Goal: Task Accomplishment & Management: Use online tool/utility

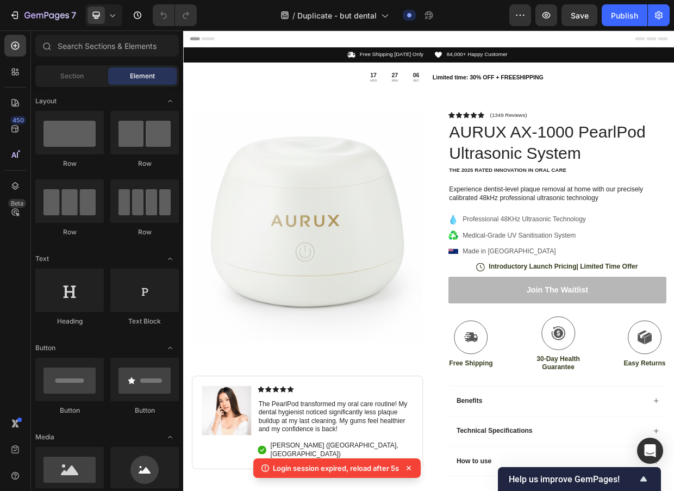
click at [374, 469] on p "Login session expired, reload after 5s" at bounding box center [336, 467] width 126 height 11
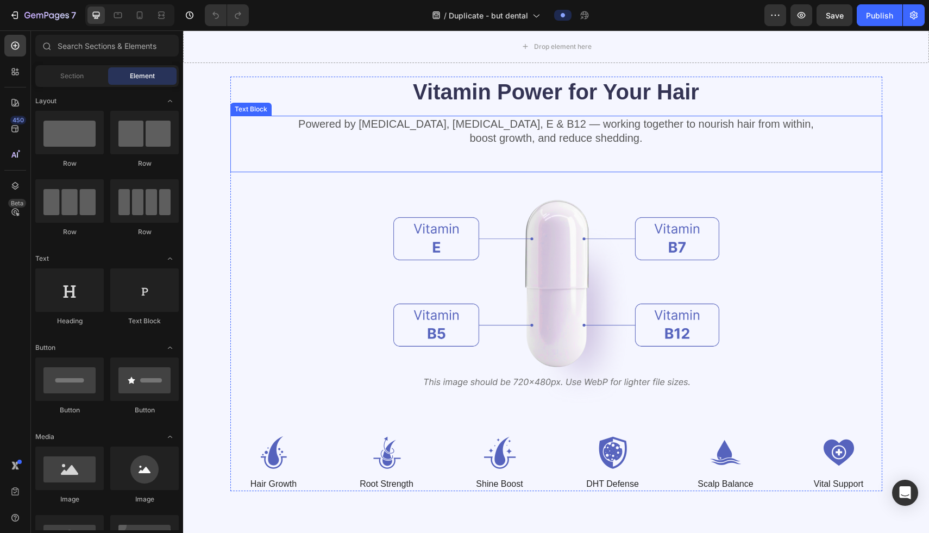
scroll to position [3433, 0]
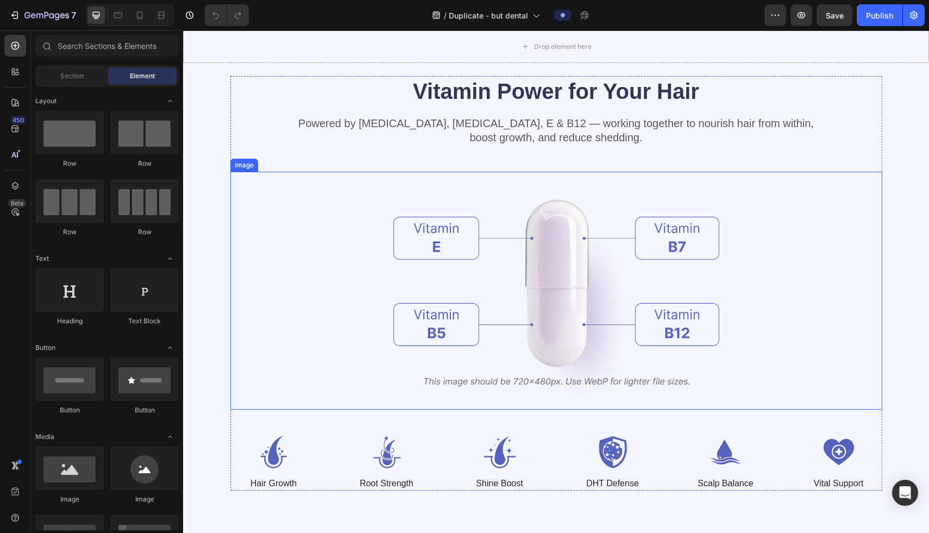
click at [571, 278] on img at bounding box center [556, 291] width 326 height 238
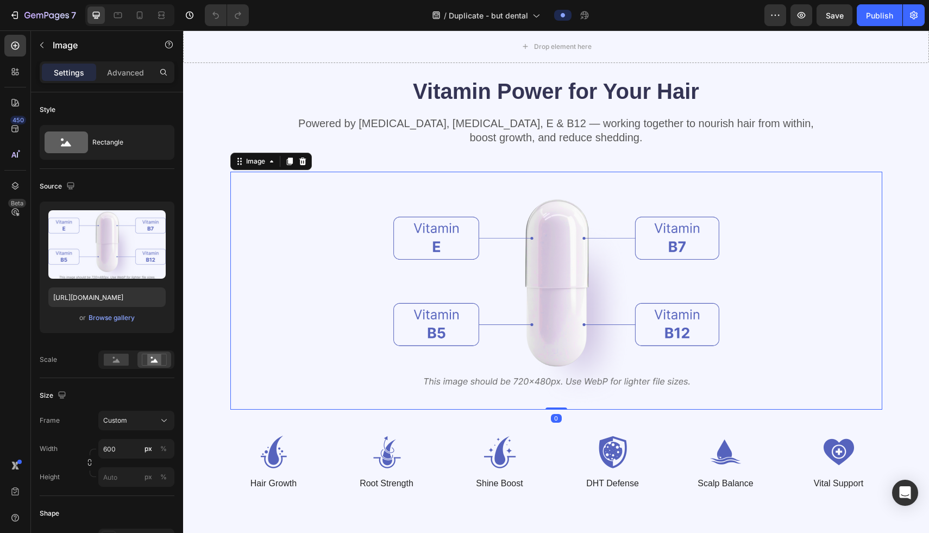
click at [571, 278] on img at bounding box center [556, 291] width 326 height 238
click at [491, 289] on img at bounding box center [556, 291] width 326 height 238
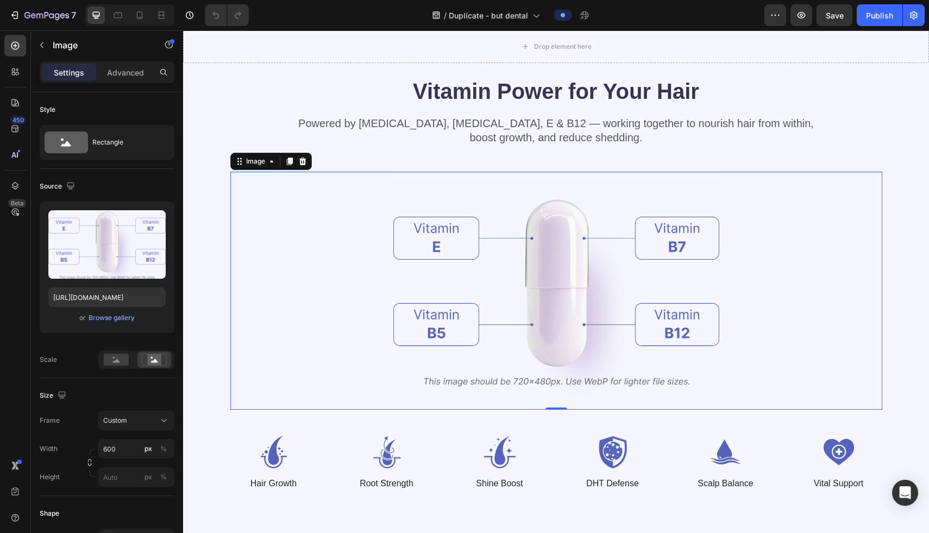
click at [491, 289] on img at bounding box center [556, 291] width 326 height 238
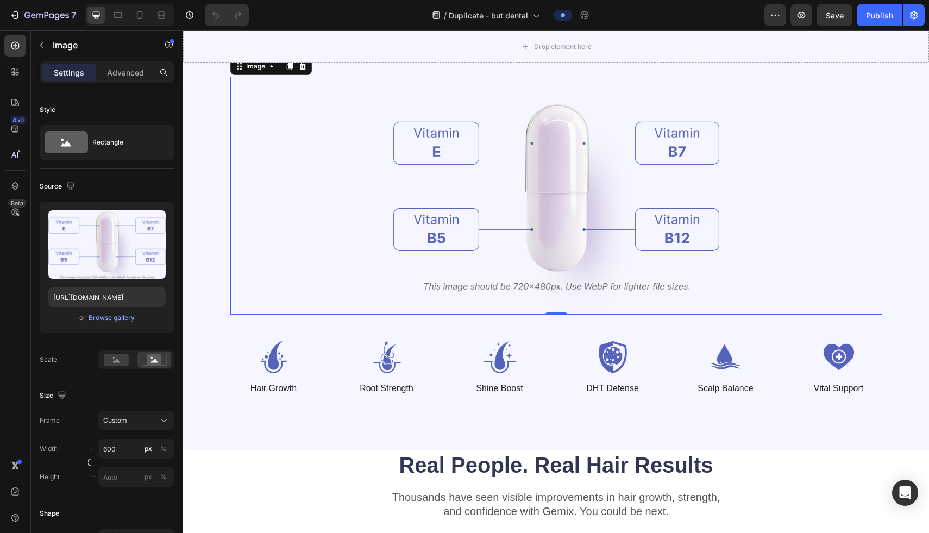
scroll to position [3572, 0]
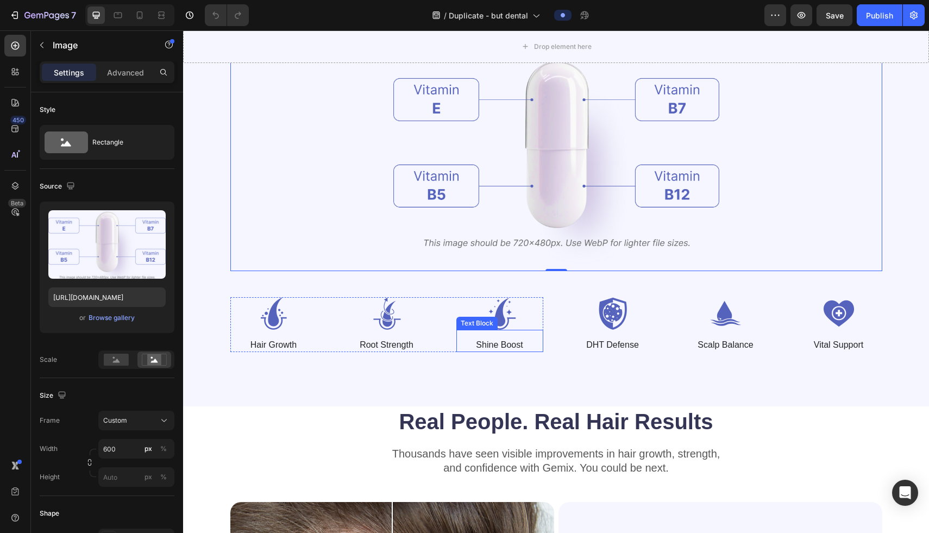
click at [486, 330] on div "Shine Boost Text Block" at bounding box center [499, 341] width 87 height 22
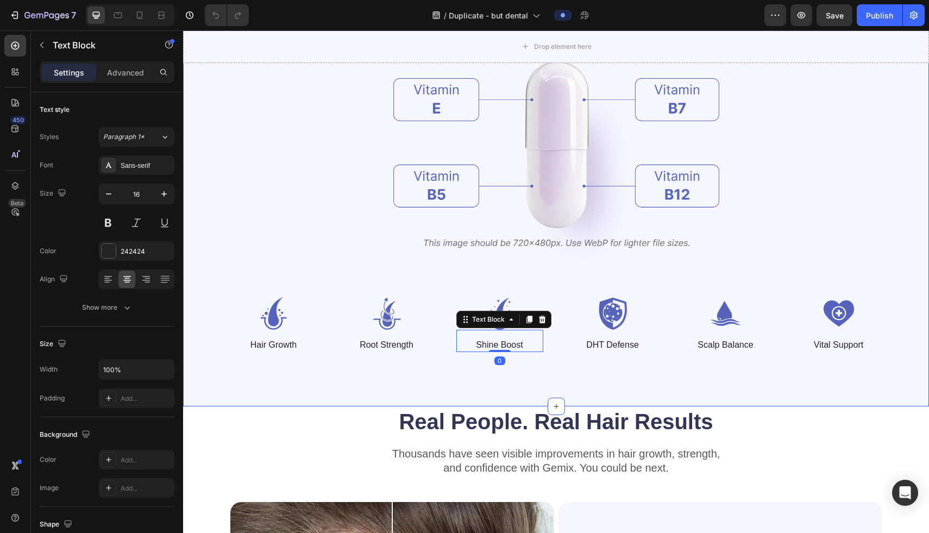
click at [413, 362] on div "Vitamin Power for Your Hair Heading Powered by Biotin, Vitamin B5, E & B12 — wo…" at bounding box center [556, 144] width 746 height 523
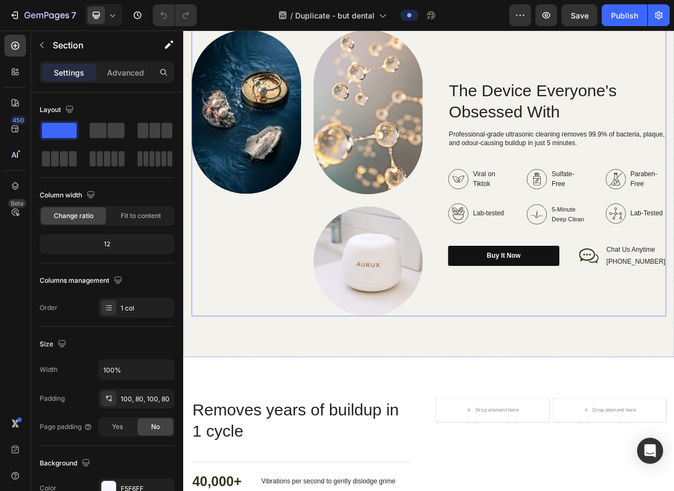
scroll to position [1201, 0]
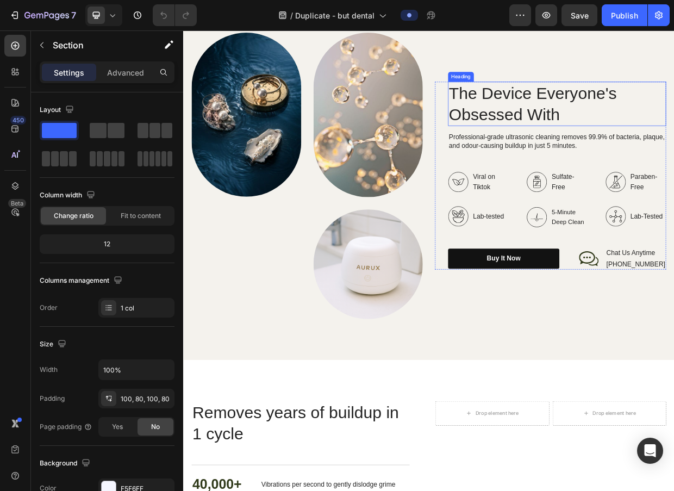
click at [587, 125] on h2 "The Device Everyone's Obsessed With" at bounding box center [680, 127] width 290 height 59
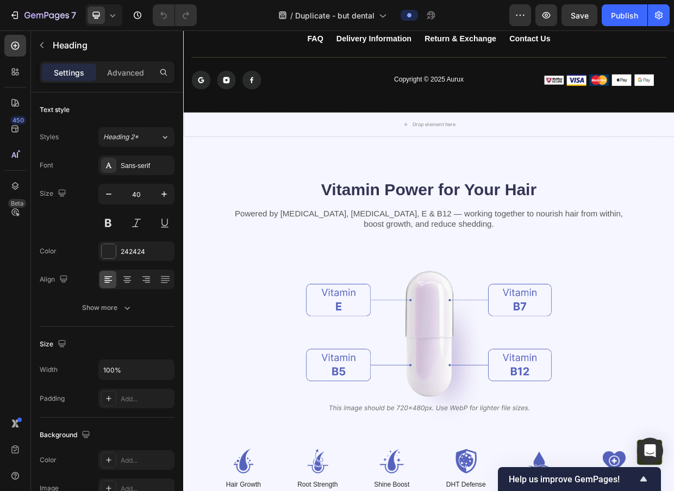
scroll to position [3403, 0]
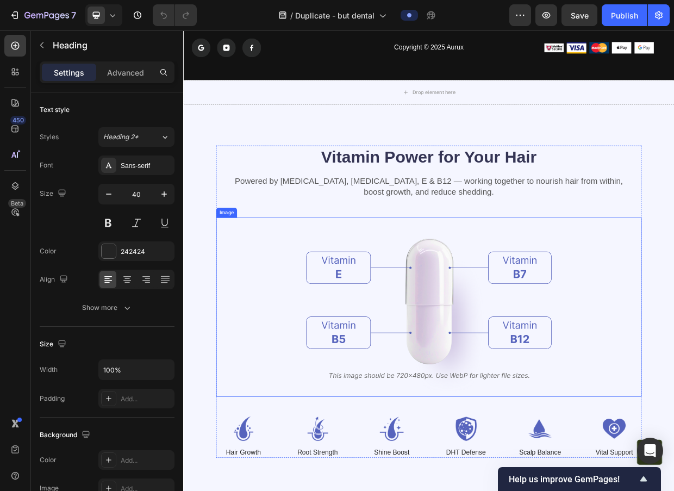
click at [510, 379] on img at bounding box center [509, 398] width 326 height 238
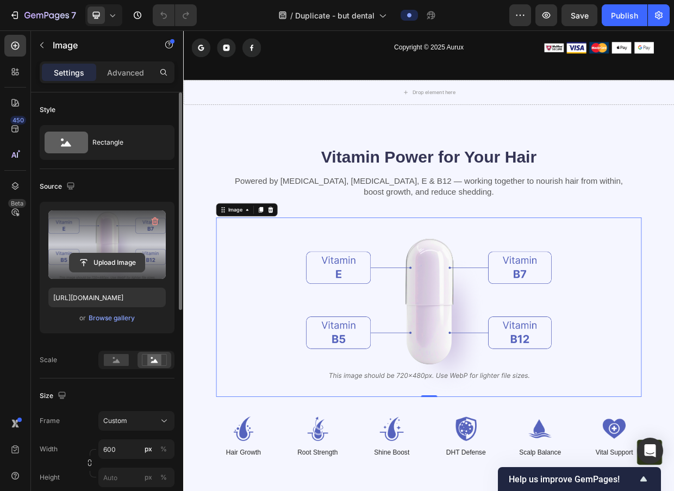
click at [112, 259] on input "file" at bounding box center [107, 262] width 75 height 18
click at [106, 262] on input "file" at bounding box center [107, 262] width 75 height 18
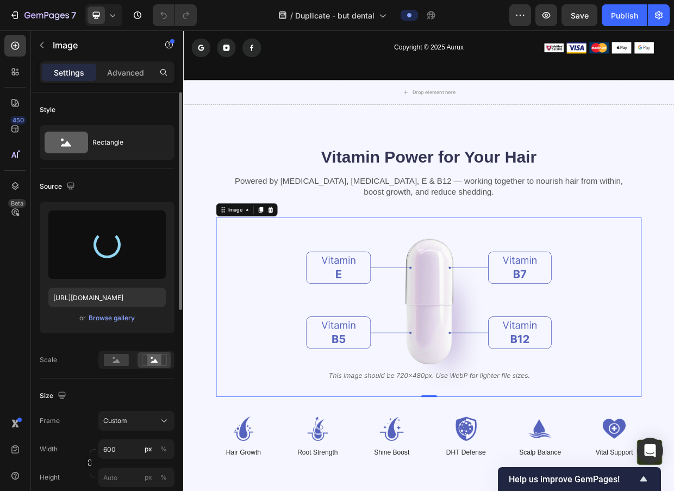
type input "https://cdn.shopify.com/s/files/1/0938/3795/1252/files/gempages_576203881181086…"
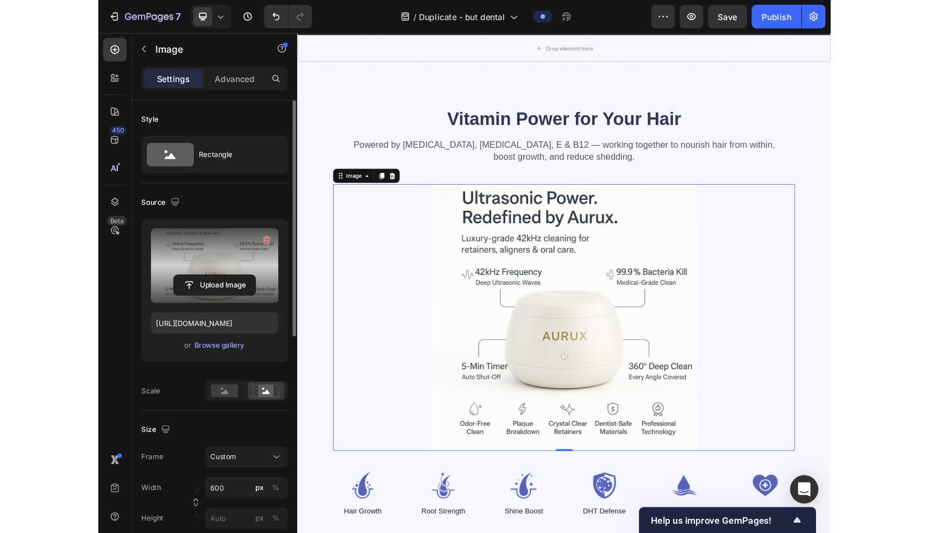
scroll to position [3489, 0]
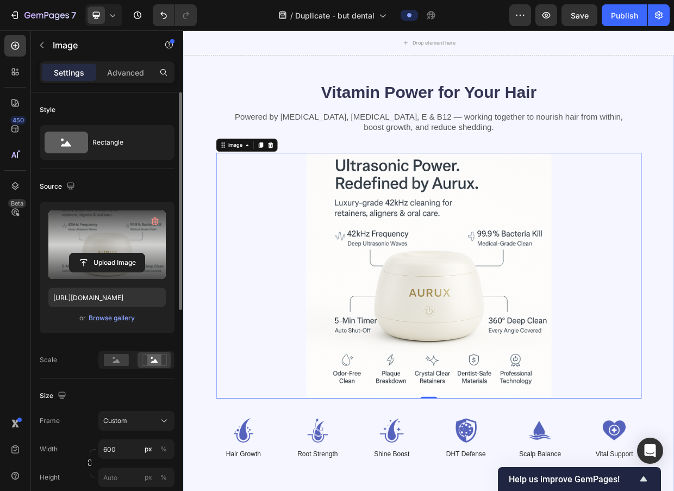
click at [199, 113] on div "Vitamin Power for Your Hair Heading Powered by Biotin, Vitamin B5, E & B12 — wo…" at bounding box center [509, 348] width 652 height 611
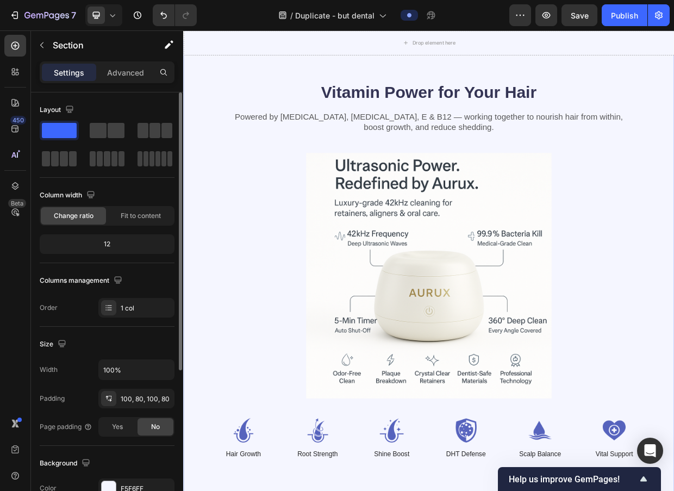
click at [219, 113] on div "Vitamin Power for Your Hair Heading Powered by Biotin, Vitamin B5, E & B12 — wo…" at bounding box center [509, 348] width 652 height 611
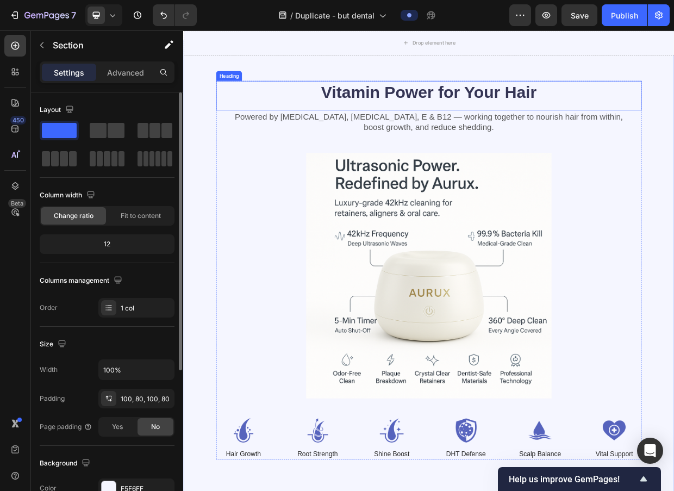
click at [228, 125] on h2 "Vitamin Power for Your Hair" at bounding box center [509, 112] width 565 height 30
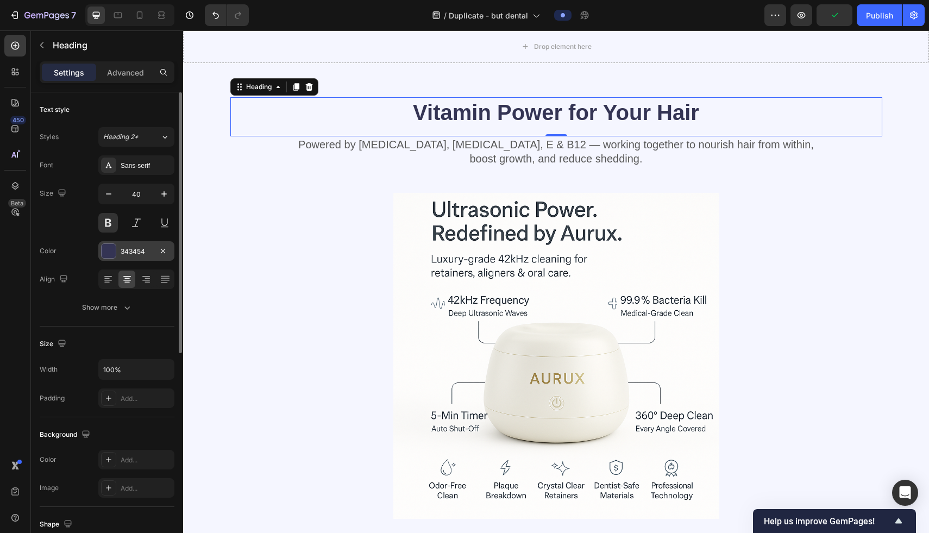
click at [127, 247] on div "343454" at bounding box center [137, 252] width 32 height 10
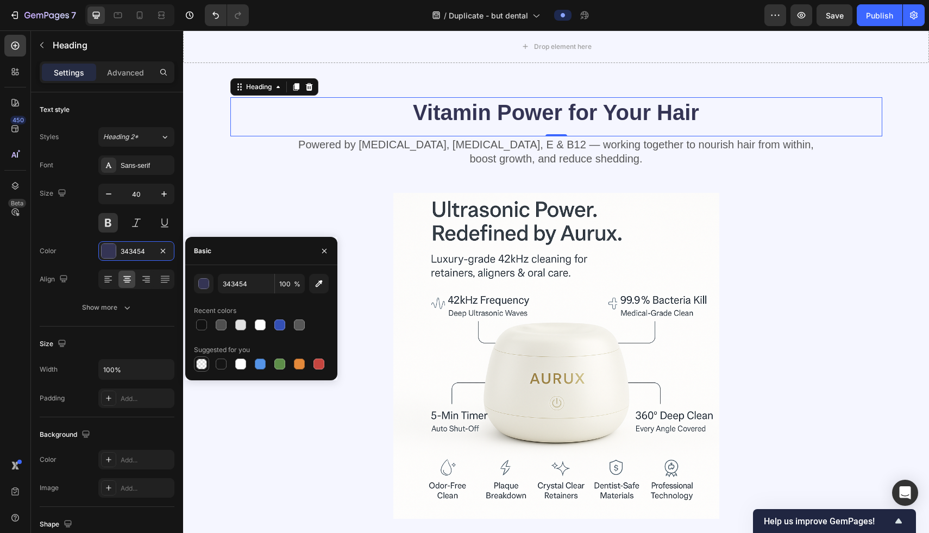
click at [196, 368] on div at bounding box center [201, 363] width 13 height 13
type input "000000"
type input "0"
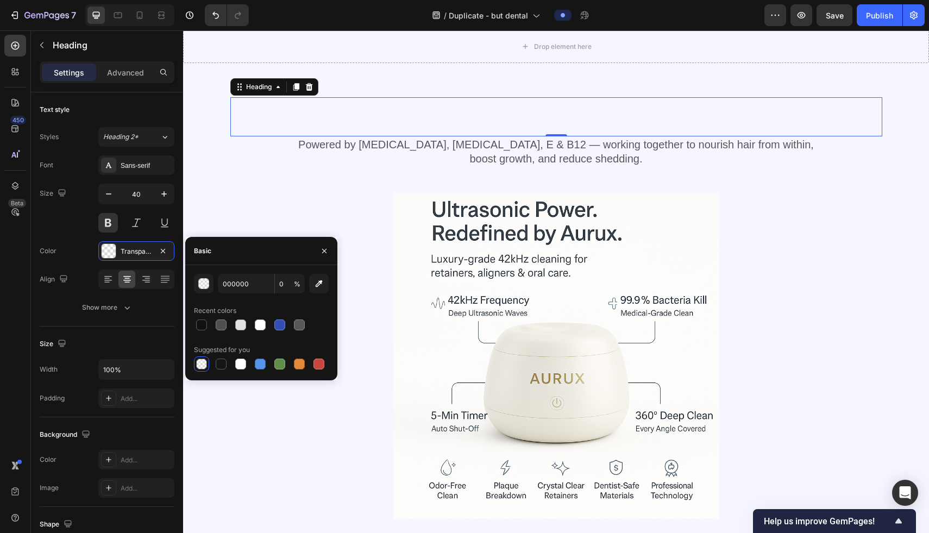
click at [196, 368] on div at bounding box center [201, 363] width 13 height 13
click at [200, 359] on div at bounding box center [201, 364] width 11 height 11
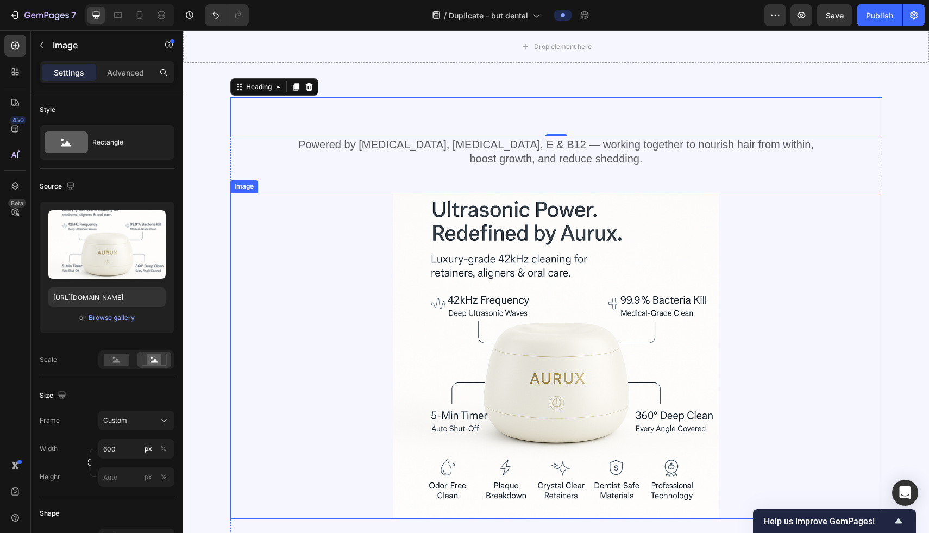
click at [347, 225] on div at bounding box center [556, 356] width 652 height 326
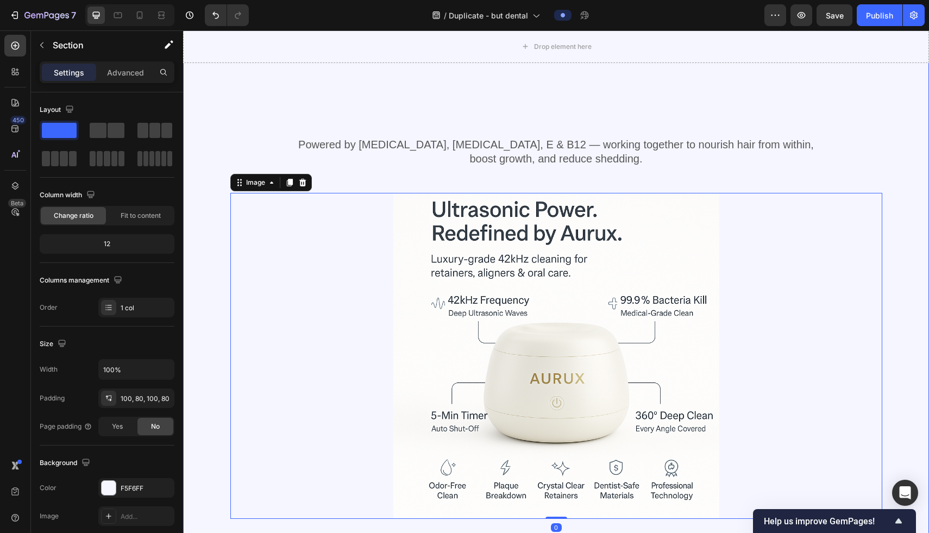
click at [192, 242] on div "Vitamin Power for Your Hair Heading Powered by Biotin, Vitamin B5, E & B12 — wo…" at bounding box center [556, 348] width 746 height 611
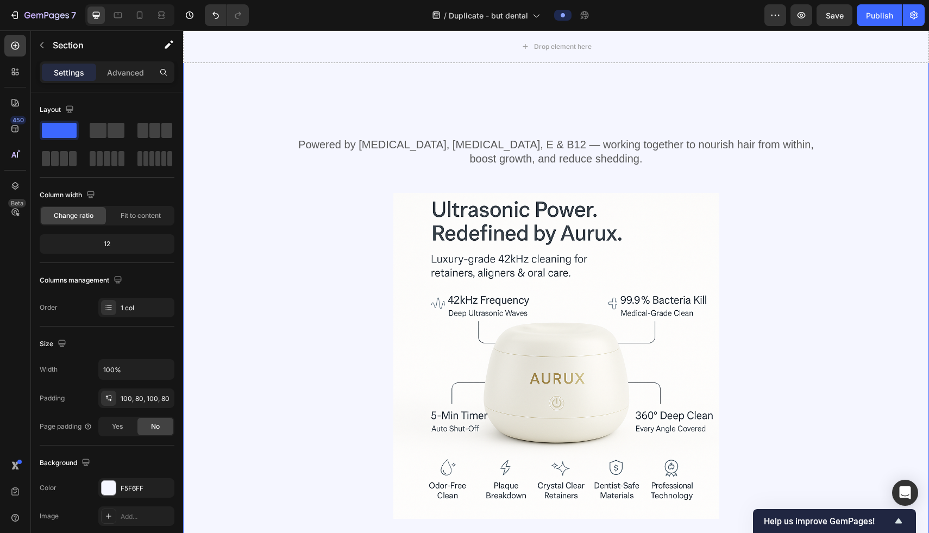
click at [204, 122] on div "Vitamin Power for Your Hair Heading Powered by Biotin, Vitamin B5, E & B12 — wo…" at bounding box center [556, 348] width 746 height 611
click at [66, 135] on span at bounding box center [59, 130] width 35 height 15
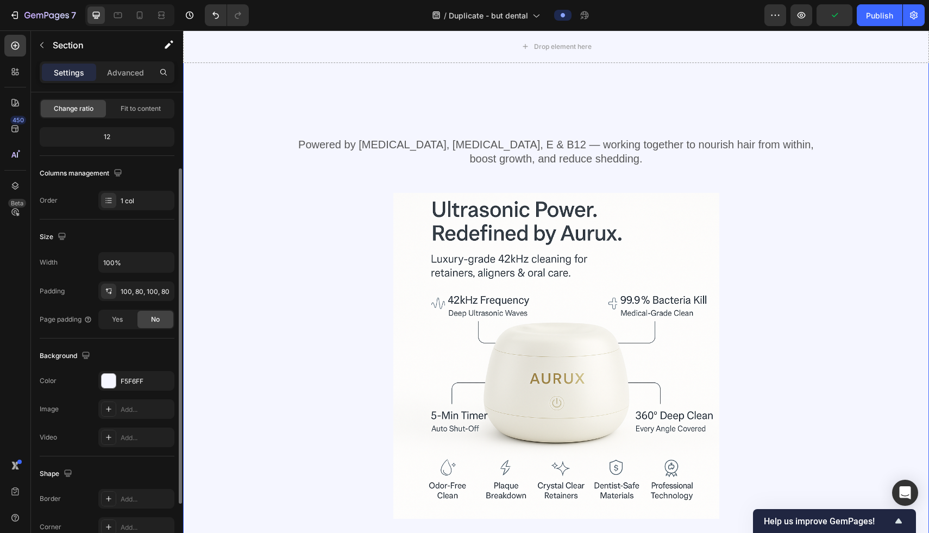
scroll to position [115, 0]
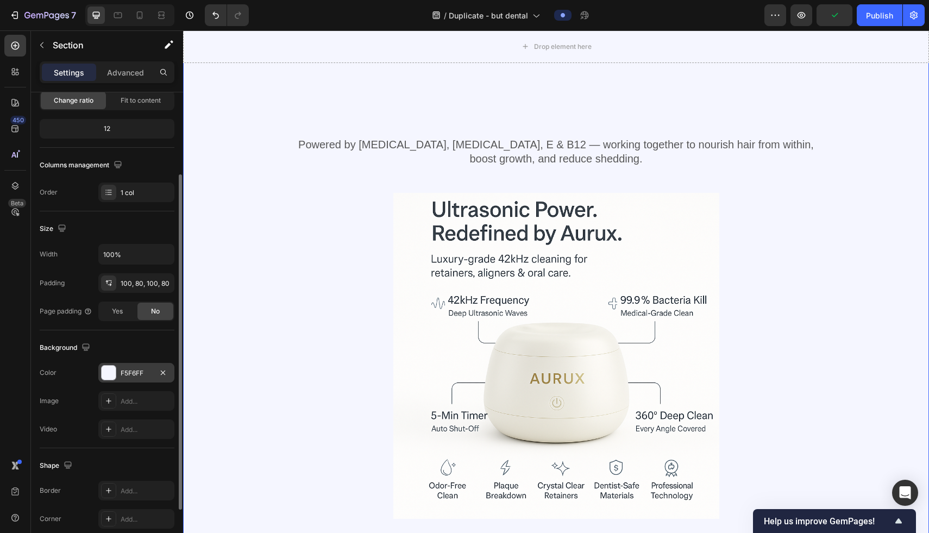
click at [122, 376] on div "F5F6FF" at bounding box center [137, 373] width 32 height 10
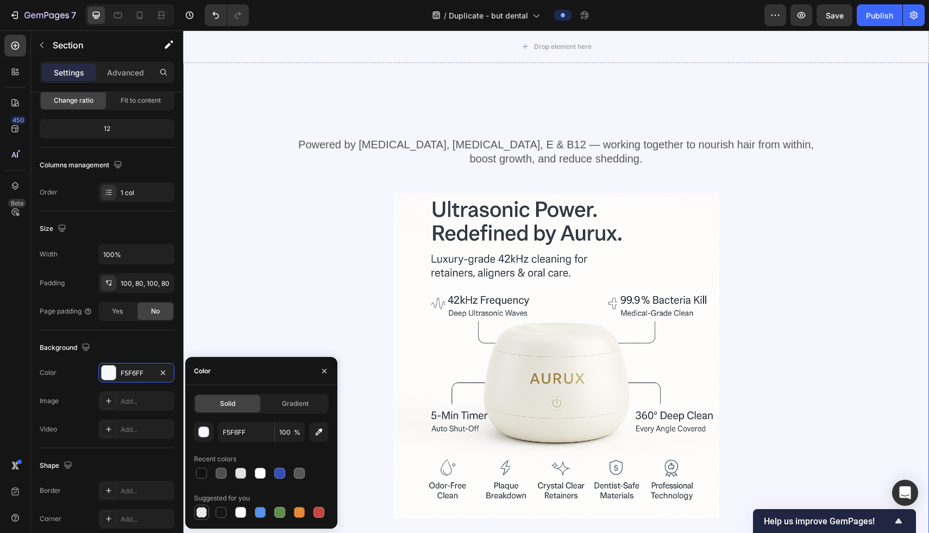
click at [198, 490] on div at bounding box center [201, 512] width 11 height 11
type input "000000"
type input "0"
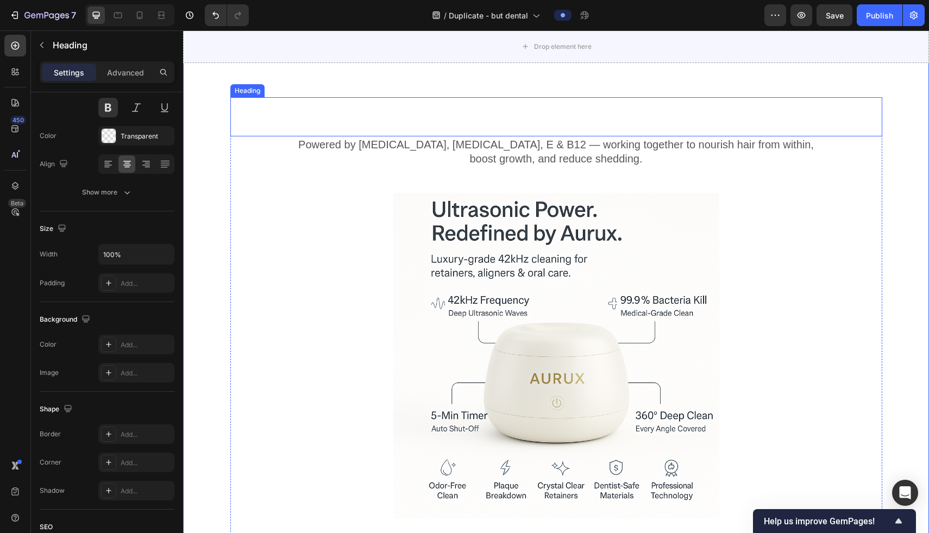
click at [262, 119] on h2 "Vitamin Power for Your Hair" at bounding box center [556, 112] width 652 height 30
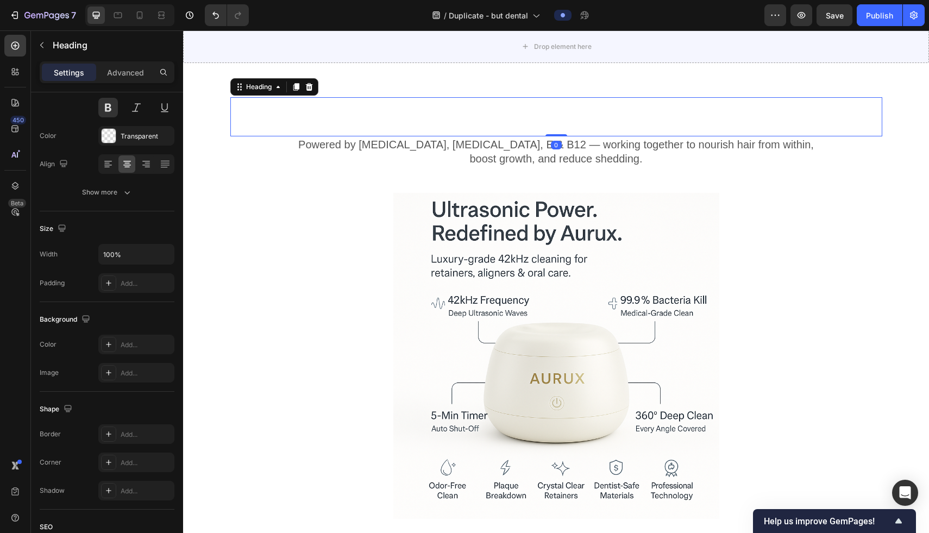
scroll to position [0, 0]
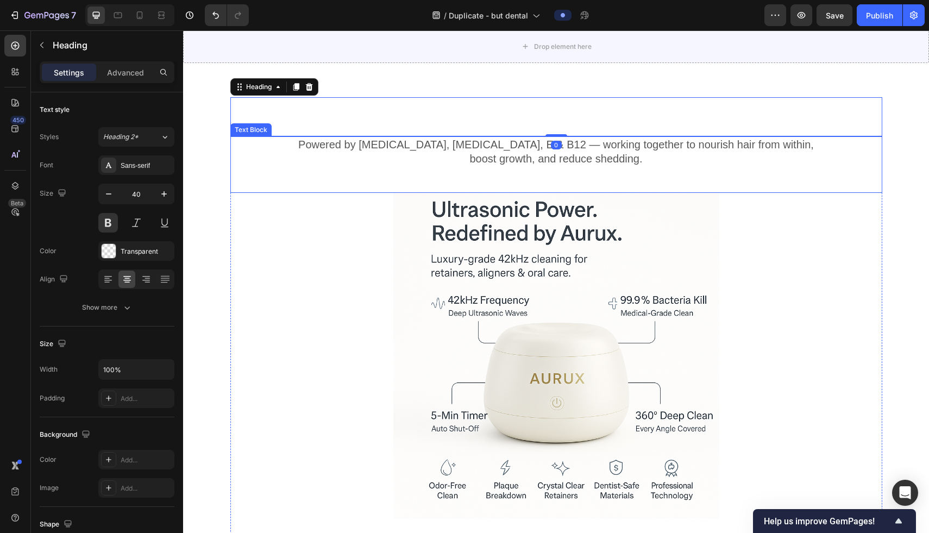
click at [385, 145] on p "Powered by Biotin, Vitamin B5, E & B12 — working together to nourish hair from …" at bounding box center [556, 151] width 650 height 28
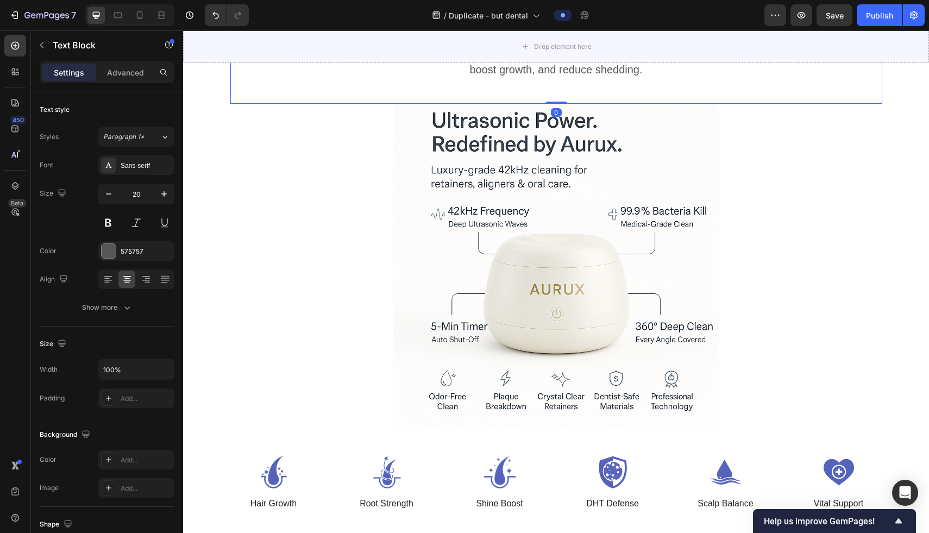
scroll to position [3606, 0]
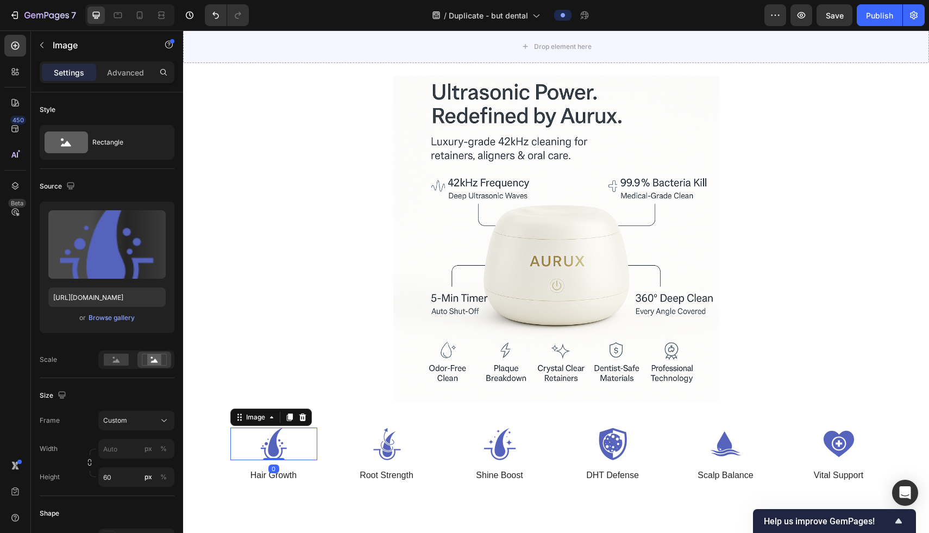
click at [313, 435] on img at bounding box center [273, 444] width 87 height 33
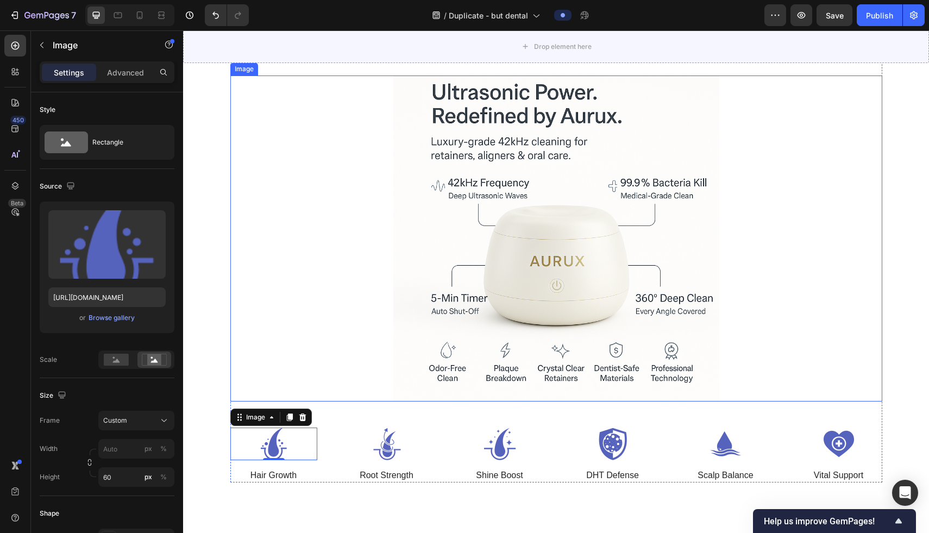
click at [446, 335] on img at bounding box center [556, 239] width 326 height 326
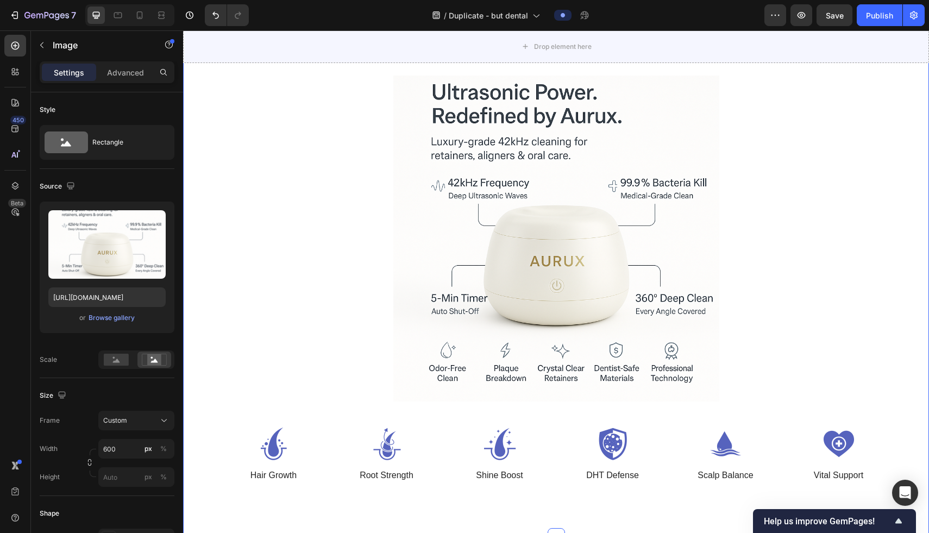
click at [211, 234] on div "Vitamin Power for Your Hair Heading Powered by Biotin, Vitamin B5, E & B12 — wo…" at bounding box center [556, 231] width 746 height 611
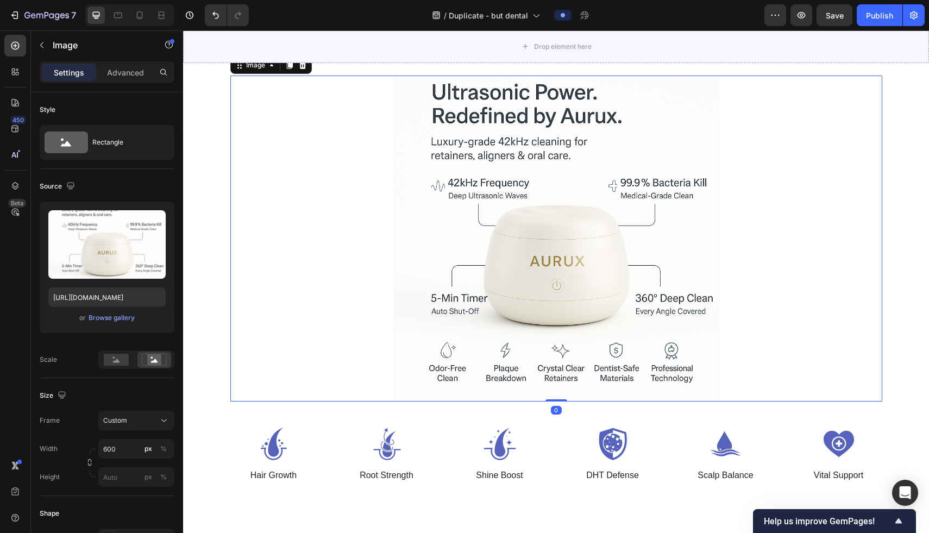
click at [592, 206] on img at bounding box center [556, 239] width 326 height 326
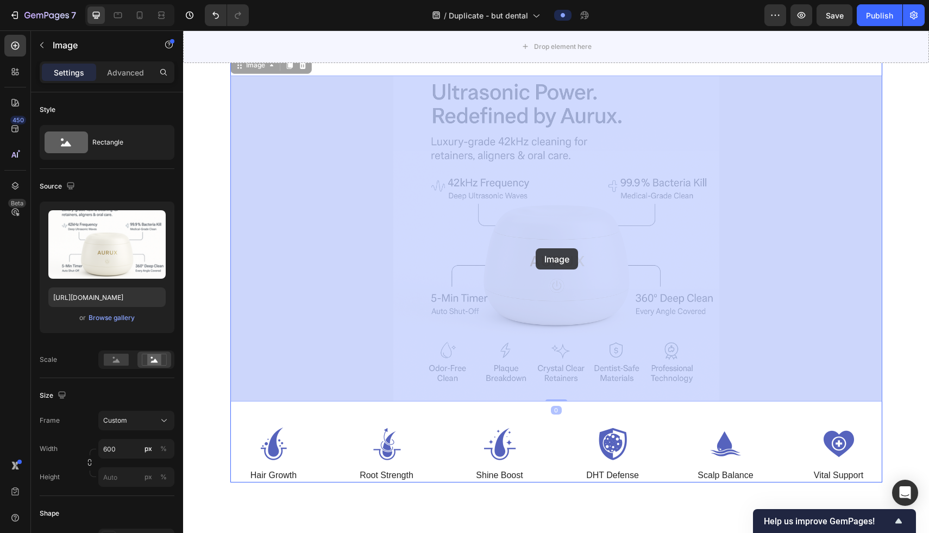
drag, startPoint x: 512, startPoint y: 221, endPoint x: 530, endPoint y: 231, distance: 20.2
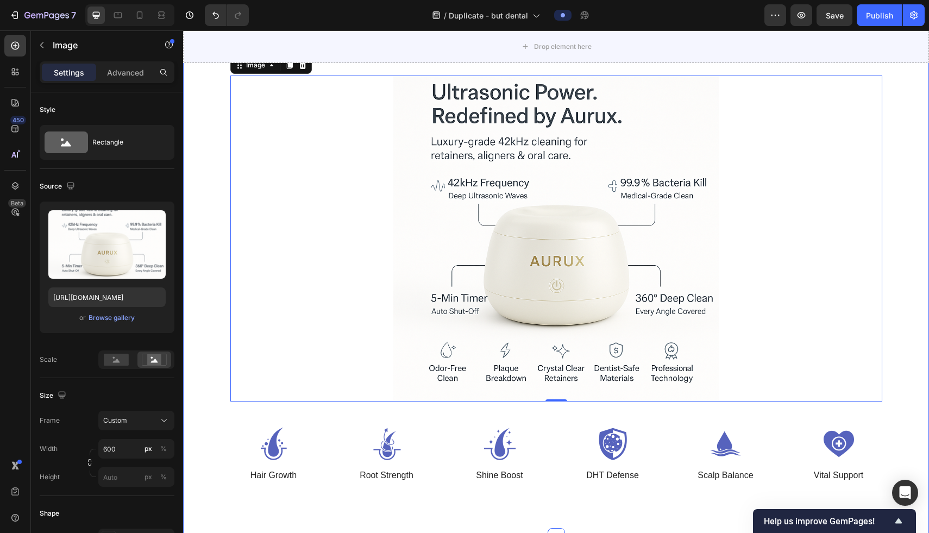
click at [209, 262] on div "Vitamin Power for Your Hair Heading Powered by Biotin, Vitamin B5, E & B12 — wo…" at bounding box center [556, 231] width 746 height 611
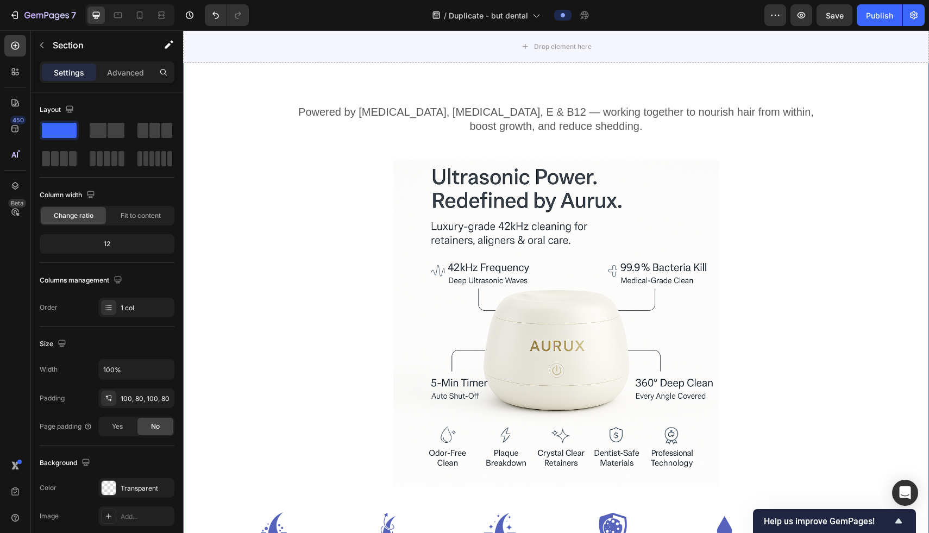
scroll to position [3516, 0]
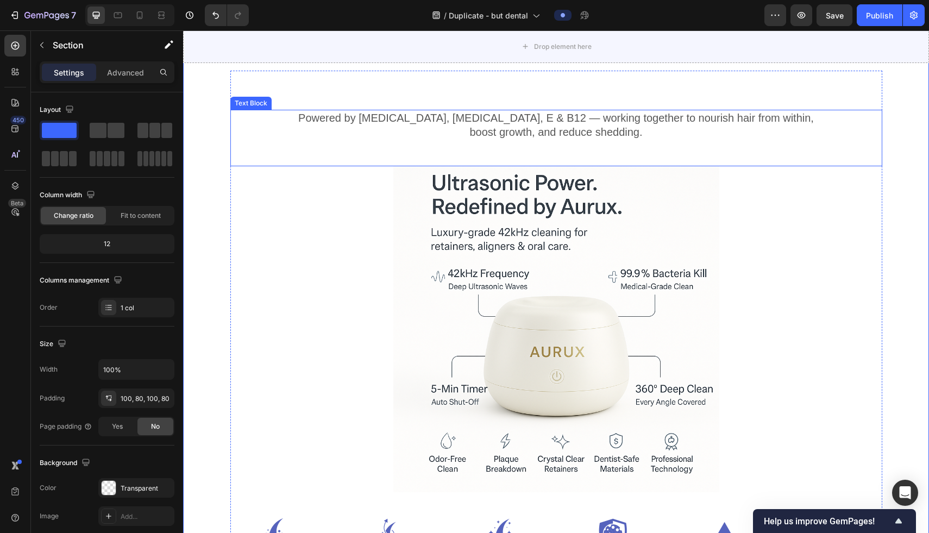
click at [494, 114] on p "Powered by Biotin, Vitamin B5, E & B12 — working together to nourish hair from …" at bounding box center [556, 125] width 650 height 28
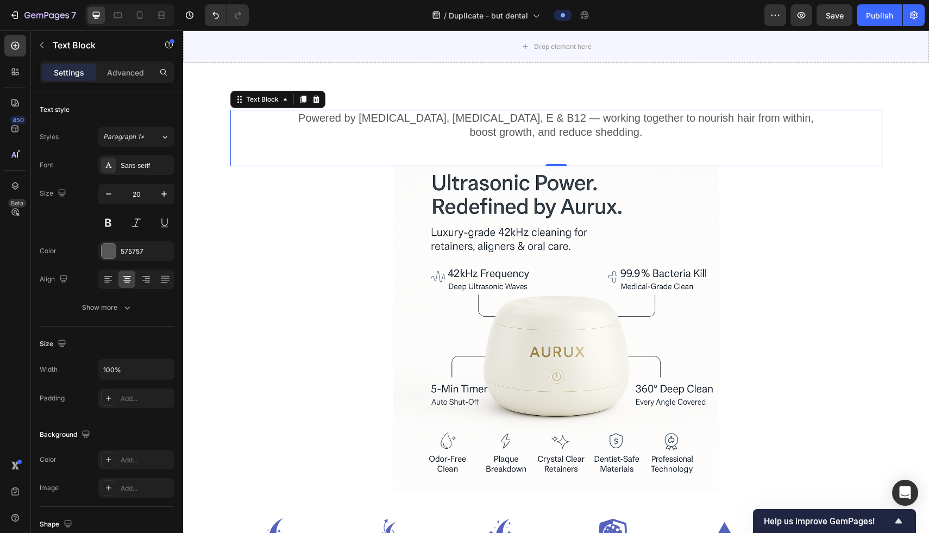
click at [449, 125] on p "Powered by Biotin, Vitamin B5, E & B12 — working together to nourish hair from …" at bounding box center [556, 125] width 650 height 28
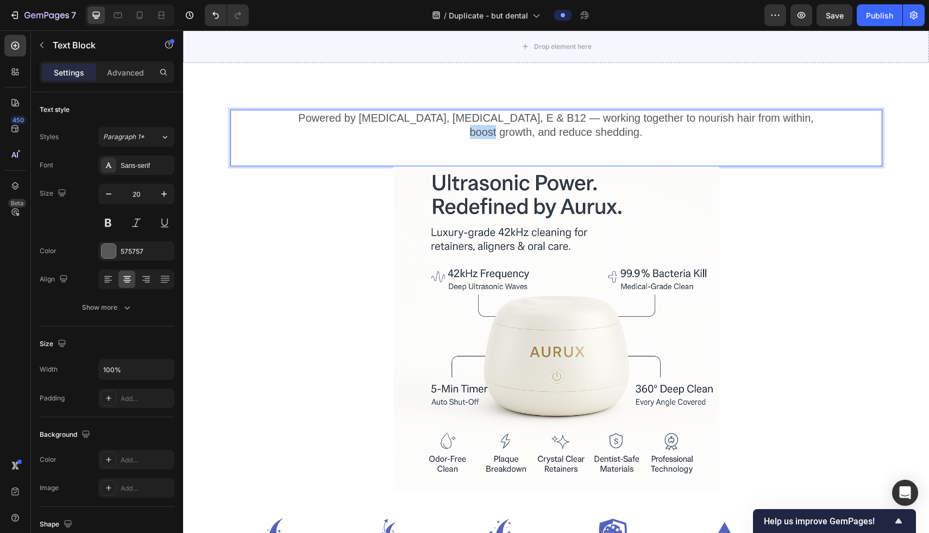
click at [449, 125] on p "Powered by Biotin, Vitamin B5, E & B12 — working together to nourish hair from …" at bounding box center [556, 125] width 650 height 28
click at [375, 111] on p "Powered by Biotin, Vitamin B5, E & B12 — working together to nourish hair from …" at bounding box center [556, 125] width 650 height 28
click at [371, 123] on p "Powered by Biotin, Vitamin B5, E & B12 — working together to nourish hair from …" at bounding box center [556, 125] width 650 height 28
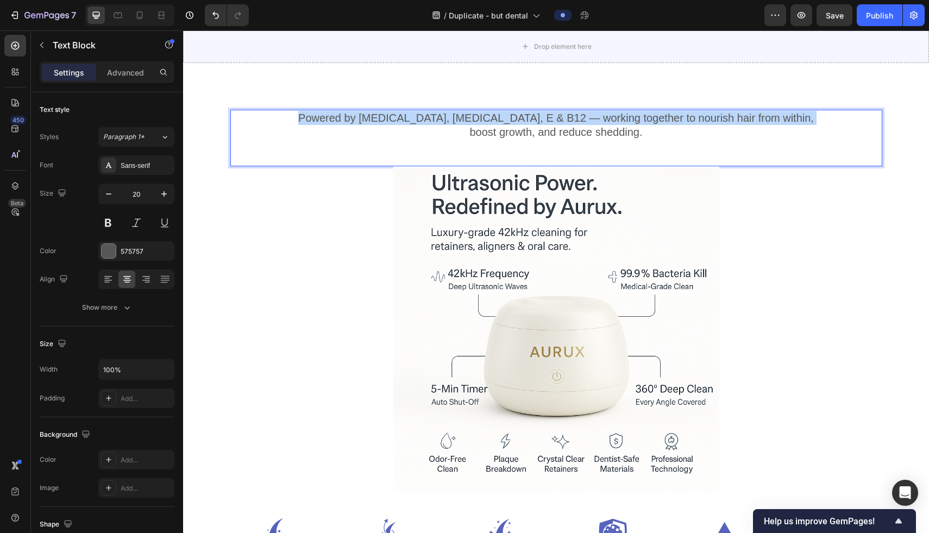
click at [371, 123] on p "Powered by Biotin, Vitamin B5, E & B12 — working together to nourish hair from …" at bounding box center [556, 125] width 650 height 28
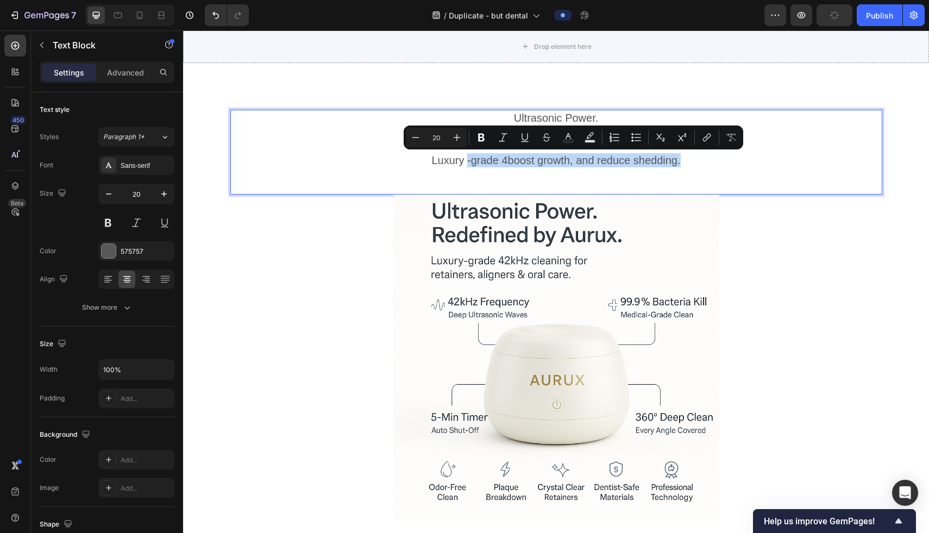
drag, startPoint x: 466, startPoint y: 161, endPoint x: 697, endPoint y: 165, distance: 231.5
click at [673, 165] on p "Luxury -grade 4boost growth, and reduce shedding." at bounding box center [556, 160] width 650 height 14
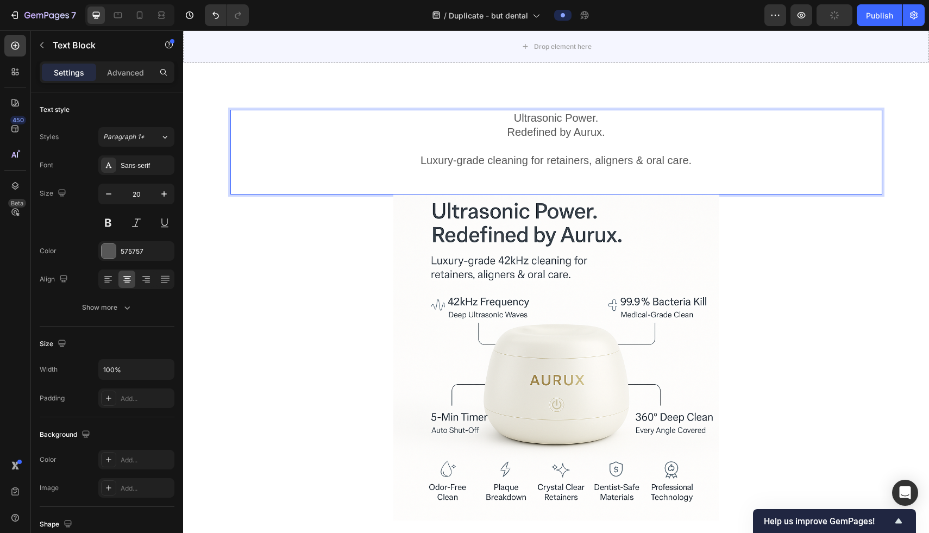
click at [673, 165] on p "Luxury-grade cleaning for retainers, aligners & oral care." at bounding box center [556, 160] width 650 height 14
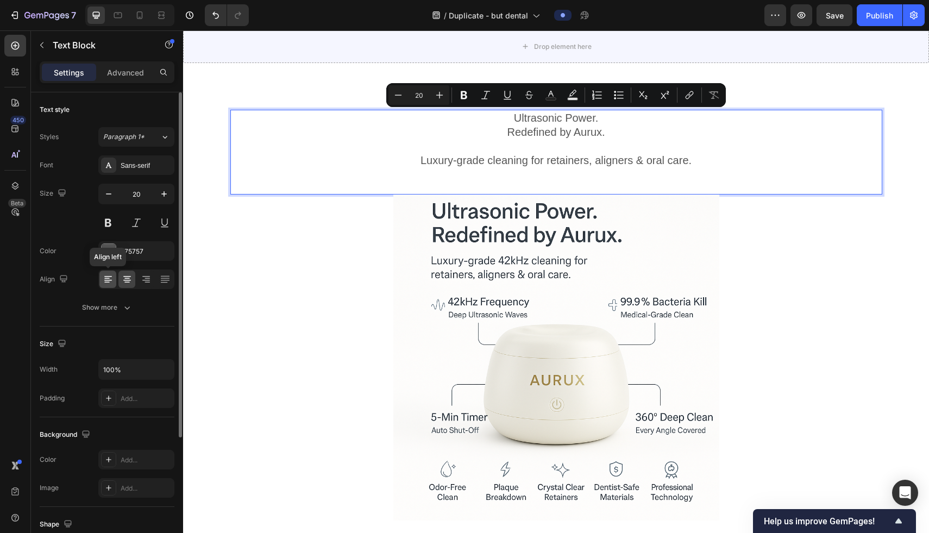
click at [104, 279] on icon at bounding box center [108, 279] width 11 height 11
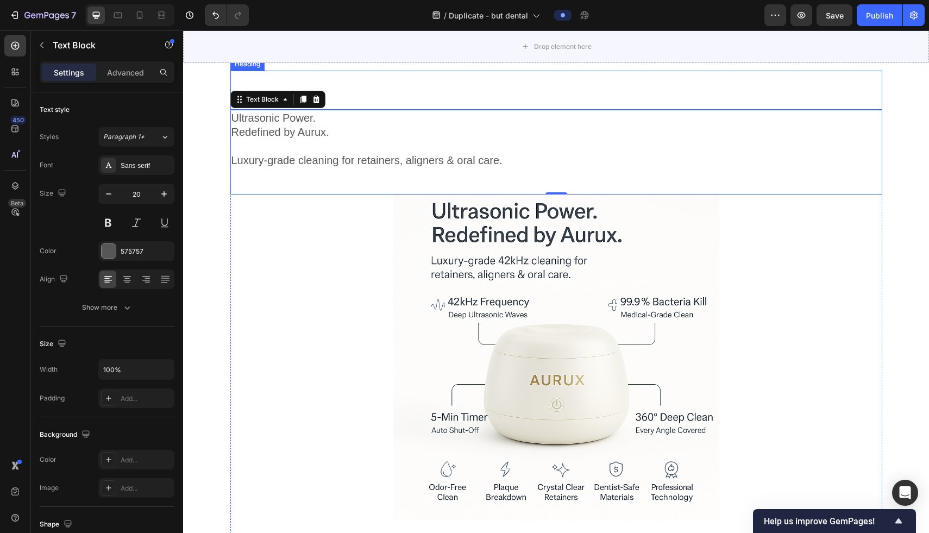
click at [359, 126] on p "Redefined by Aurux." at bounding box center [556, 132] width 650 height 14
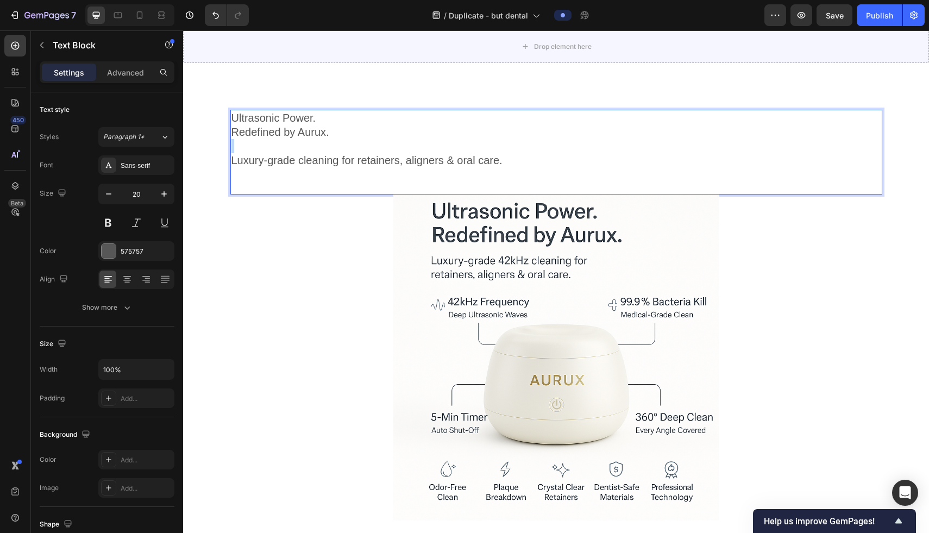
click at [359, 126] on p "Redefined by Aurux." at bounding box center [556, 132] width 650 height 14
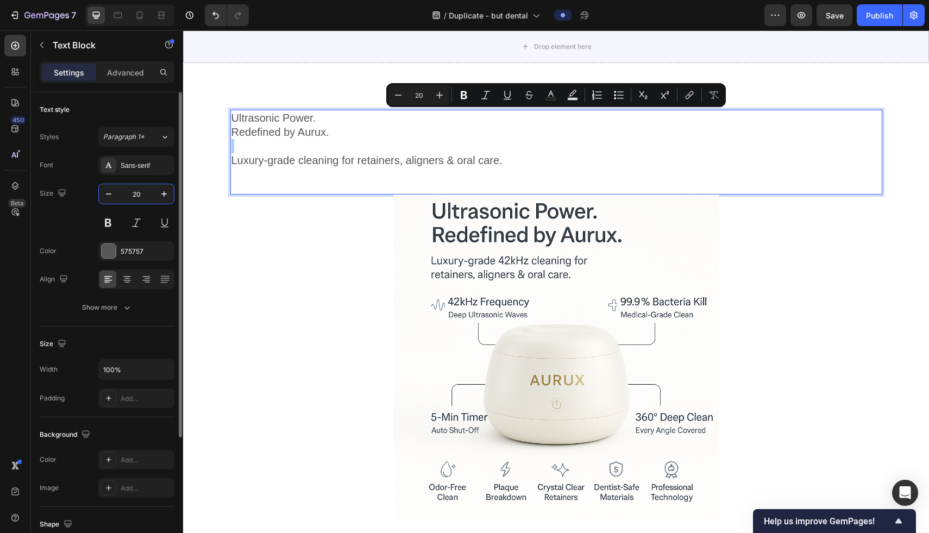
click at [139, 200] on input "20" at bounding box center [136, 194] width 36 height 20
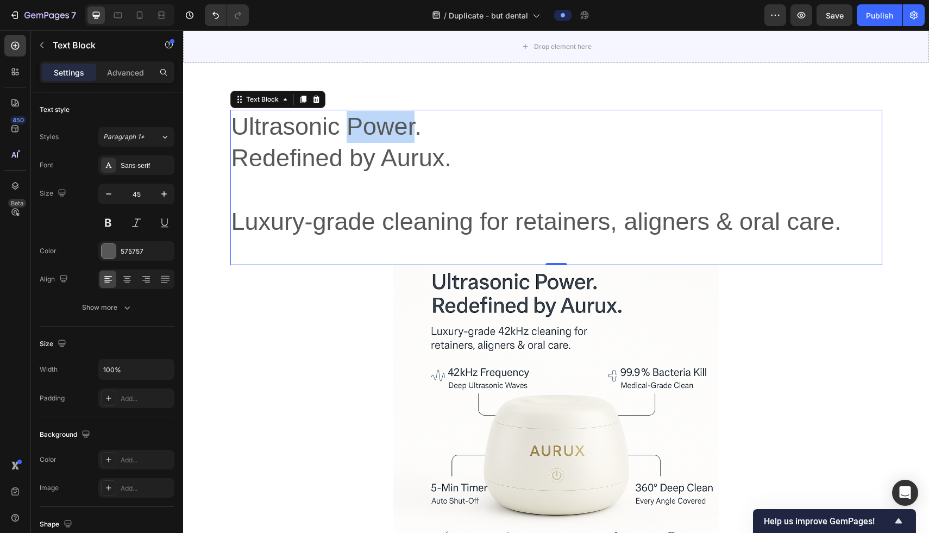
click at [358, 141] on p "Ultrasonic Power." at bounding box center [556, 127] width 650 height 32
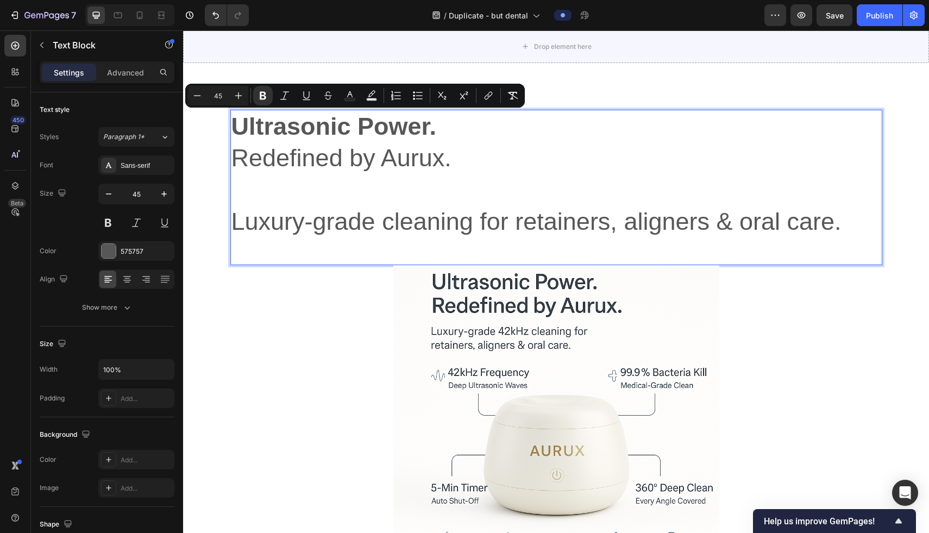
click at [451, 172] on p "Redefined by Aurux." at bounding box center [556, 158] width 650 height 32
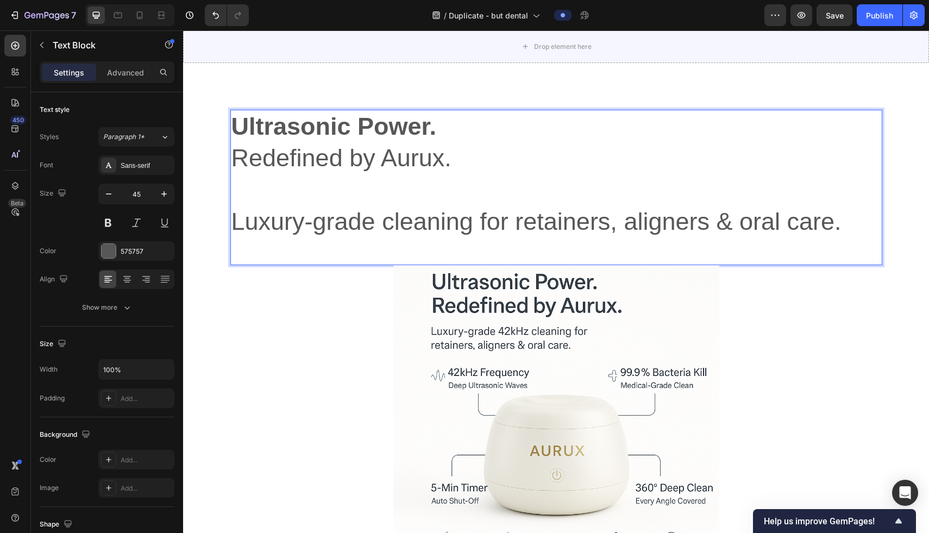
click at [406, 153] on p "Redefined by Aurux." at bounding box center [556, 158] width 650 height 32
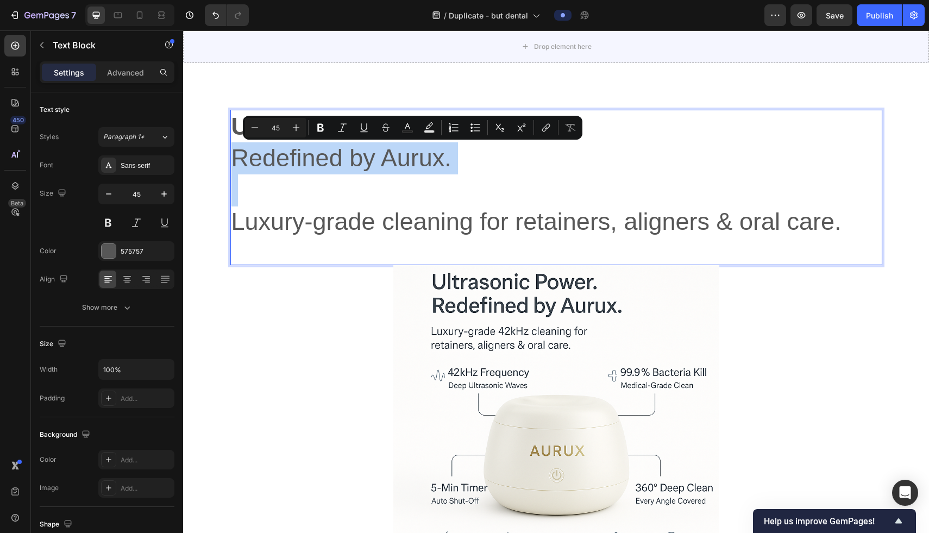
click at [406, 153] on p "Redefined by Aurux." at bounding box center [556, 158] width 650 height 32
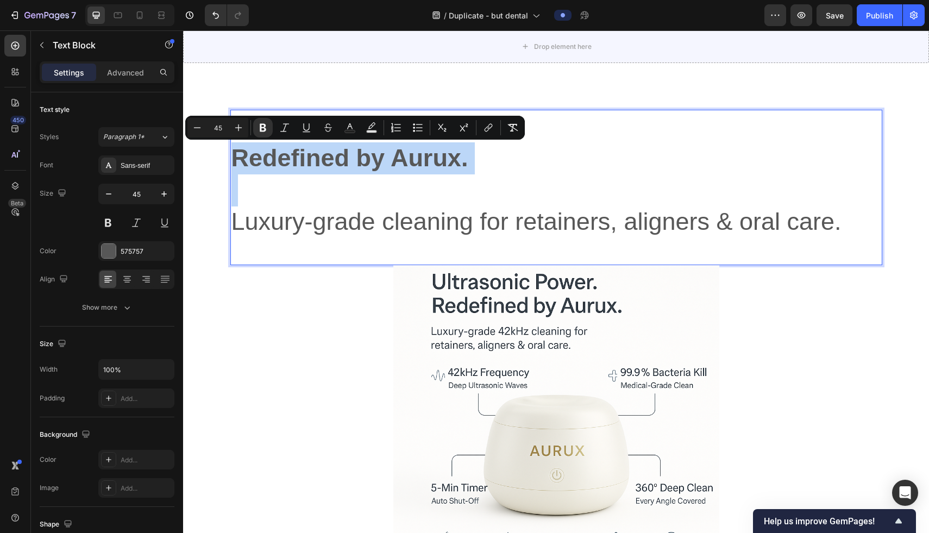
click at [455, 159] on strong "Redefined by Aurux." at bounding box center [349, 158] width 237 height 28
click at [473, 160] on p "Redefined by Aurux." at bounding box center [556, 158] width 650 height 32
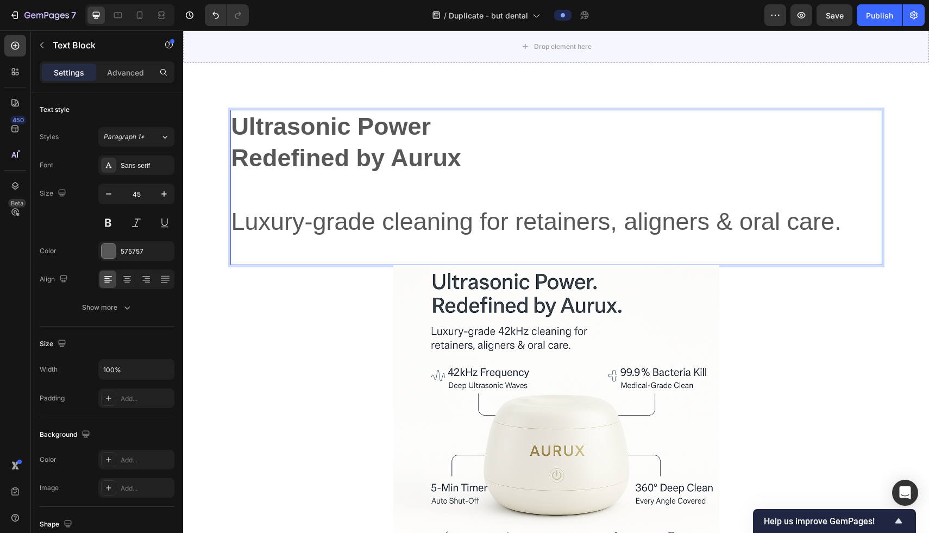
click at [432, 224] on p "Luxury-grade cleaning for retainers, aligners & oral care." at bounding box center [556, 222] width 650 height 32
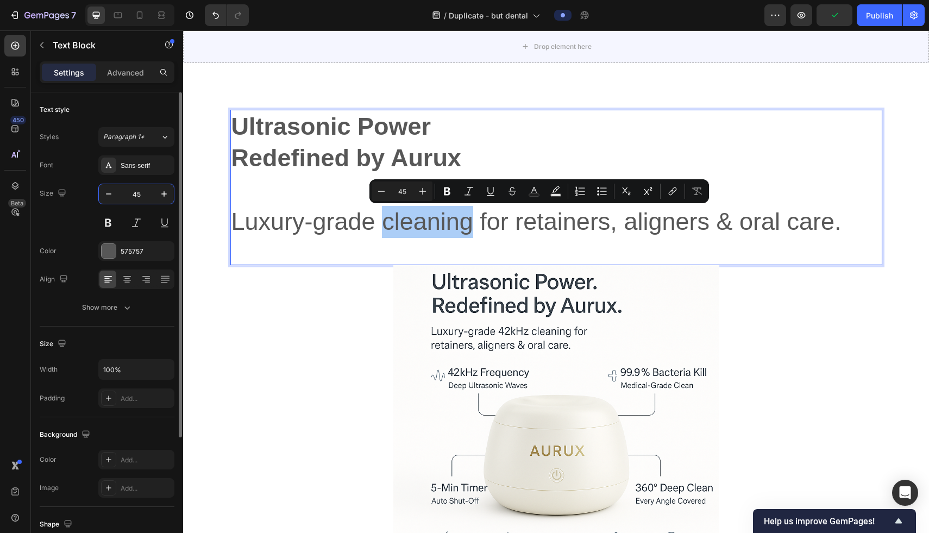
click at [133, 197] on input "45" at bounding box center [136, 194] width 36 height 20
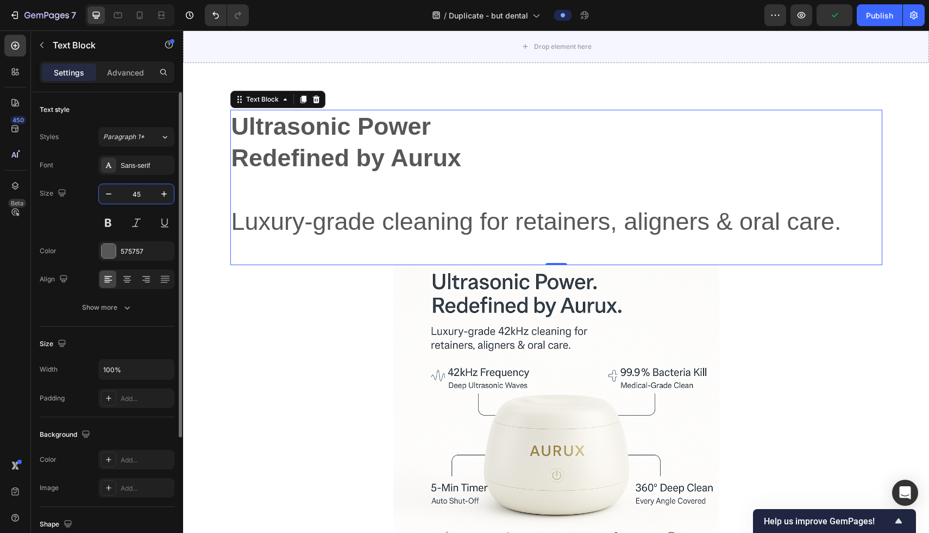
click at [133, 197] on input "45" at bounding box center [136, 194] width 36 height 20
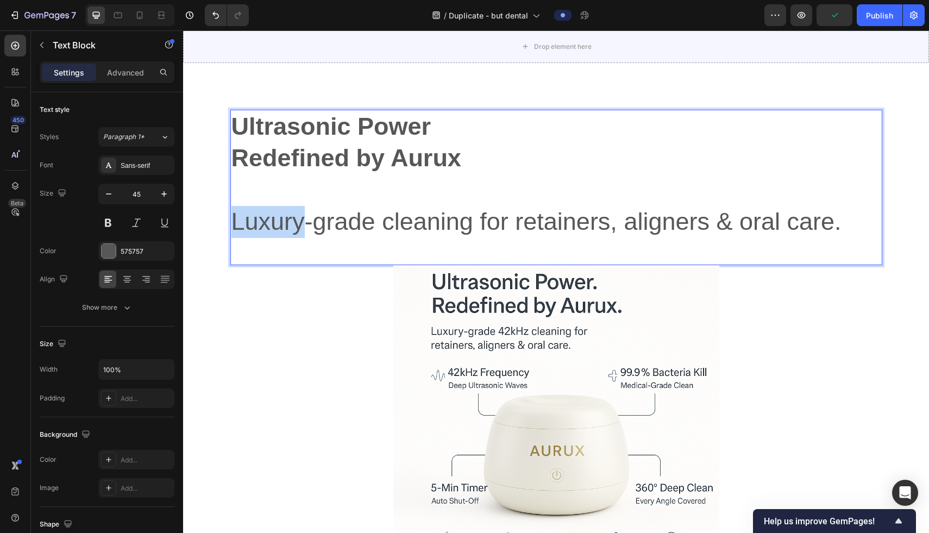
click at [268, 225] on p "Luxury-grade cleaning for retainers, aligners & oral care." at bounding box center [556, 222] width 650 height 32
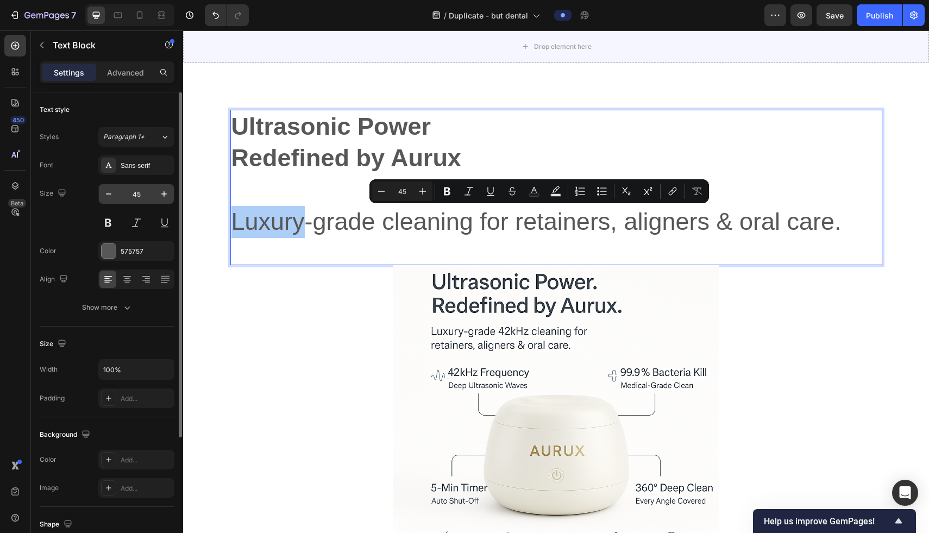
click at [143, 192] on input "45" at bounding box center [136, 194] width 36 height 20
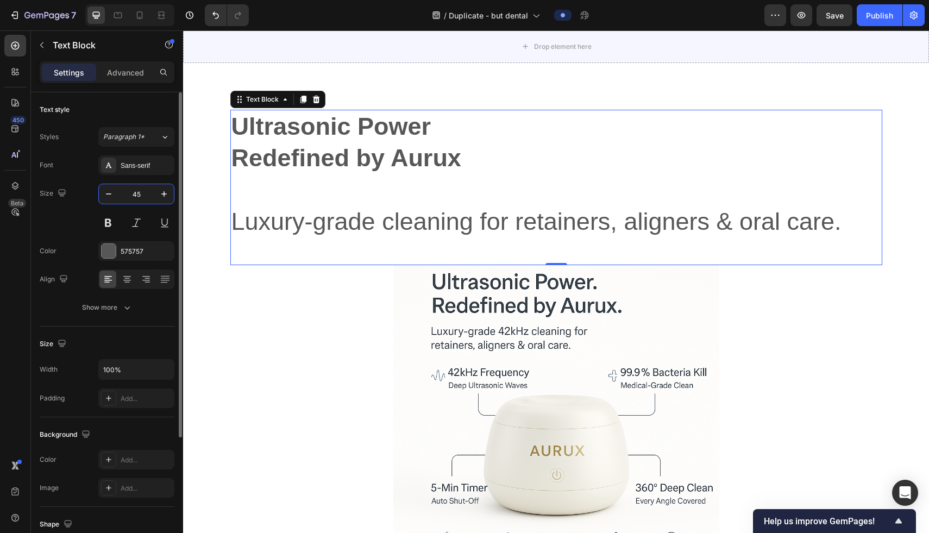
click at [143, 192] on input "45" at bounding box center [136, 194] width 36 height 20
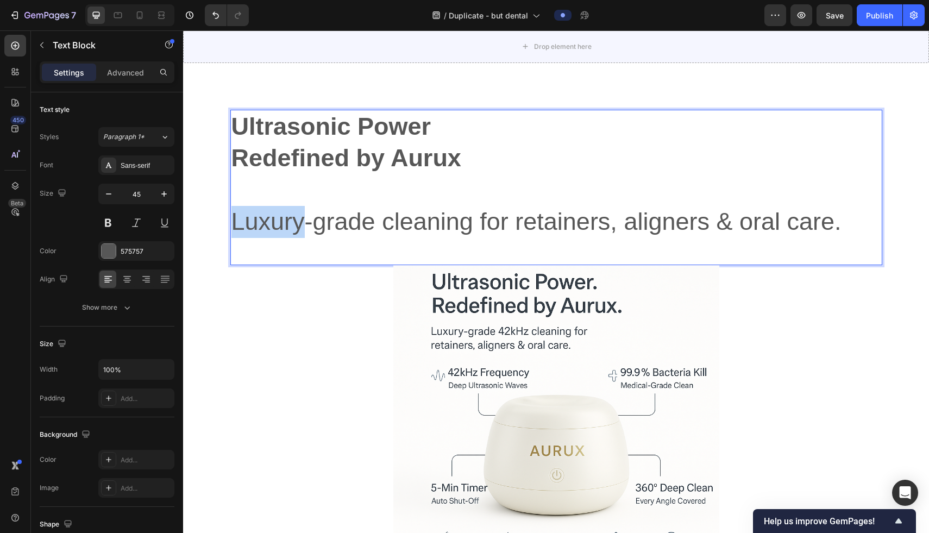
click at [258, 212] on p "Luxury-grade cleaning for retainers, aligners & oral care." at bounding box center [556, 222] width 650 height 32
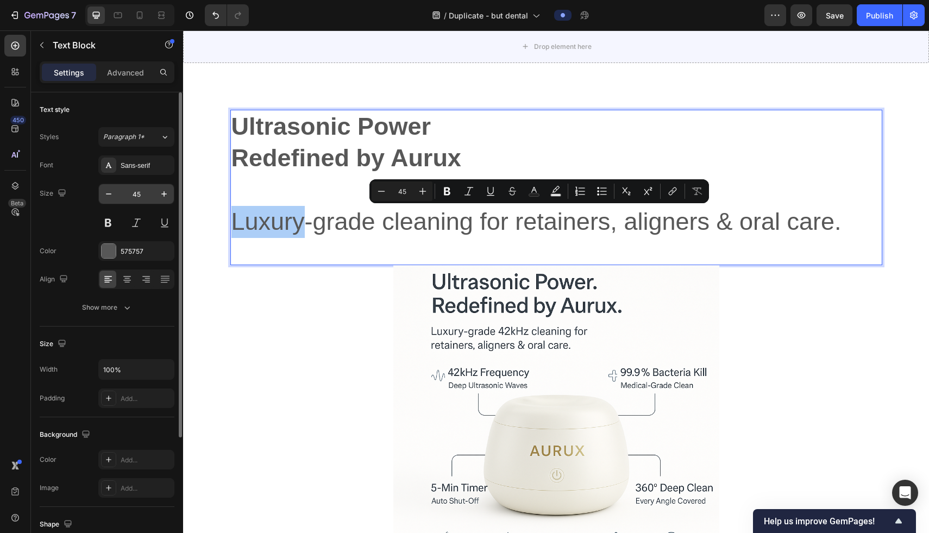
click at [118, 198] on input "45" at bounding box center [136, 194] width 36 height 20
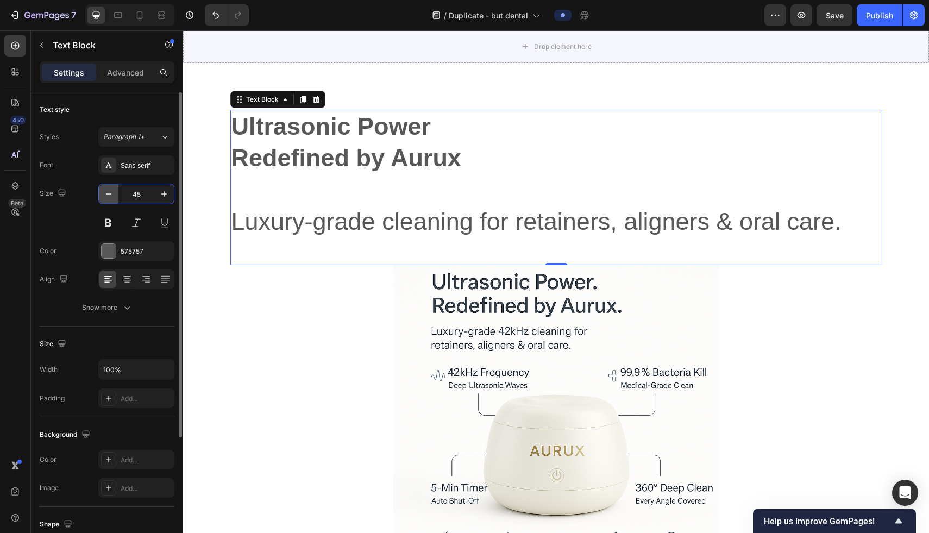
click at [115, 198] on button "button" at bounding box center [109, 194] width 20 height 20
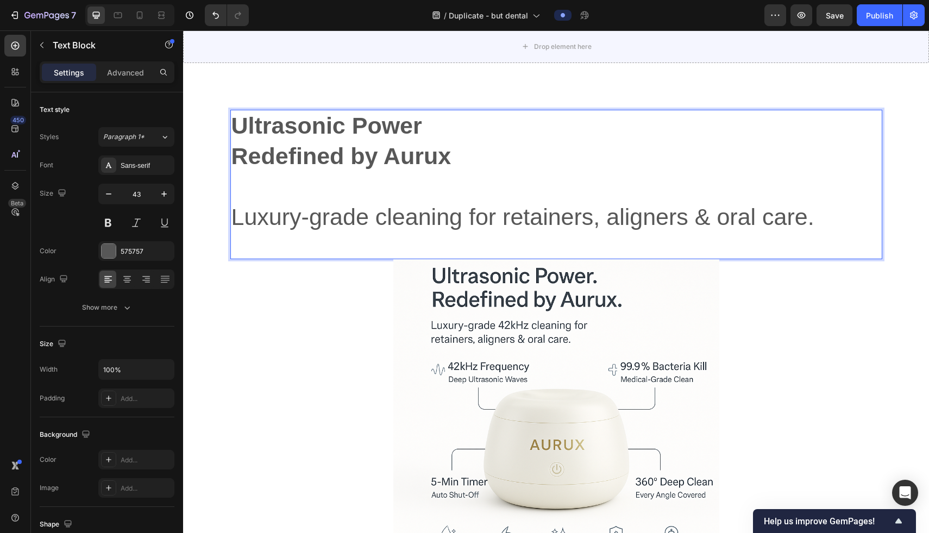
click at [301, 202] on p "Luxury-grade cleaning for retainers, aligners & oral care." at bounding box center [556, 217] width 650 height 30
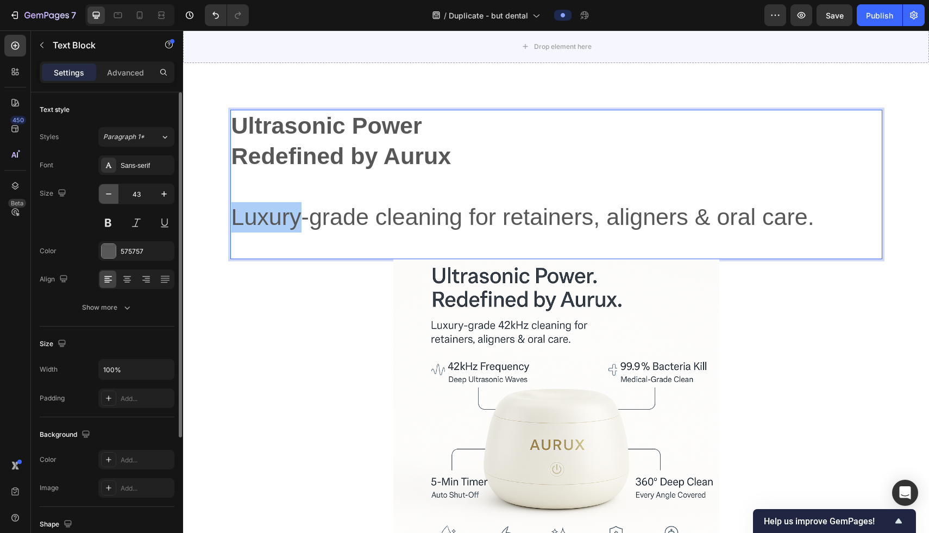
click at [114, 189] on button "button" at bounding box center [109, 194] width 20 height 20
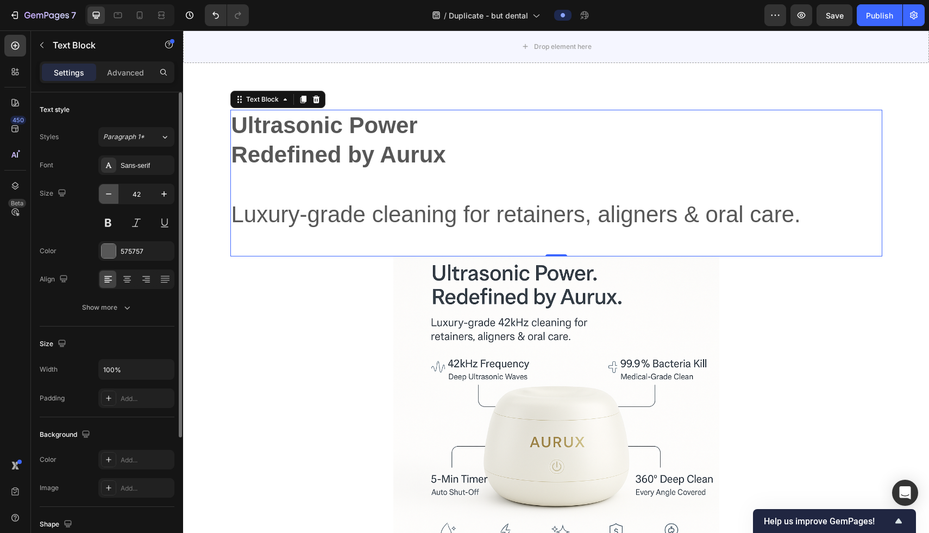
click at [114, 189] on button "button" at bounding box center [109, 194] width 20 height 20
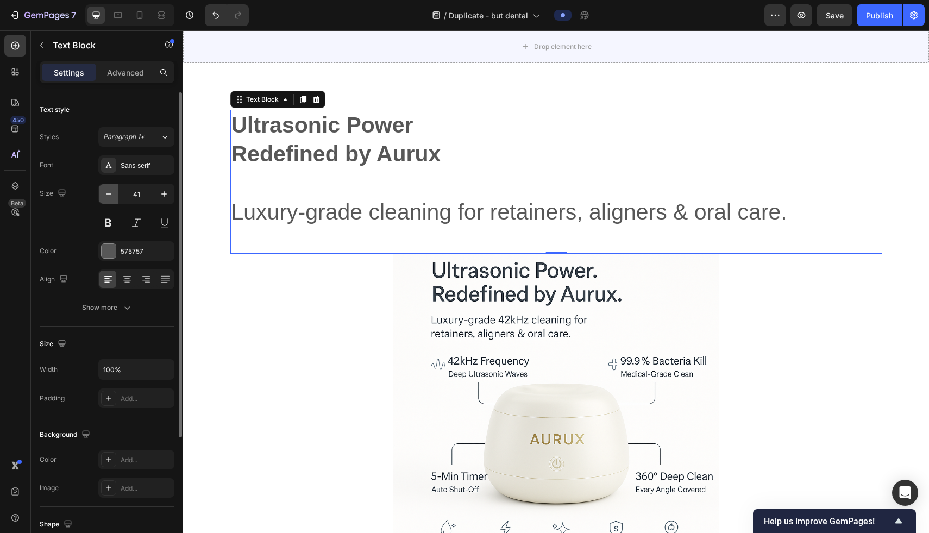
click at [114, 189] on button "button" at bounding box center [109, 194] width 20 height 20
type input "40"
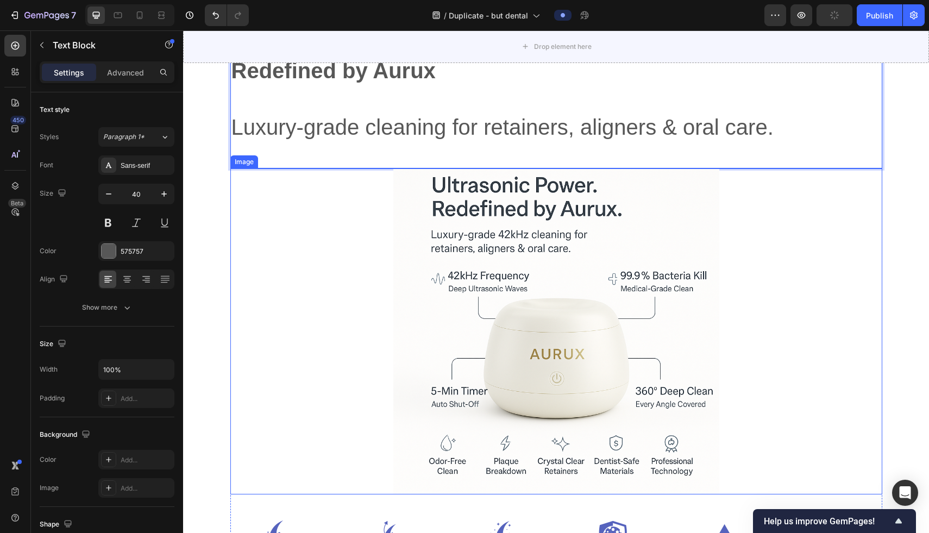
scroll to position [3553, 0]
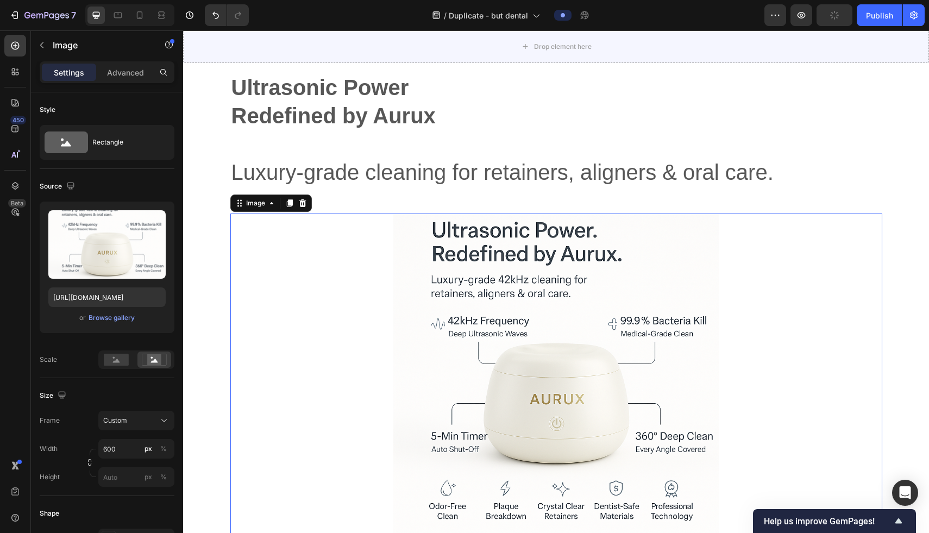
click at [506, 287] on img at bounding box center [556, 377] width 326 height 326
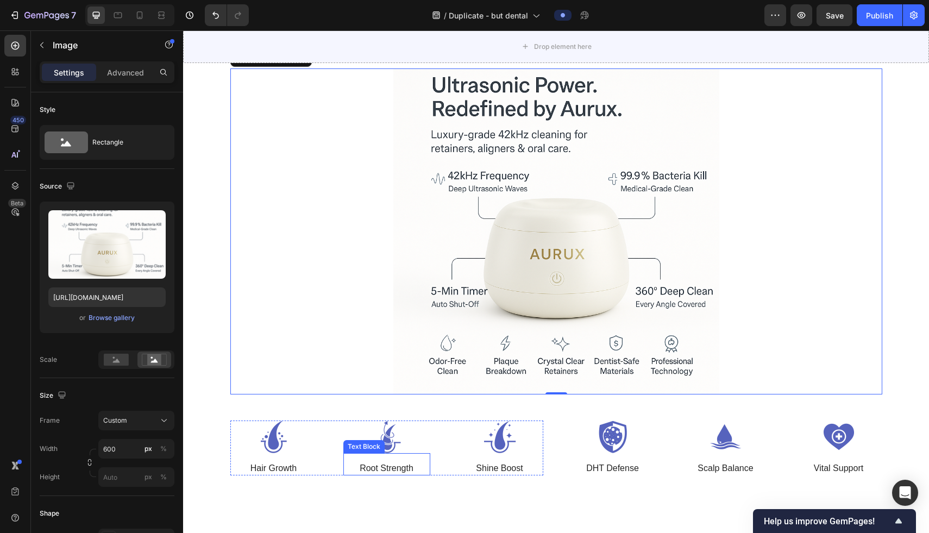
scroll to position [3705, 0]
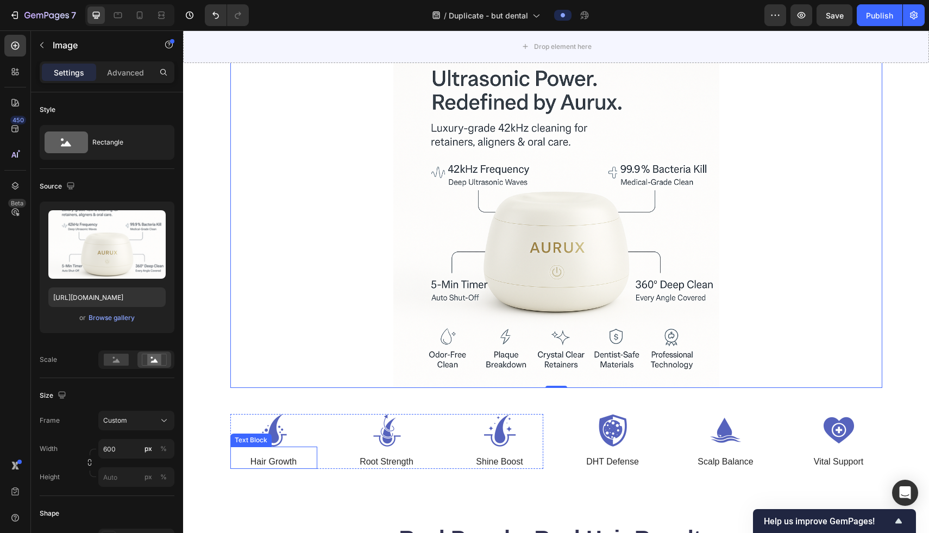
click at [273, 461] on p "Hair Growth" at bounding box center [273, 461] width 85 height 11
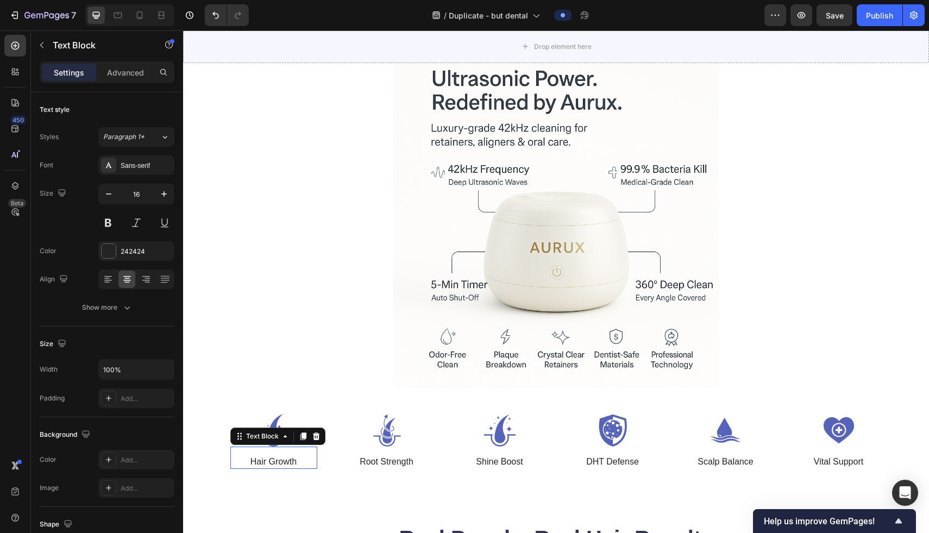
click at [273, 461] on p "Hair Growth" at bounding box center [273, 461] width 85 height 11
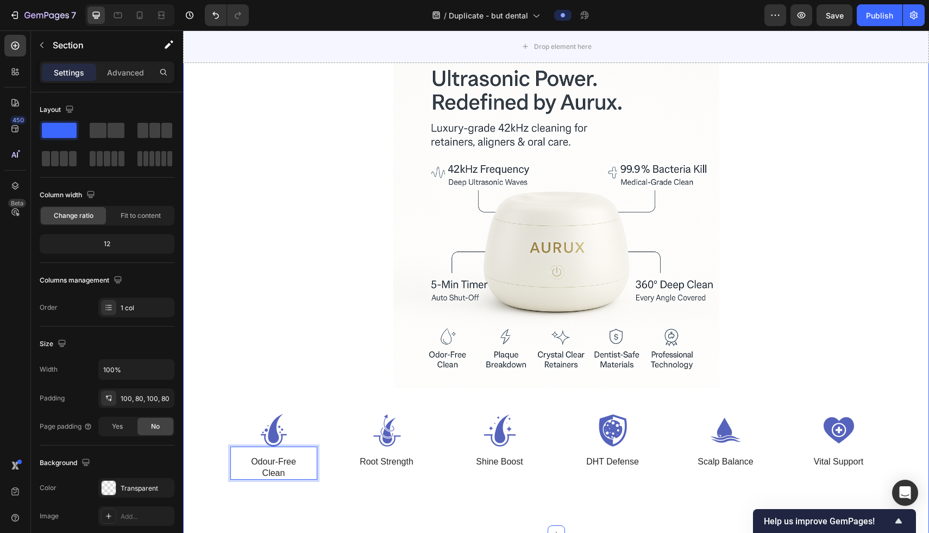
click at [293, 490] on div "Vitamin Power for Your Hair Heading Ultrasonic Power Redefined by Aurux Luxury-…" at bounding box center [556, 180] width 746 height 707
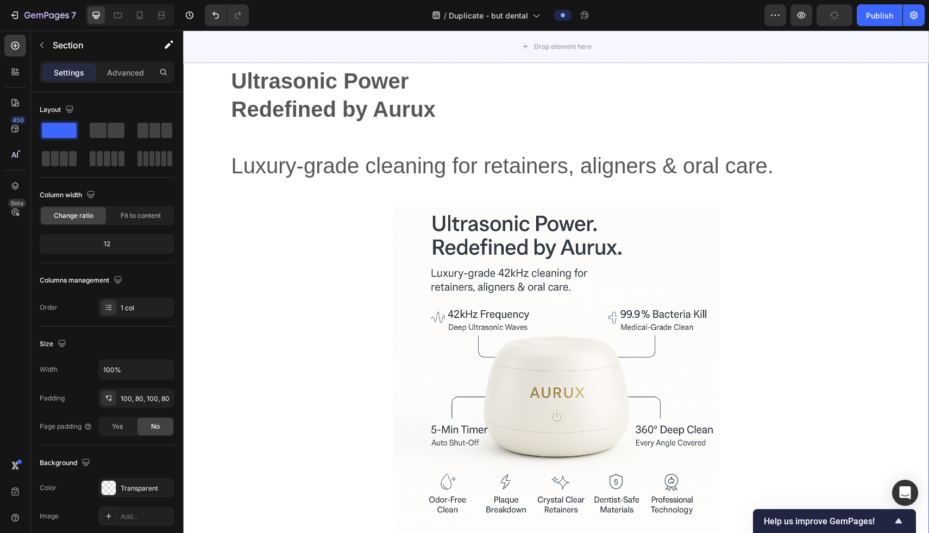
scroll to position [3486, 0]
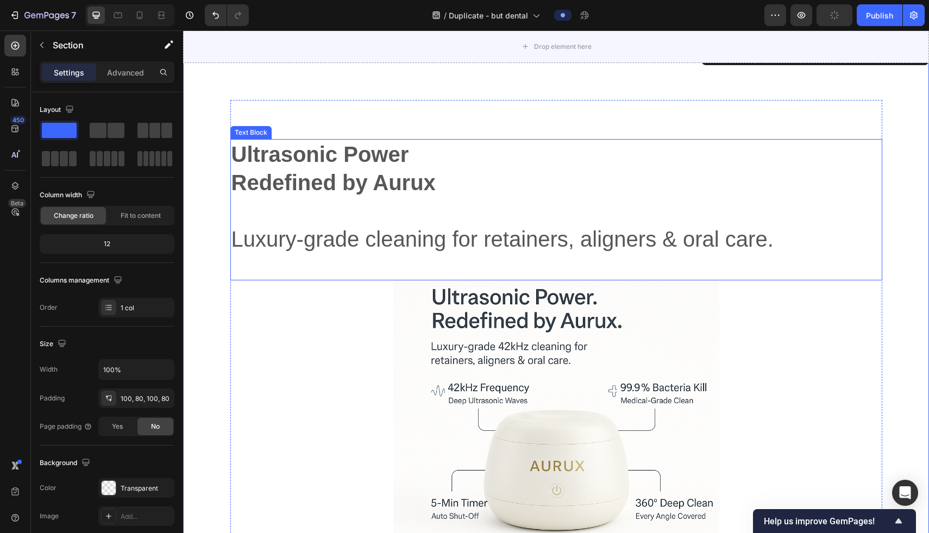
click at [350, 199] on p "Rich Text Editor. Editing area: main" at bounding box center [556, 211] width 650 height 28
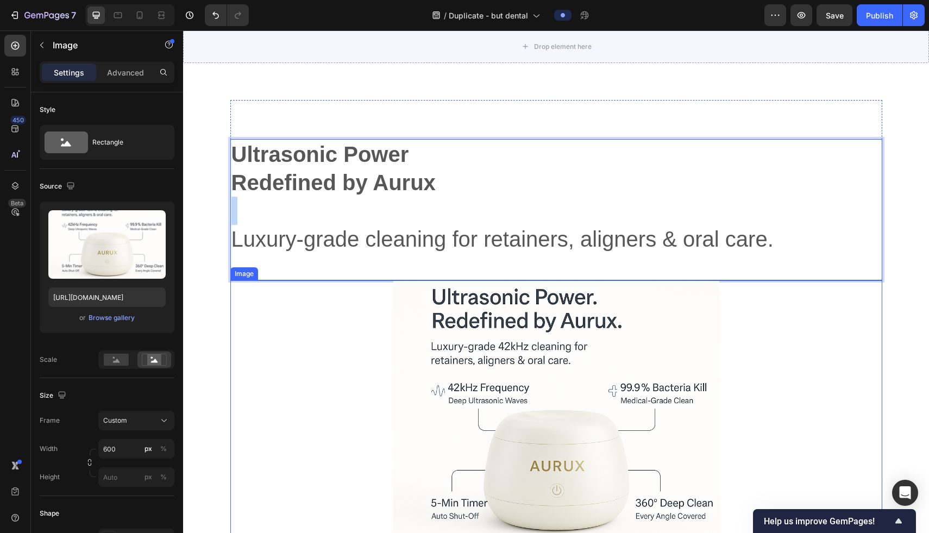
click at [296, 338] on div at bounding box center [556, 443] width 652 height 326
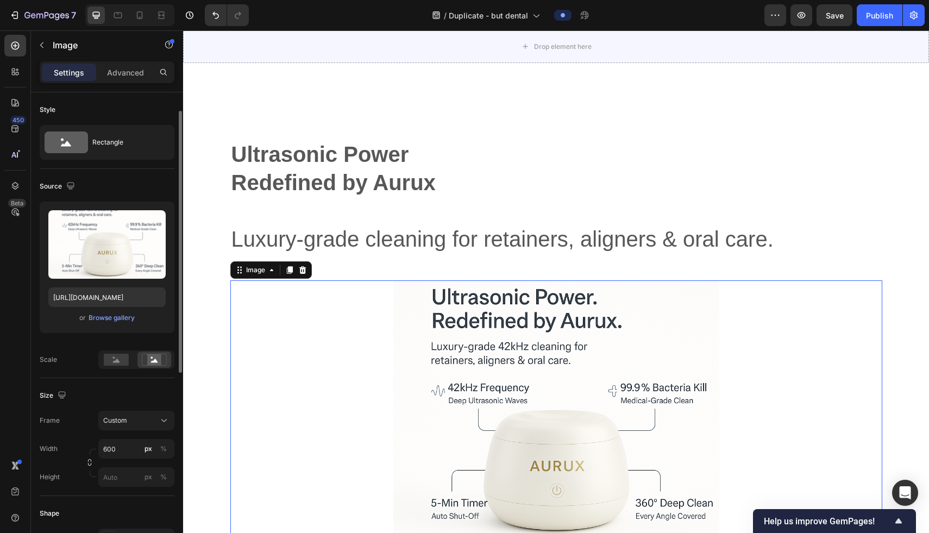
scroll to position [40, 0]
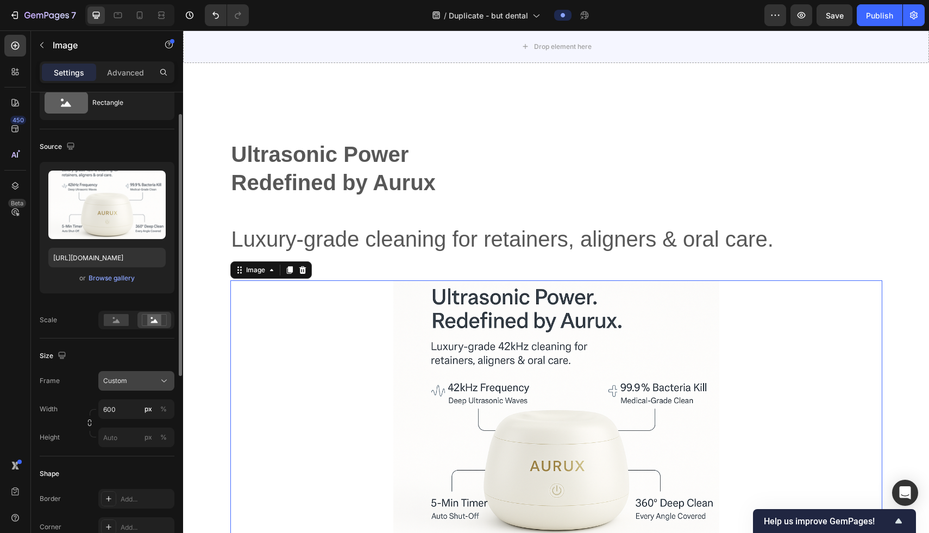
click at [137, 387] on button "Custom" at bounding box center [136, 381] width 76 height 20
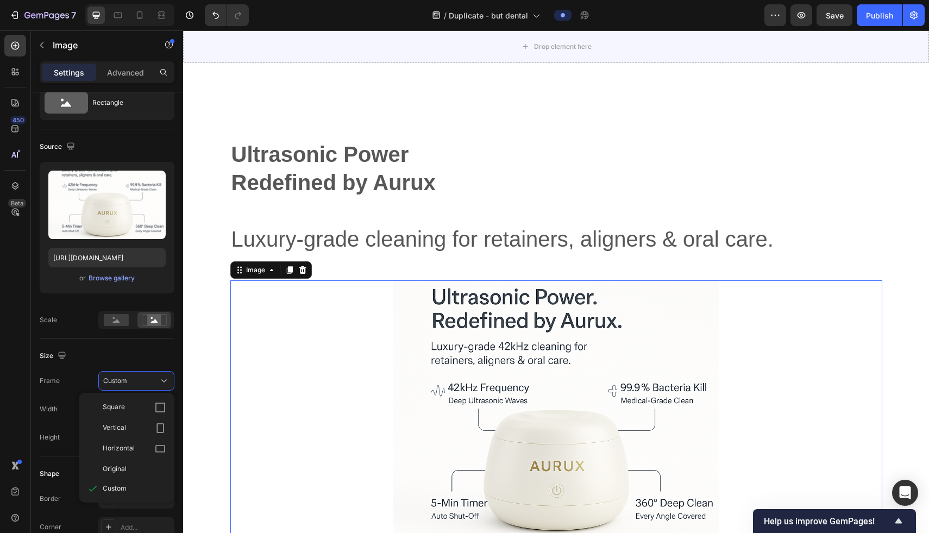
click at [318, 352] on div at bounding box center [556, 443] width 652 height 326
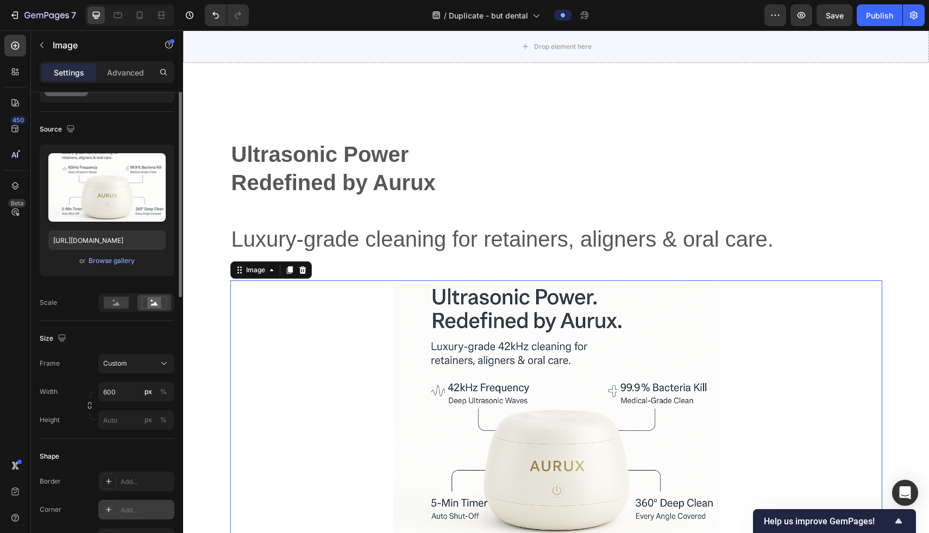
scroll to position [0, 0]
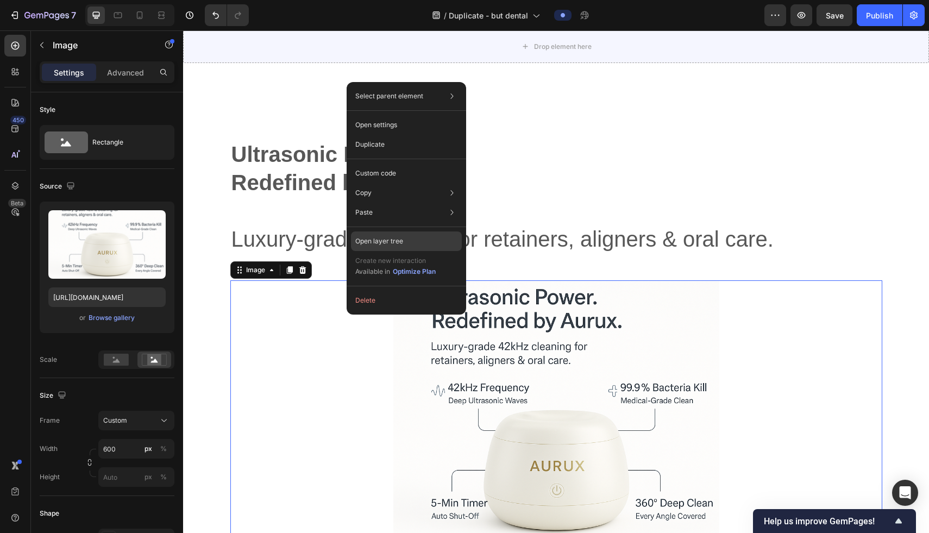
click at [400, 238] on p "Open layer tree" at bounding box center [379, 241] width 48 height 10
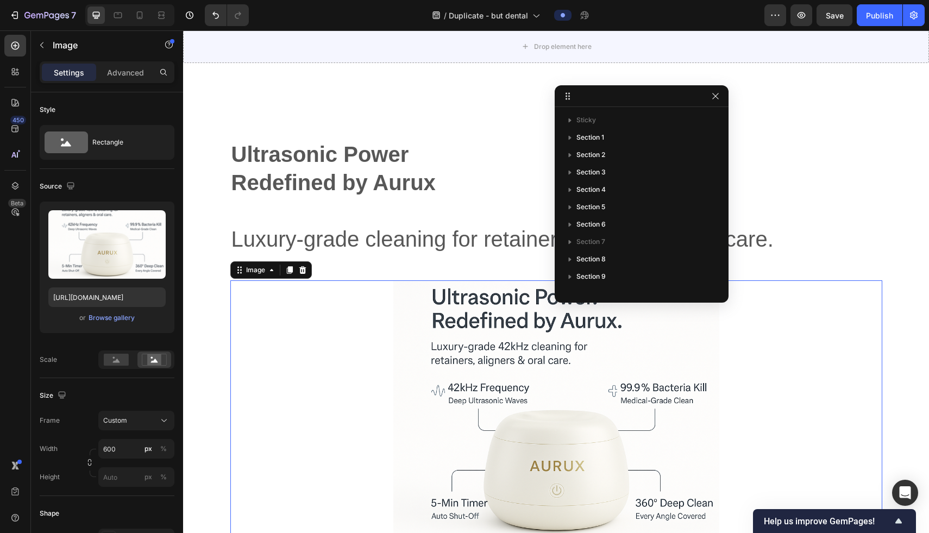
scroll to position [186, 0]
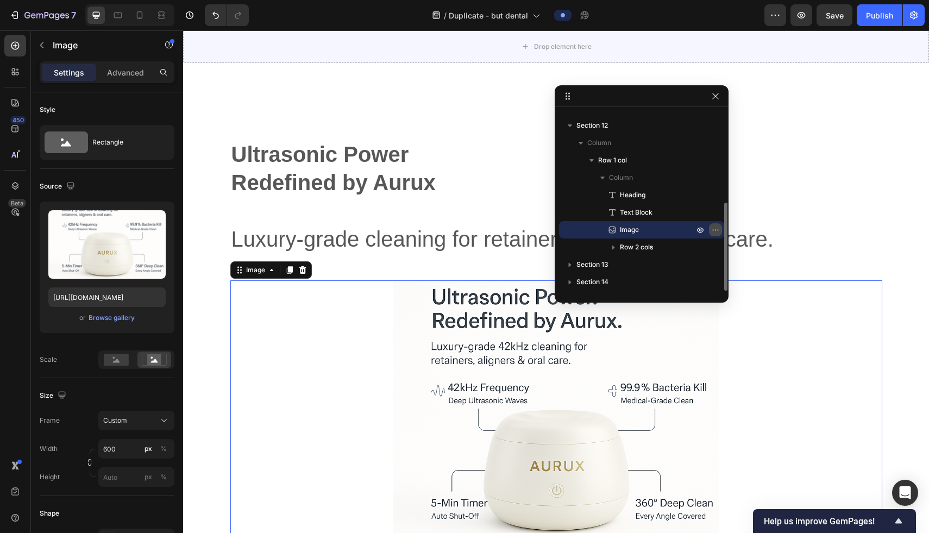
click at [673, 227] on icon "button" at bounding box center [715, 229] width 9 height 9
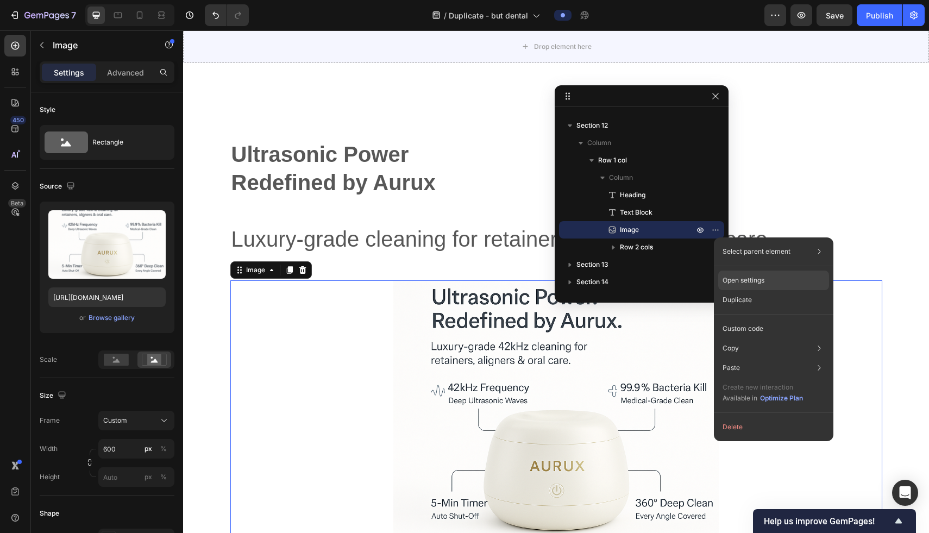
click at [673, 283] on p "Open settings" at bounding box center [744, 280] width 42 height 10
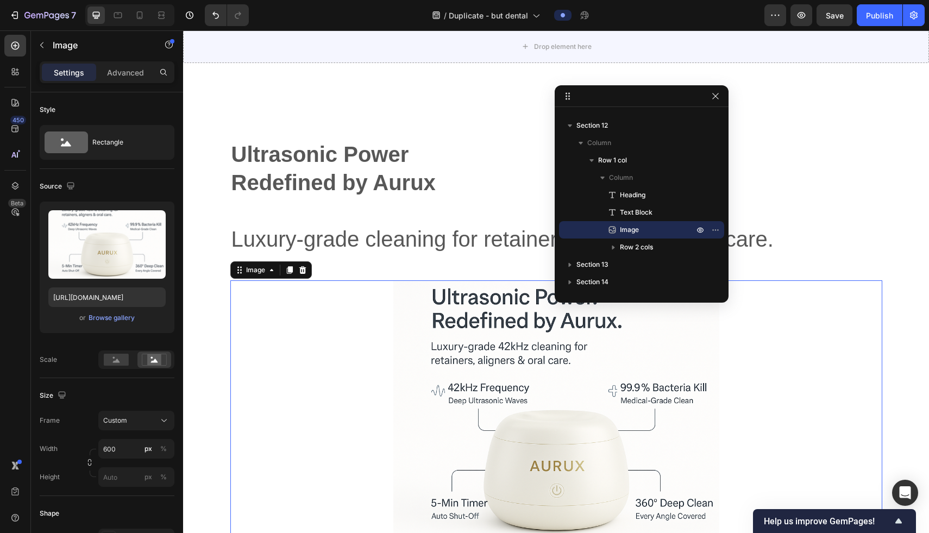
click at [460, 346] on img at bounding box center [556, 443] width 326 height 326
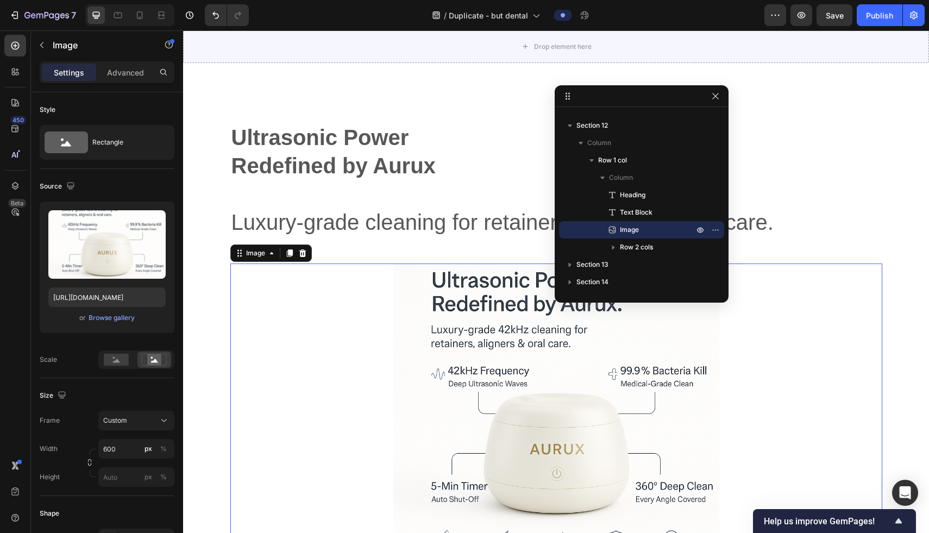
scroll to position [3505, 0]
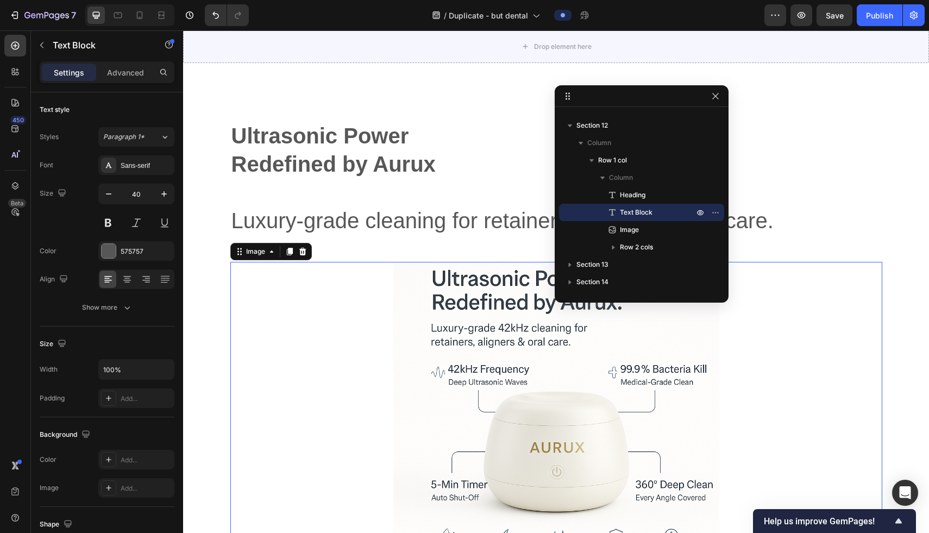
click at [419, 260] on div "Ultrasonic Power Redefined by Aurux Luxury-grade cleaning for retainers, aligne…" at bounding box center [556, 191] width 652 height 141
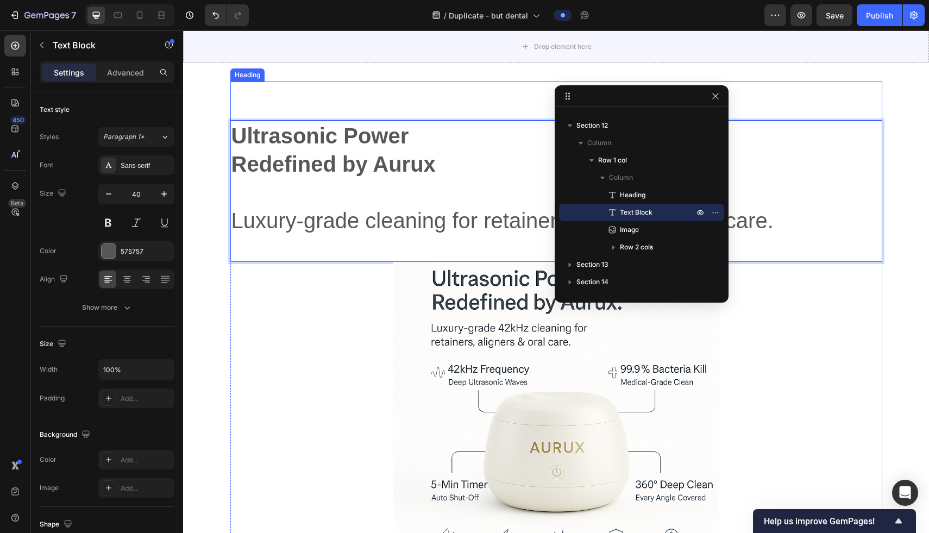
click at [441, 101] on h2 "Vitamin Power for Your Hair" at bounding box center [556, 96] width 652 height 30
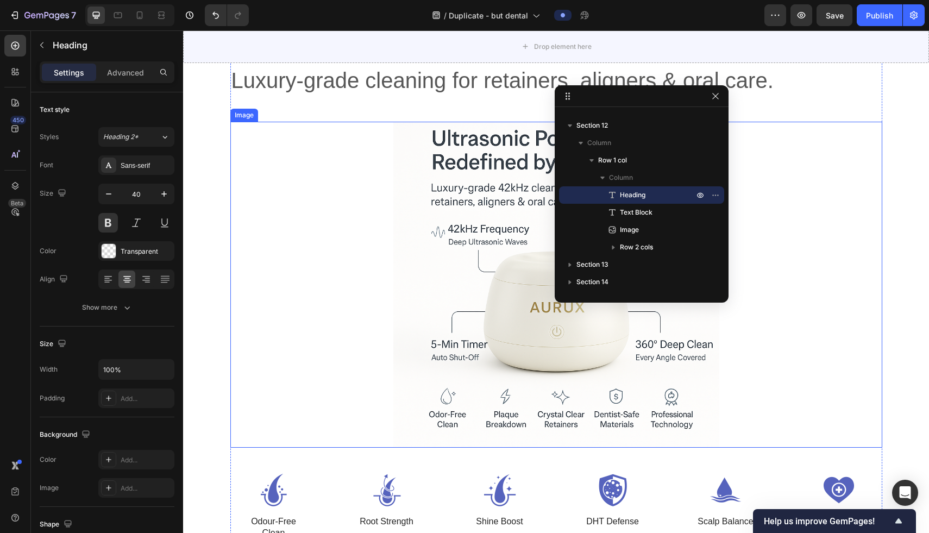
scroll to position [3783, 0]
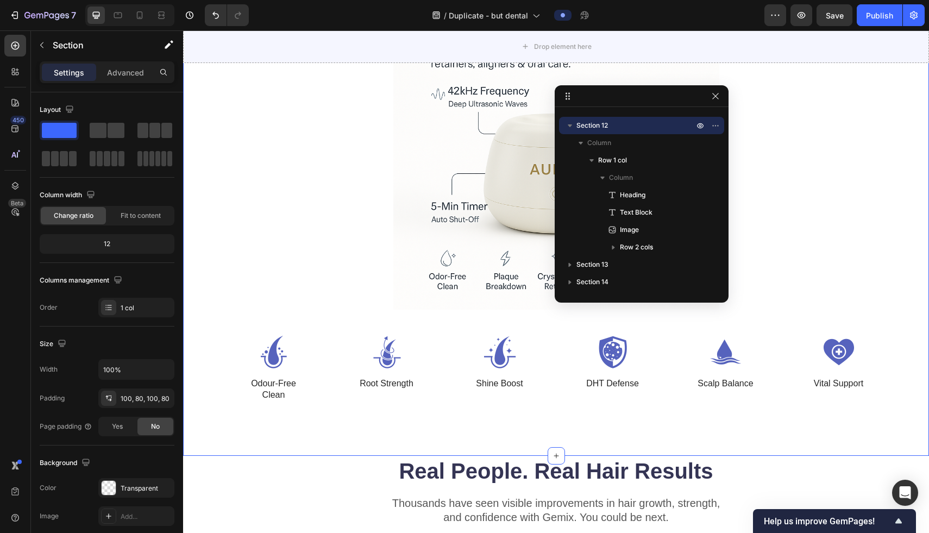
click at [210, 329] on div "Vitamin Power for Your Hair Heading Ultrasonic Power Redefined by Aurux Luxury-…" at bounding box center [556, 102] width 746 height 707
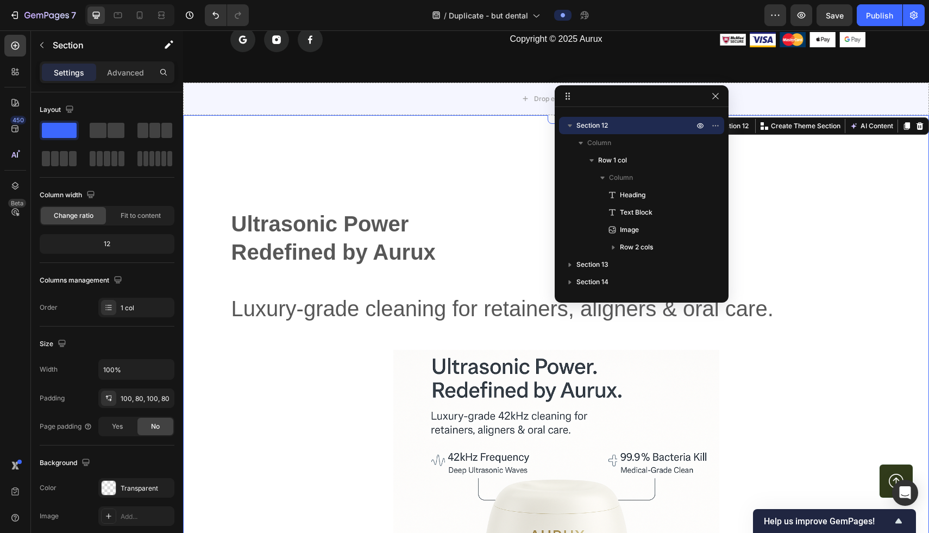
scroll to position [3313, 0]
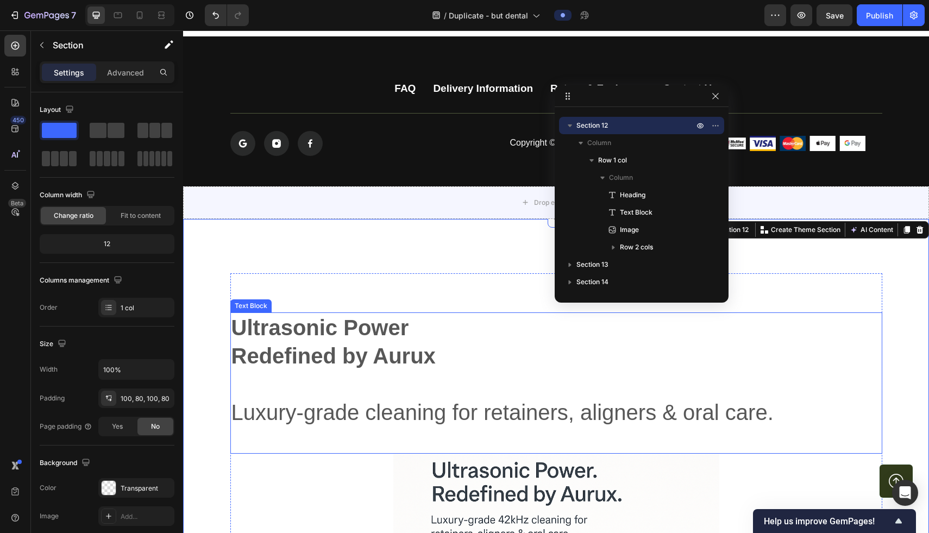
click at [338, 337] on strong "Ultrasonic Power" at bounding box center [320, 328] width 178 height 24
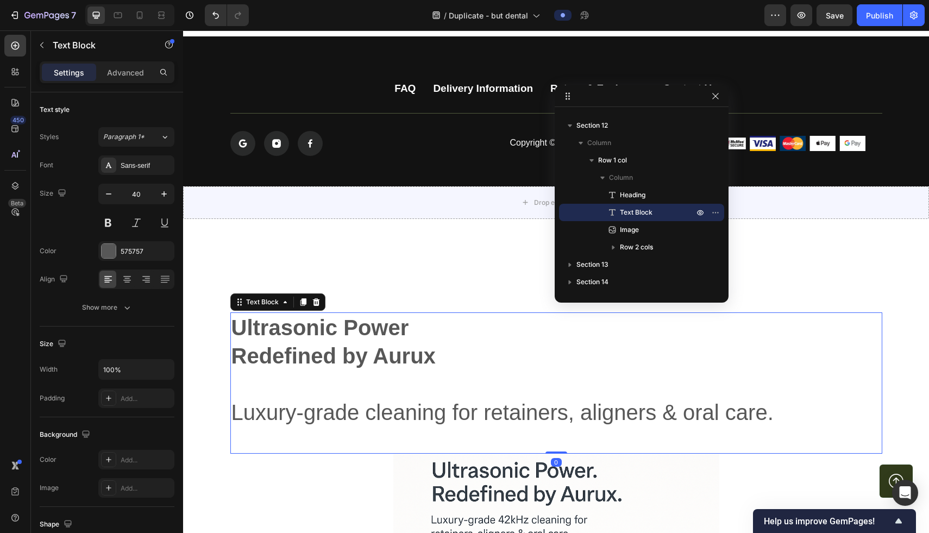
click at [338, 337] on strong "Ultrasonic Power" at bounding box center [320, 328] width 178 height 24
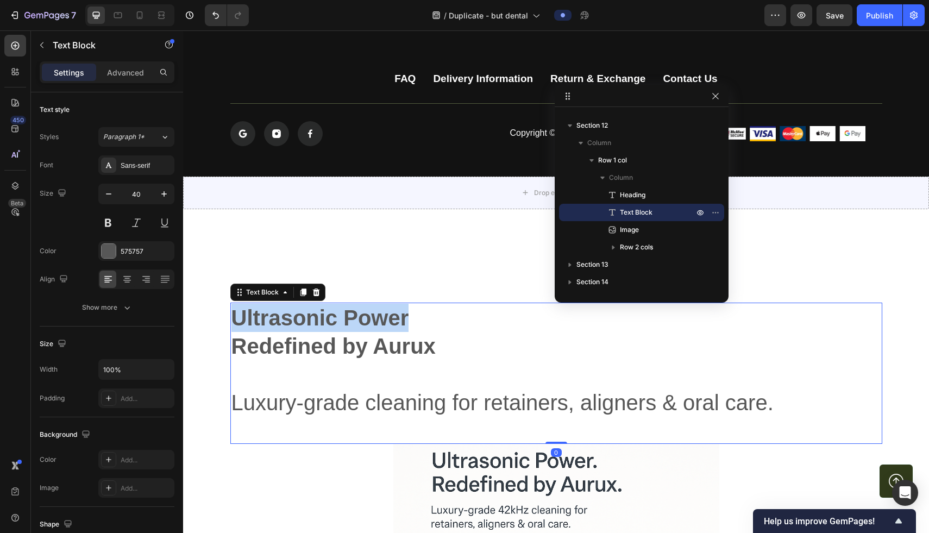
click at [338, 330] on strong "Ultrasonic Power" at bounding box center [320, 318] width 178 height 24
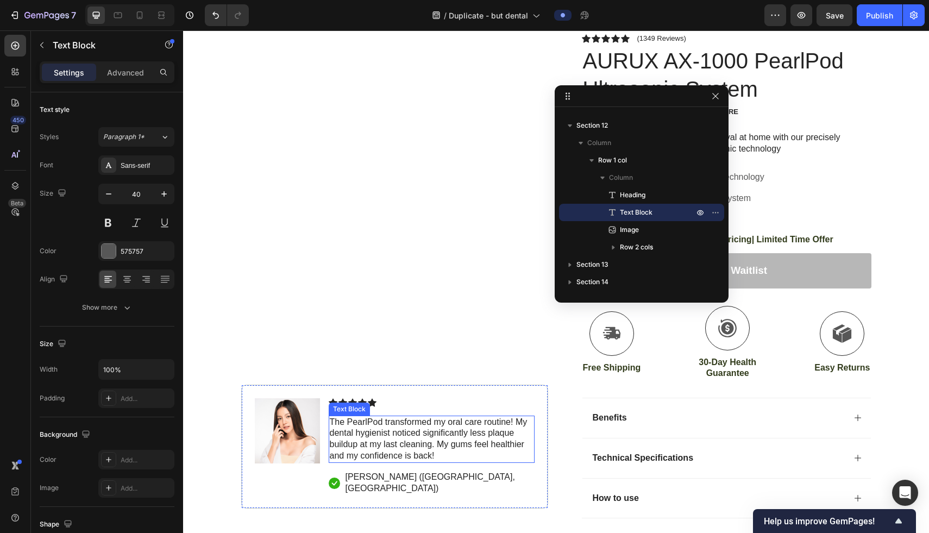
scroll to position [0, 0]
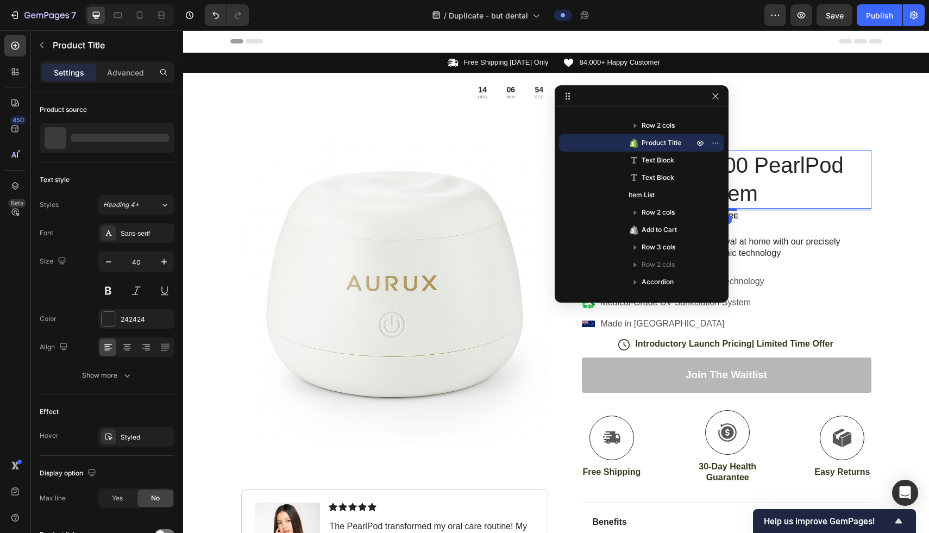
click at [673, 187] on h1 "AURUX AX-1000 PearlPod Ultrasonic System" at bounding box center [727, 179] width 290 height 59
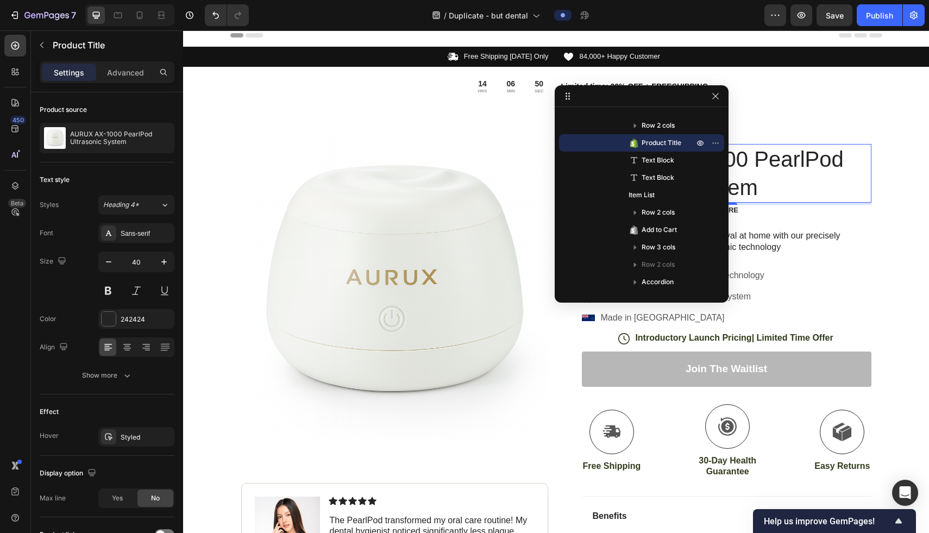
scroll to position [7, 0]
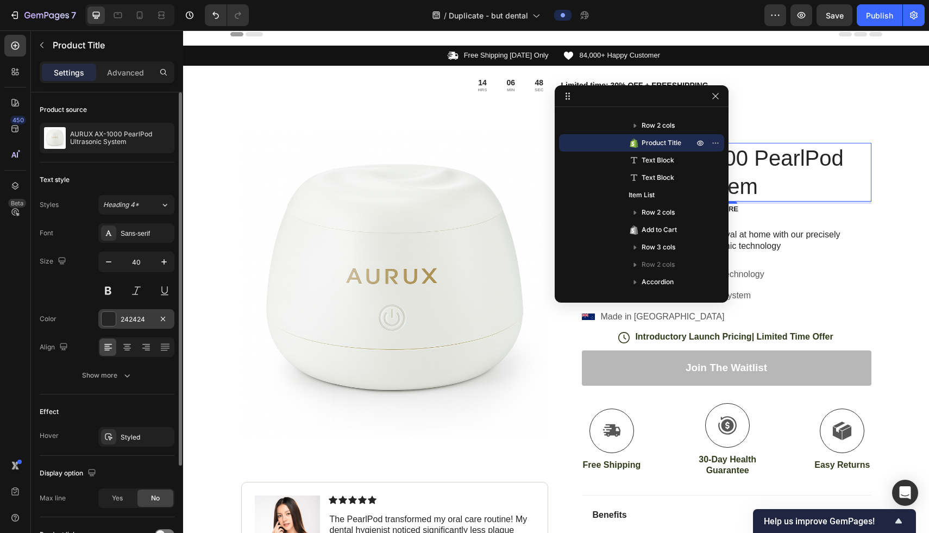
click at [125, 322] on div "242424" at bounding box center [137, 320] width 32 height 10
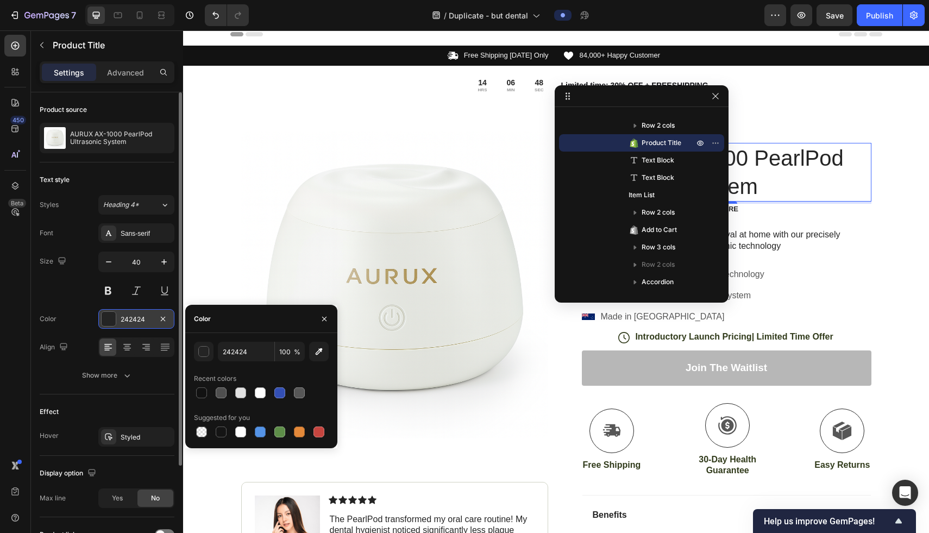
click at [125, 322] on div "242424" at bounding box center [137, 320] width 32 height 10
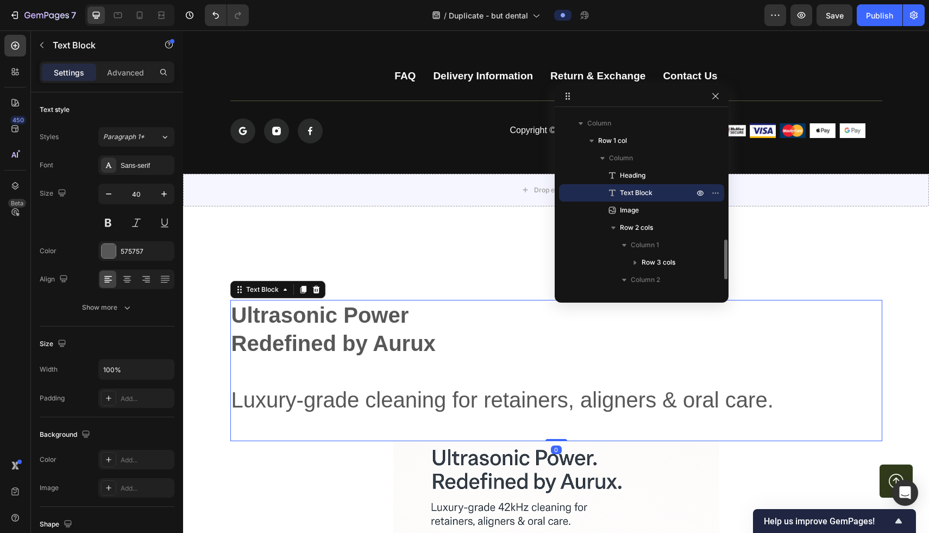
scroll to position [3341, 0]
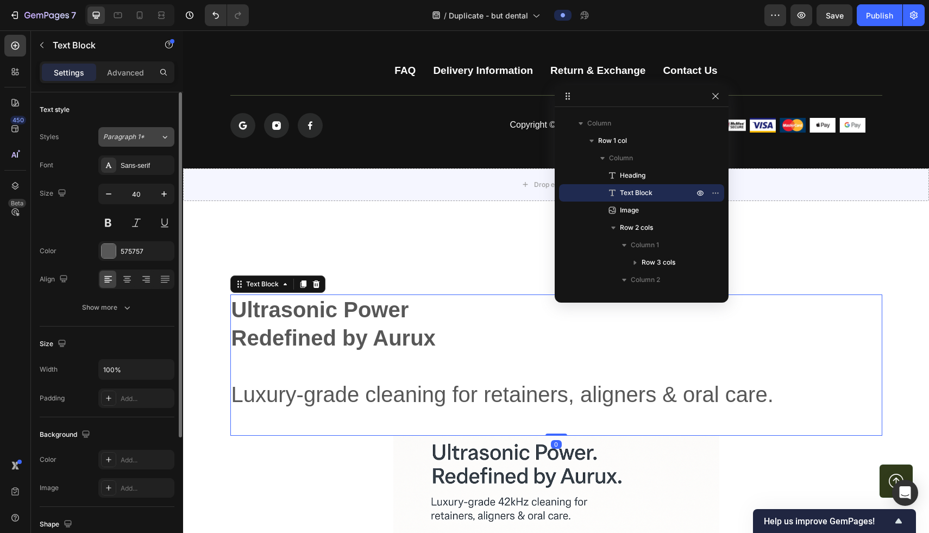
click at [140, 139] on span "Paragraph 1*" at bounding box center [123, 137] width 41 height 10
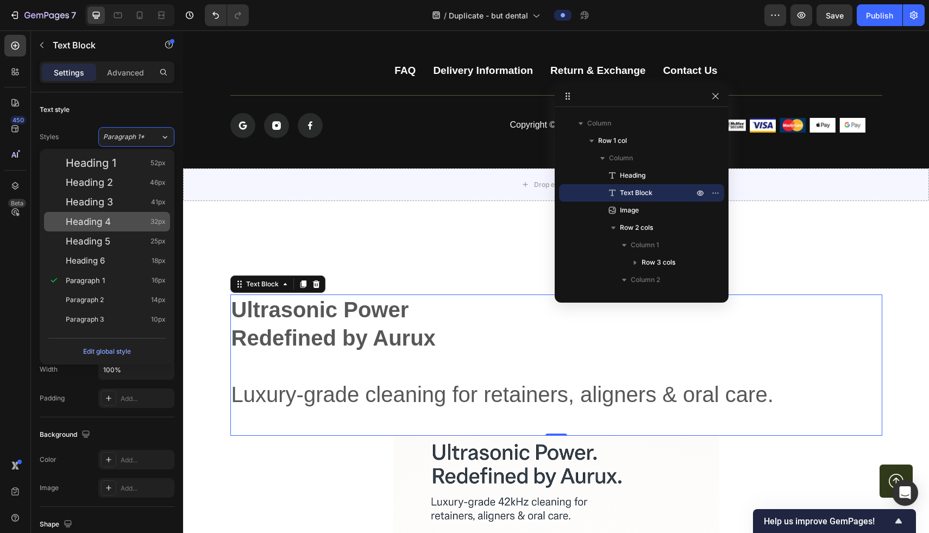
click at [122, 223] on div "Heading 4 32px" at bounding box center [116, 221] width 100 height 11
type input "32"
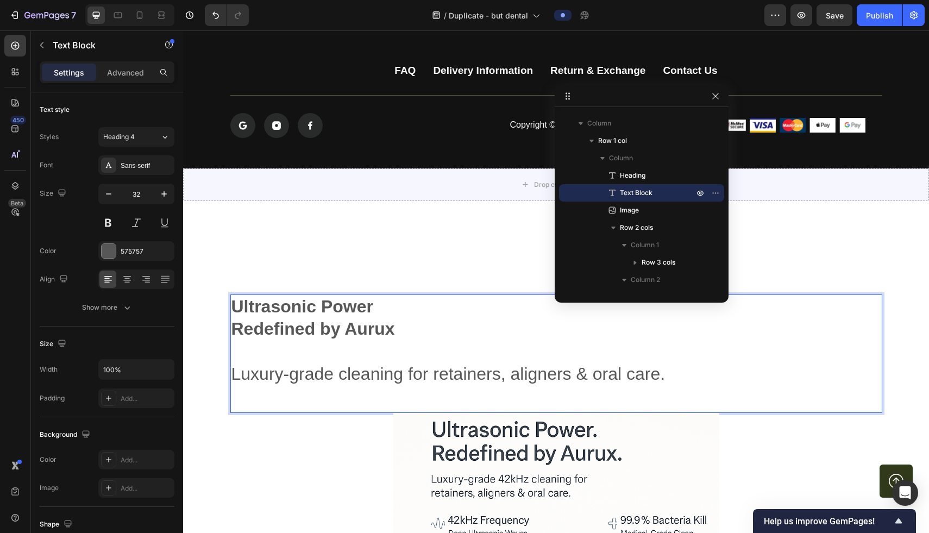
click at [315, 322] on strong "Redefined by Aurux" at bounding box center [313, 329] width 164 height 20
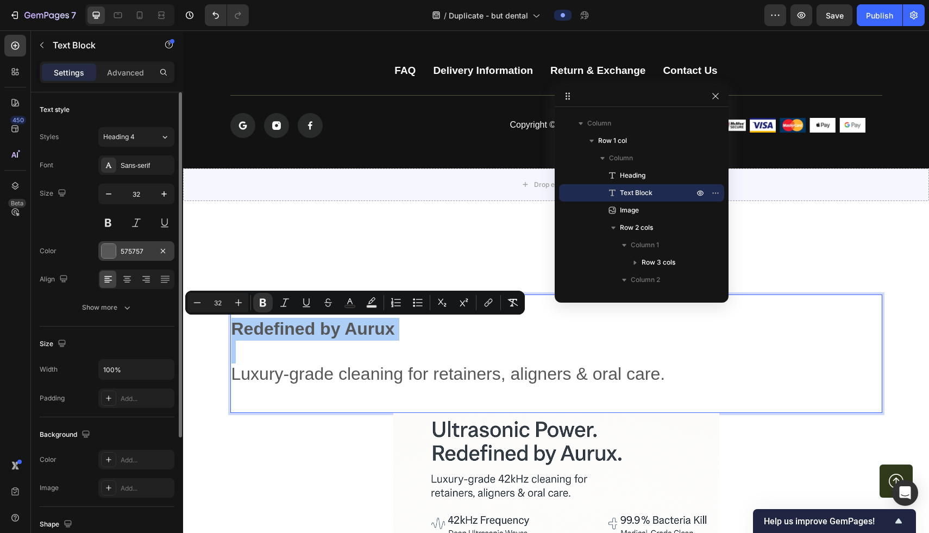
click at [150, 255] on div "575757" at bounding box center [137, 252] width 32 height 10
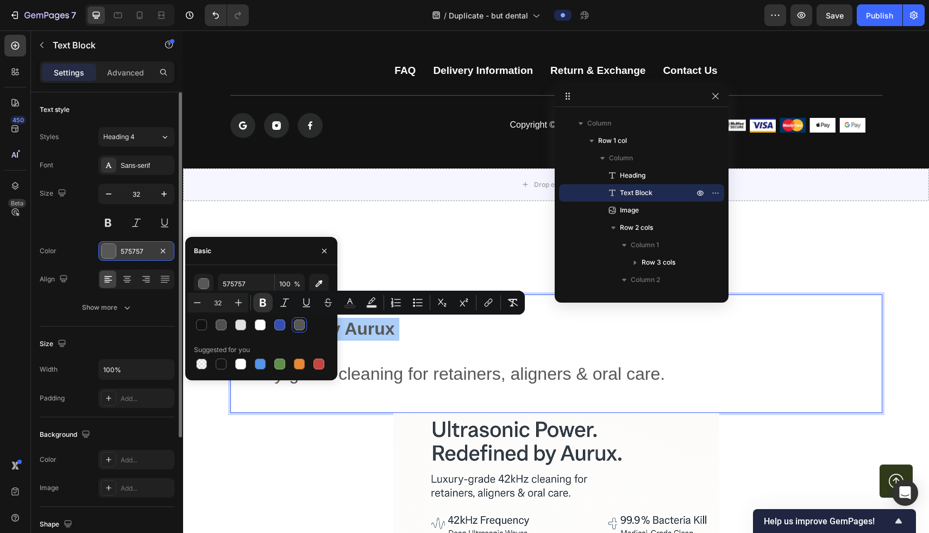
click at [150, 255] on div "575757" at bounding box center [137, 252] width 32 height 10
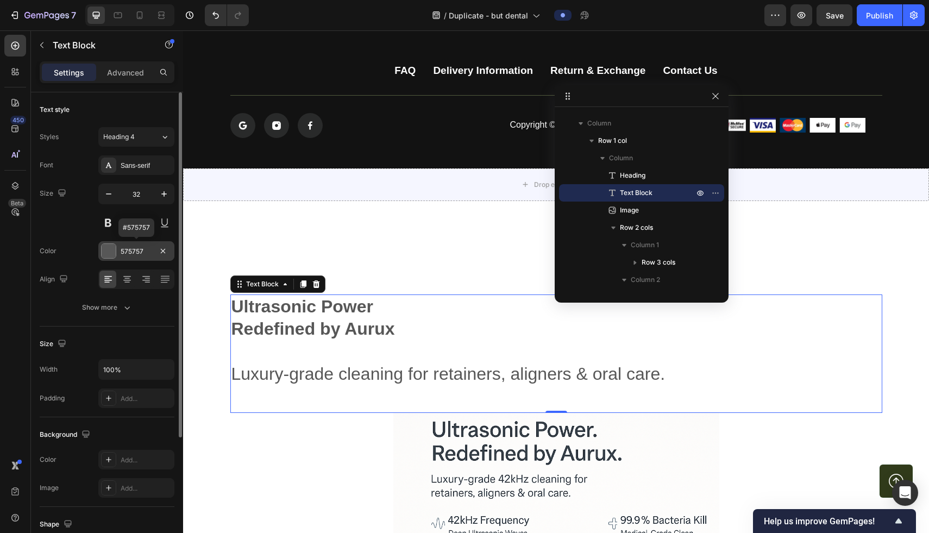
click at [150, 255] on div "575757" at bounding box center [137, 252] width 32 height 10
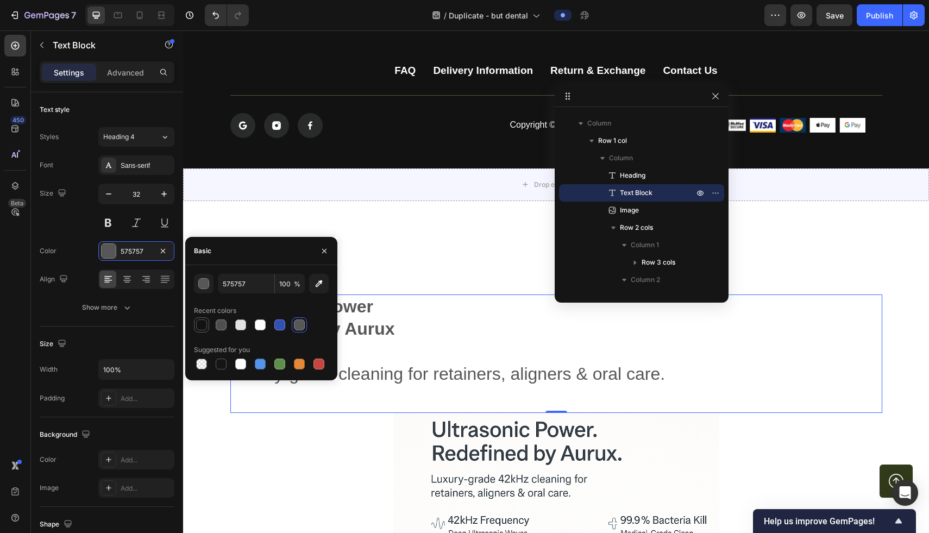
click at [203, 322] on div at bounding box center [201, 324] width 11 height 11
type input "121212"
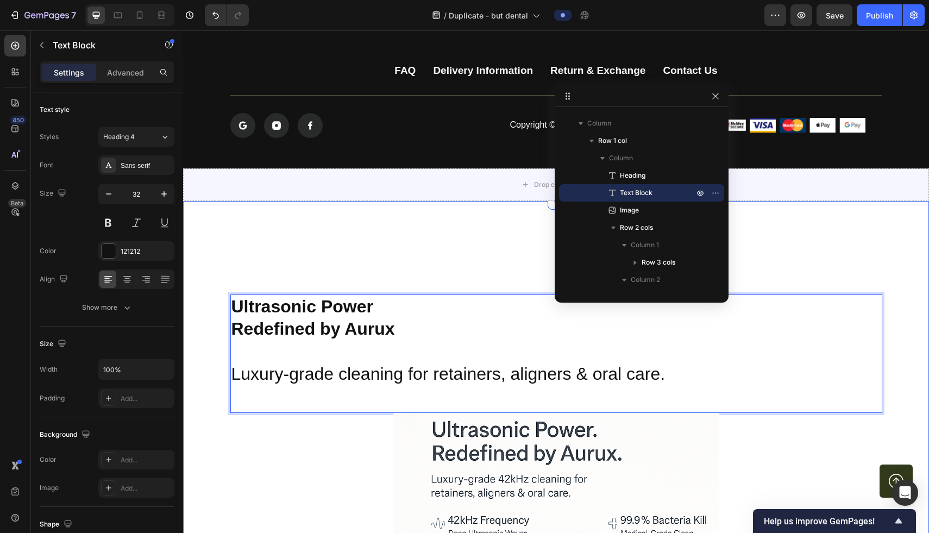
click at [396, 221] on div "Vitamin Power for Your Hair Heading Ultrasonic Power Redefined by Aurux Luxury-…" at bounding box center [556, 543] width 746 height 685
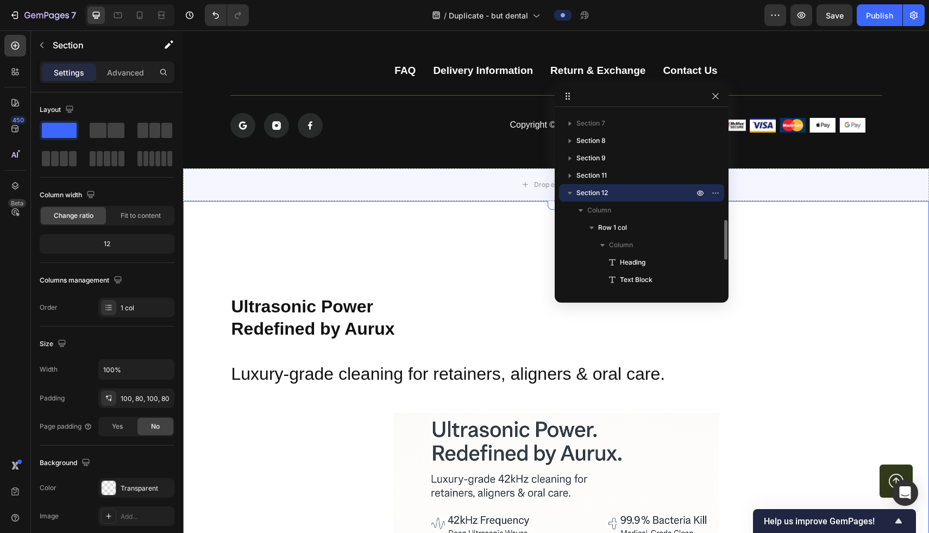
scroll to position [3444, 0]
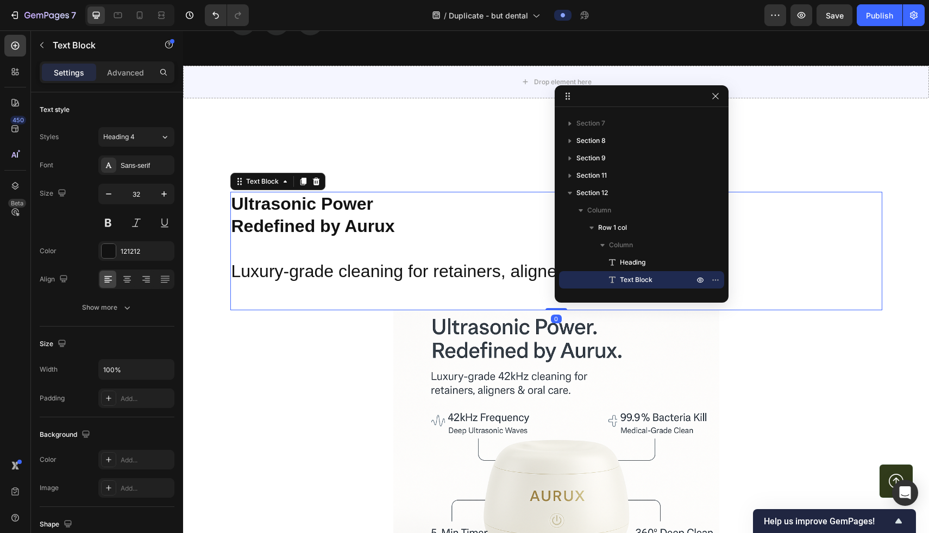
click at [397, 266] on p "Luxury-grade cleaning for retainers, aligners & oral care." at bounding box center [556, 271] width 650 height 23
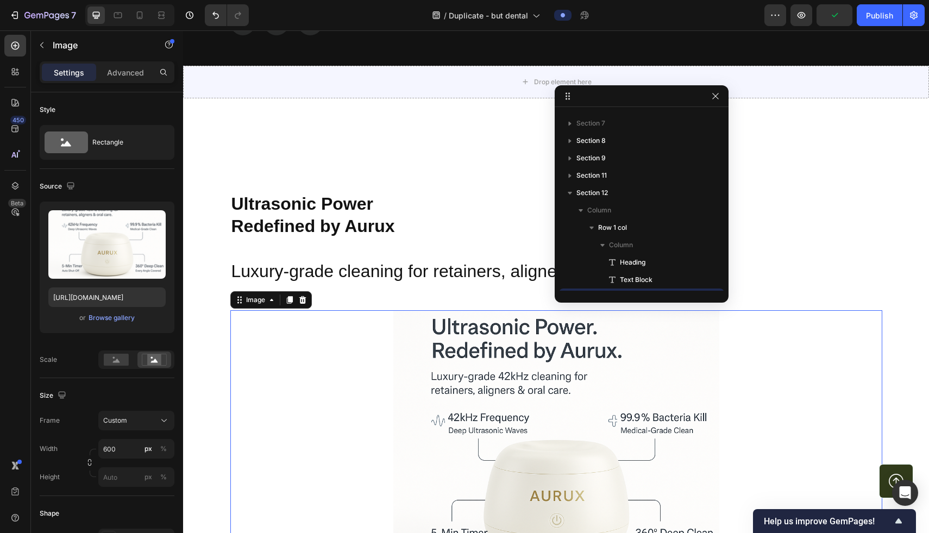
click at [329, 393] on div at bounding box center [556, 473] width 652 height 326
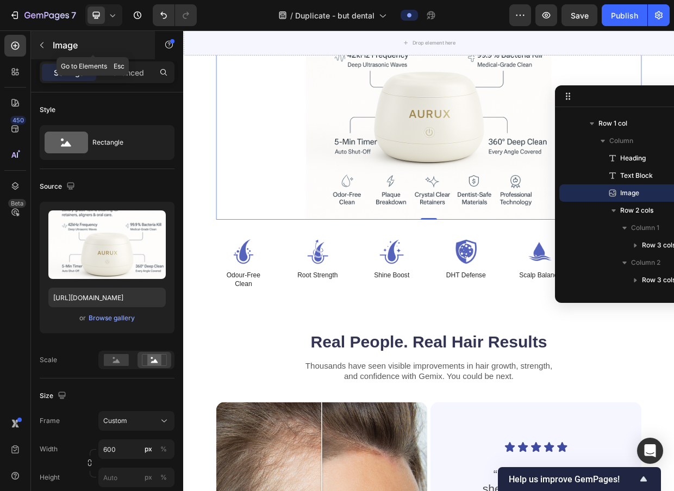
scroll to position [3759, 0]
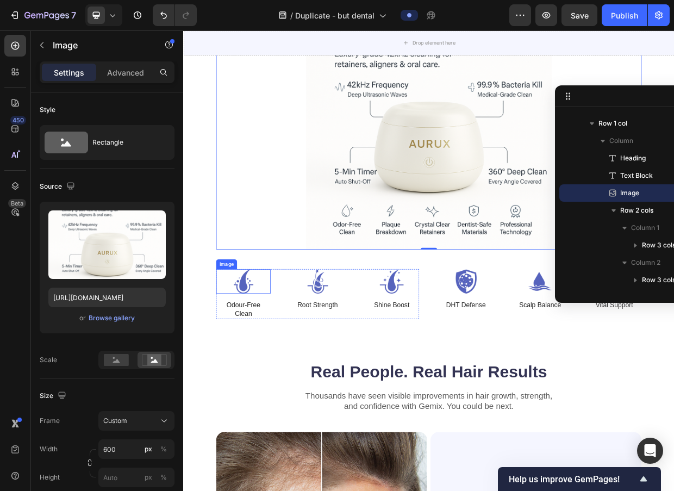
click at [256, 367] on img at bounding box center [263, 363] width 72 height 33
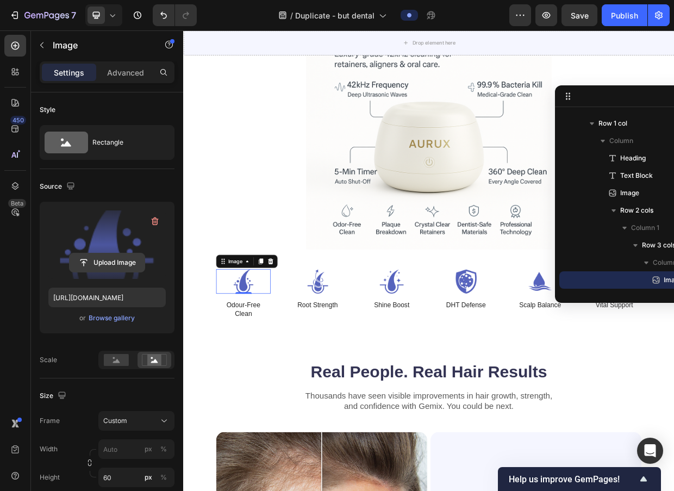
click at [109, 266] on input "file" at bounding box center [107, 262] width 75 height 18
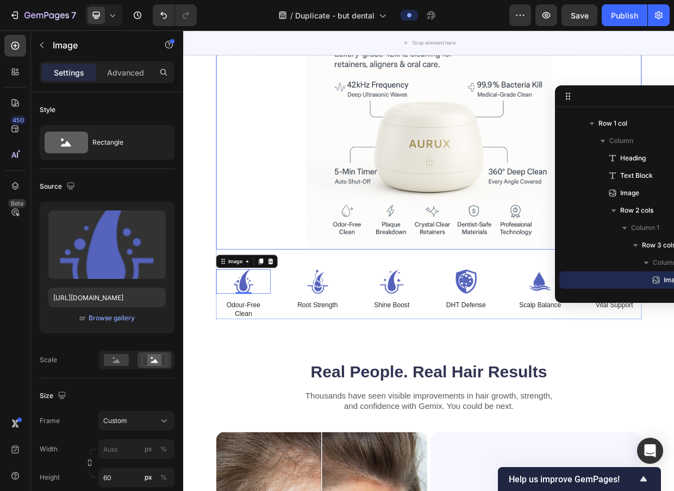
click at [559, 372] on div "Text Block" at bounding box center [543, 373] width 37 height 10
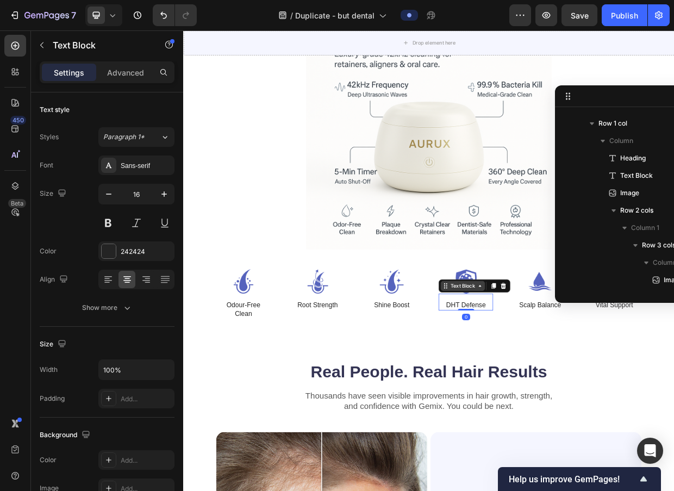
scroll to position [883, 0]
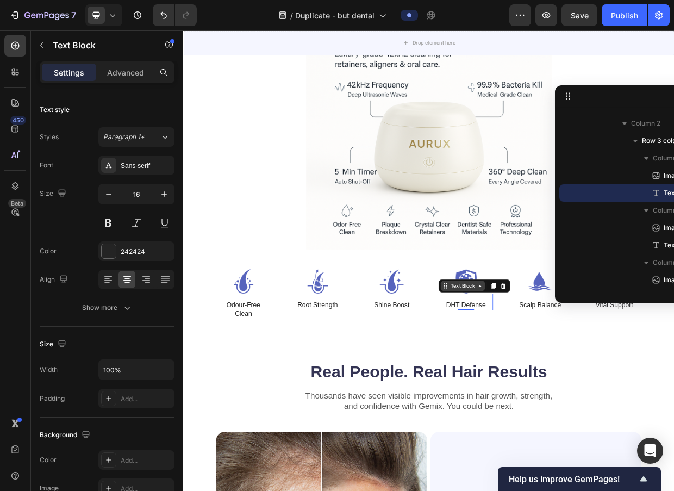
click at [558, 363] on div "Text Block" at bounding box center [554, 369] width 59 height 13
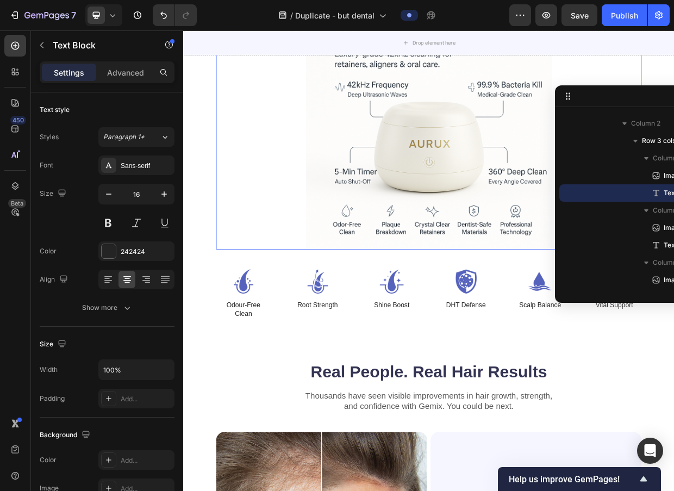
click at [608, 284] on img at bounding box center [509, 158] width 326 height 326
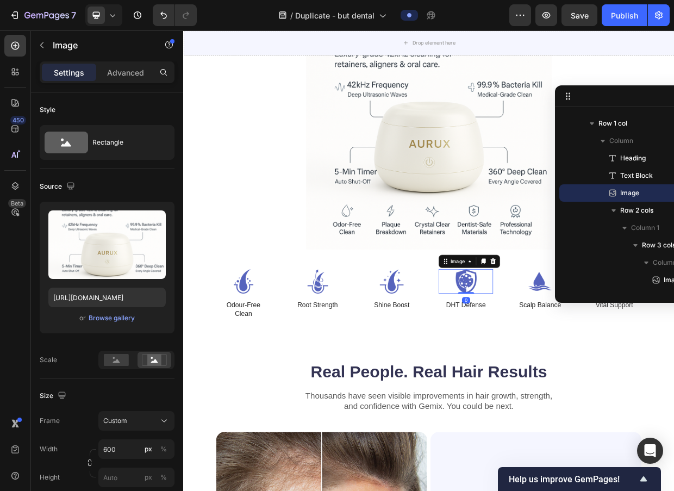
click at [566, 351] on img at bounding box center [558, 363] width 72 height 33
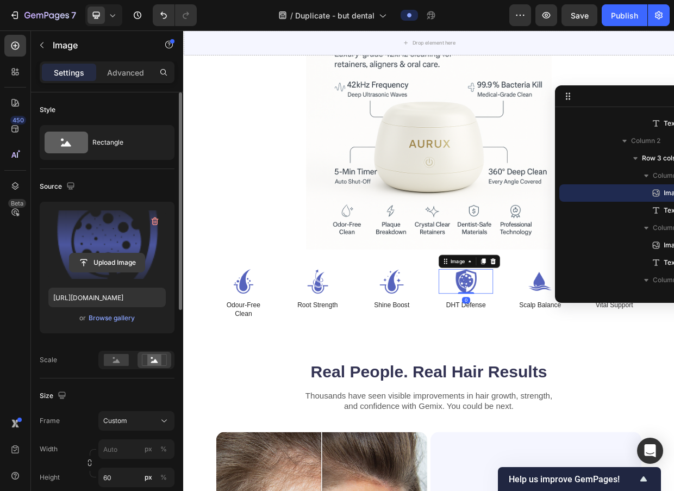
click at [99, 268] on input "file" at bounding box center [107, 262] width 75 height 18
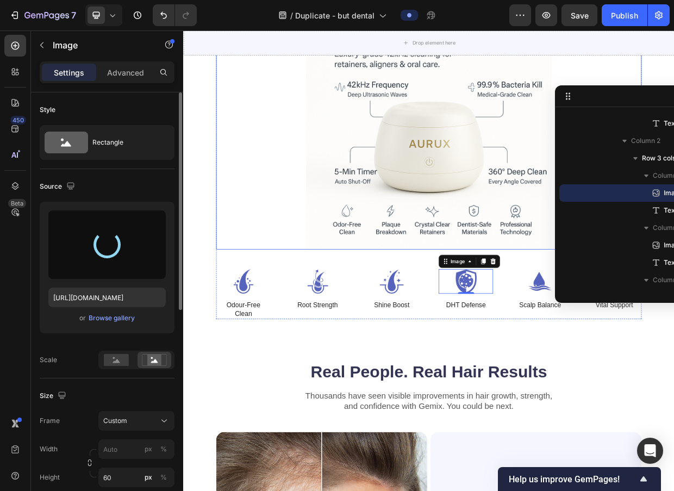
type input "https://cdn.shopify.com/s/files/1/0938/3795/1252/files/gempages_576203881181086…"
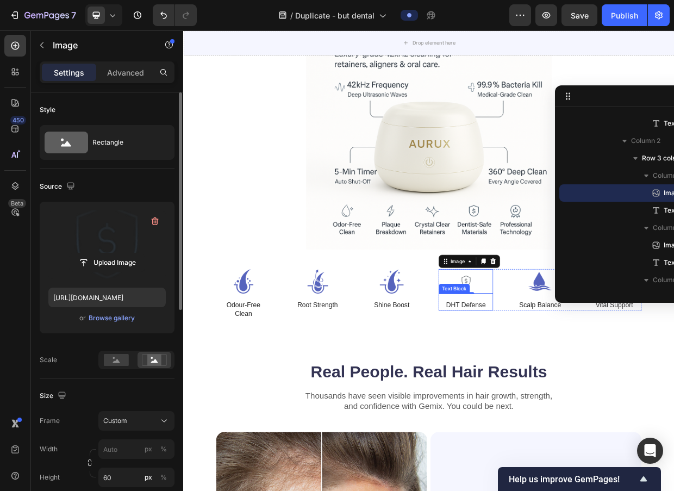
click at [570, 396] on p "DHT Defense" at bounding box center [558, 395] width 70 height 11
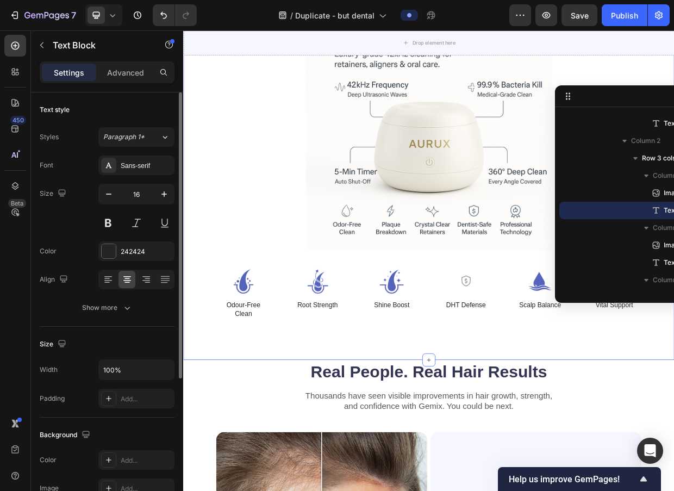
click at [570, 455] on div "Vitamin Power for Your Hair Heading Ultrasonic Power Redefined by Aurux Luxury-…" at bounding box center [509, 125] width 652 height 685
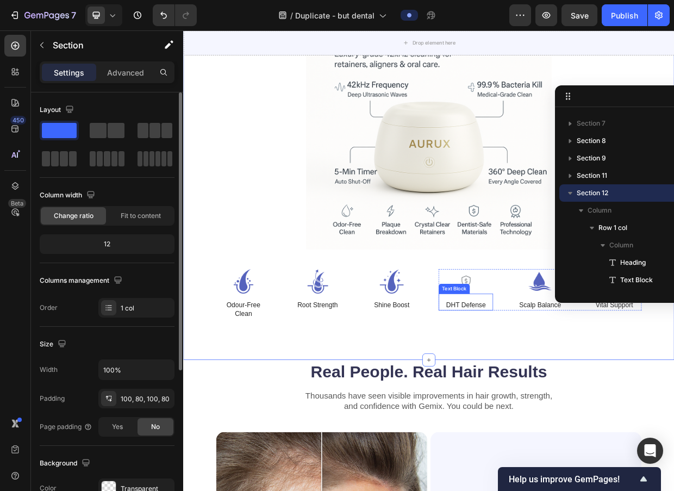
click at [561, 395] on p "DHT Defense" at bounding box center [558, 395] width 70 height 11
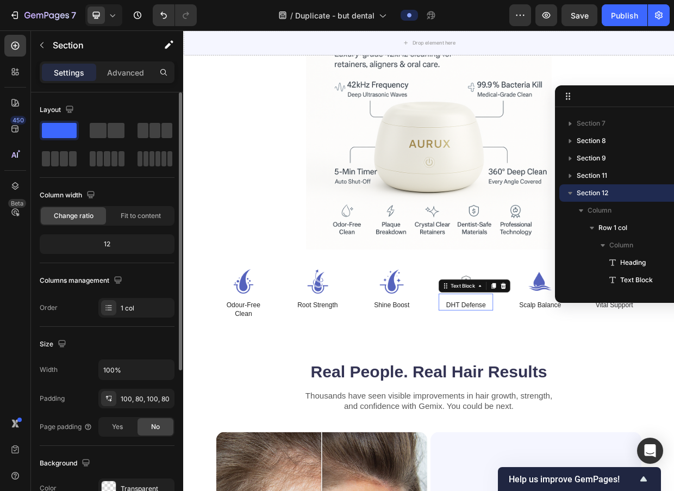
click at [561, 395] on p "DHT Defense" at bounding box center [558, 395] width 70 height 11
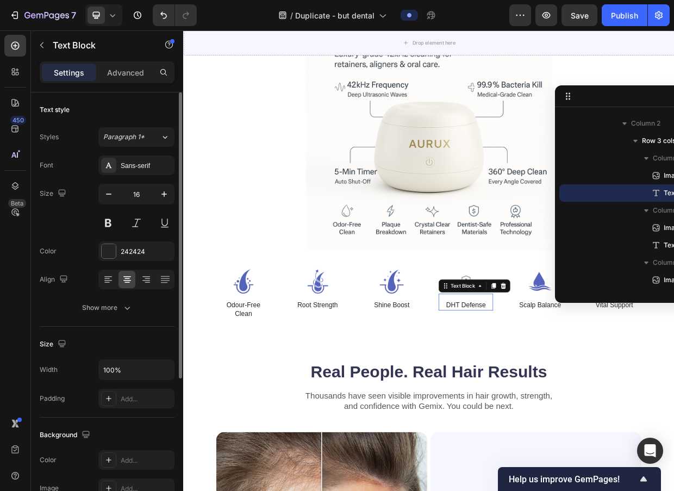
click at [561, 395] on p "DHT Defense" at bounding box center [558, 395] width 70 height 11
click at [550, 360] on img at bounding box center [558, 363] width 72 height 33
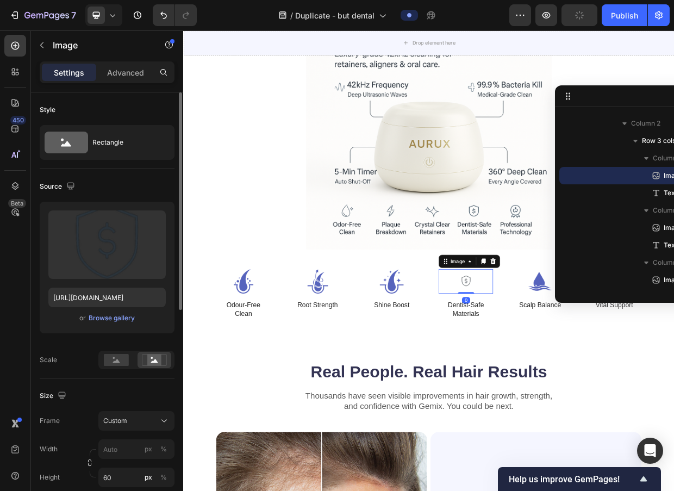
click at [557, 360] on img at bounding box center [558, 363] width 72 height 33
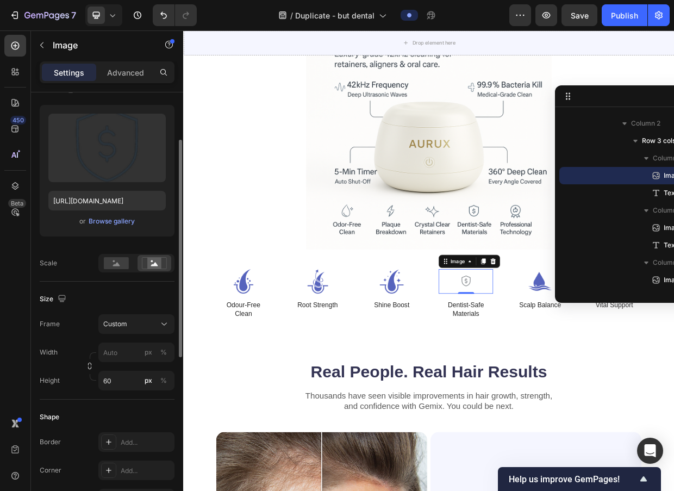
scroll to position [97, 0]
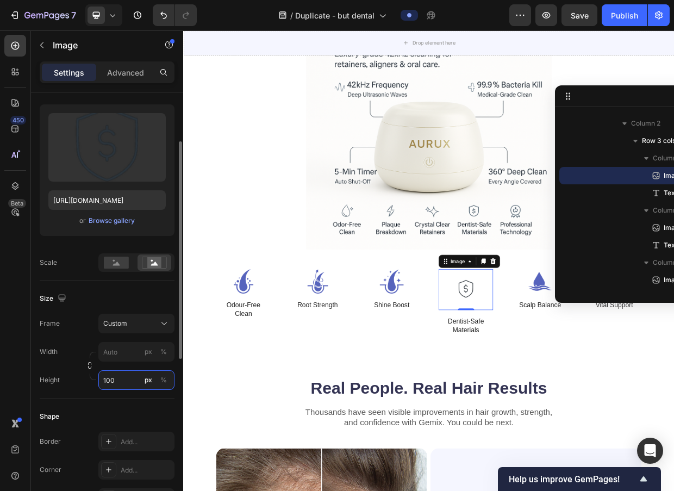
type input "100"
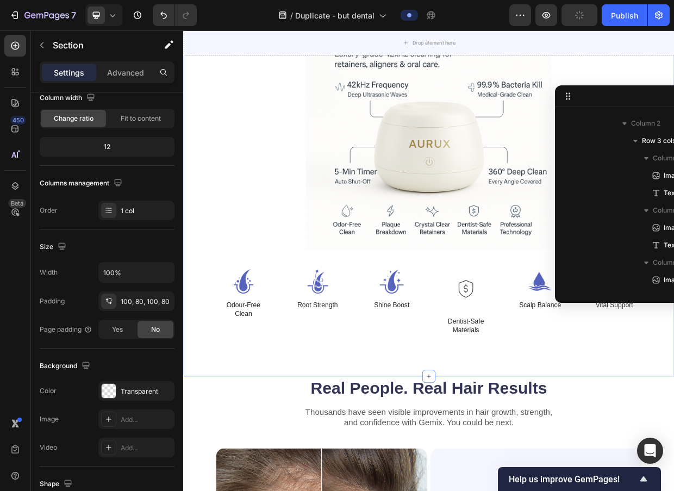
click at [568, 445] on div "Vitamin Power for Your Hair Heading Ultrasonic Power Redefined by Aurux Luxury-…" at bounding box center [509, 136] width 652 height 706
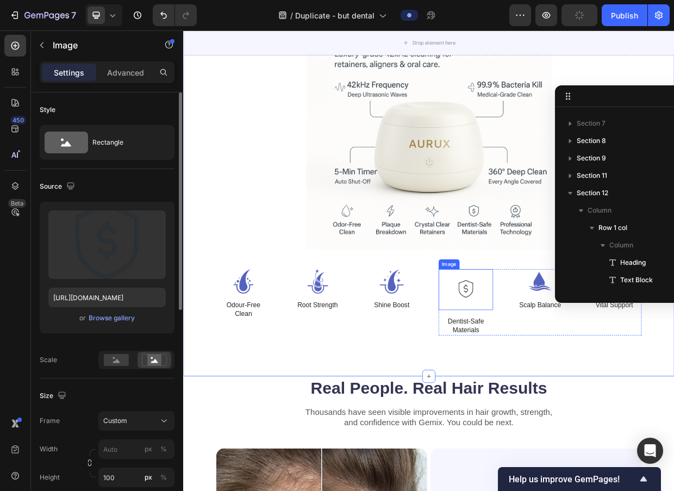
scroll to position [866, 0]
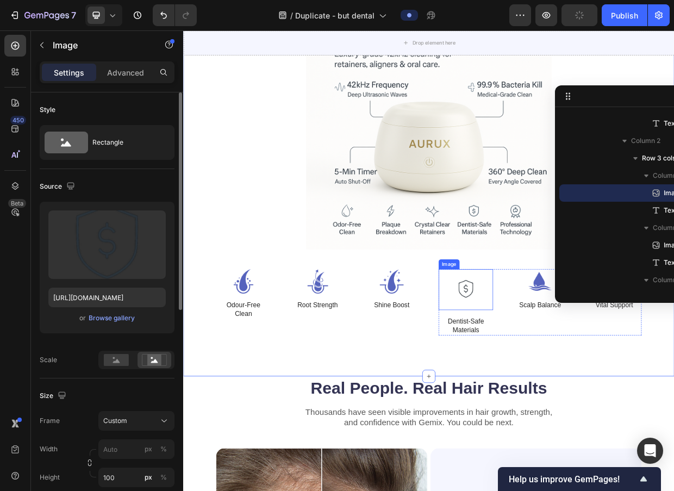
click at [560, 371] on img at bounding box center [558, 374] width 72 height 54
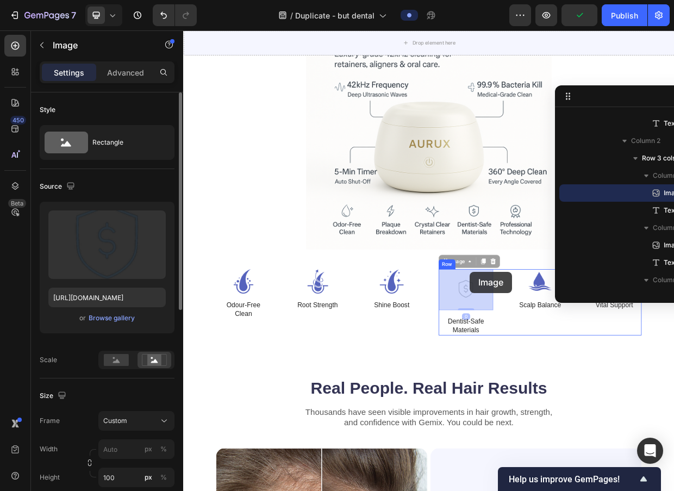
drag, startPoint x: 560, startPoint y: 371, endPoint x: 563, endPoint y: 350, distance: 20.9
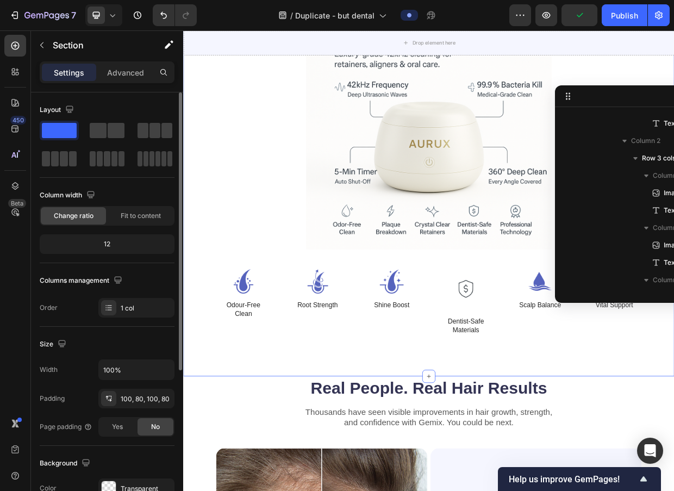
scroll to position [484, 0]
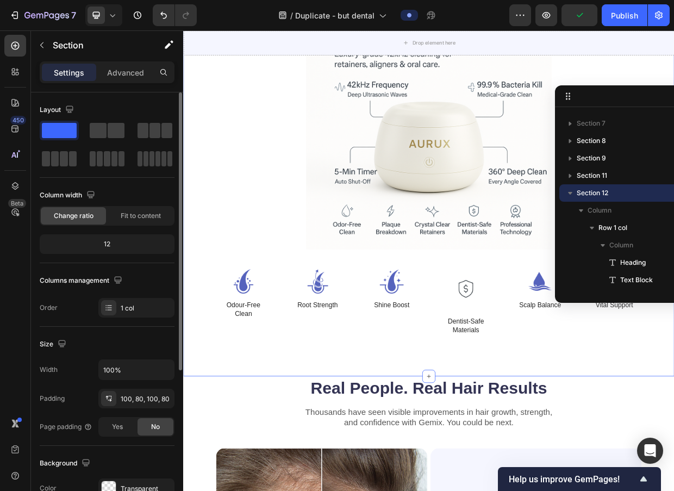
click at [575, 444] on div "Vitamin Power for Your Hair Heading Ultrasonic Power Redefined by Aurux Luxury-…" at bounding box center [509, 136] width 652 height 706
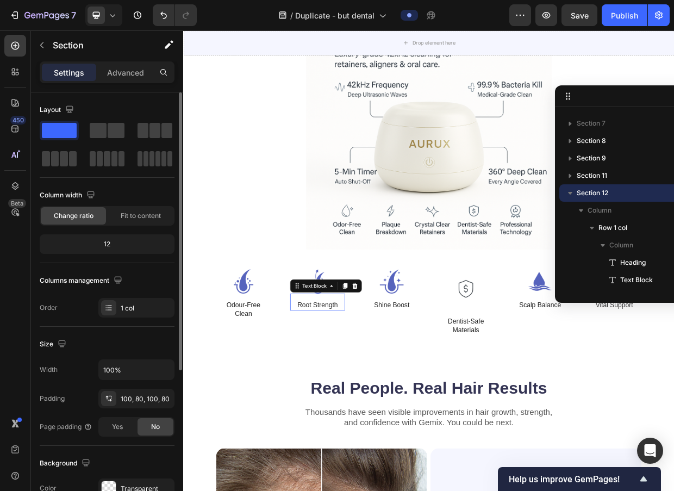
scroll to position [744, 0]
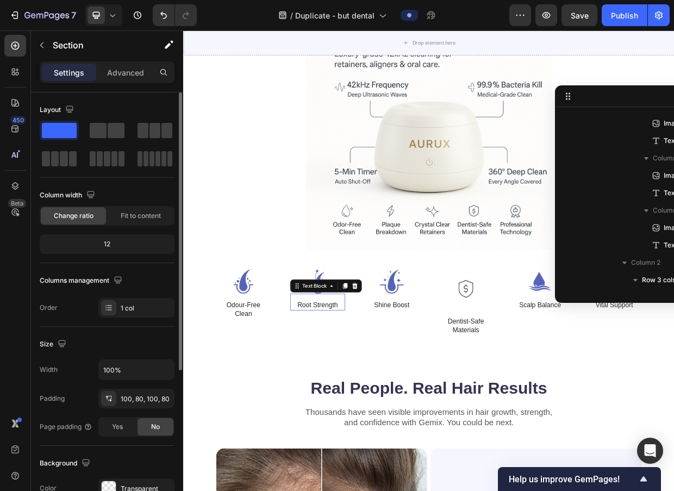
click at [378, 388] on div "Root Strength" at bounding box center [361, 395] width 72 height 14
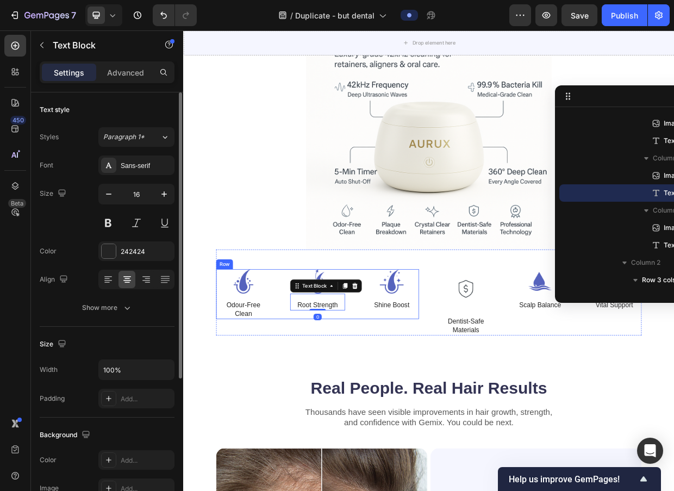
click at [479, 408] on div "Image Shine Boost Text Block" at bounding box center [460, 380] width 72 height 66
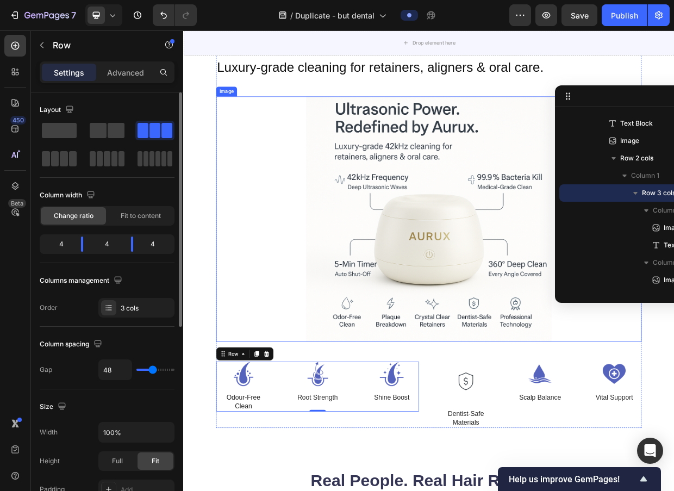
scroll to position [3540, 0]
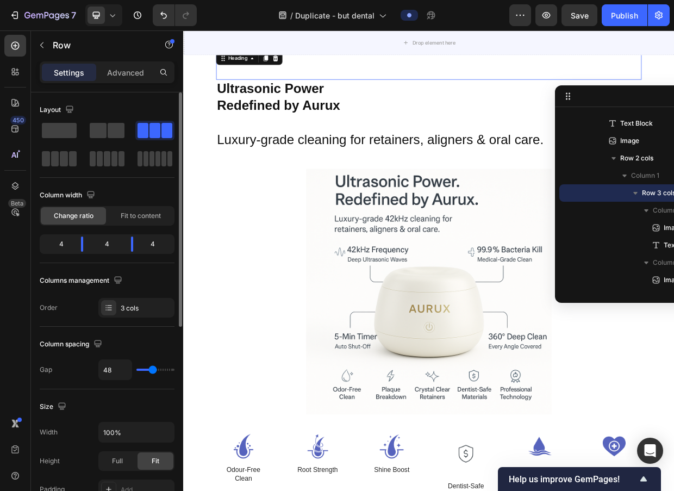
click at [673, 76] on h2 "Vitamin Power for Your Hair" at bounding box center [509, 72] width 565 height 30
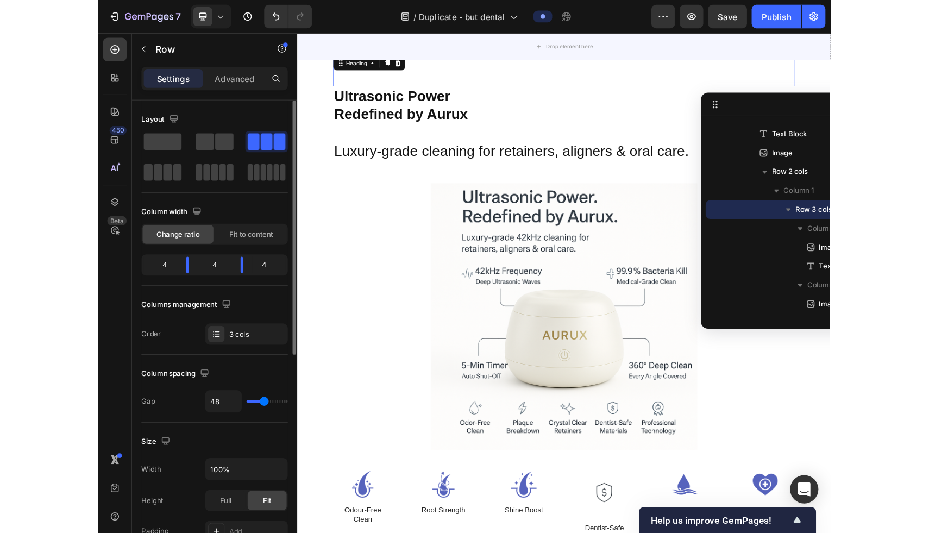
scroll to position [553, 0]
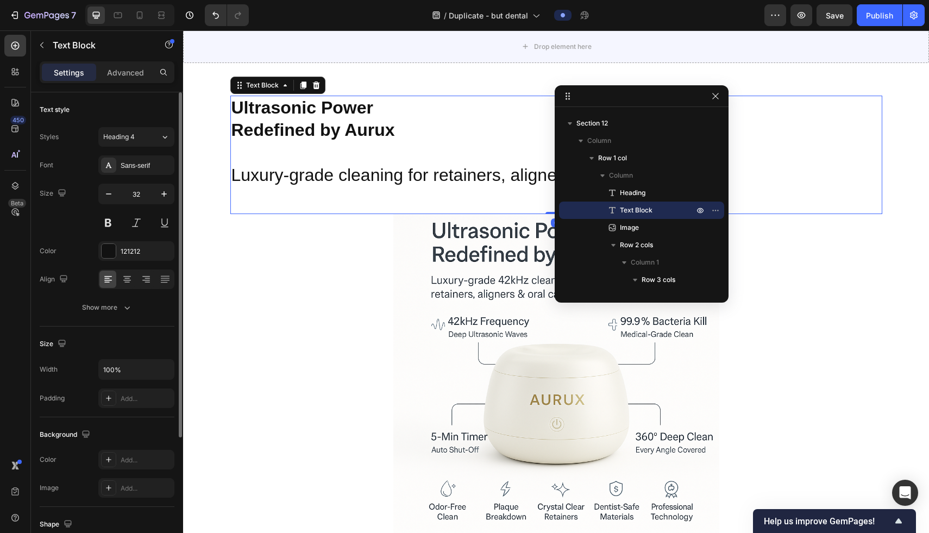
click at [673, 114] on p "Ultrasonic Power" at bounding box center [556, 108] width 650 height 23
click at [673, 98] on icon "button" at bounding box center [715, 96] width 9 height 9
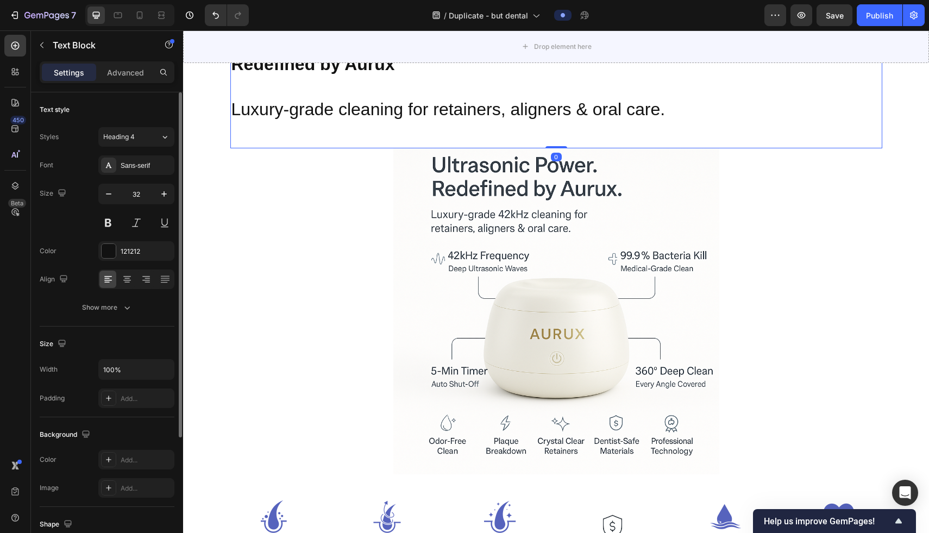
scroll to position [3613, 0]
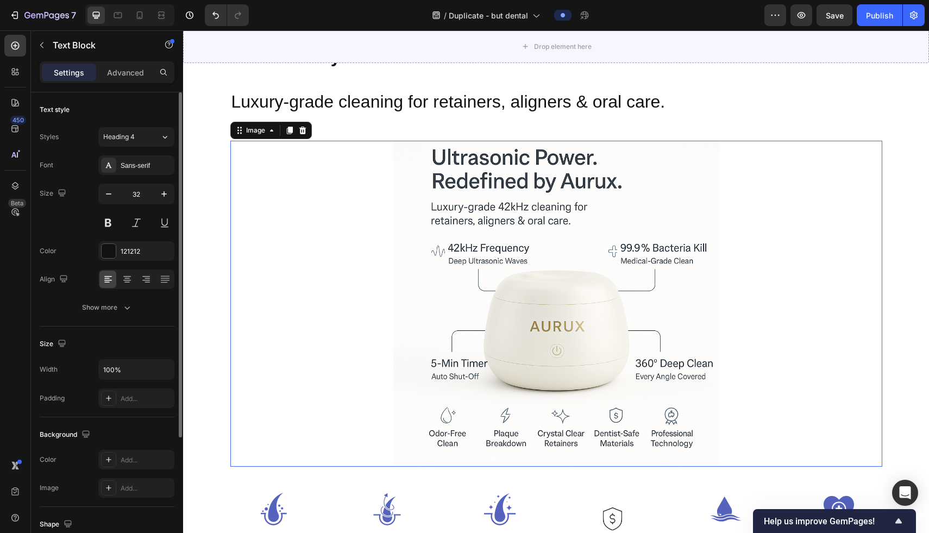
click at [673, 295] on img at bounding box center [556, 304] width 326 height 326
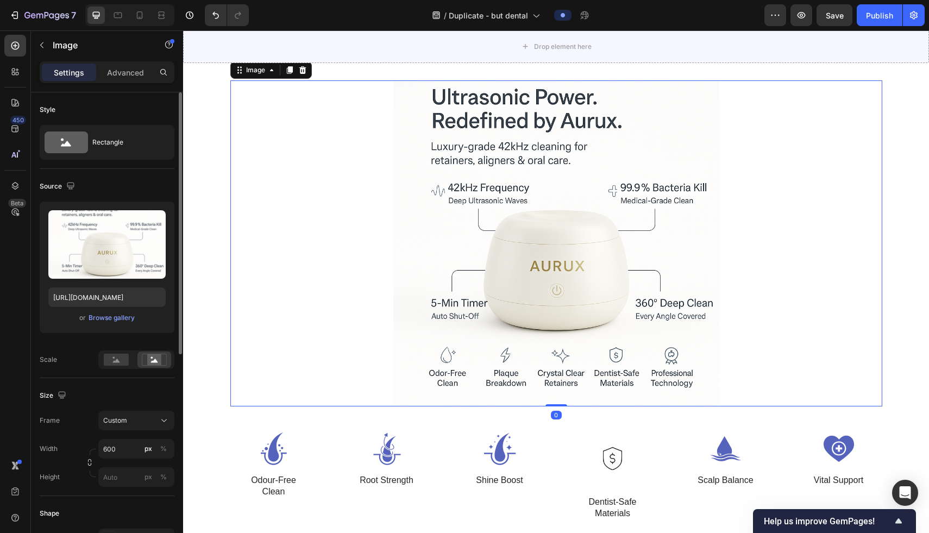
scroll to position [3676, 0]
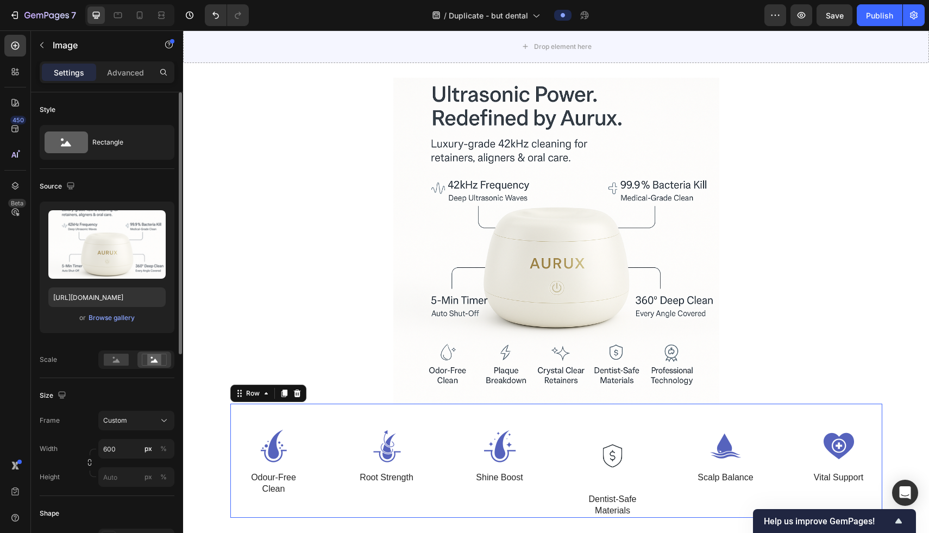
click at [440, 421] on div "Image Odour-Free Clean Text Block Image Root Strength Text Block Image Shine Bo…" at bounding box center [556, 461] width 652 height 114
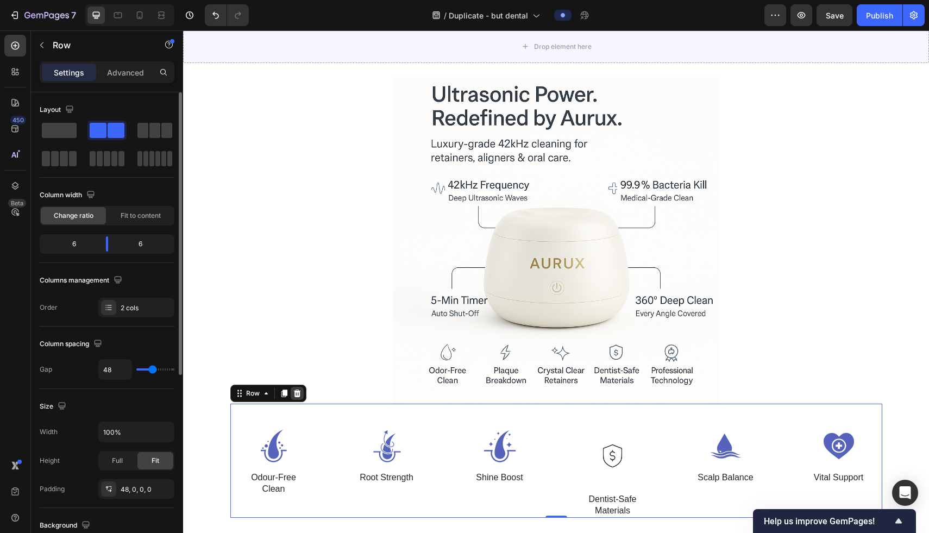
click at [297, 398] on div at bounding box center [297, 393] width 13 height 13
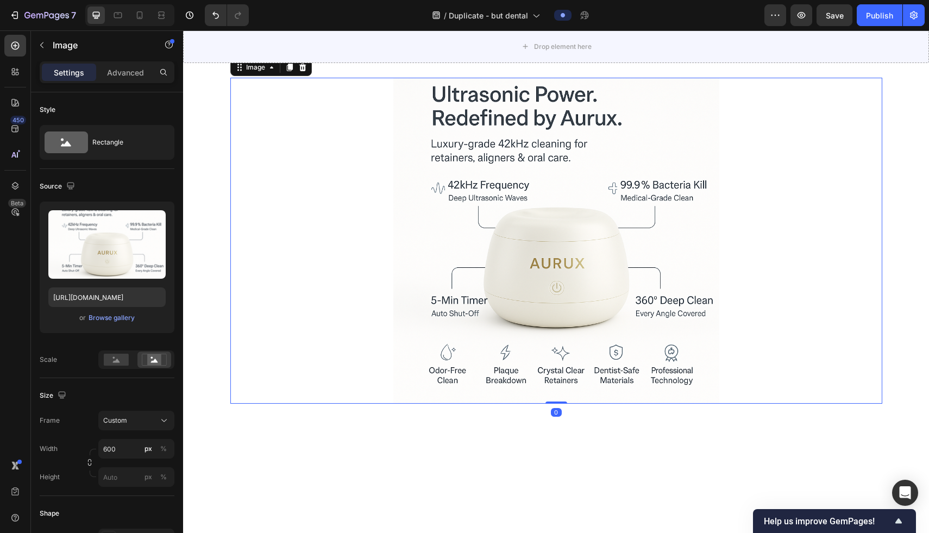
click at [505, 318] on img at bounding box center [556, 241] width 326 height 326
click at [475, 353] on img at bounding box center [556, 241] width 326 height 326
click at [366, 319] on div at bounding box center [556, 241] width 652 height 326
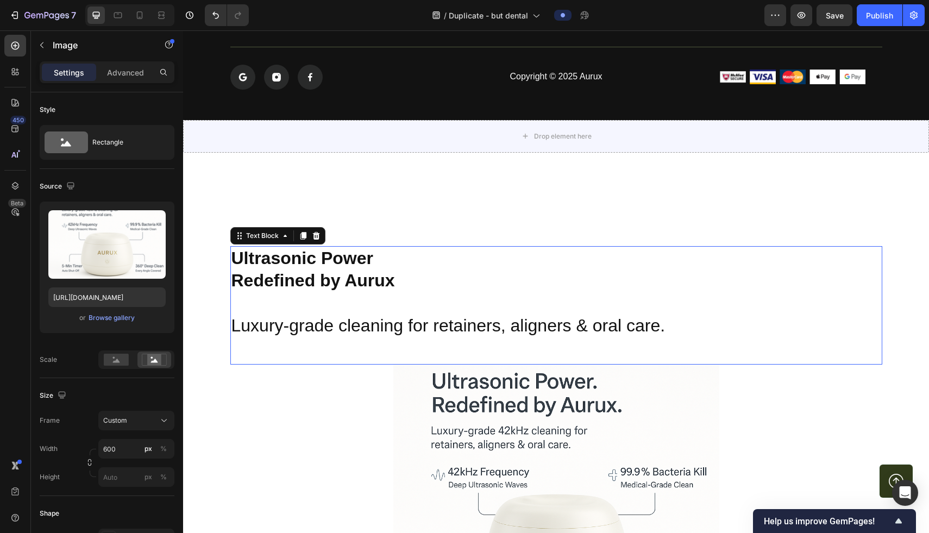
click at [366, 267] on strong "Ultrasonic Power" at bounding box center [302, 258] width 142 height 20
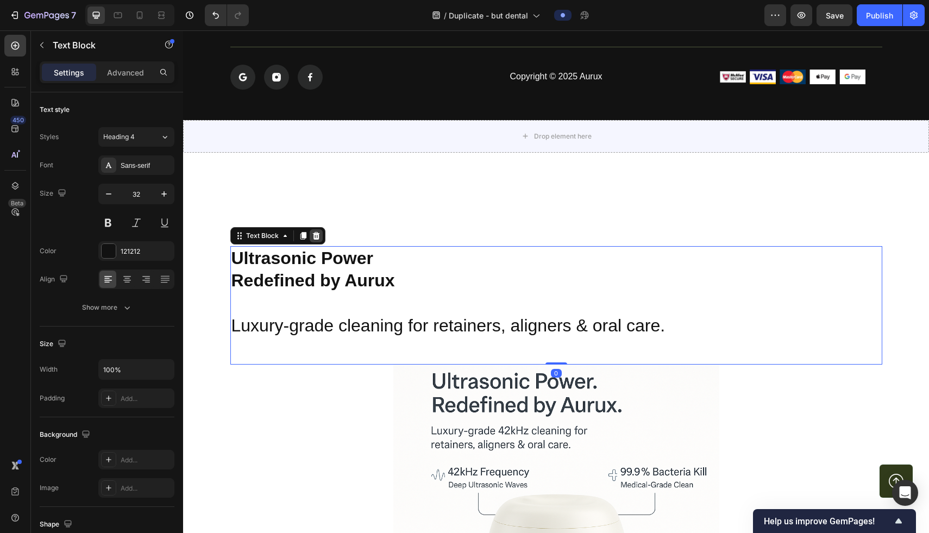
click at [317, 232] on icon at bounding box center [315, 235] width 7 height 8
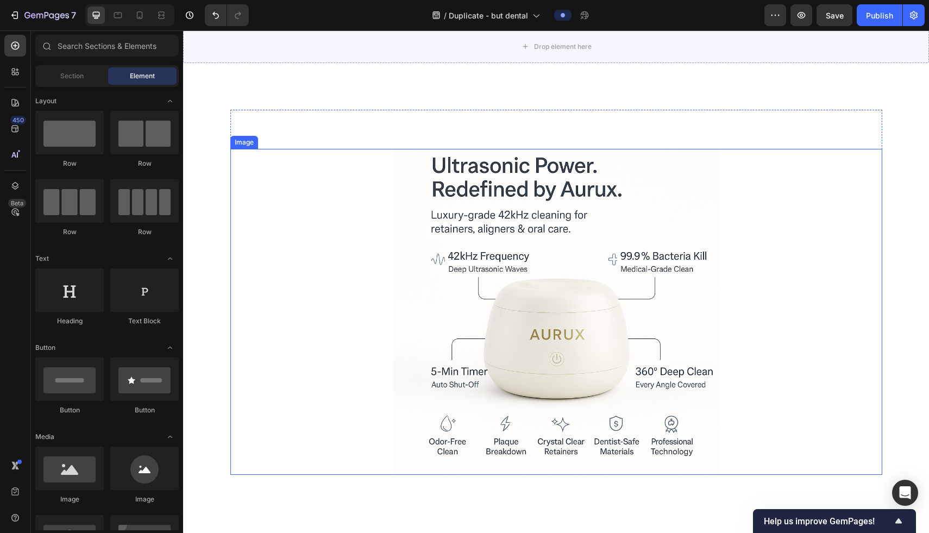
scroll to position [3502, 0]
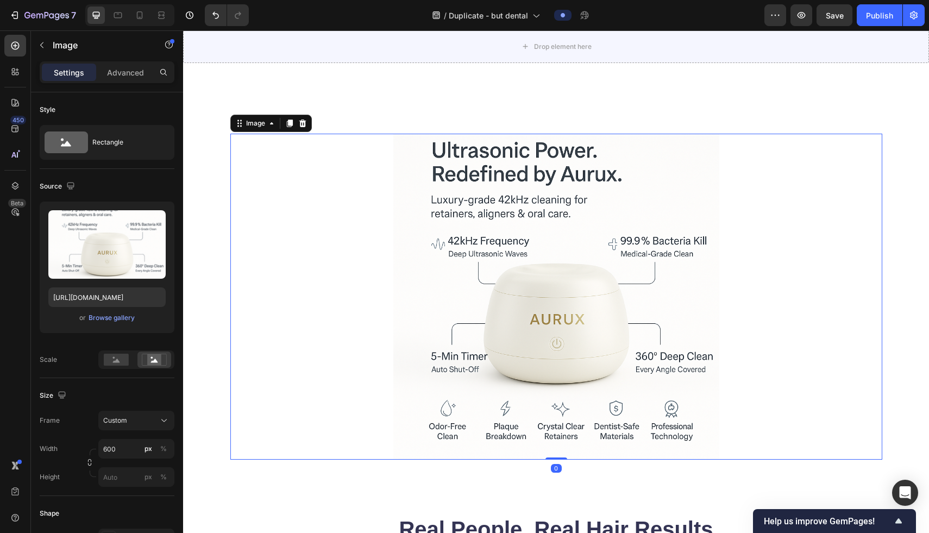
click at [519, 322] on img at bounding box center [556, 297] width 326 height 326
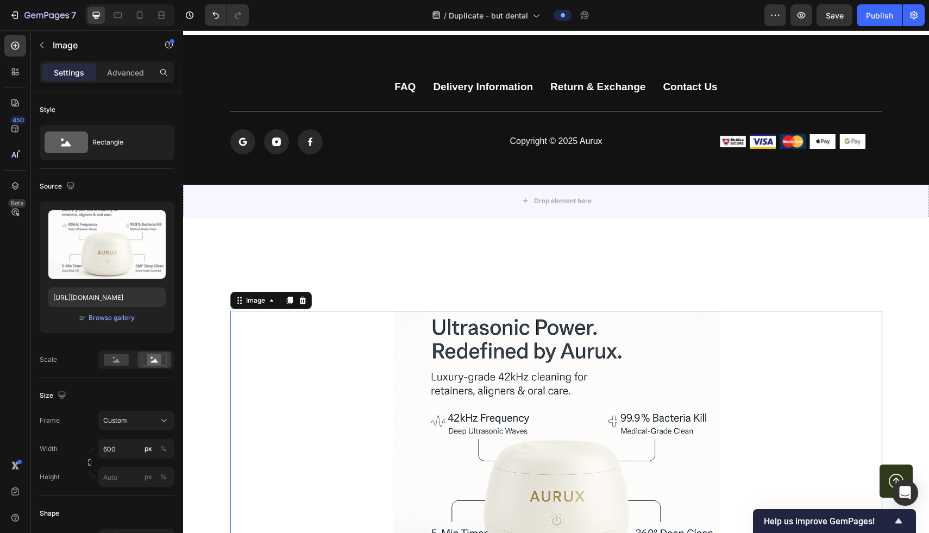
scroll to position [3317, 0]
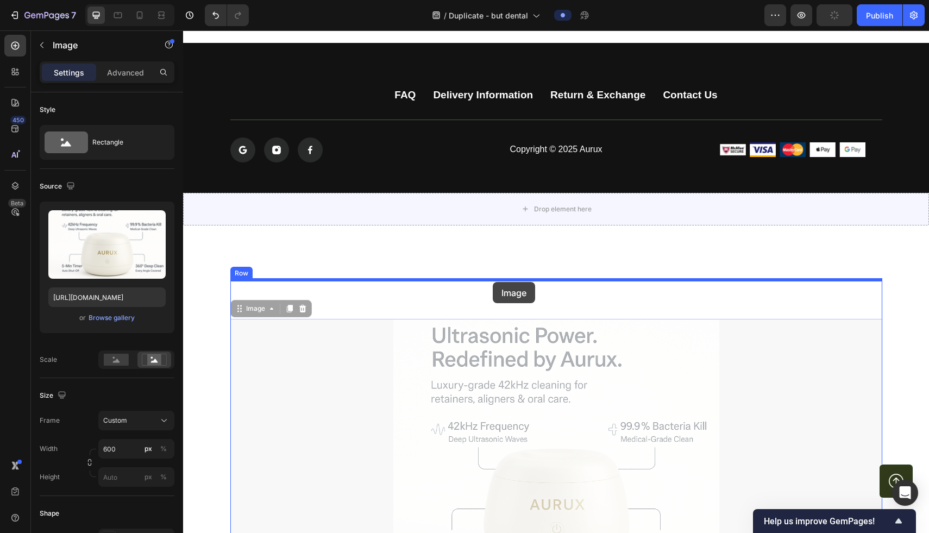
drag, startPoint x: 493, startPoint y: 410, endPoint x: 493, endPoint y: 282, distance: 127.7
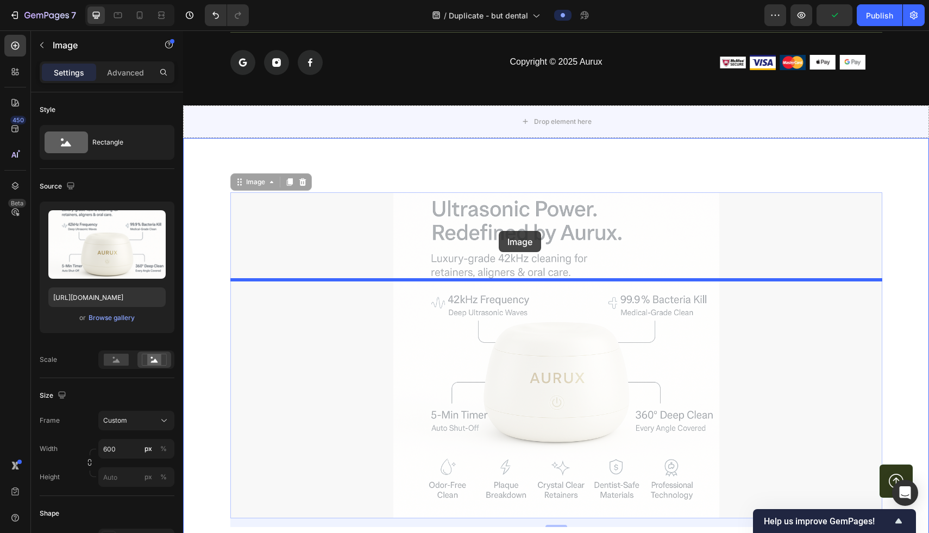
drag, startPoint x: 501, startPoint y: 328, endPoint x: 499, endPoint y: 231, distance: 97.3
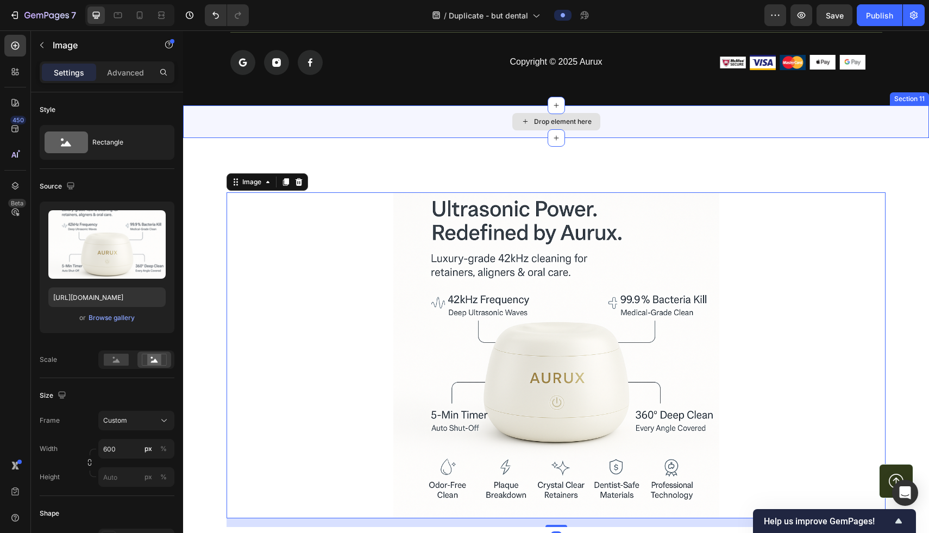
click at [528, 138] on div "Drop element here" at bounding box center [556, 121] width 746 height 33
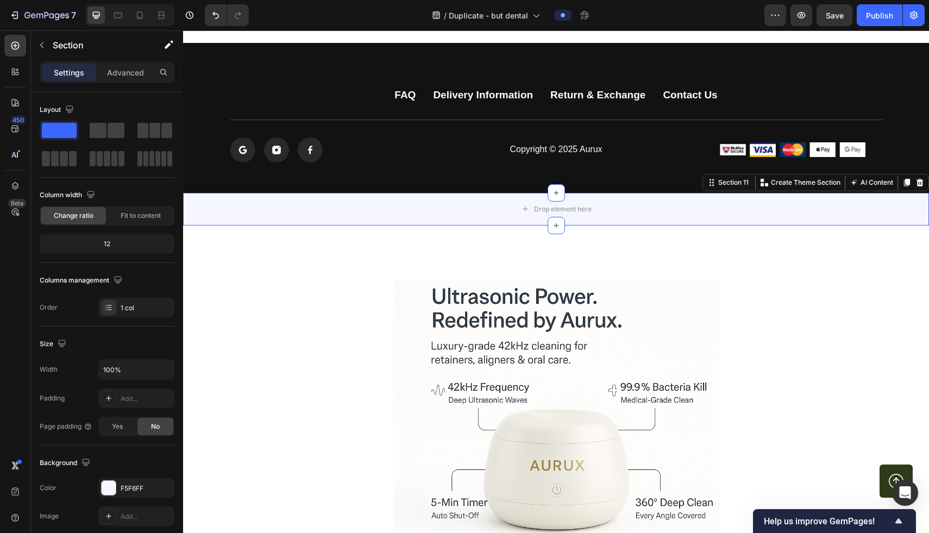
scroll to position [3414, 0]
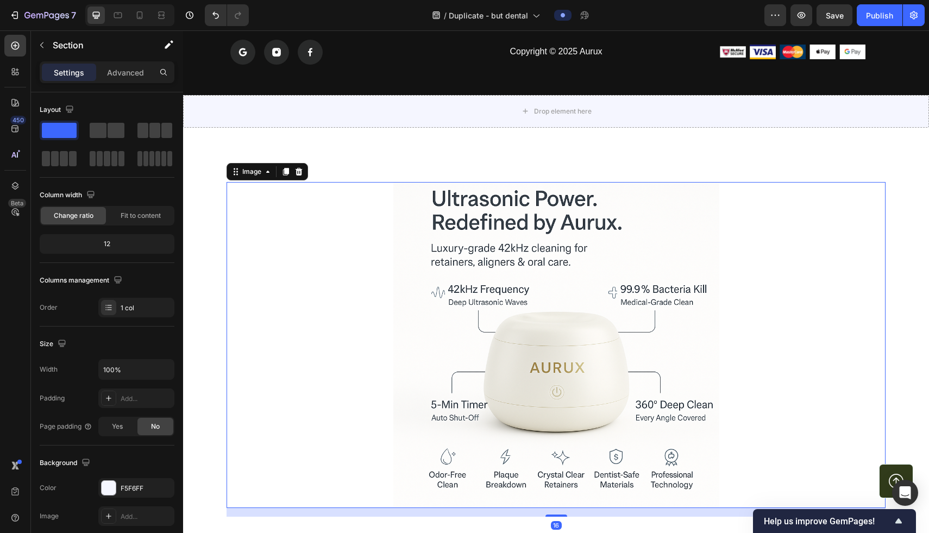
click at [538, 273] on img at bounding box center [556, 345] width 326 height 326
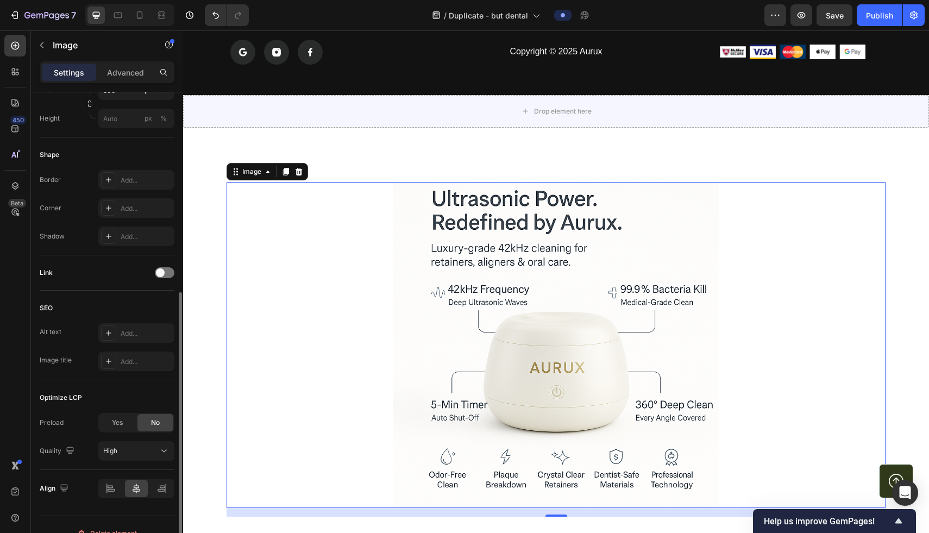
scroll to position [376, 0]
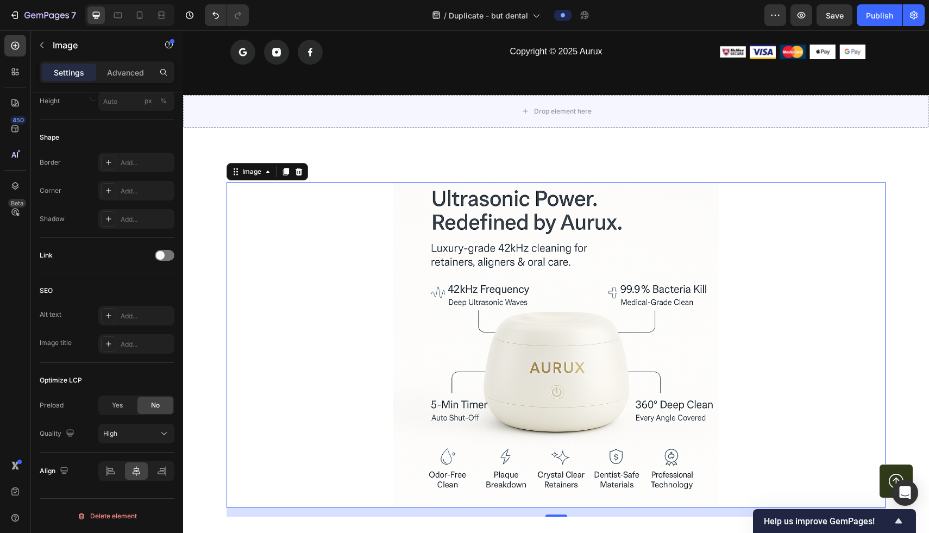
click at [527, 382] on img at bounding box center [556, 345] width 326 height 326
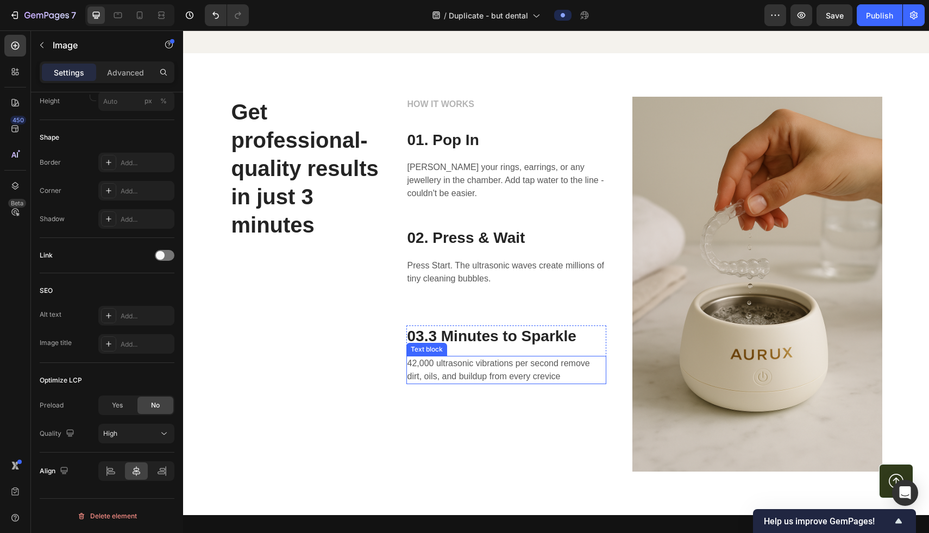
scroll to position [172, 0]
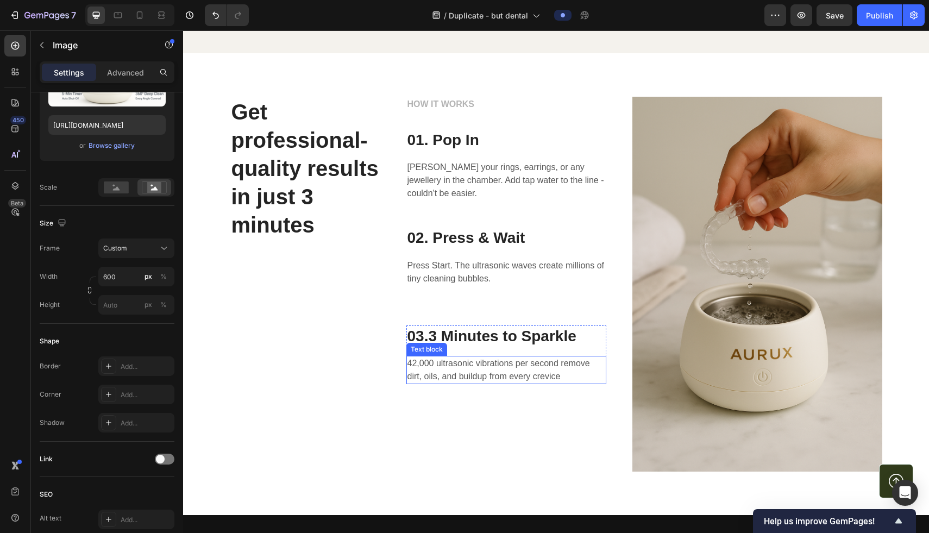
click at [529, 368] on p "42,000 ultrasonic vibrations per second remove dirt, oils, and buildup from eve…" at bounding box center [506, 370] width 198 height 26
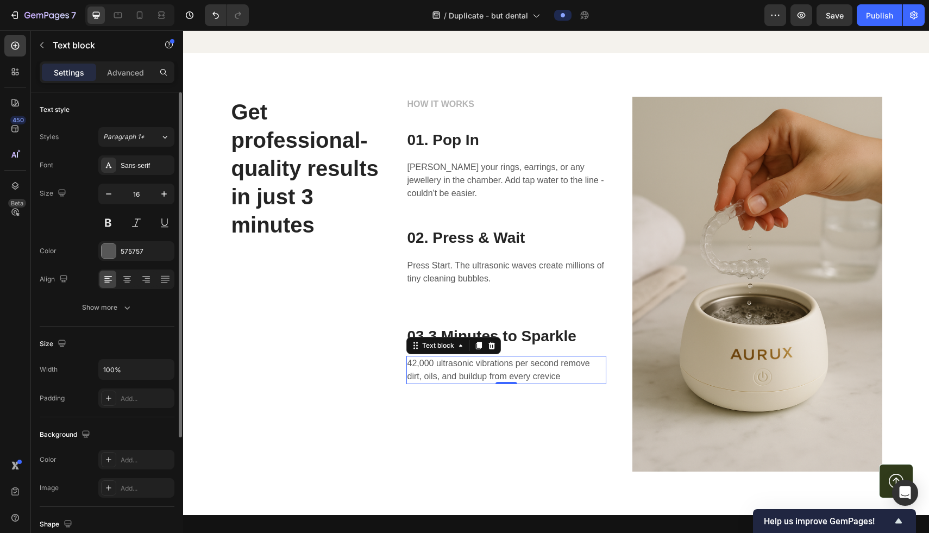
scroll to position [3274, 0]
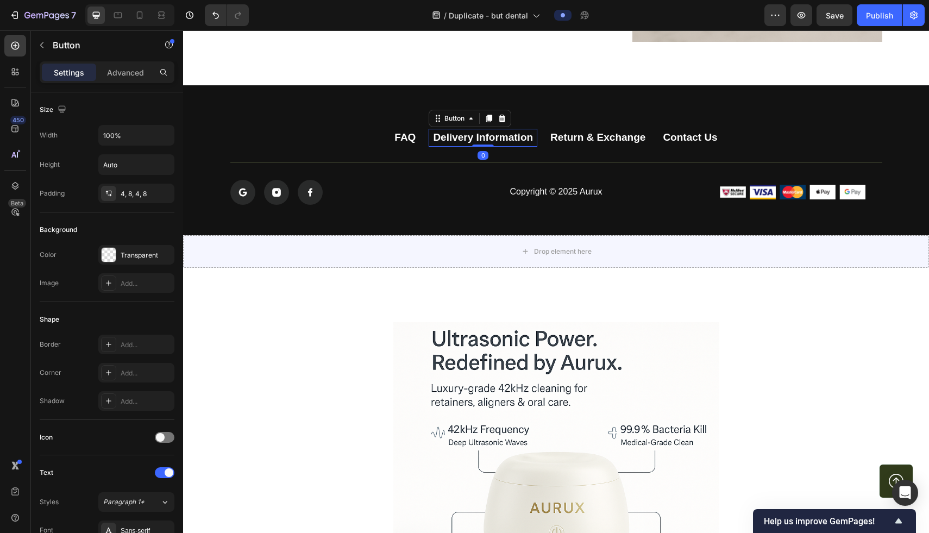
click at [533, 140] on link "Delivery Information" at bounding box center [483, 138] width 109 height 18
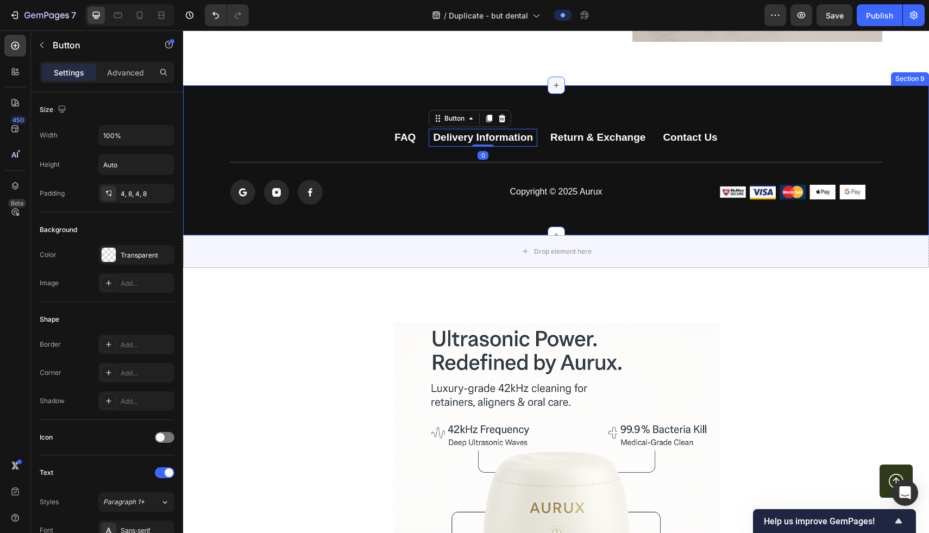
click at [553, 85] on icon at bounding box center [556, 85] width 9 height 9
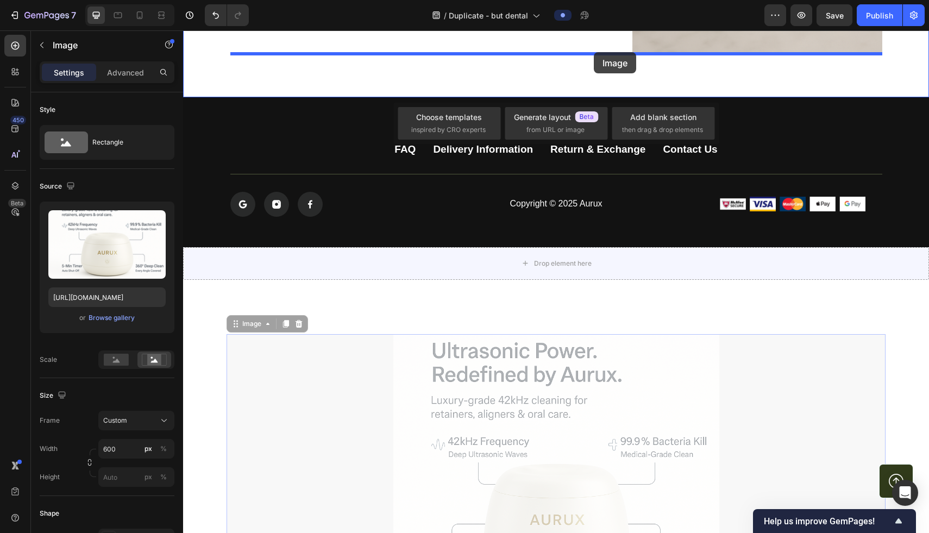
drag, startPoint x: 575, startPoint y: 328, endPoint x: 594, endPoint y: 52, distance: 276.6
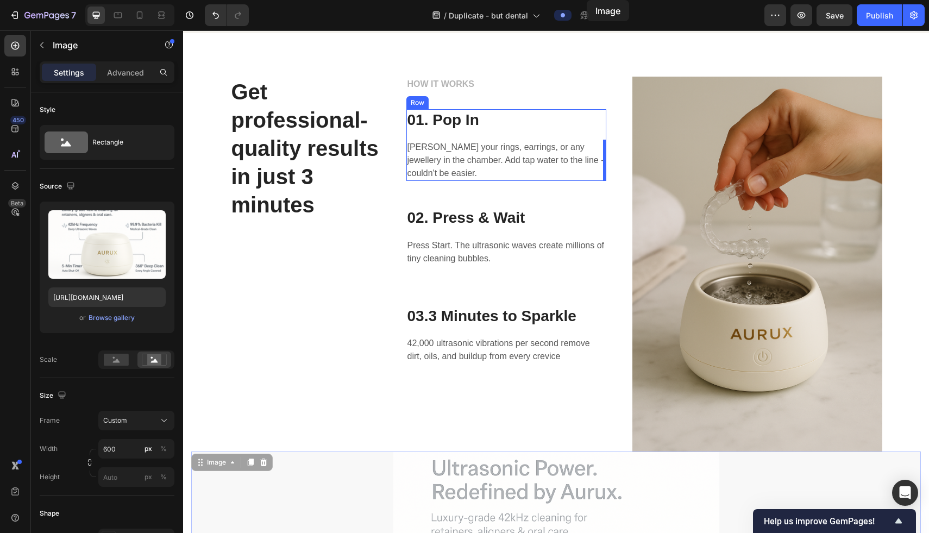
scroll to position [2792, 0]
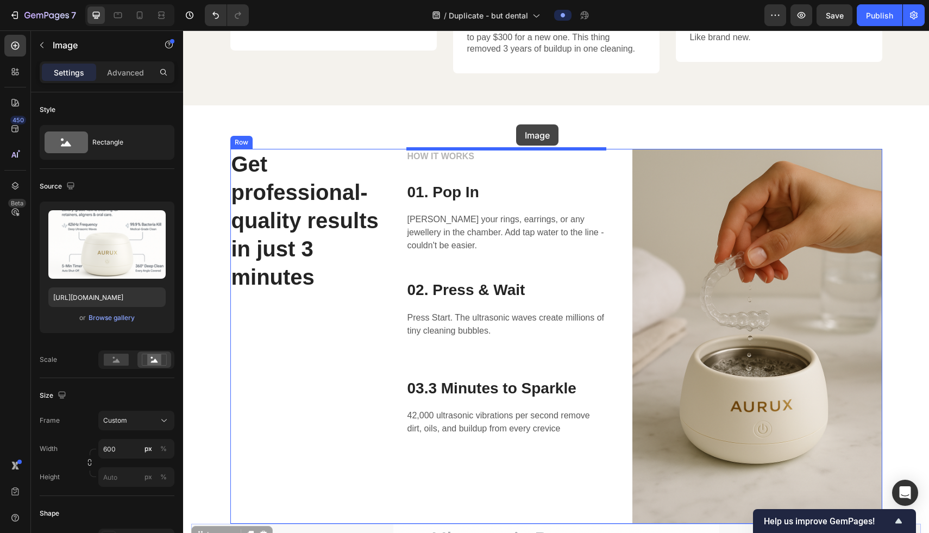
drag, startPoint x: 572, startPoint y: 241, endPoint x: 516, endPoint y: 125, distance: 128.8
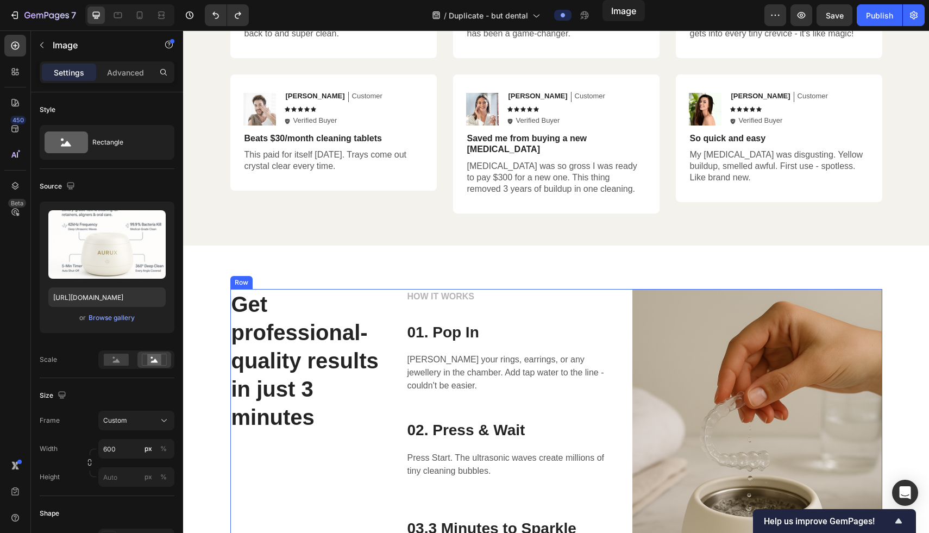
scroll to position [2565, 0]
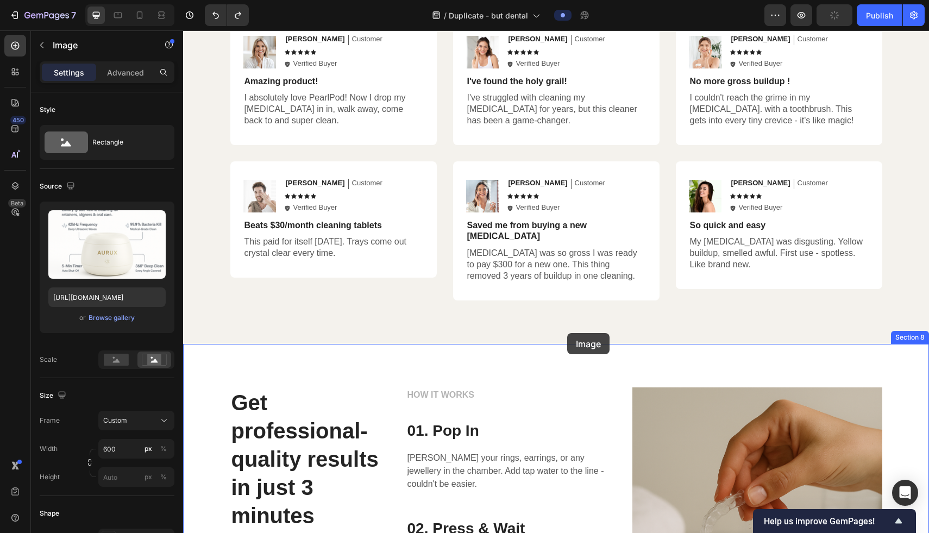
drag, startPoint x: 543, startPoint y: 421, endPoint x: 567, endPoint y: 333, distance: 91.2
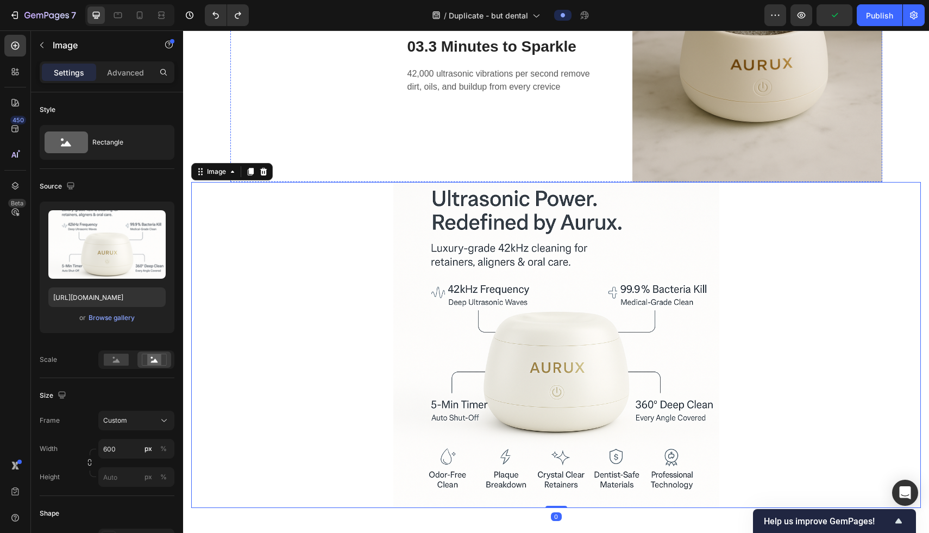
scroll to position [3240, 0]
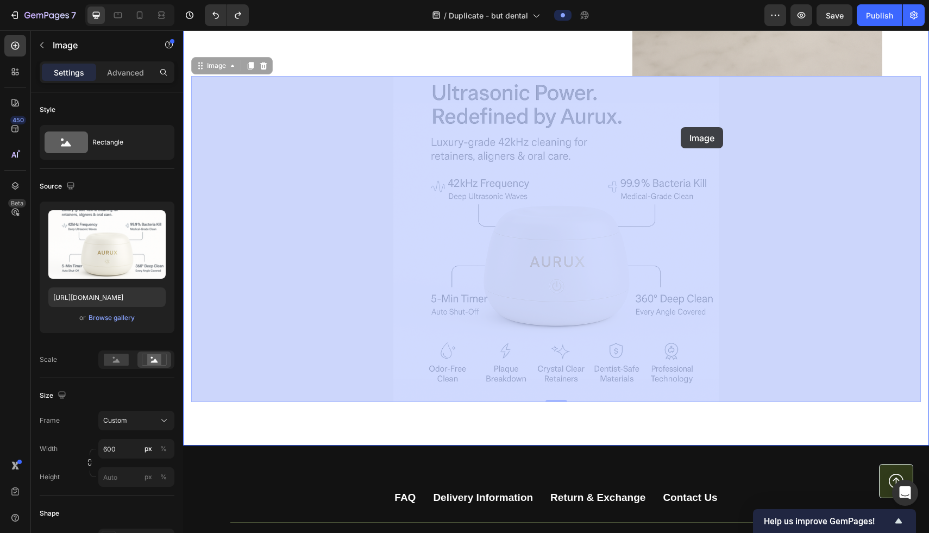
drag, startPoint x: 685, startPoint y: 190, endPoint x: 673, endPoint y: 153, distance: 38.8
drag, startPoint x: 595, startPoint y: 218, endPoint x: 610, endPoint y: 99, distance: 119.3
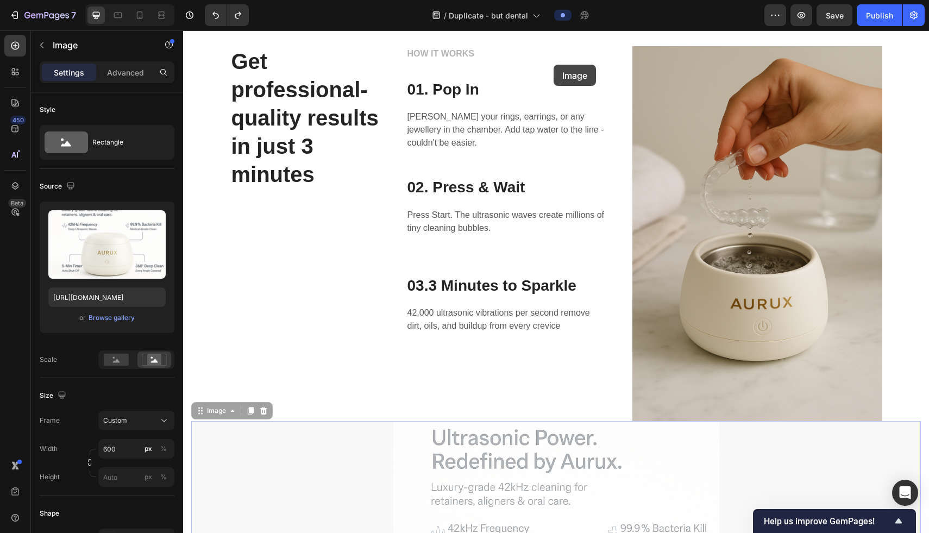
scroll to position [2764, 0]
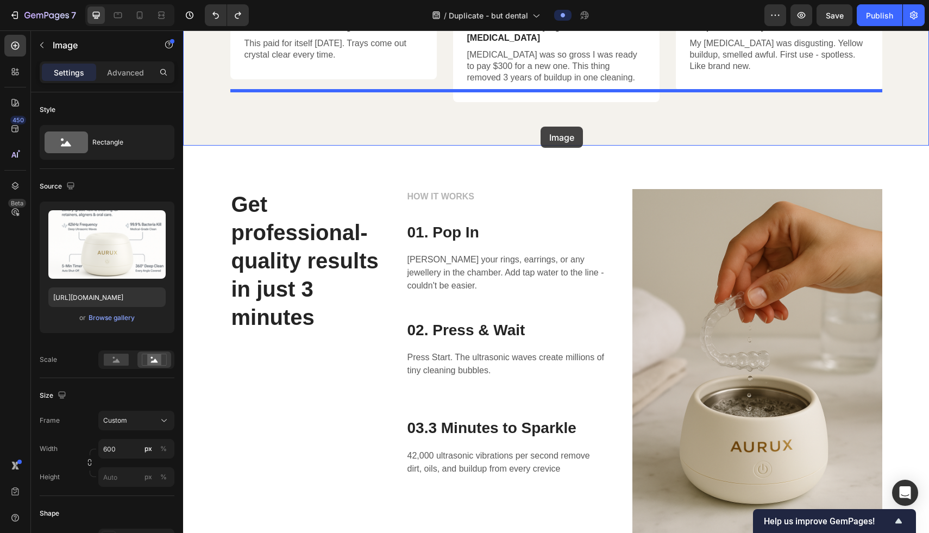
drag, startPoint x: 557, startPoint y: 170, endPoint x: 541, endPoint y: 127, distance: 46.4
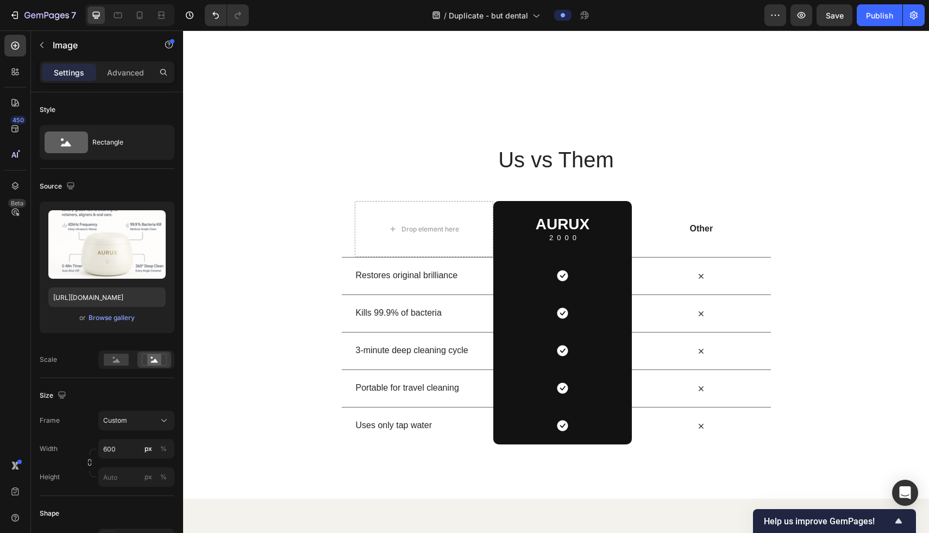
scroll to position [2707, 0]
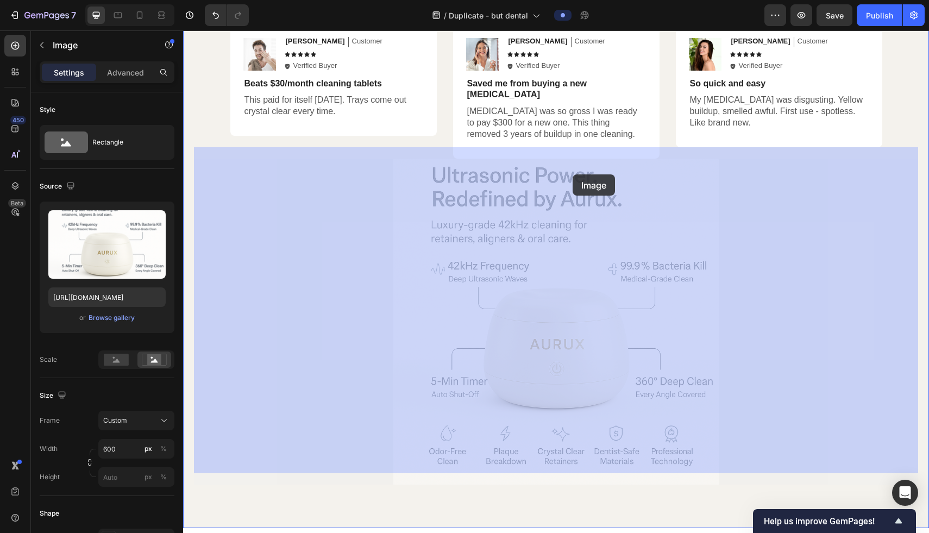
drag, startPoint x: 566, startPoint y: 272, endPoint x: 558, endPoint y: 227, distance: 46.3
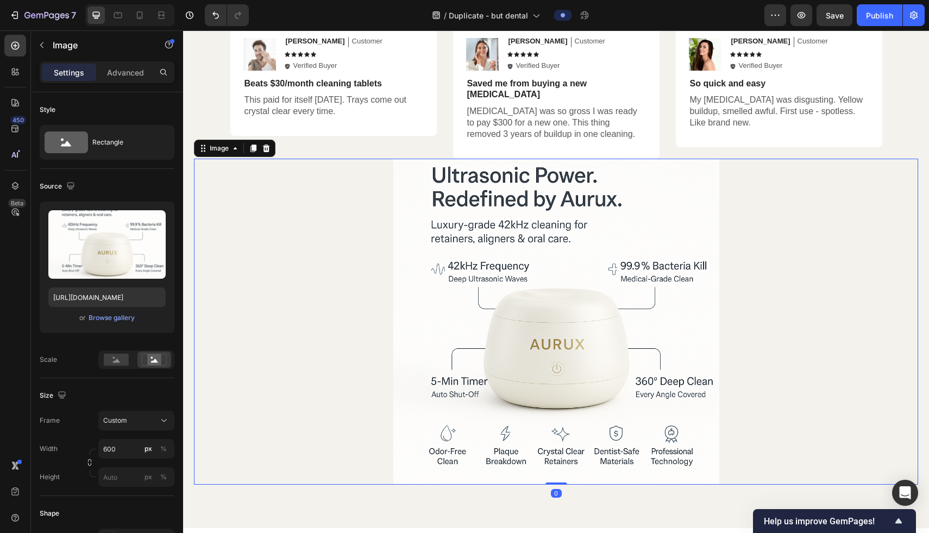
click at [532, 326] on img at bounding box center [556, 322] width 326 height 326
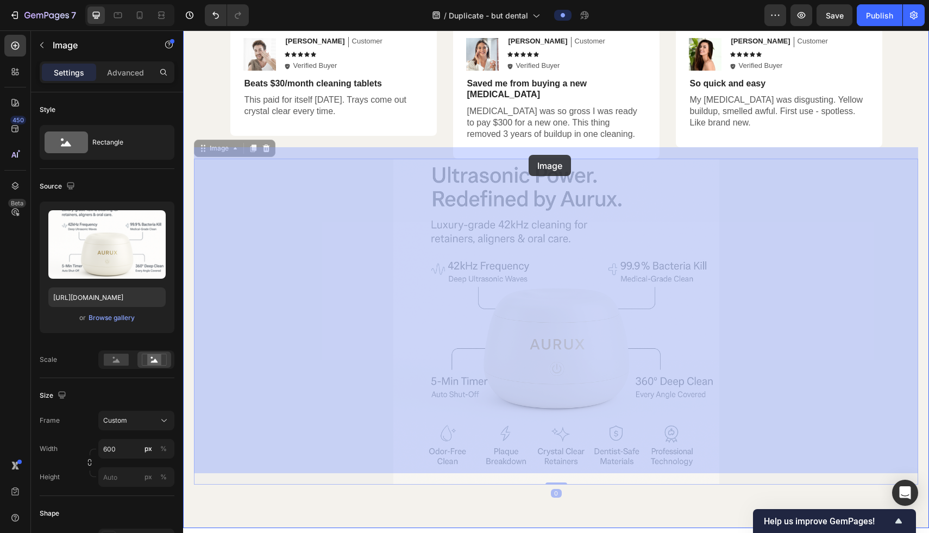
drag, startPoint x: 532, startPoint y: 326, endPoint x: 512, endPoint y: 189, distance: 138.8
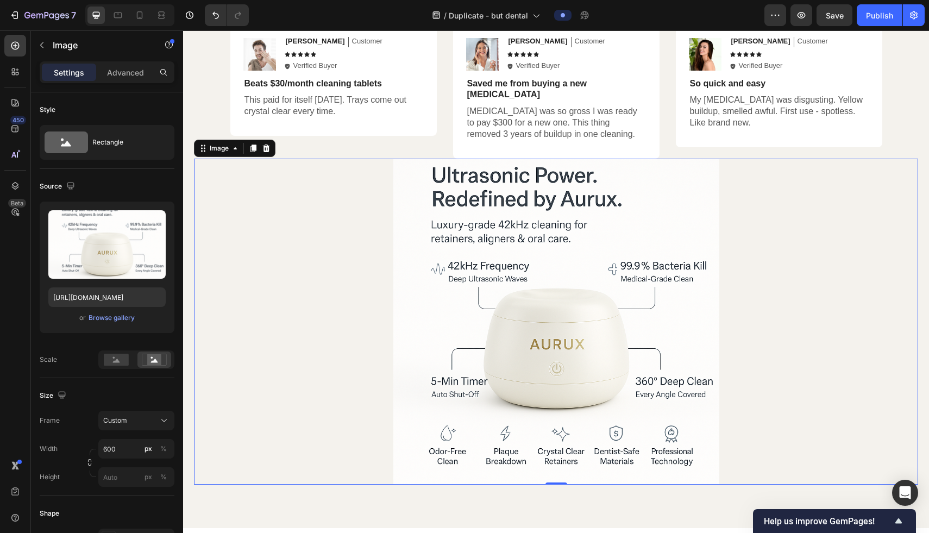
click at [524, 274] on img at bounding box center [556, 322] width 326 height 326
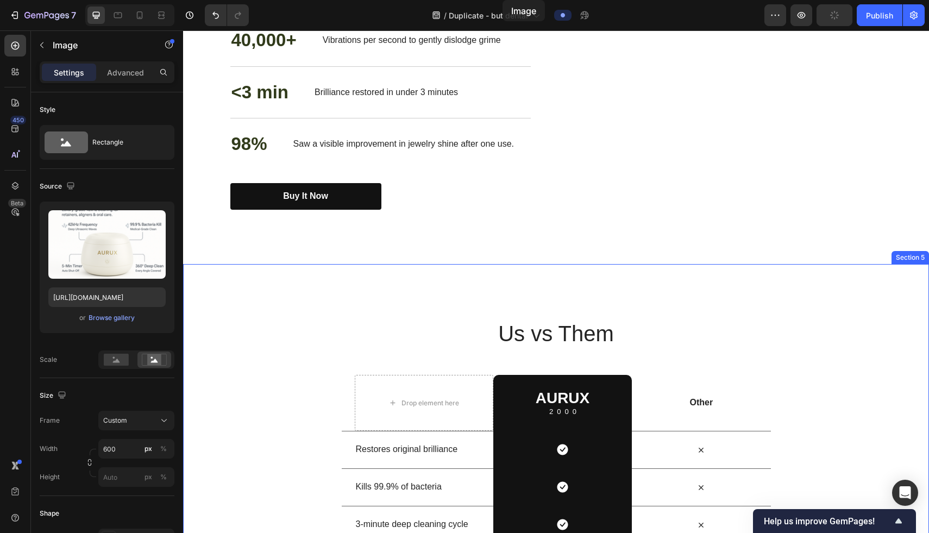
scroll to position [1709, 0]
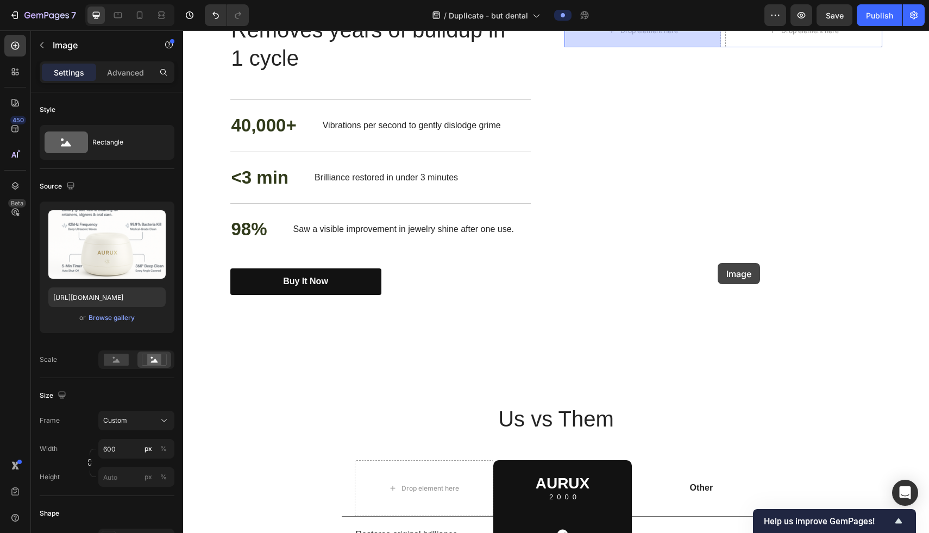
drag, startPoint x: 524, startPoint y: 274, endPoint x: 718, endPoint y: 262, distance: 193.8
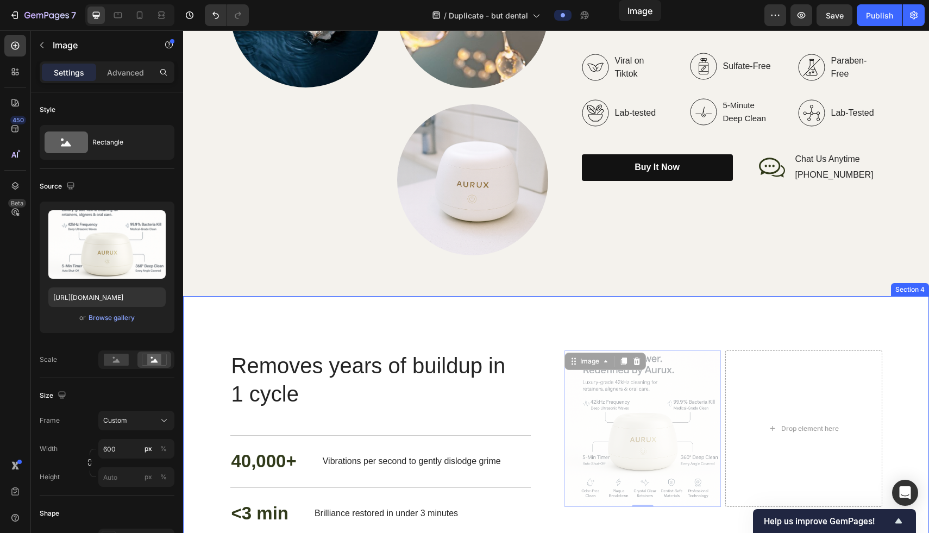
scroll to position [1340, 0]
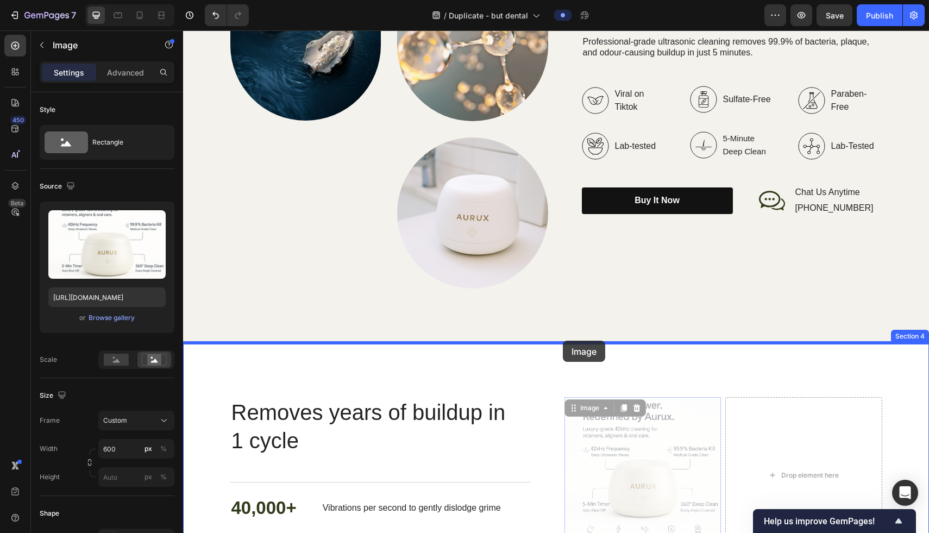
drag, startPoint x: 647, startPoint y: 187, endPoint x: 563, endPoint y: 341, distance: 175.8
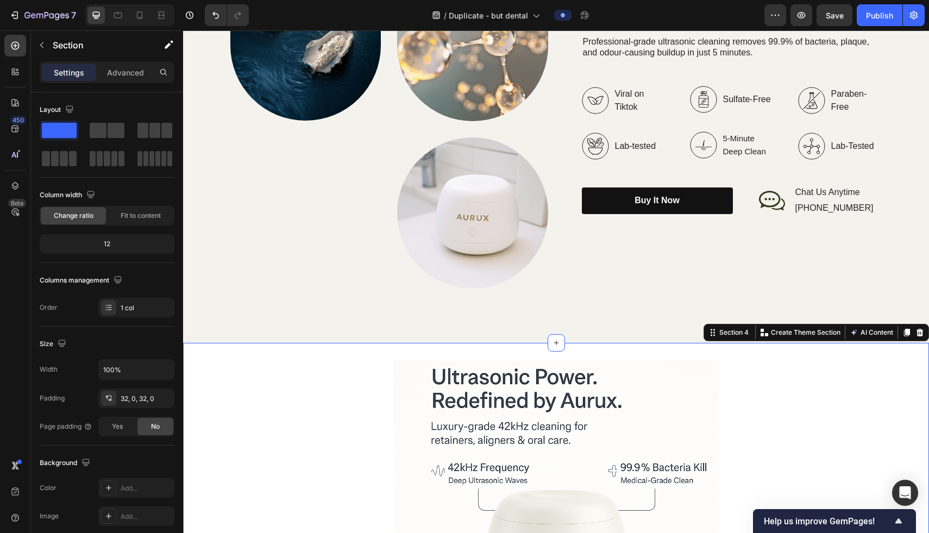
click at [654, 359] on div "Image Section 4 You can create reusable sections Create Theme Section AI Conten…" at bounding box center [556, 523] width 746 height 361
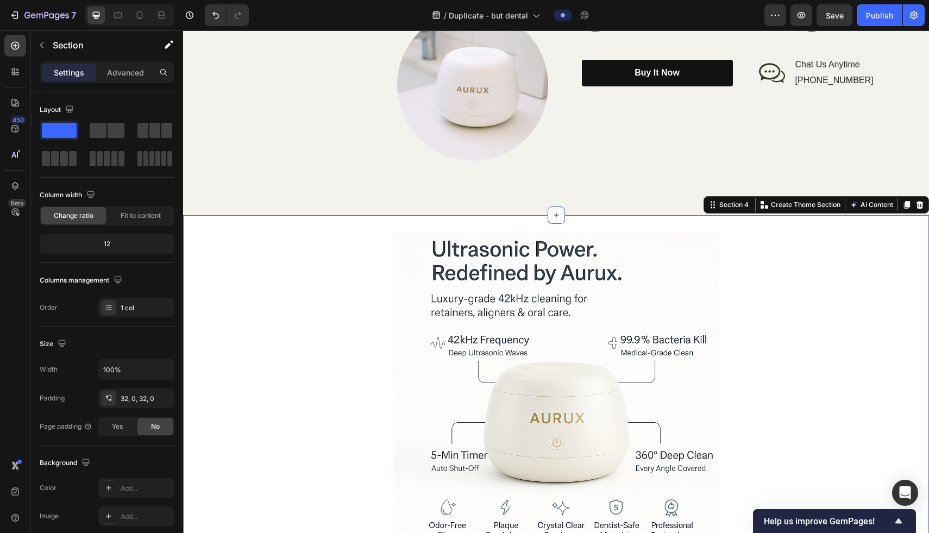
scroll to position [1706, 0]
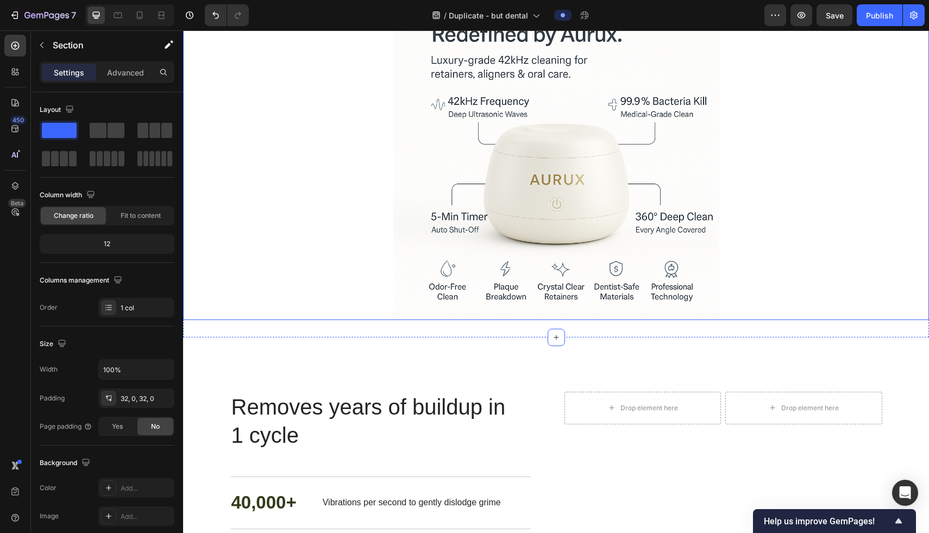
click at [673, 302] on div at bounding box center [556, 157] width 746 height 326
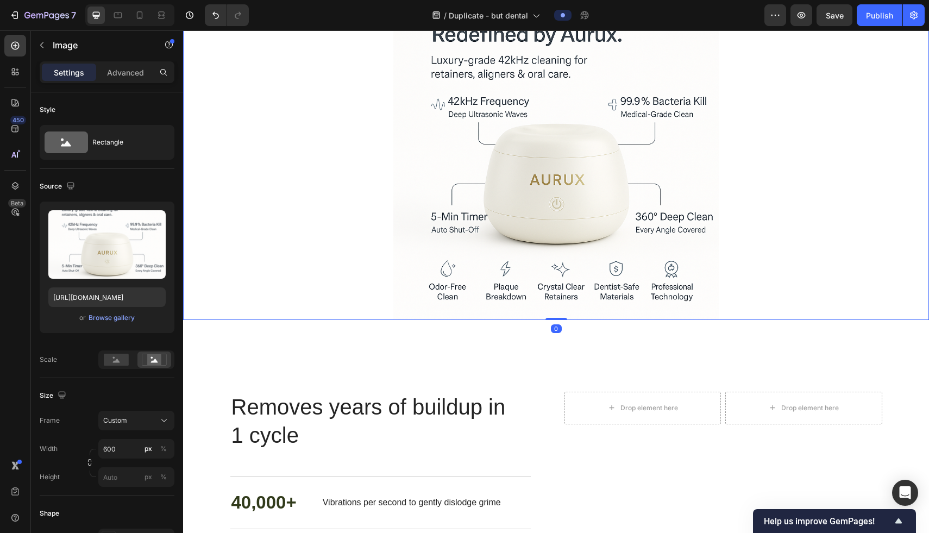
click at [673, 197] on div at bounding box center [556, 157] width 746 height 326
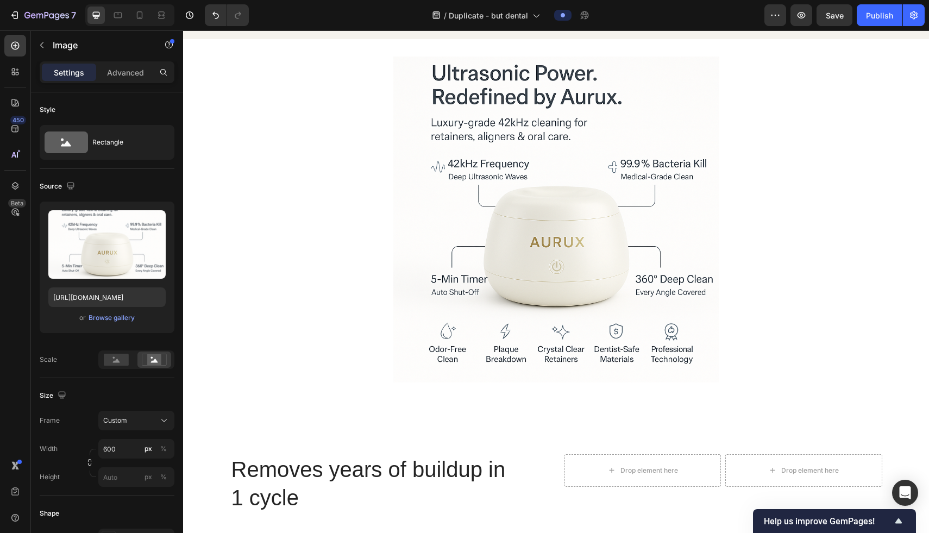
scroll to position [1584, 0]
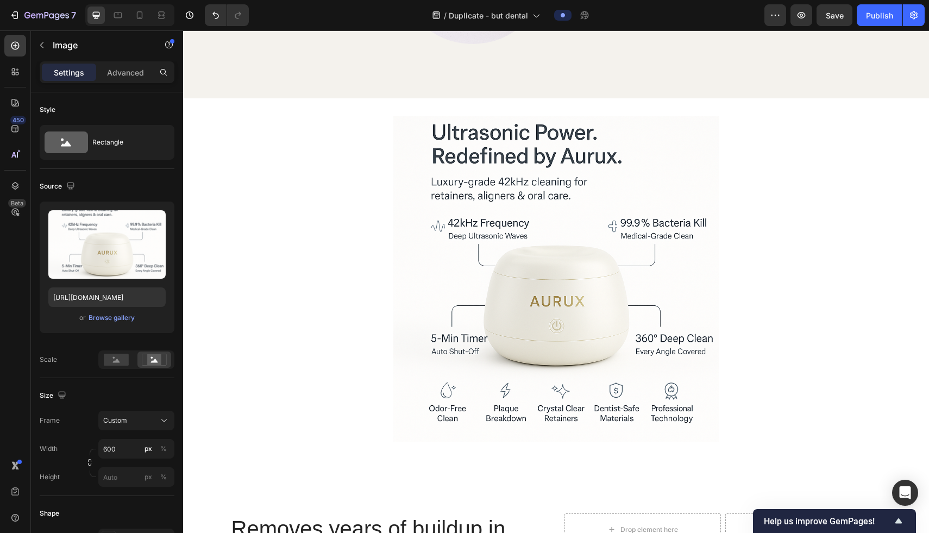
click at [502, 246] on img at bounding box center [556, 279] width 326 height 326
click at [431, 235] on img at bounding box center [556, 279] width 326 height 326
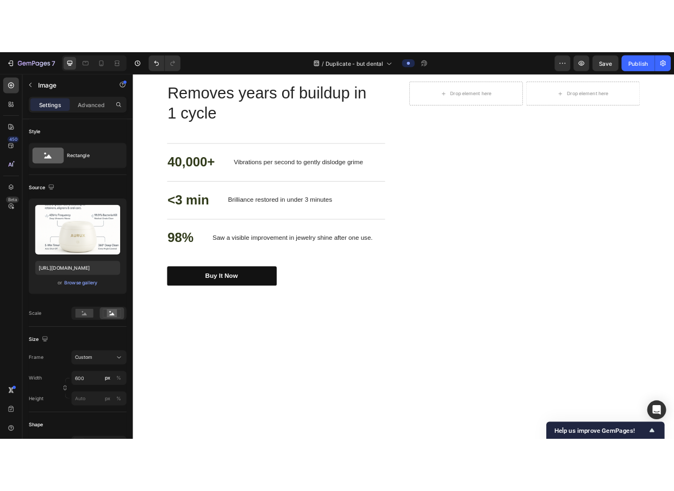
scroll to position [1584, 0]
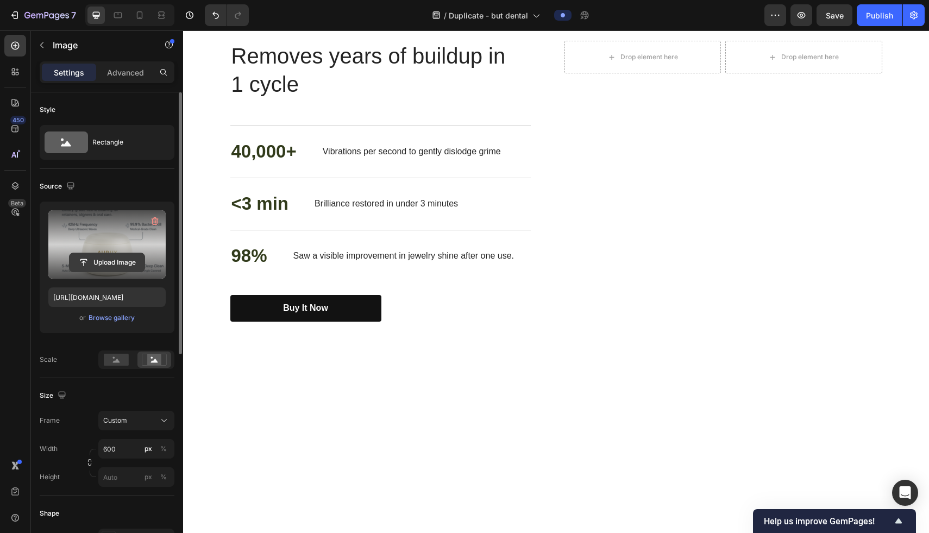
click at [109, 266] on input "file" at bounding box center [107, 262] width 75 height 18
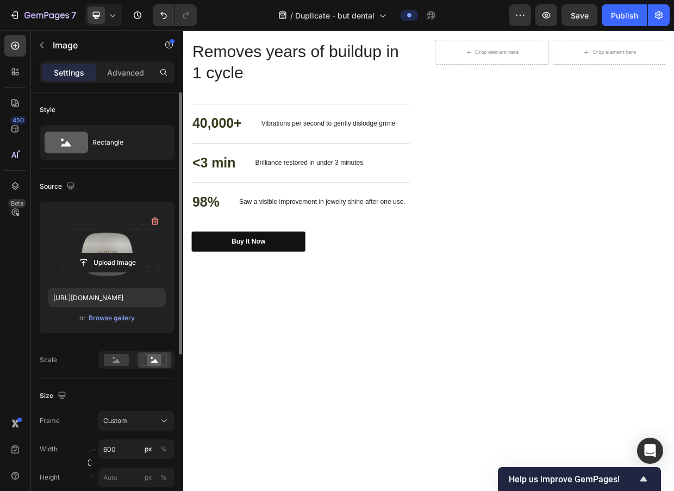
click at [127, 259] on input "file" at bounding box center [107, 262] width 75 height 18
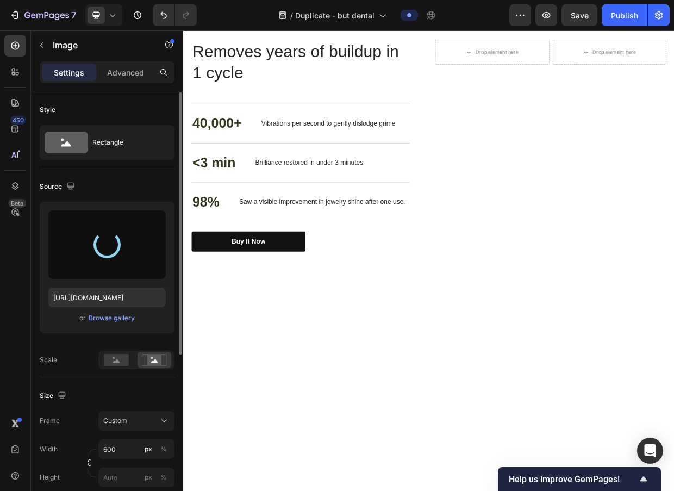
type input "https://cdn.shopify.com/s/files/1/0938/3795/1252/files/gempages_576203881181086…"
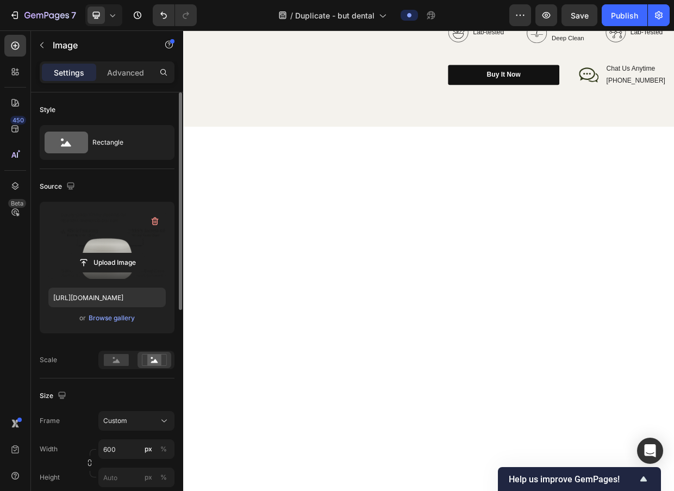
scroll to position [1384, 0]
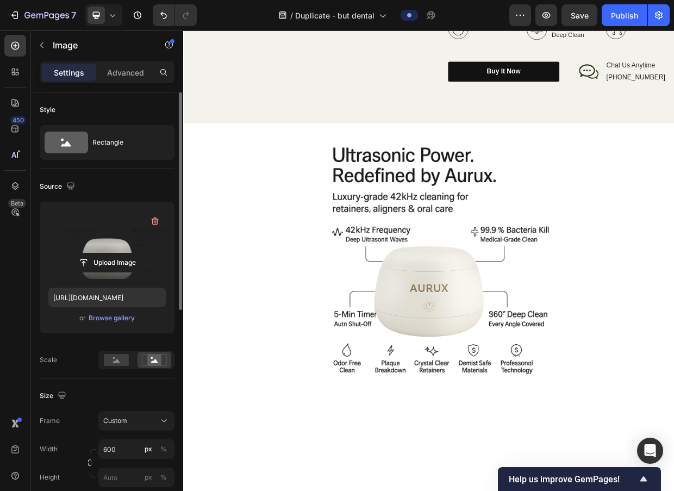
click at [283, 461] on div at bounding box center [509, 334] width 652 height 326
click at [263, 362] on div at bounding box center [509, 334] width 652 height 326
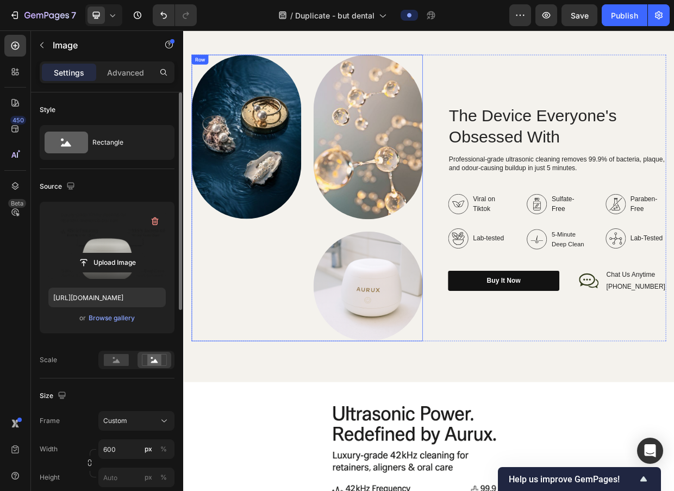
scroll to position [1144, 0]
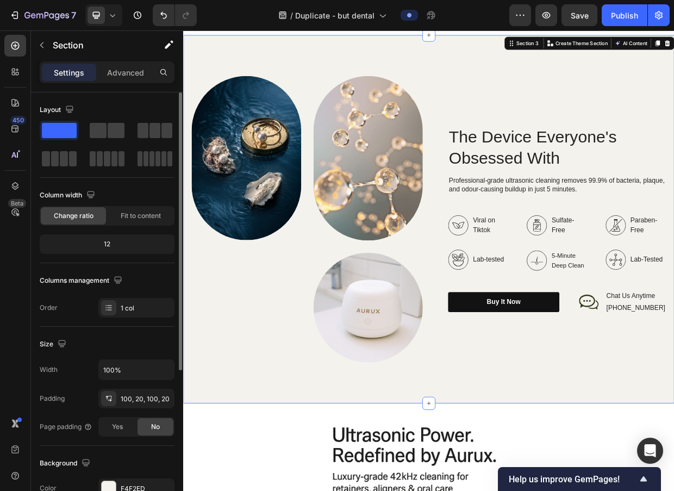
click at [293, 491] on div "Image Image Image Row The Device Everyone's Obsessed With Heading Professional-…" at bounding box center [509, 280] width 652 height 489
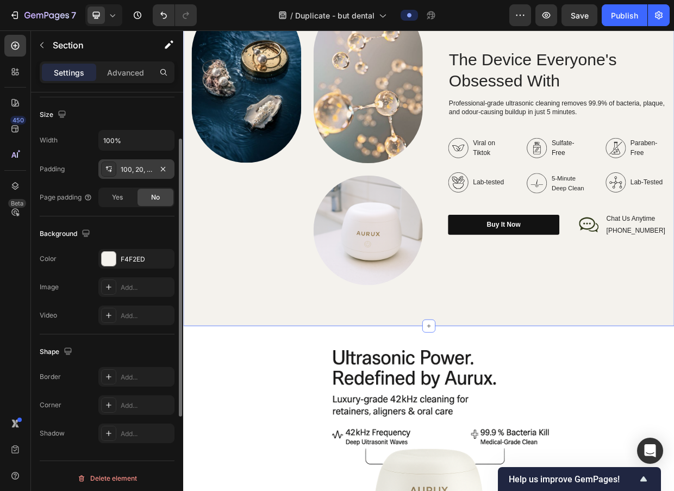
scroll to position [234, 0]
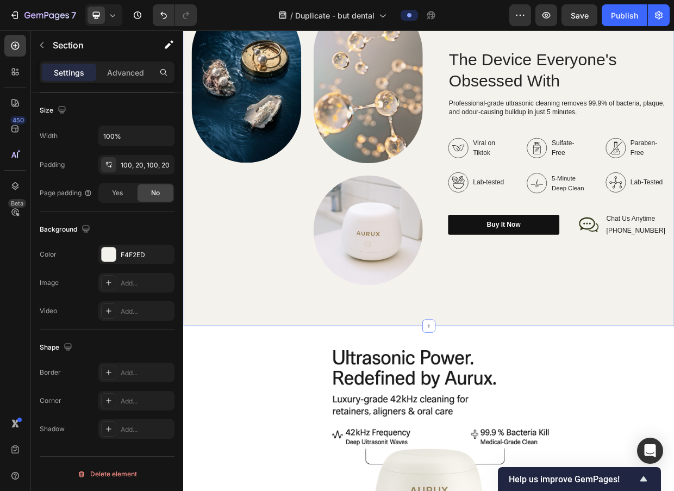
click at [292, 423] on div "Image Image Image Row The Device Everyone's Obsessed With Heading Professional-…" at bounding box center [509, 178] width 652 height 489
click at [140, 252] on div "F4F2ED" at bounding box center [137, 255] width 32 height 10
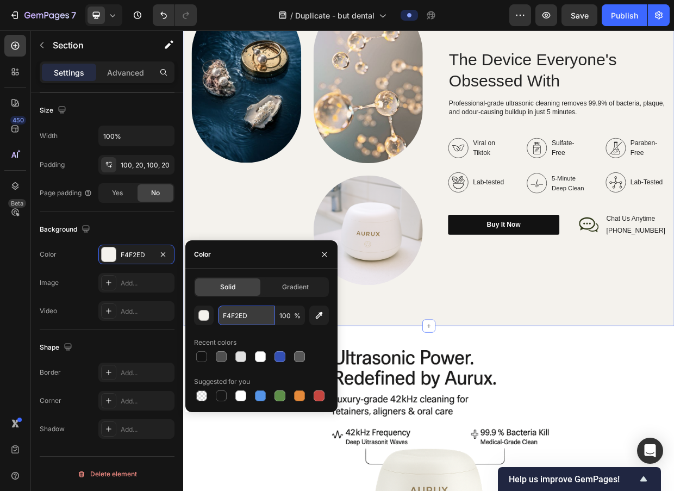
click at [240, 314] on input "F4F2ED" at bounding box center [246, 315] width 57 height 20
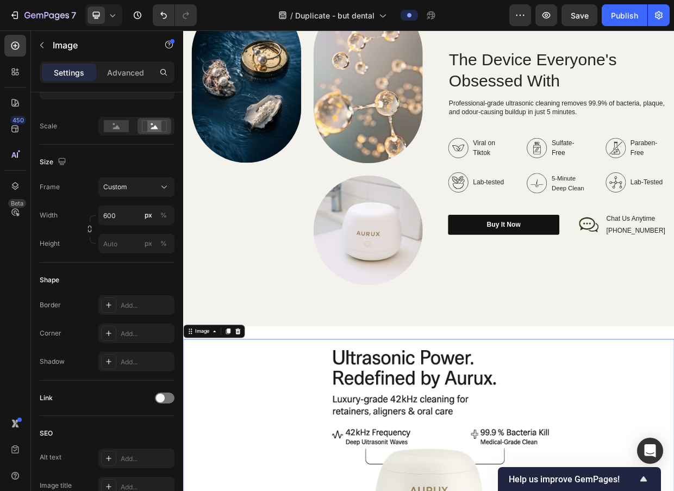
scroll to position [0, 0]
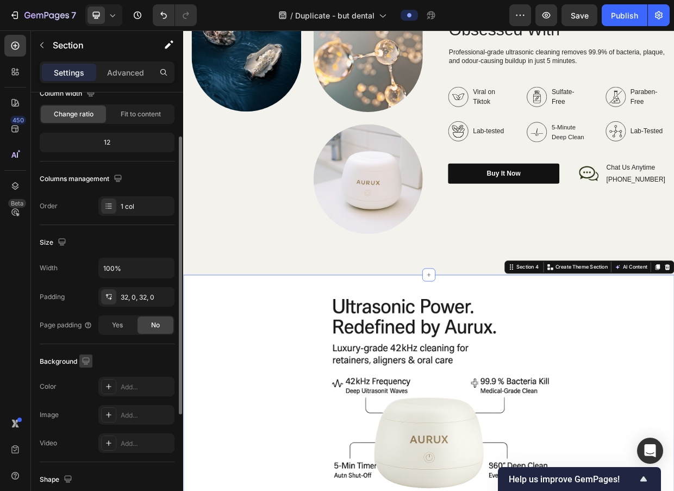
scroll to position [105, 0]
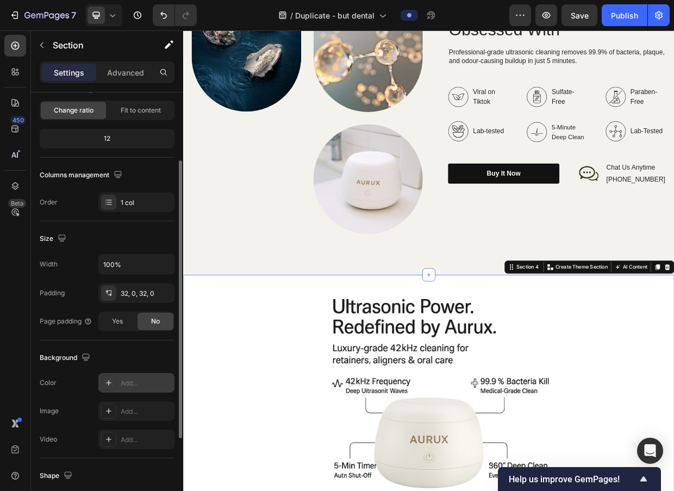
click at [112, 383] on icon at bounding box center [108, 382] width 9 height 9
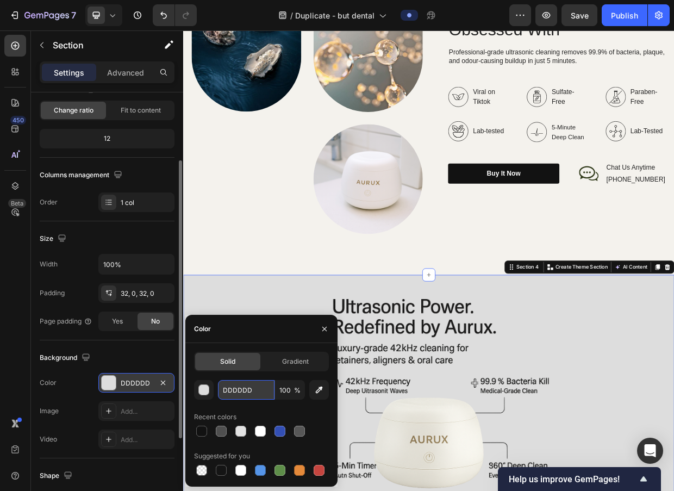
click at [238, 386] on input "DDDDDD" at bounding box center [246, 390] width 57 height 20
paste input "F4F2E"
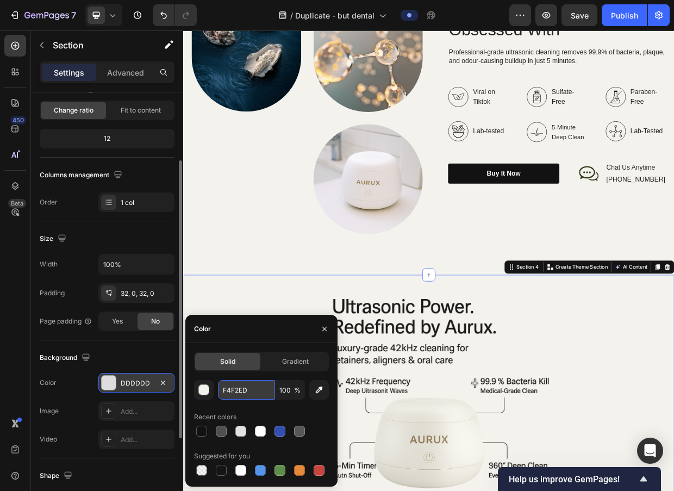
type input "F4F2ED"
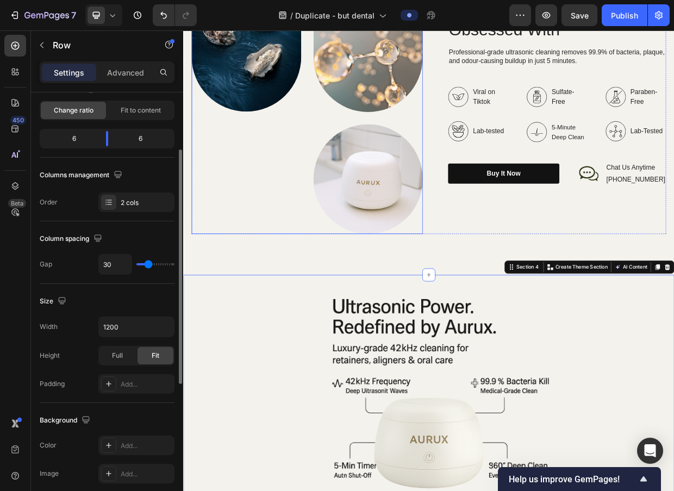
click at [297, 235] on div "Image" at bounding box center [267, 110] width 146 height 380
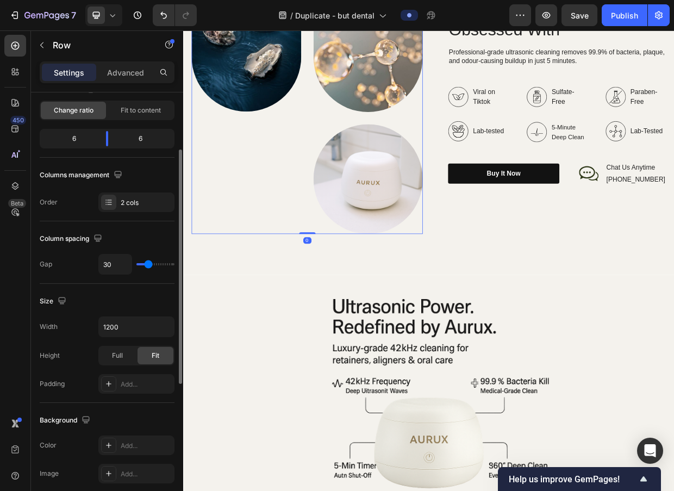
scroll to position [0, 0]
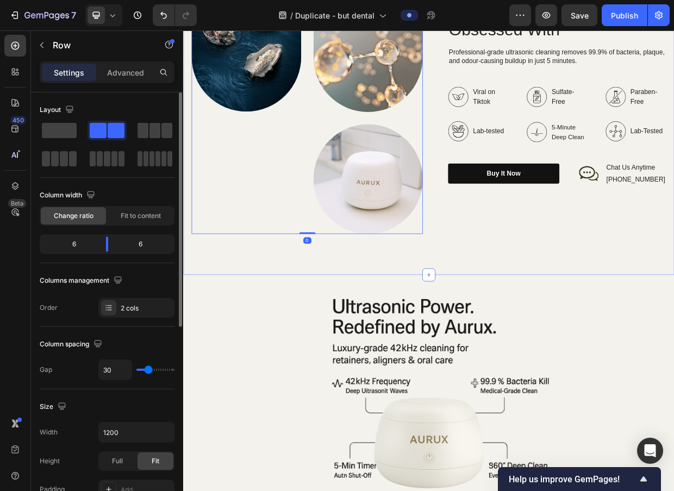
click at [217, 349] on div "Image Image Image Row 0 The Device Everyone's Obsessed With Heading Professiona…" at bounding box center [509, 110] width 652 height 489
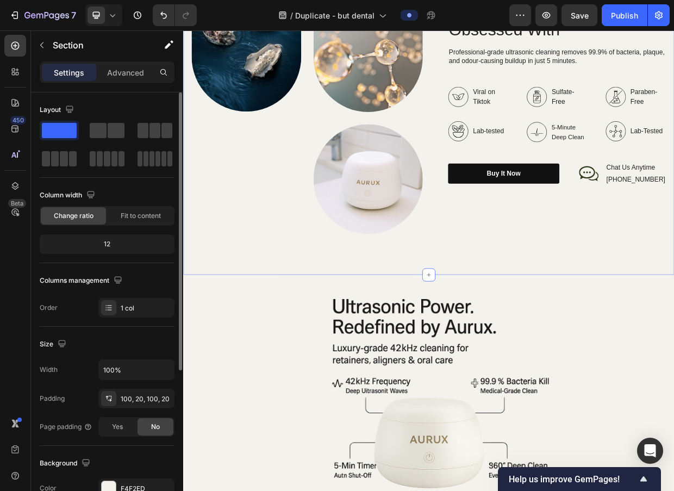
scroll to position [1674, 0]
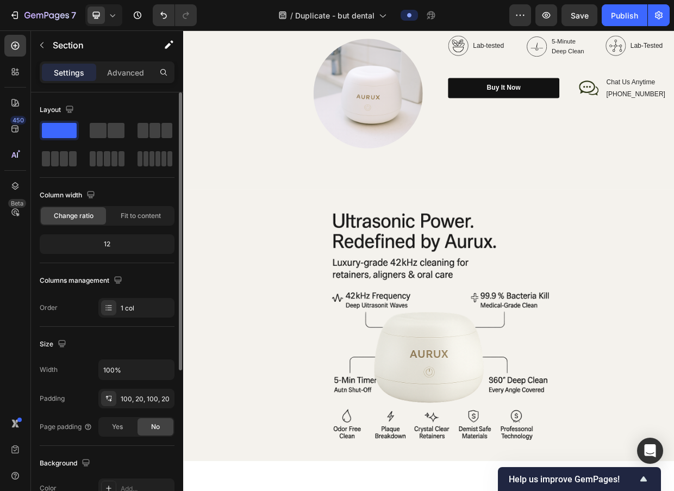
scroll to position [1584, 0]
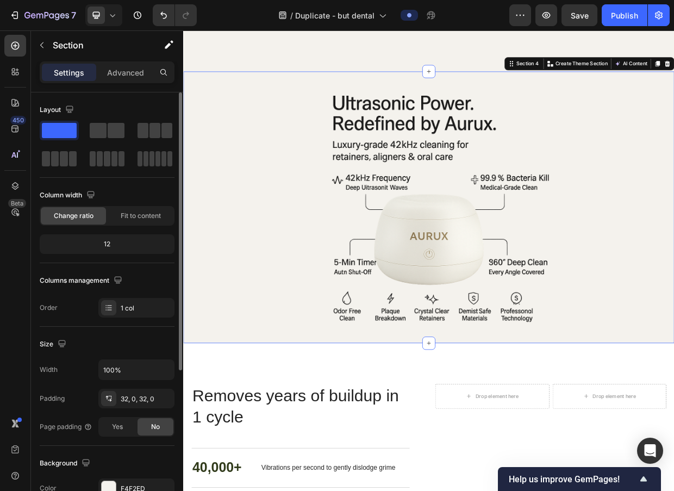
click at [432, 90] on div "Image Section 4 You can create reusable sections Create Theme Section AI Conten…" at bounding box center [509, 265] width 652 height 361
click at [440, 92] on div "Image Section 4 You can create reusable sections Create Theme Section AI Conten…" at bounding box center [509, 265] width 652 height 361
click at [442, 167] on img at bounding box center [509, 265] width 326 height 326
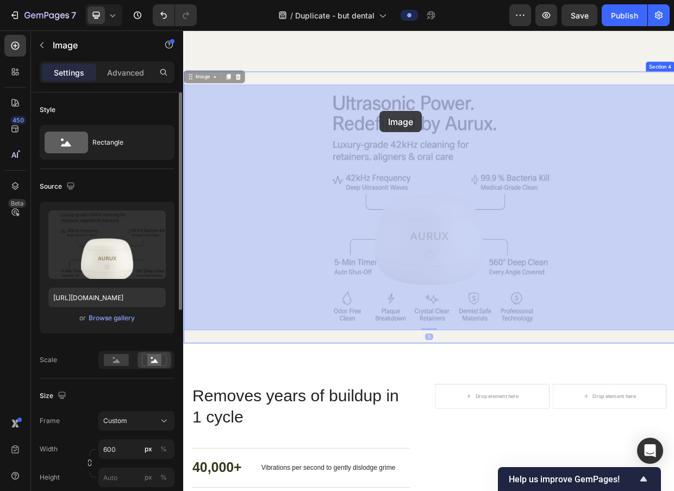
drag, startPoint x: 442, startPoint y: 167, endPoint x: 444, endPoint y: 137, distance: 29.4
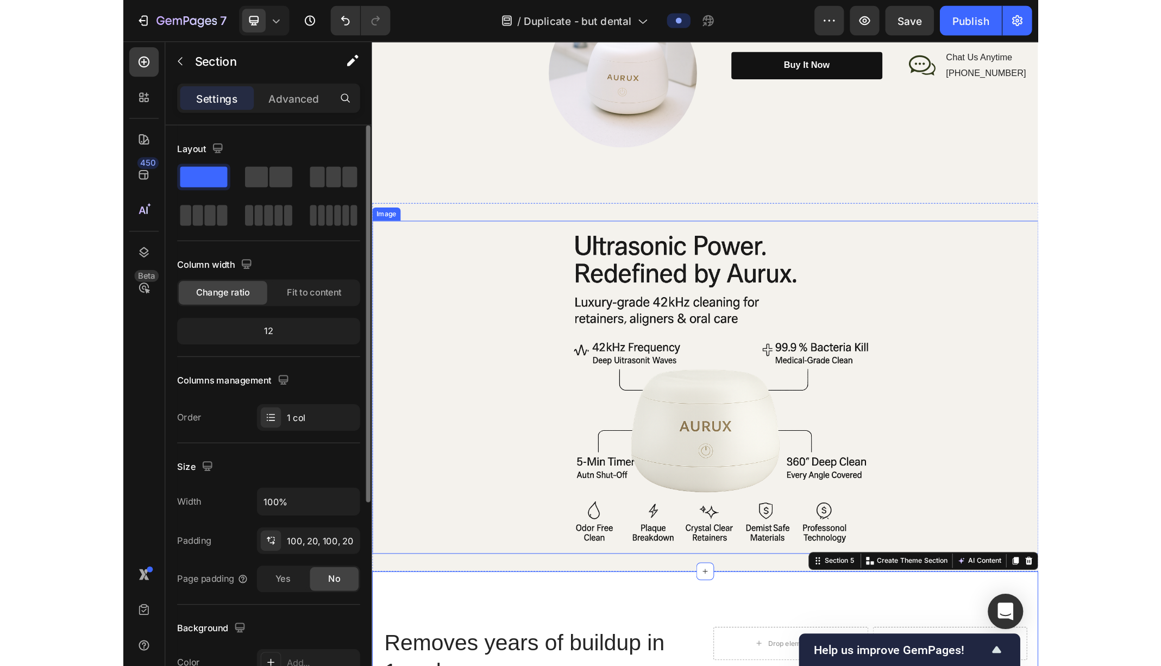
scroll to position [1412, 0]
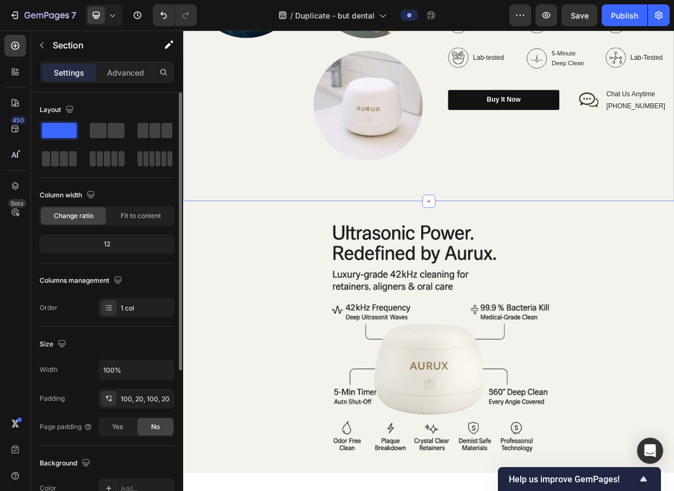
click at [498, 216] on div "Image Image Image Row The Device Everyone's Obsessed With Heading Professional-…" at bounding box center [509, 12] width 652 height 489
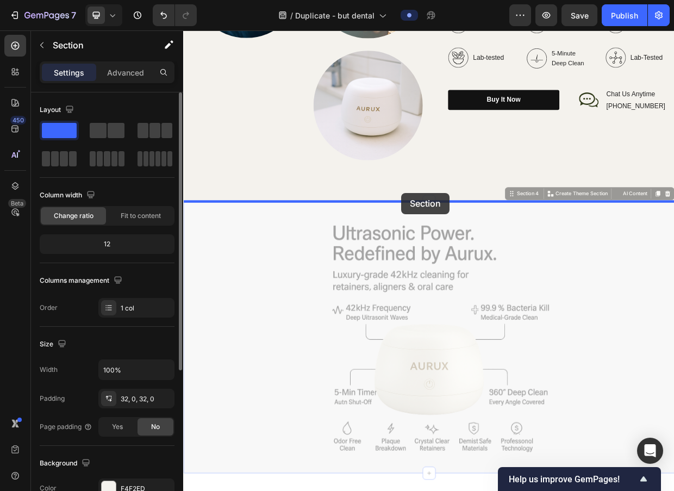
drag, startPoint x: 473, startPoint y: 257, endPoint x: 471, endPoint y: 244, distance: 12.6
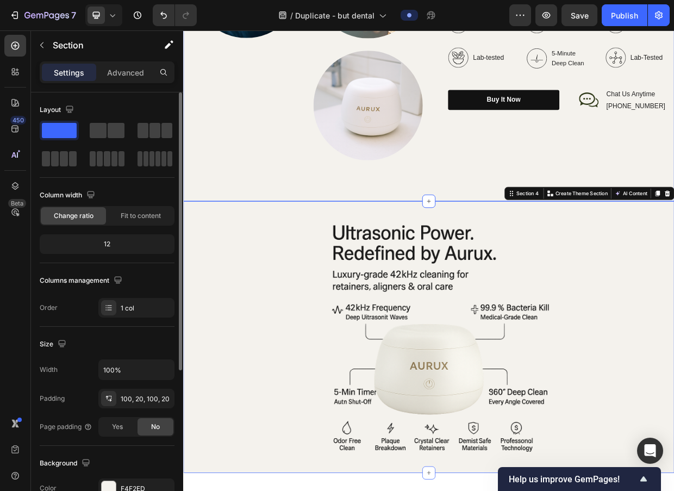
click at [455, 218] on div "Image Image Image Row The Device Everyone's Obsessed With Heading Professional-…" at bounding box center [509, 12] width 652 height 489
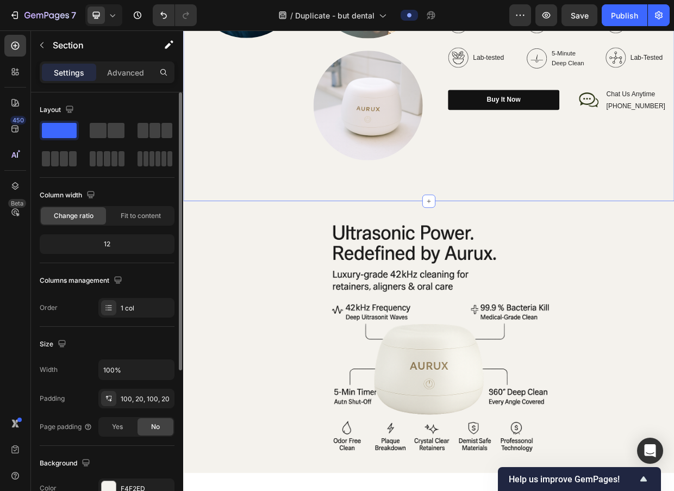
click at [449, 240] on div "Image Image Image Row The Device Everyone's Obsessed With Heading Professional-…" at bounding box center [509, 12] width 652 height 489
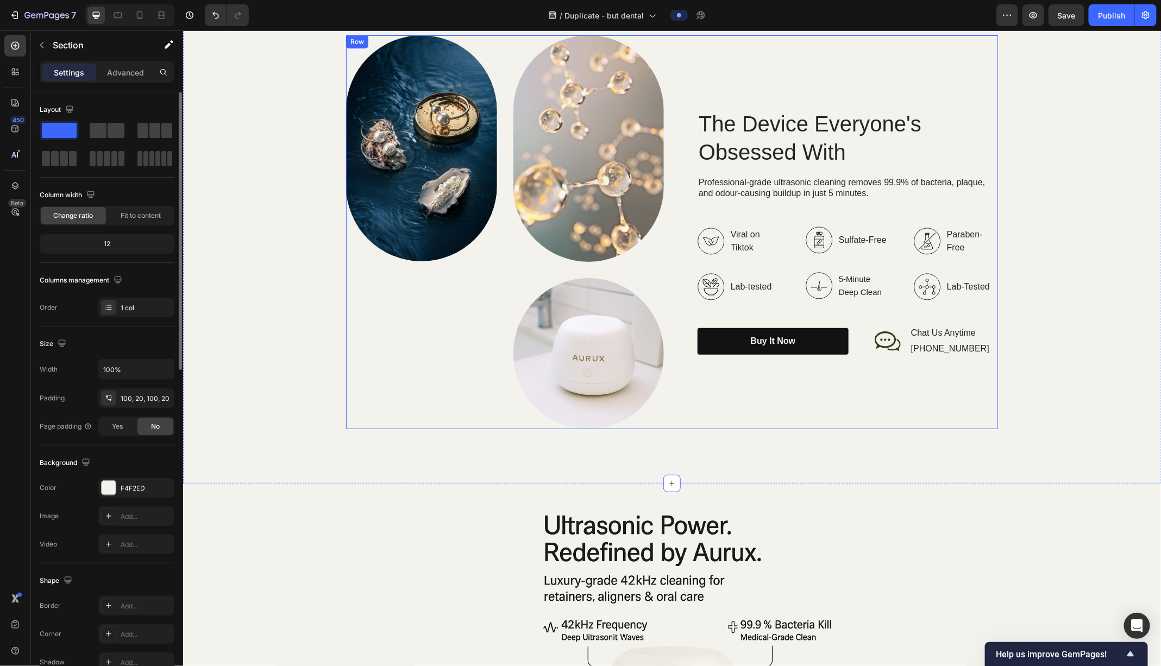
scroll to position [1706, 0]
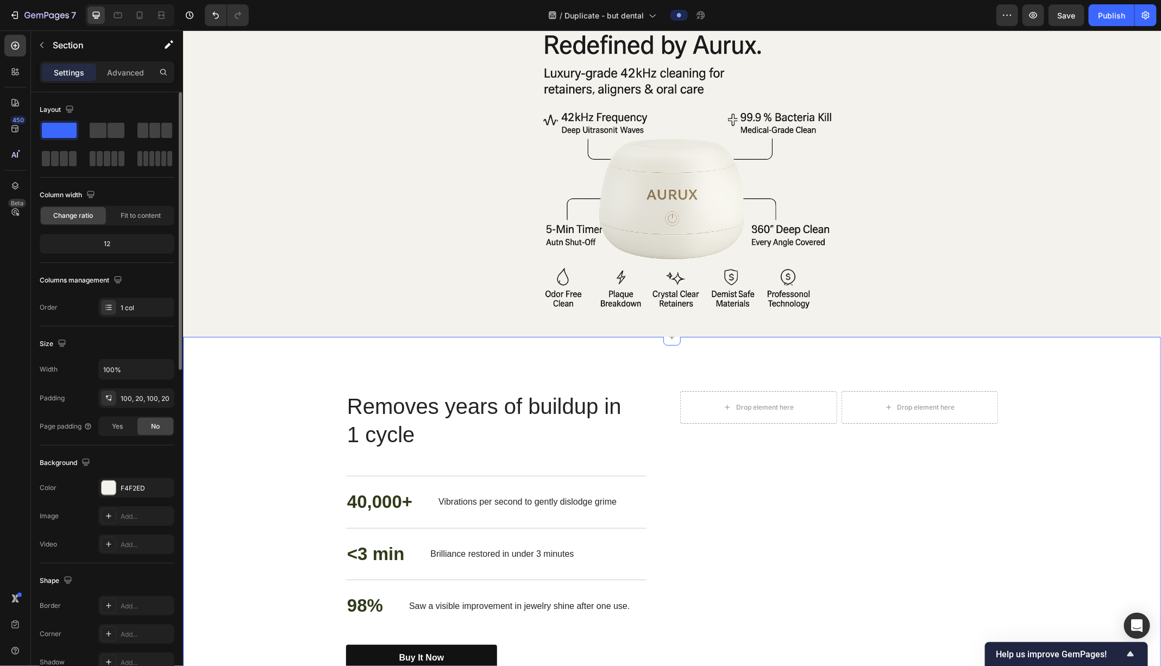
click at [928, 502] on div "Nourish, hydrate, and soften with our skin cream. Heading Removes years of buil…" at bounding box center [671, 531] width 956 height 281
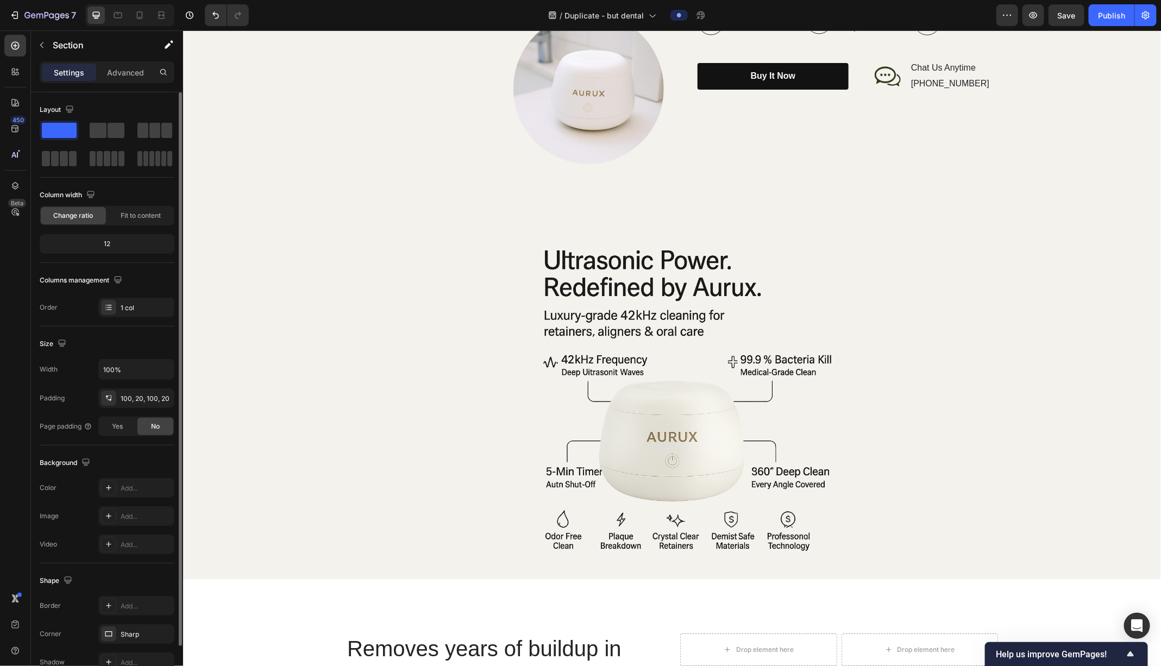
scroll to position [1485, 0]
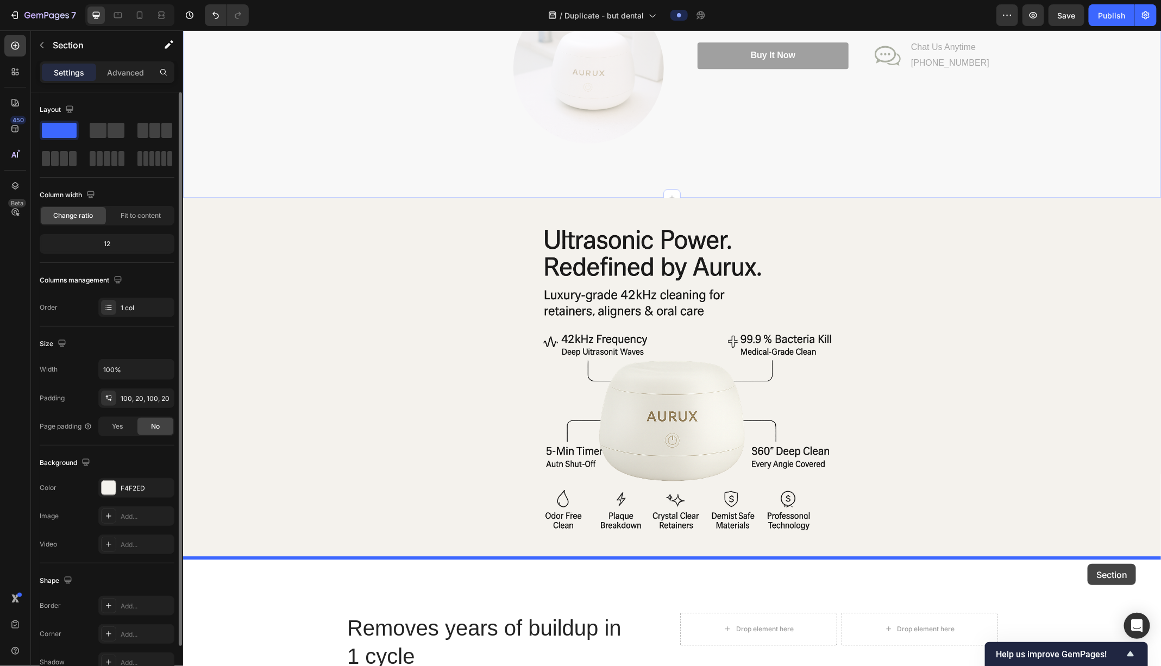
drag, startPoint x: 222, startPoint y: 150, endPoint x: 1087, endPoint y: 563, distance: 959.1
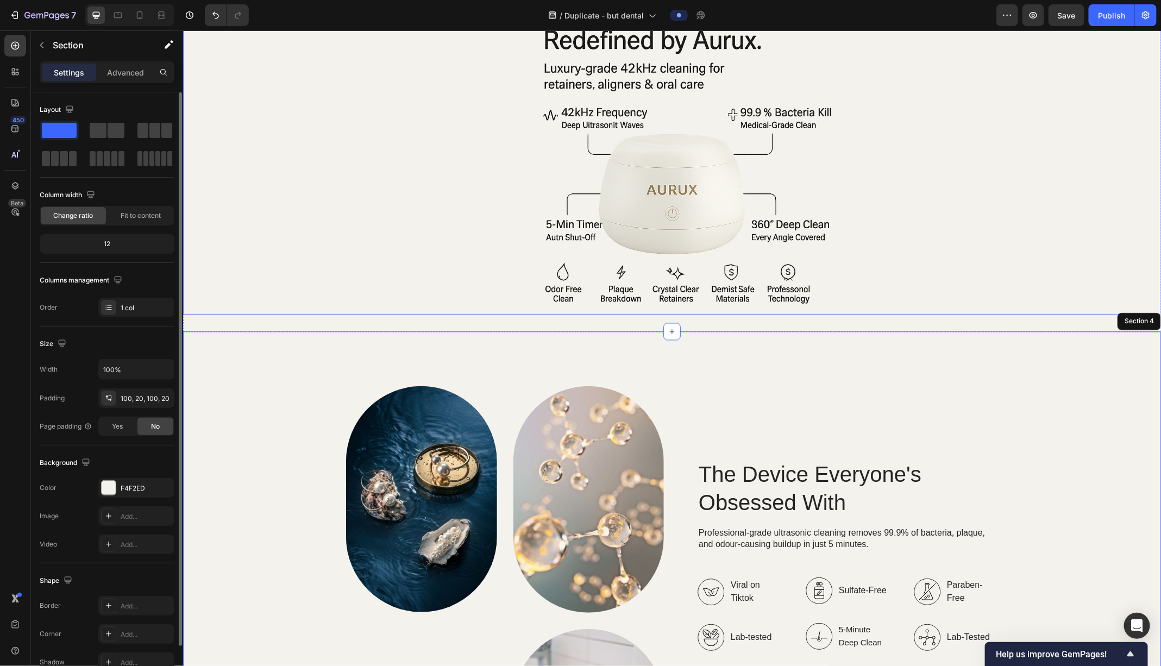
scroll to position [1107, 0]
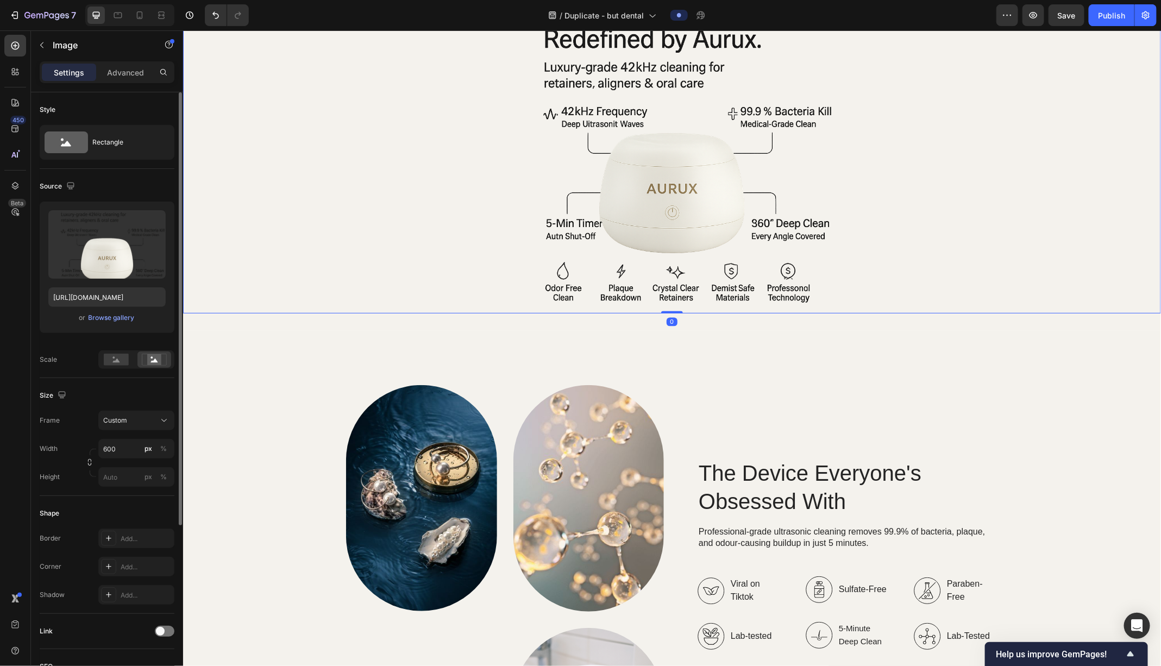
click at [928, 247] on div at bounding box center [672, 150] width 978 height 326
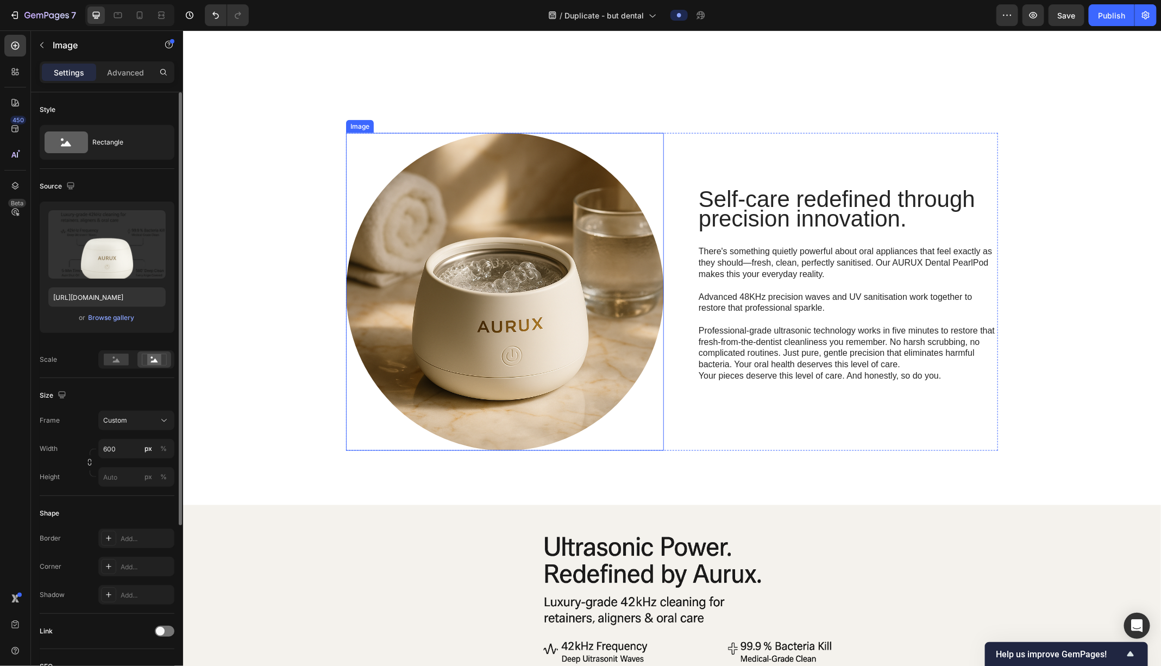
scroll to position [354, 0]
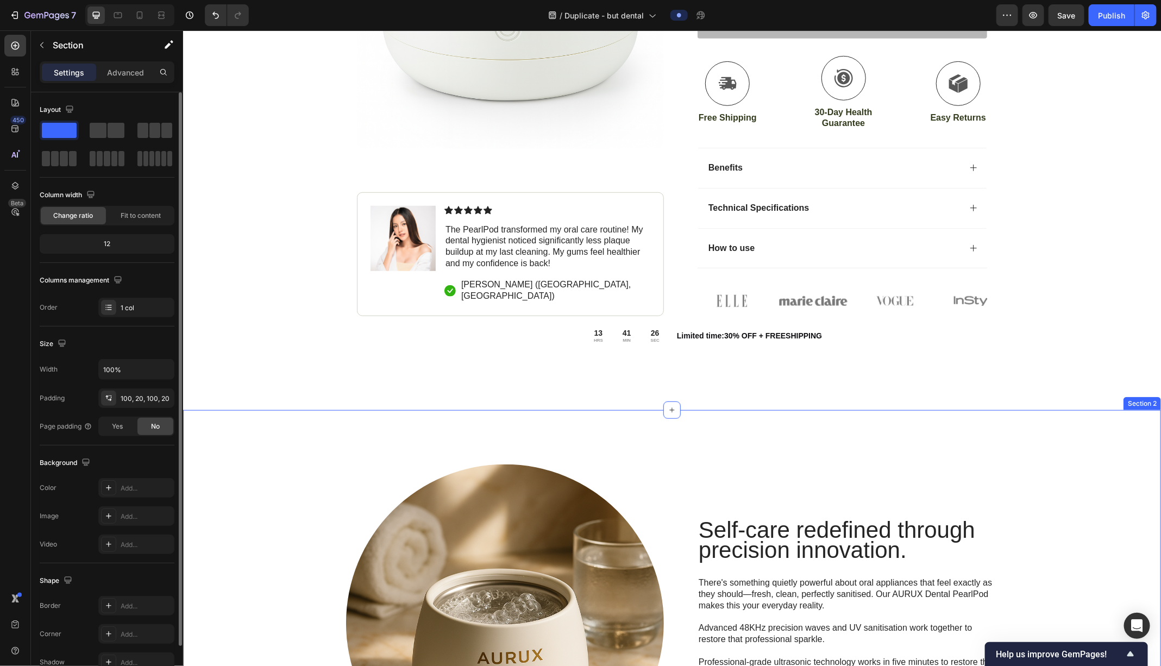
click at [556, 421] on div "Self-care redefined through precision innovation. Heading There's something qui…" at bounding box center [672, 623] width 978 height 426
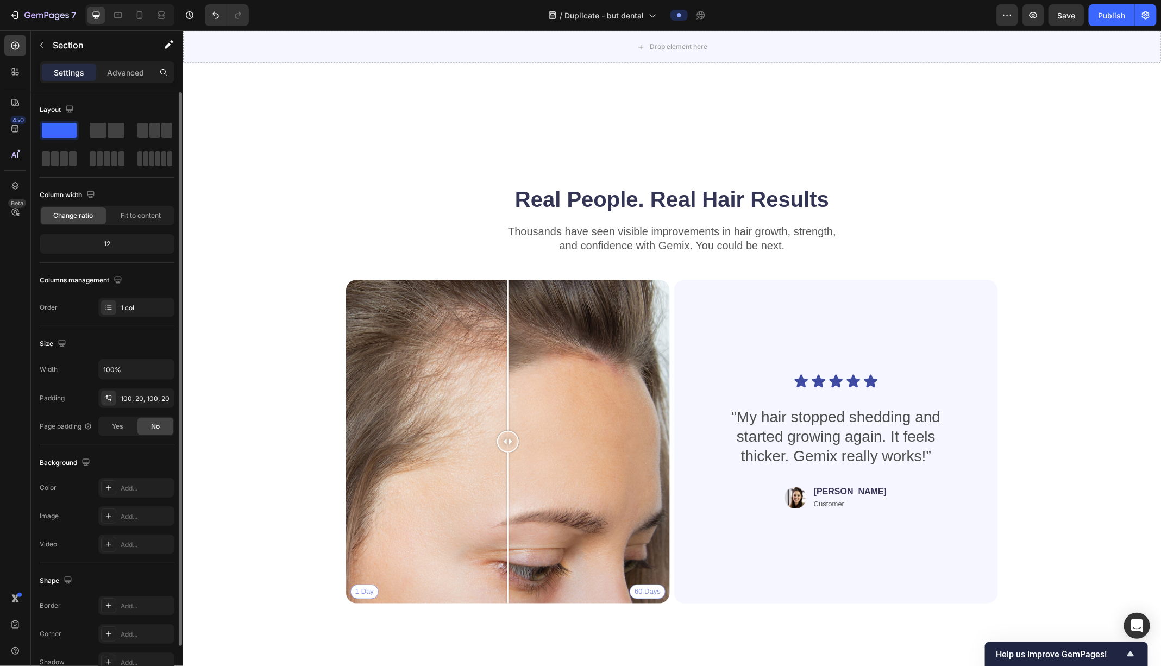
scroll to position [3890, 0]
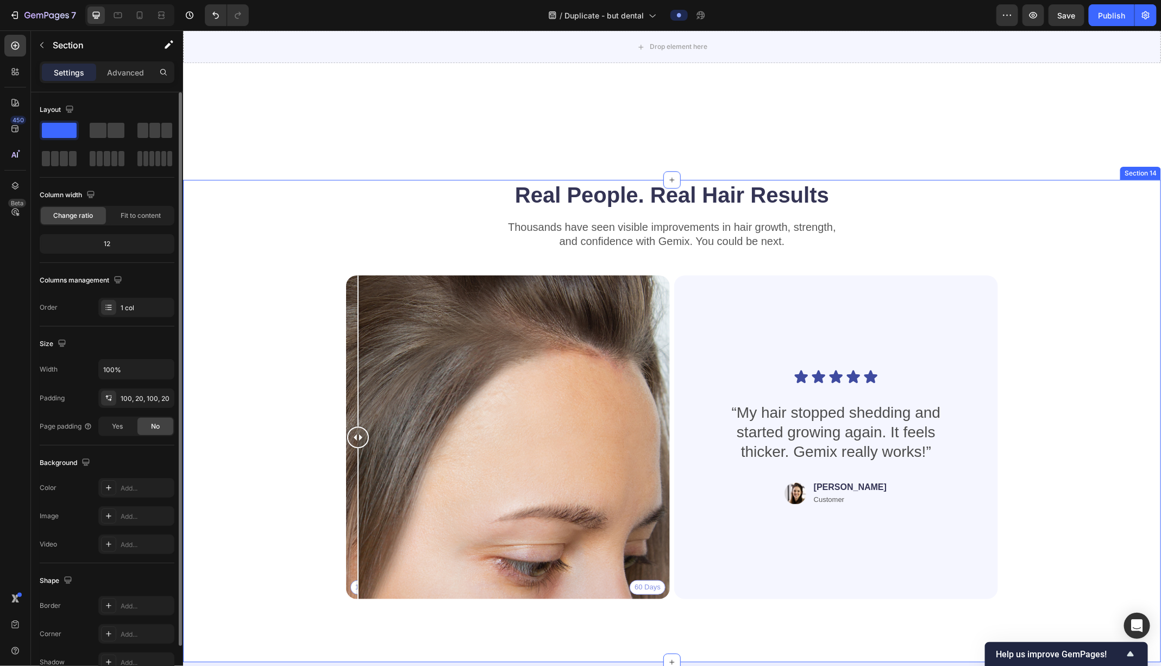
drag, startPoint x: 507, startPoint y: 436, endPoint x: 263, endPoint y: 465, distance: 245.1
click at [263, 465] on div "Real People. Real Hair Results Heading Thousands have seen visible improvements…" at bounding box center [671, 393] width 891 height 428
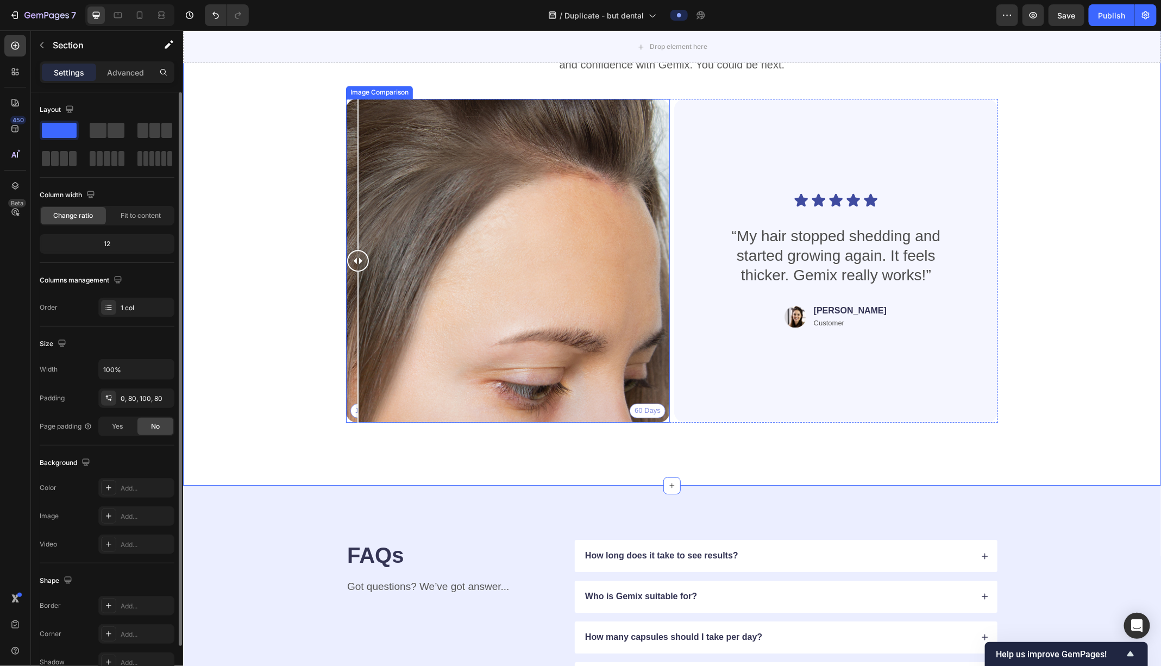
scroll to position [4383, 0]
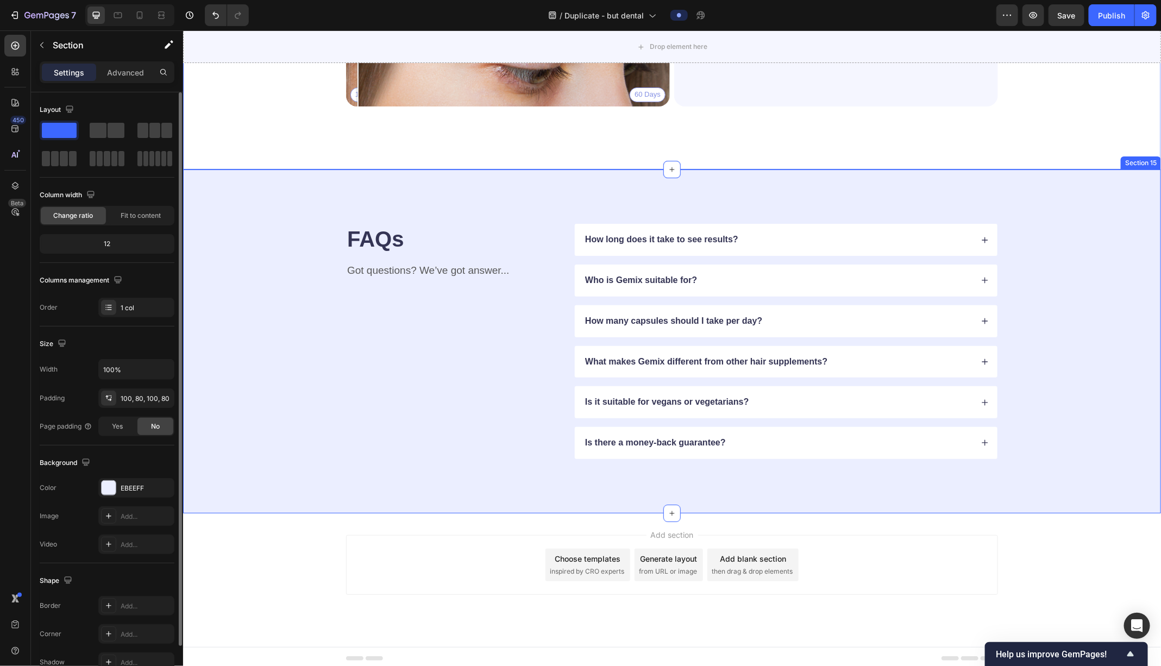
click at [298, 379] on div "FAQs Heading Got questions? We’ve got answer... Text Block How long does it tak…" at bounding box center [671, 340] width 891 height 235
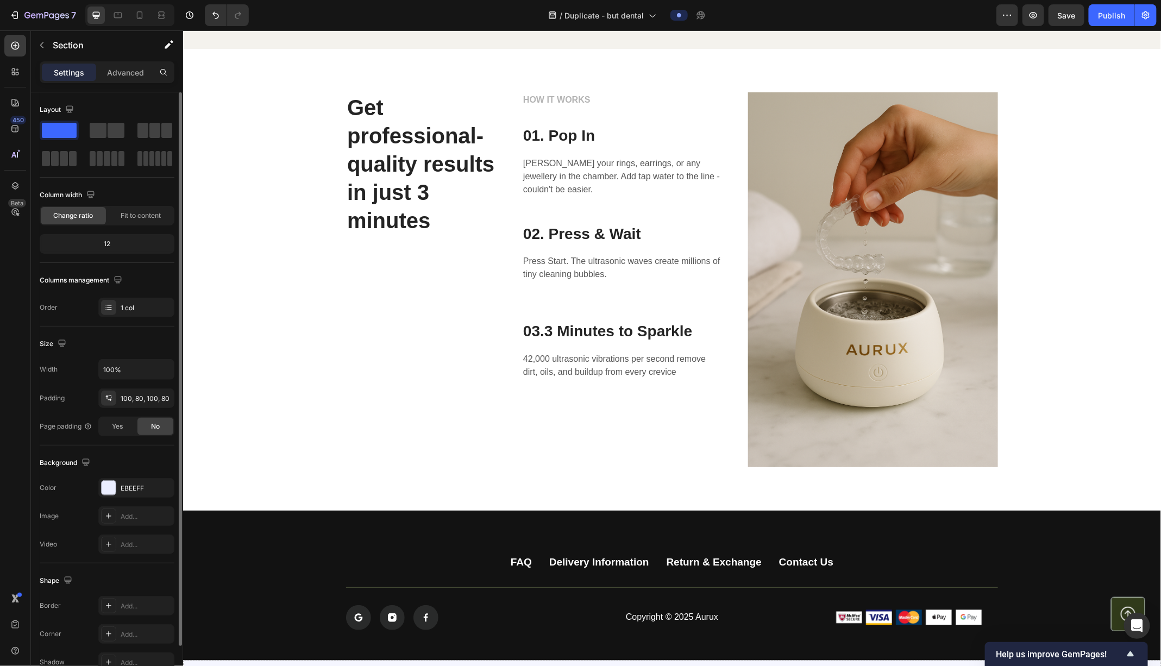
scroll to position [3227, 0]
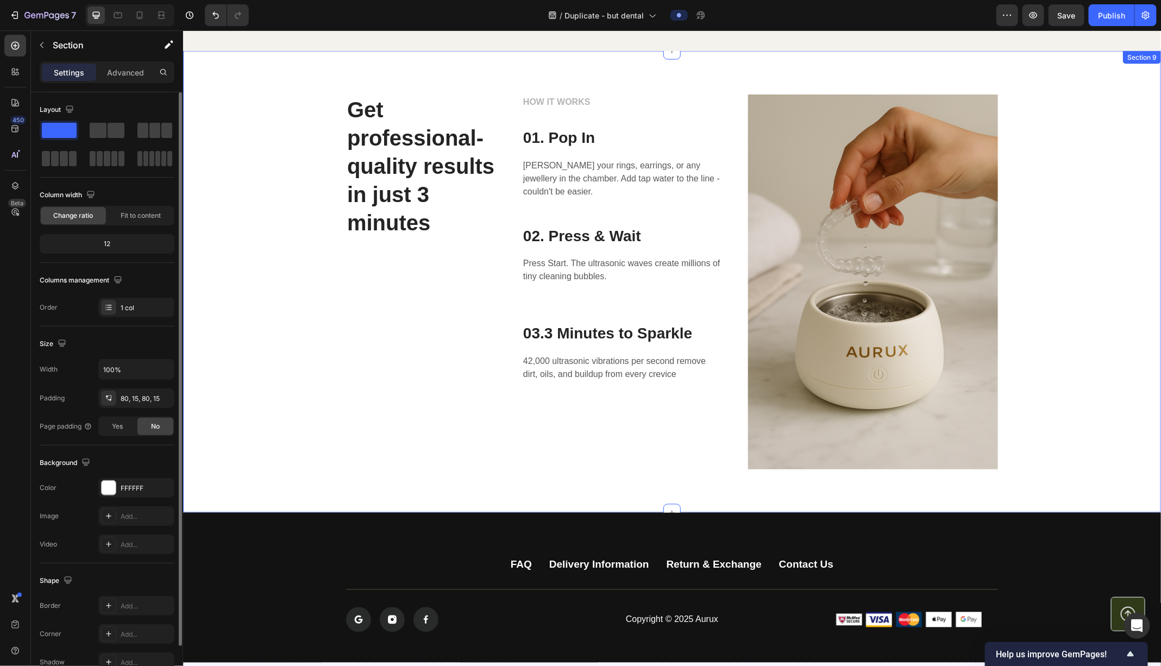
click at [278, 383] on div "Get professional-quality results in just 3 minutes Heading HOW IT WORKS Text bl…" at bounding box center [672, 281] width 962 height 375
click at [273, 346] on div "Get professional-quality results in just 3 minutes Heading HOW IT WORKS Text bl…" at bounding box center [672, 281] width 962 height 375
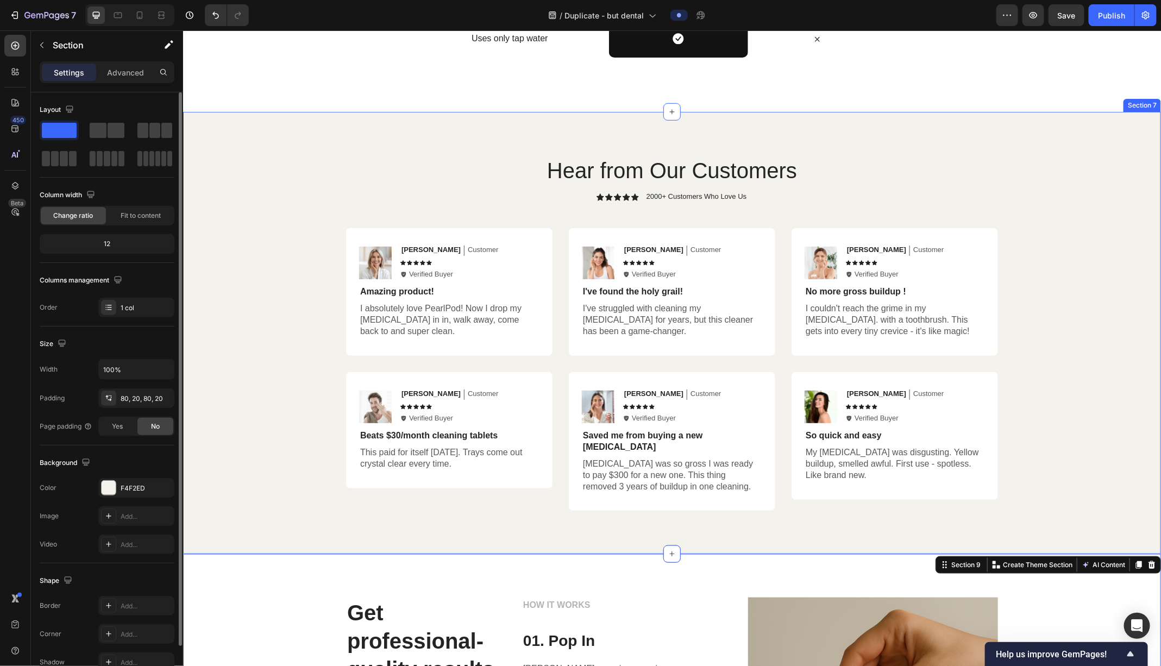
click at [225, 308] on div "Hear from Our Customers Heading Icon Icon Icon Icon Icon Icon List 2000+ Custom…" at bounding box center [671, 332] width 956 height 355
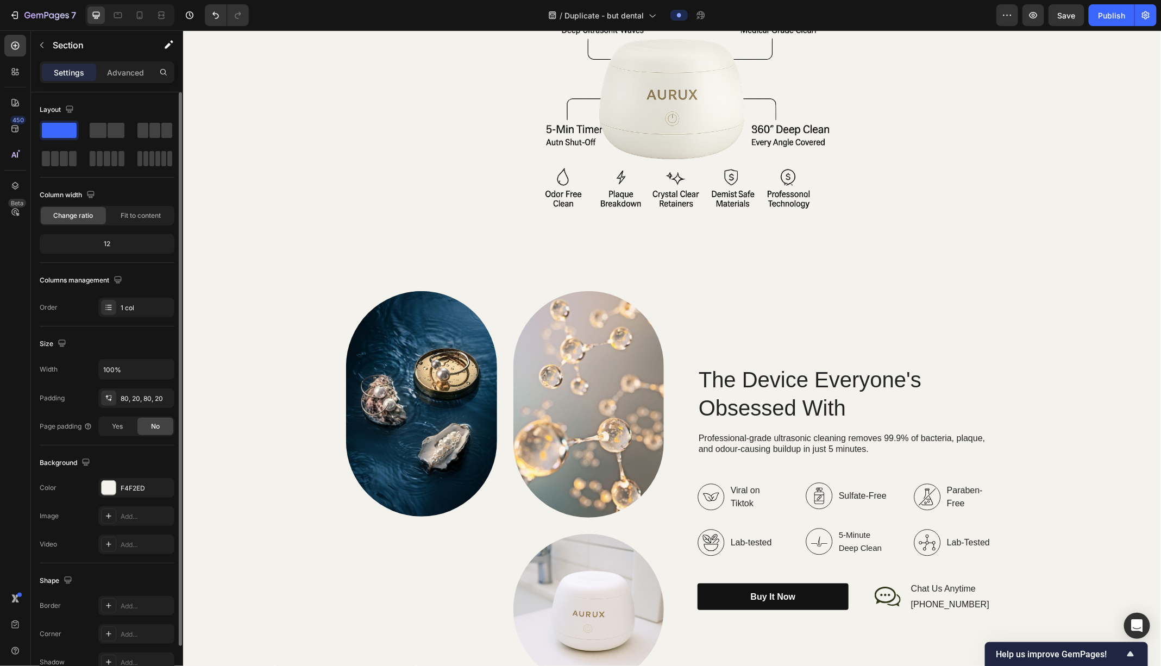
scroll to position [1309, 0]
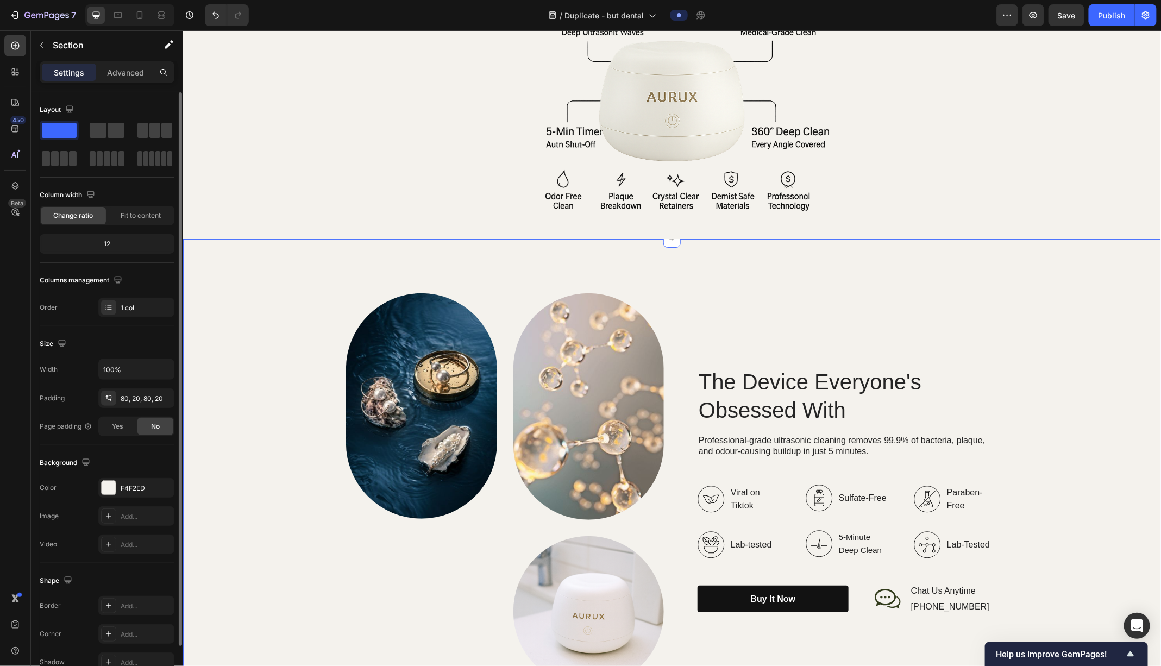
click at [225, 308] on div "Image Image Image Row The Device Everyone's Obsessed With Heading Professional-…" at bounding box center [671, 490] width 956 height 394
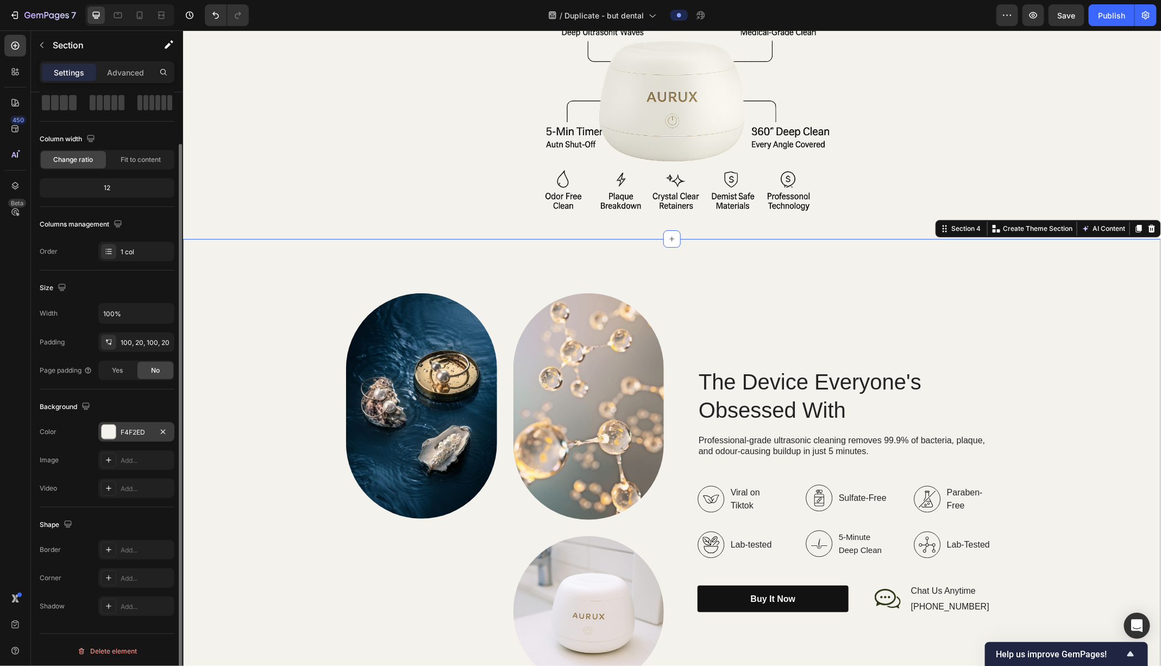
click at [137, 430] on div "F4F2ED" at bounding box center [137, 433] width 32 height 10
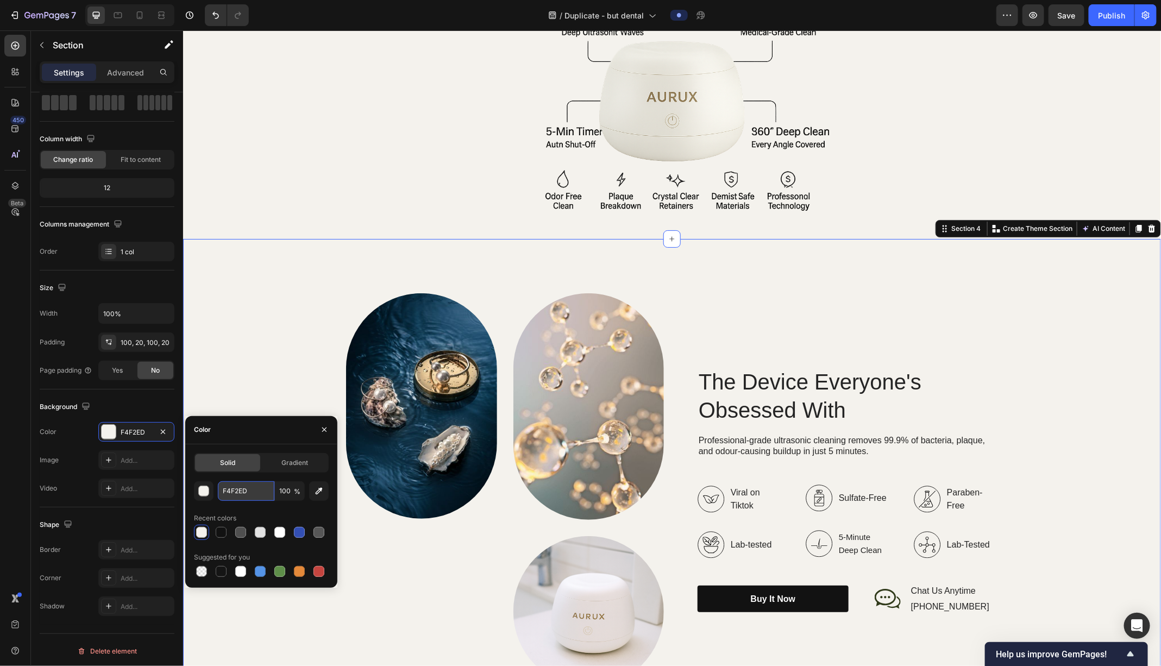
click at [246, 489] on input "F4F2ED" at bounding box center [246, 491] width 57 height 20
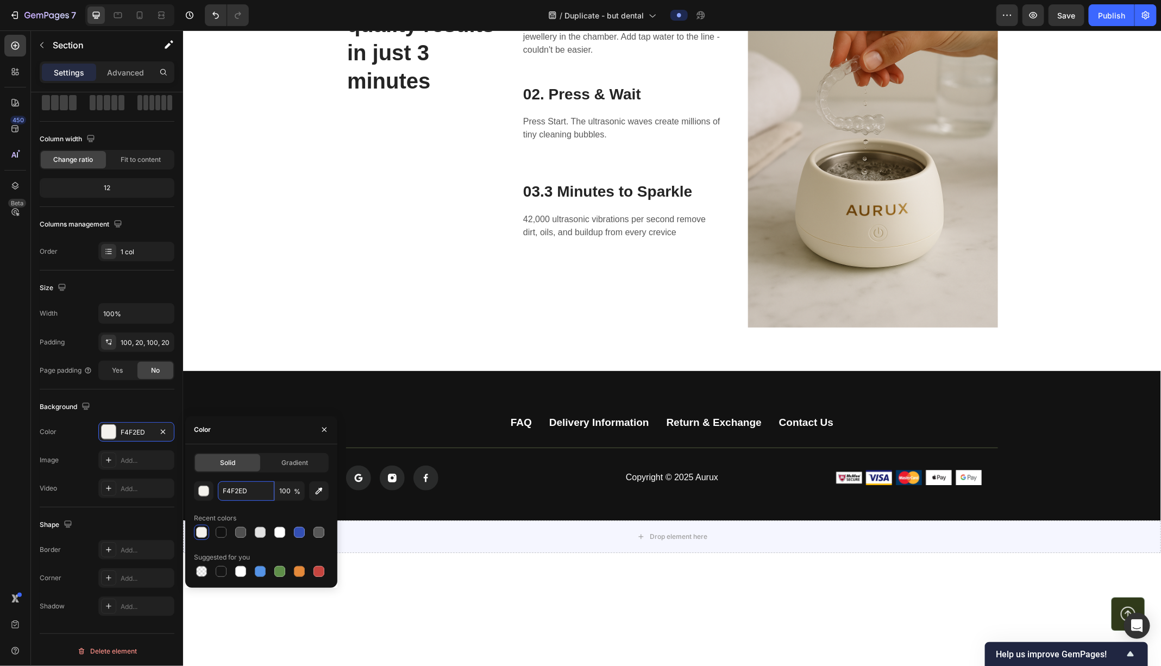
scroll to position [4383, 0]
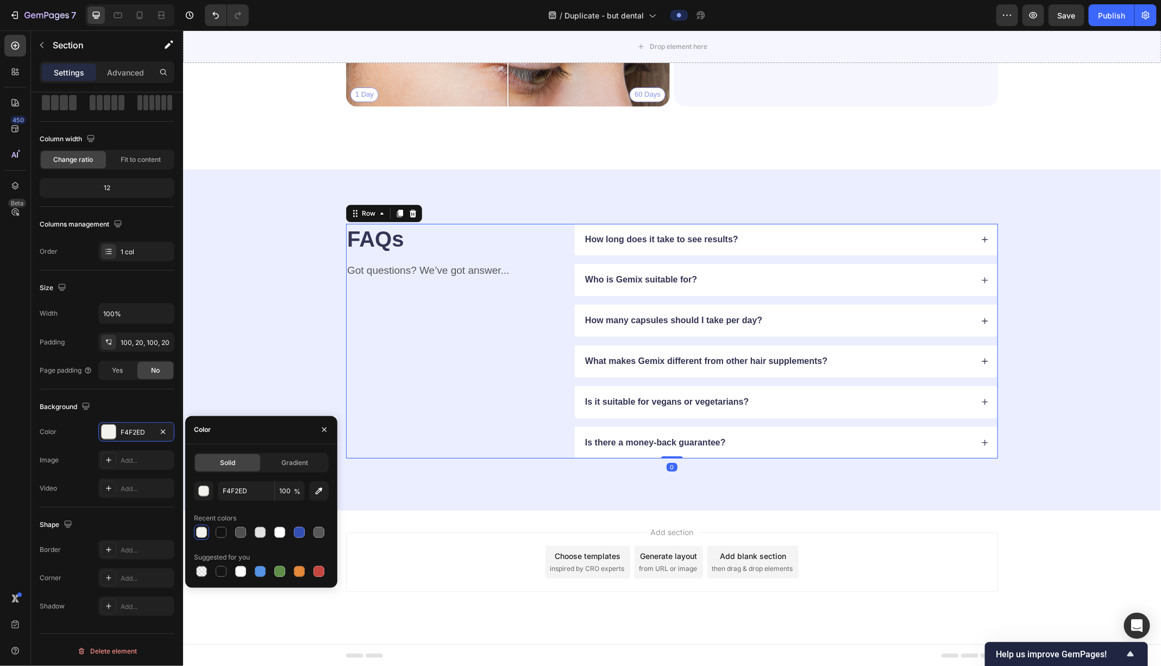
click at [371, 331] on div "FAQs Heading Got questions? We’ve got answer... Text Block" at bounding box center [452, 340] width 212 height 235
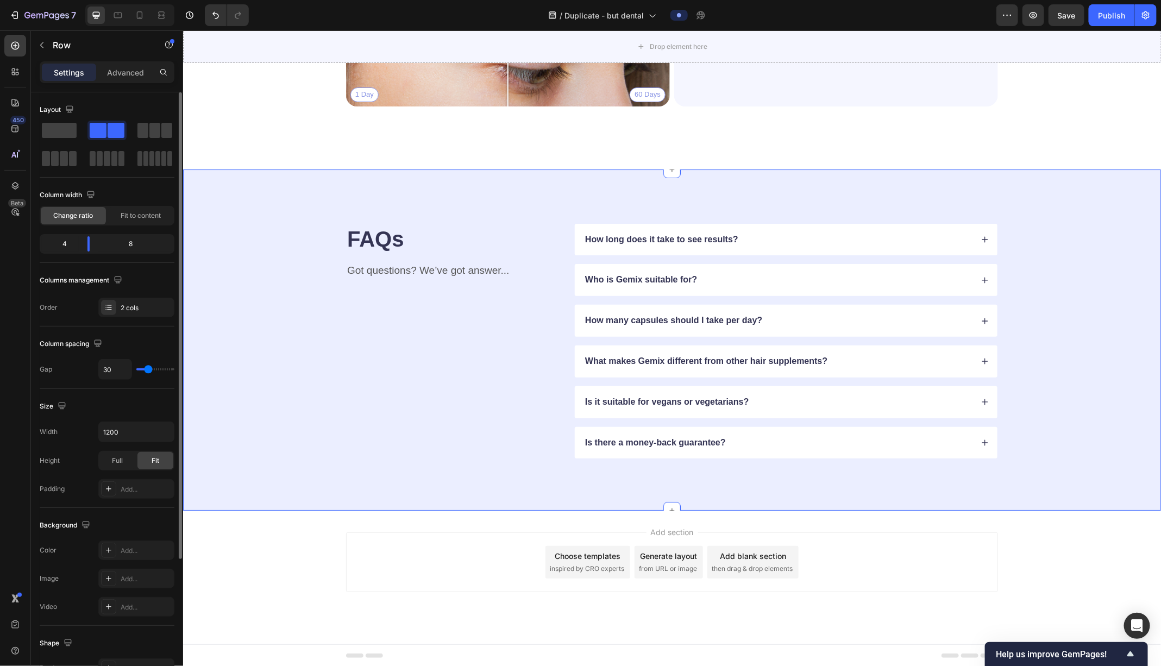
click at [261, 304] on div "FAQs Heading Got questions? We’ve got answer... Text Block How long does it tak…" at bounding box center [671, 340] width 891 height 235
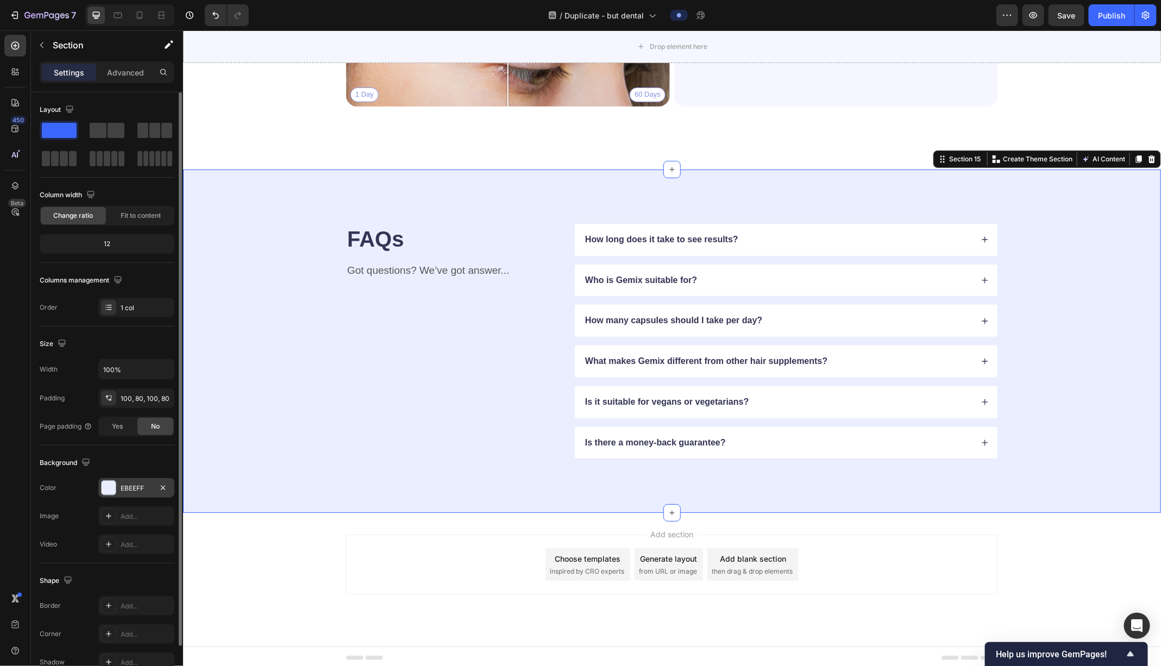
click at [131, 484] on div "EBEEFF" at bounding box center [137, 489] width 32 height 10
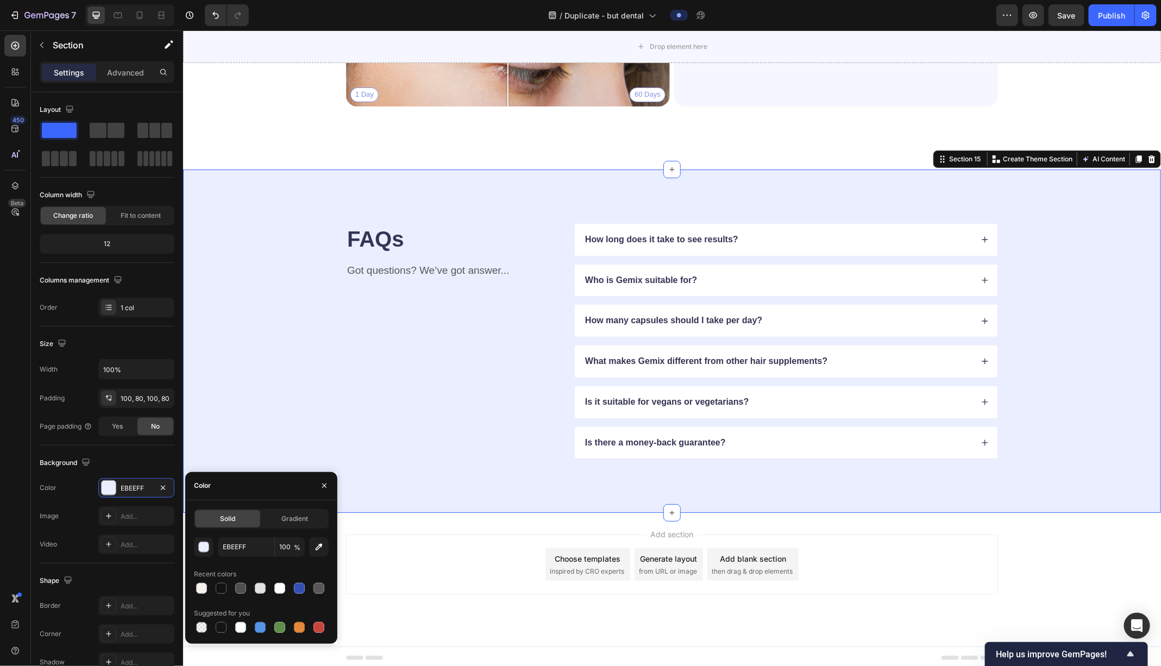
click at [239, 532] on div "Solid Gradient EBEEFF 100 % Recent colors Suggested for you" at bounding box center [261, 572] width 135 height 126
click at [235, 532] on input "EBEEFF" at bounding box center [246, 547] width 57 height 20
paste input "F4F2ED"
type input "F4F2ED"
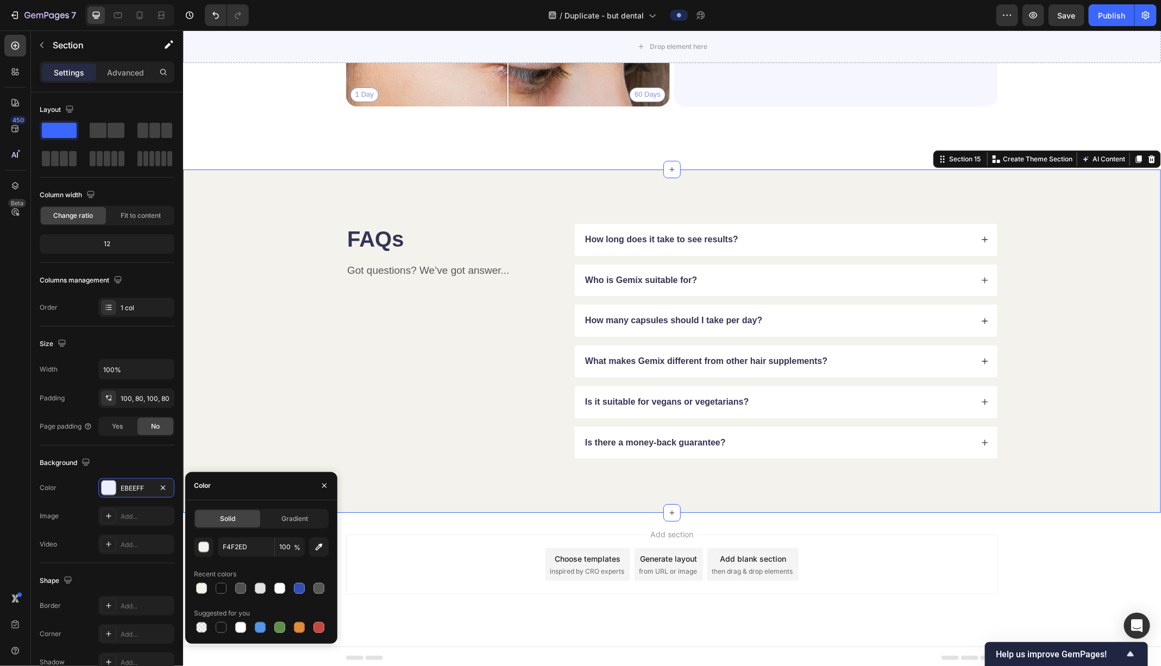
click at [394, 532] on div "Add section Choose templates inspired by CRO experts Generate layout from URL o…" at bounding box center [672, 564] width 652 height 60
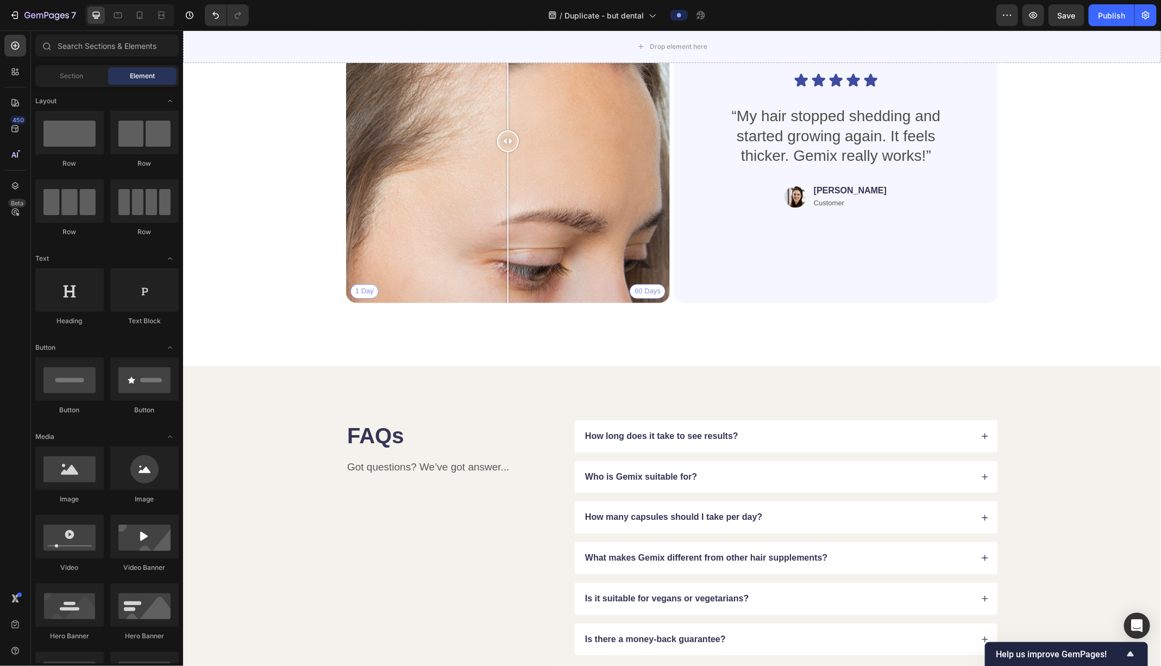
scroll to position [3906, 0]
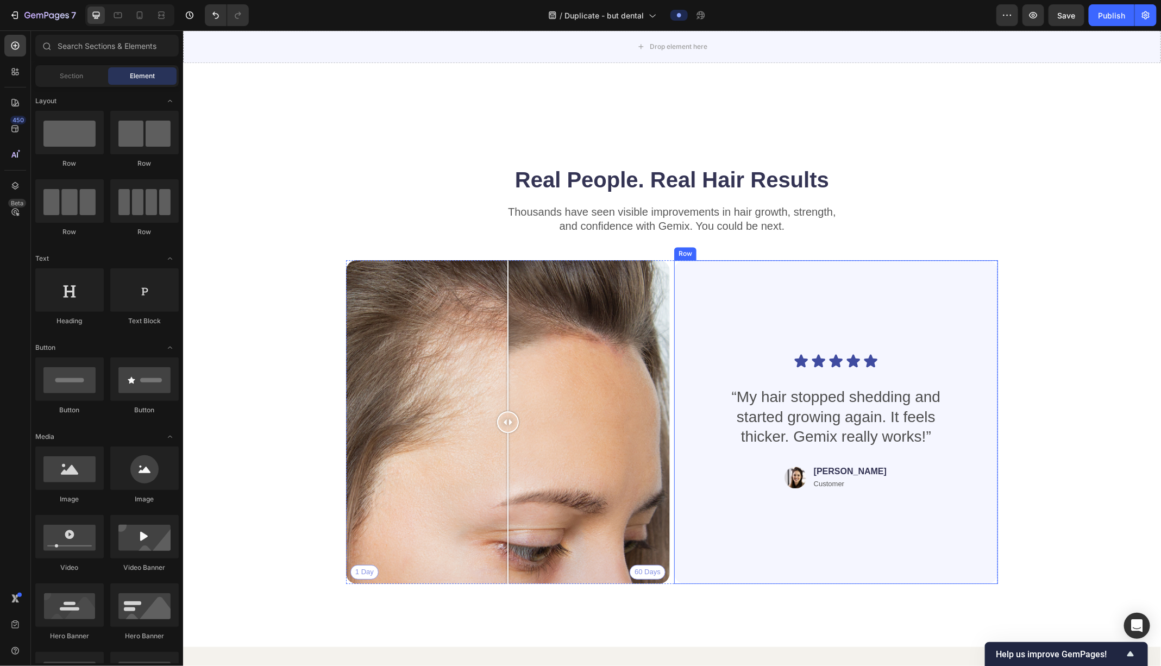
click at [807, 310] on div "Icon Icon Icon Icon Icon Icon List “My hair stopped shedding and started growin…" at bounding box center [836, 421] width 272 height 289
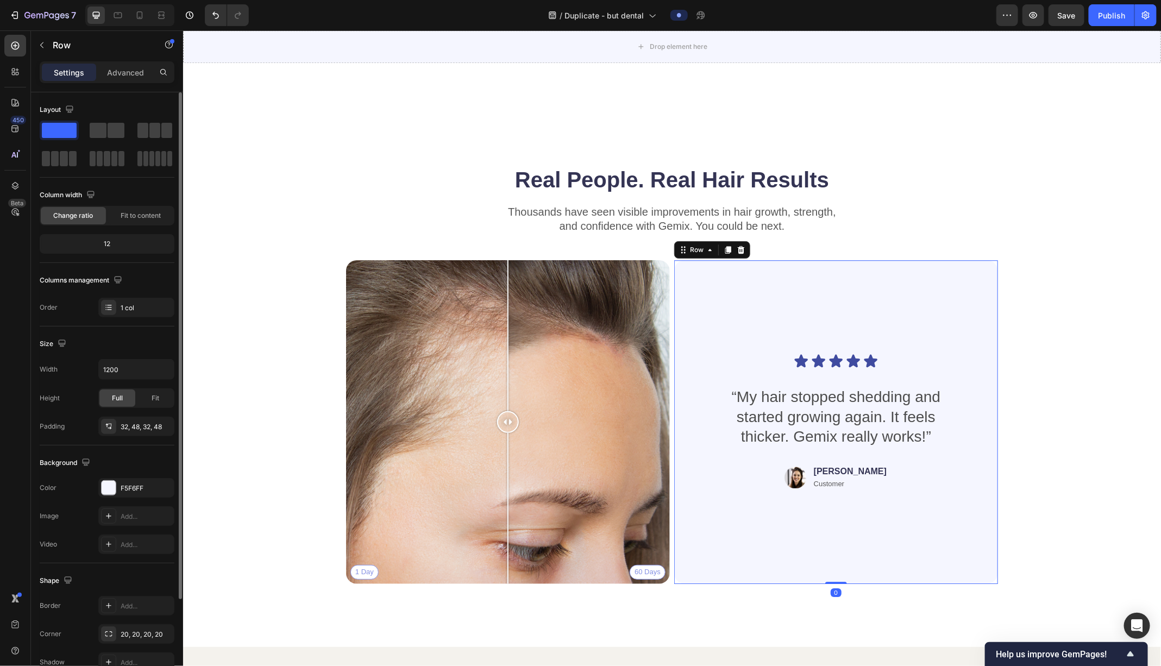
click at [121, 496] on div "The changes might be hidden by the video. Color F5F6FF Image Add... Video Add..." at bounding box center [107, 516] width 135 height 76
click at [126, 484] on div "F5F6FF" at bounding box center [137, 489] width 32 height 10
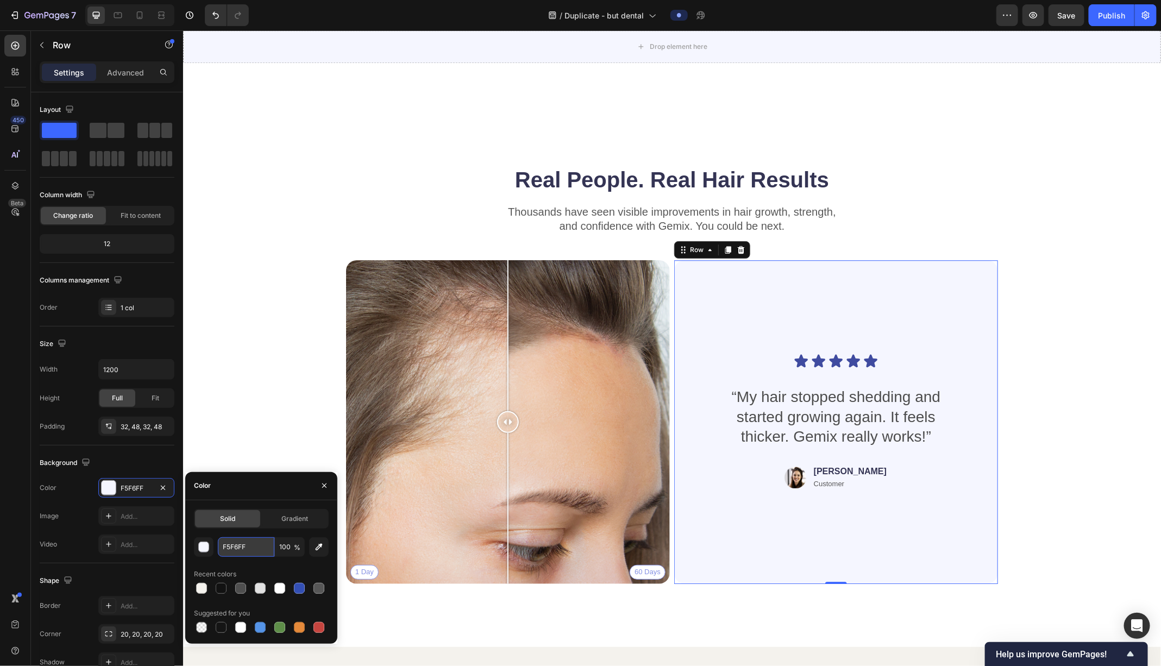
click at [250, 532] on input "F5F6FF" at bounding box center [246, 547] width 57 height 20
paste input "4F2ED"
type input "F4F2ED"
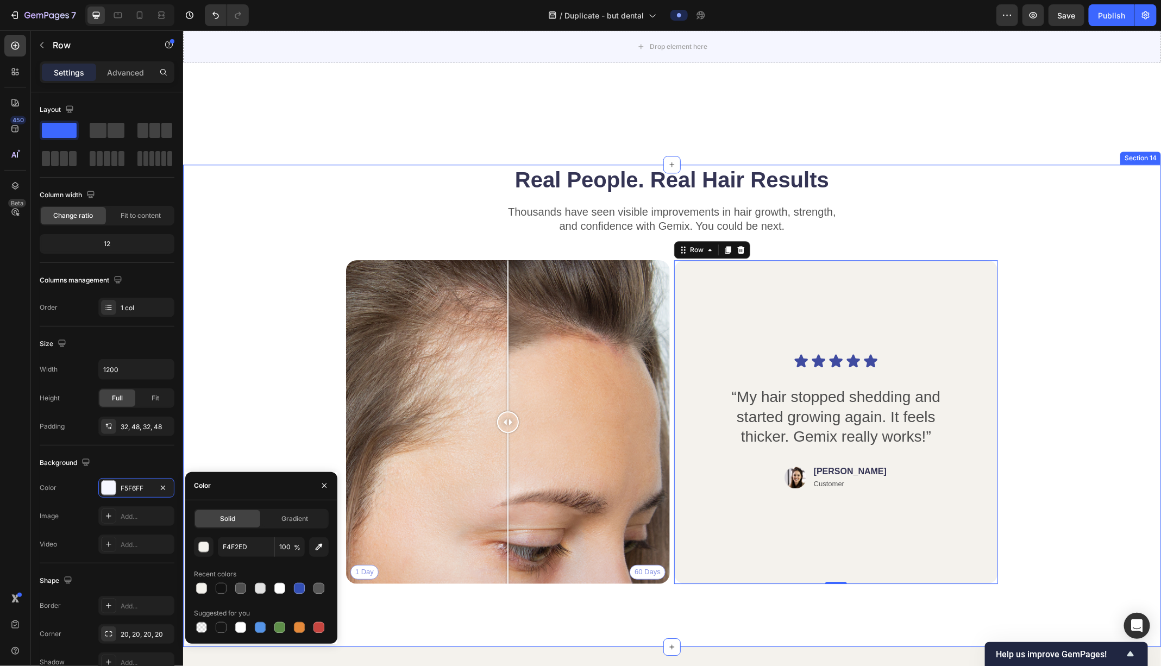
click at [236, 391] on div "Real People. Real Hair Results Heading Thousands have seen visible improvements…" at bounding box center [671, 378] width 891 height 428
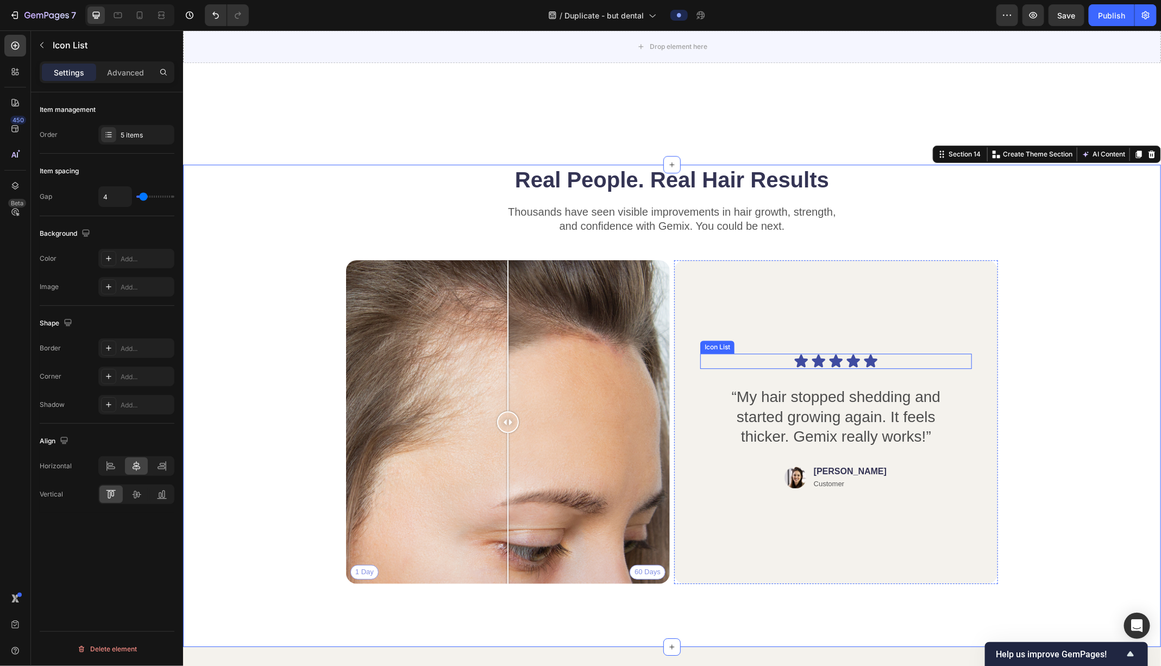
click at [751, 361] on div "Icon Icon Icon Icon Icon" at bounding box center [836, 360] width 272 height 15
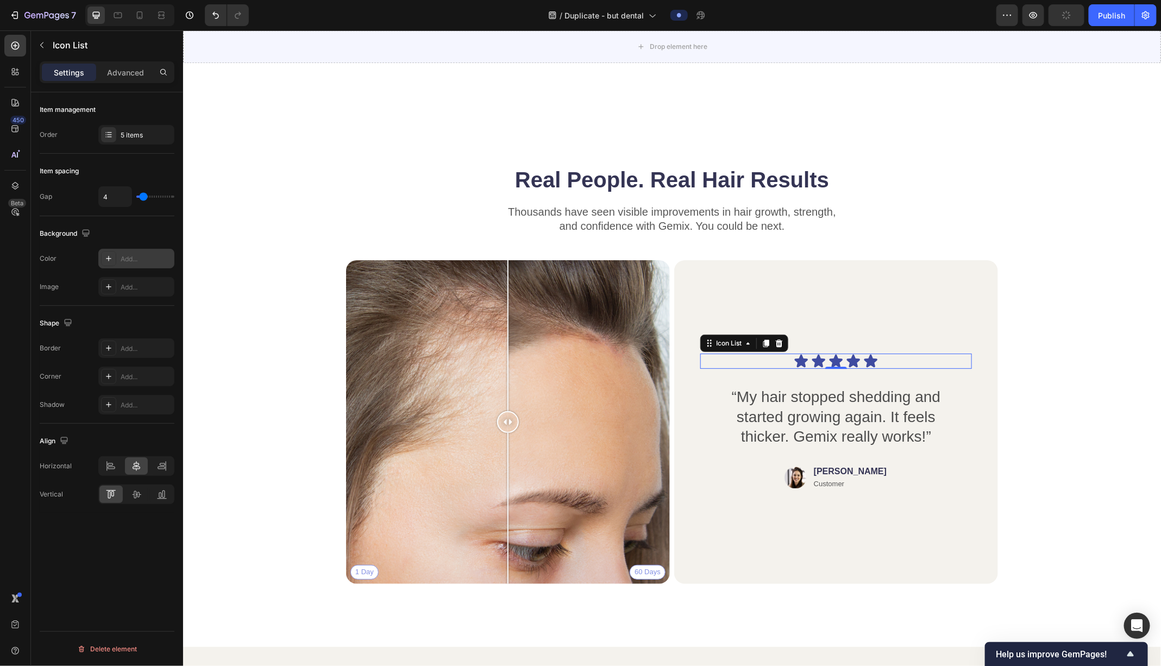
click at [103, 257] on div at bounding box center [108, 258] width 15 height 15
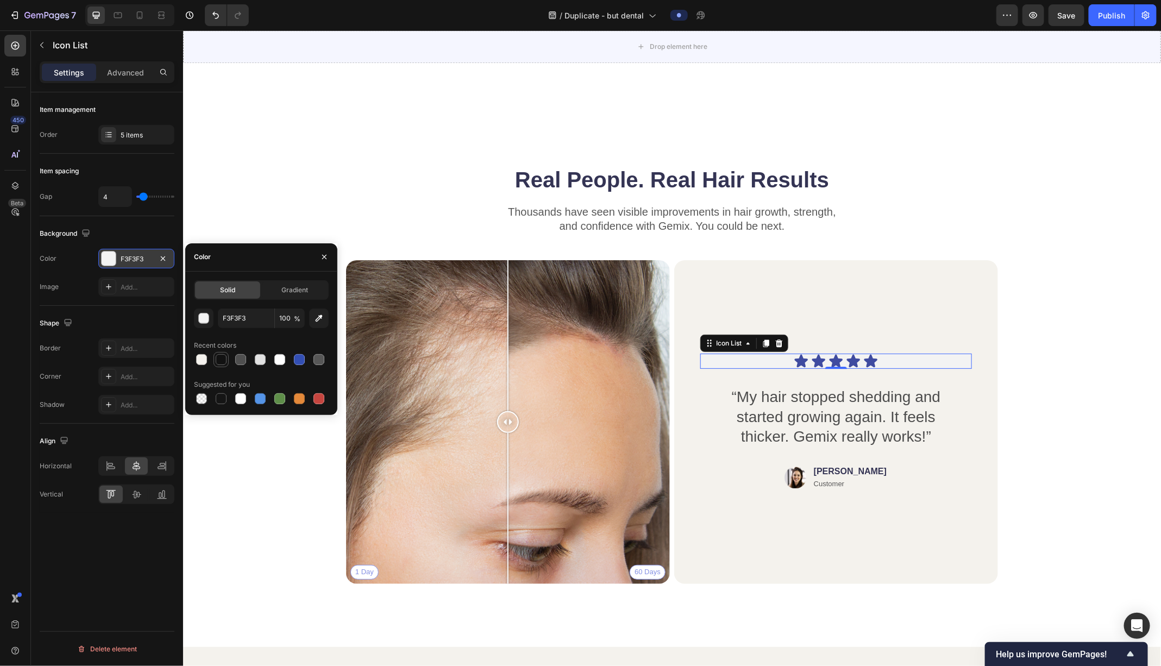
click at [219, 359] on div at bounding box center [221, 359] width 11 height 11
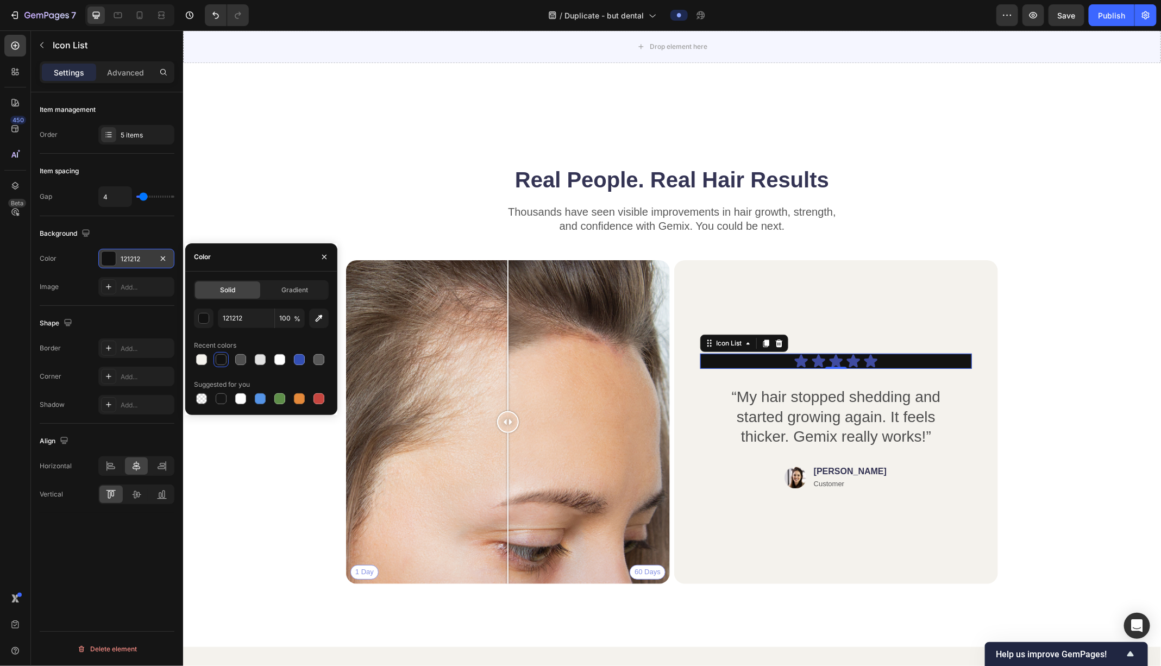
type input "F3F3F3"
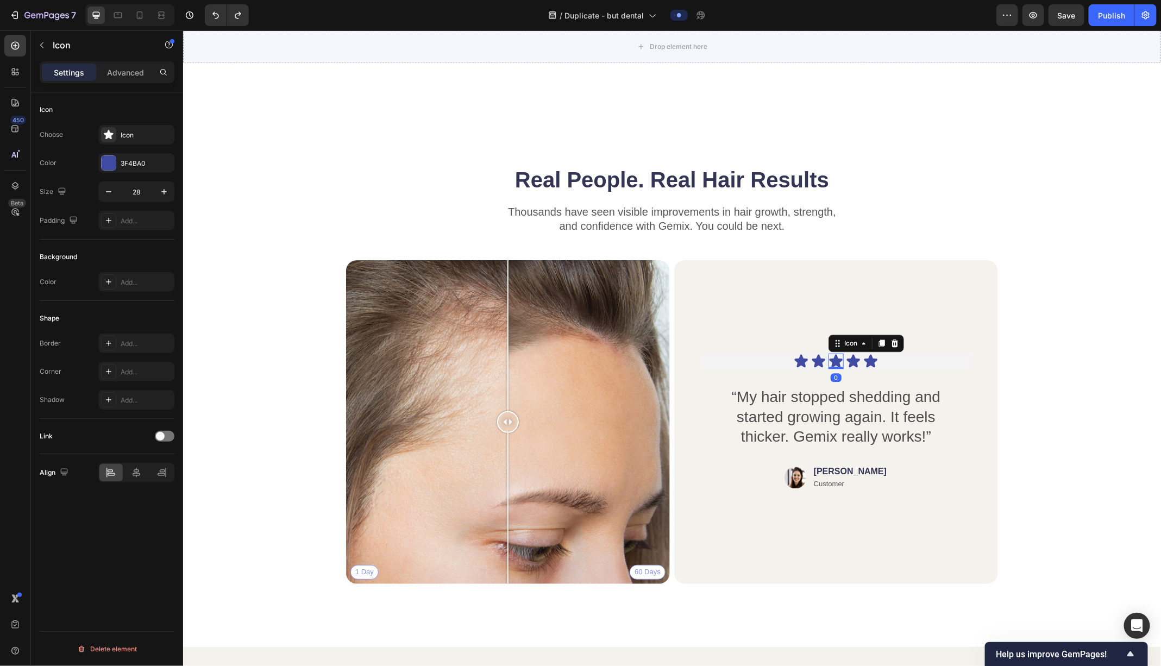
click at [834, 357] on icon at bounding box center [835, 360] width 13 height 13
click at [110, 158] on div at bounding box center [109, 163] width 14 height 14
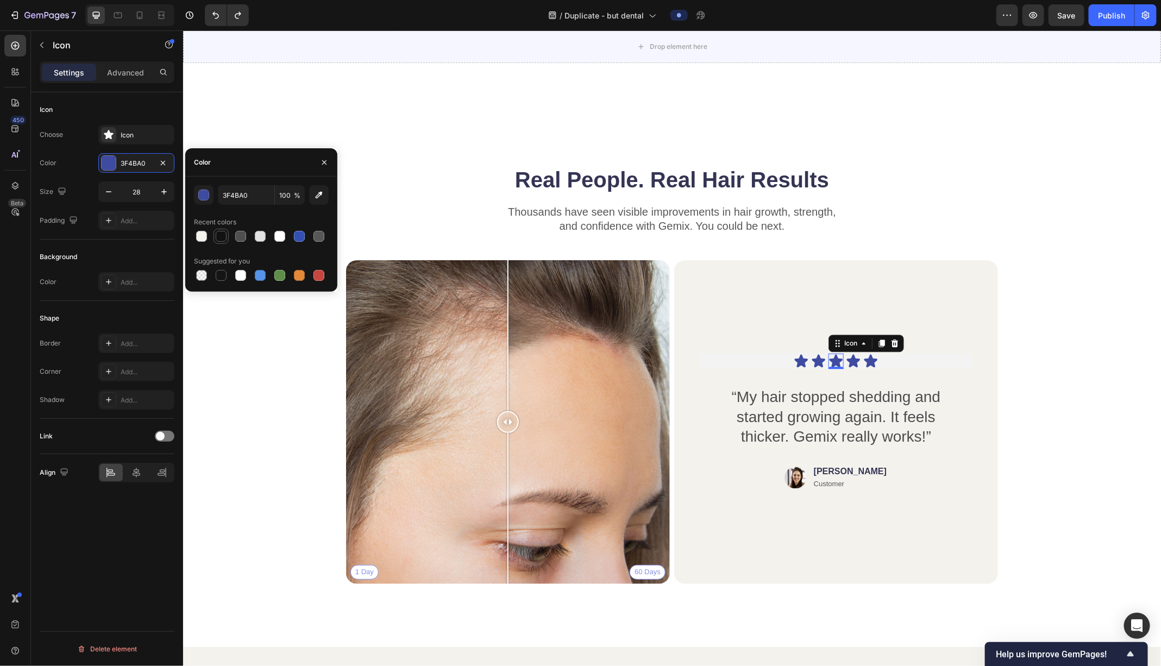
click at [224, 234] on div at bounding box center [221, 236] width 11 height 11
type input "121212"
click at [801, 356] on icon at bounding box center [800, 360] width 13 height 13
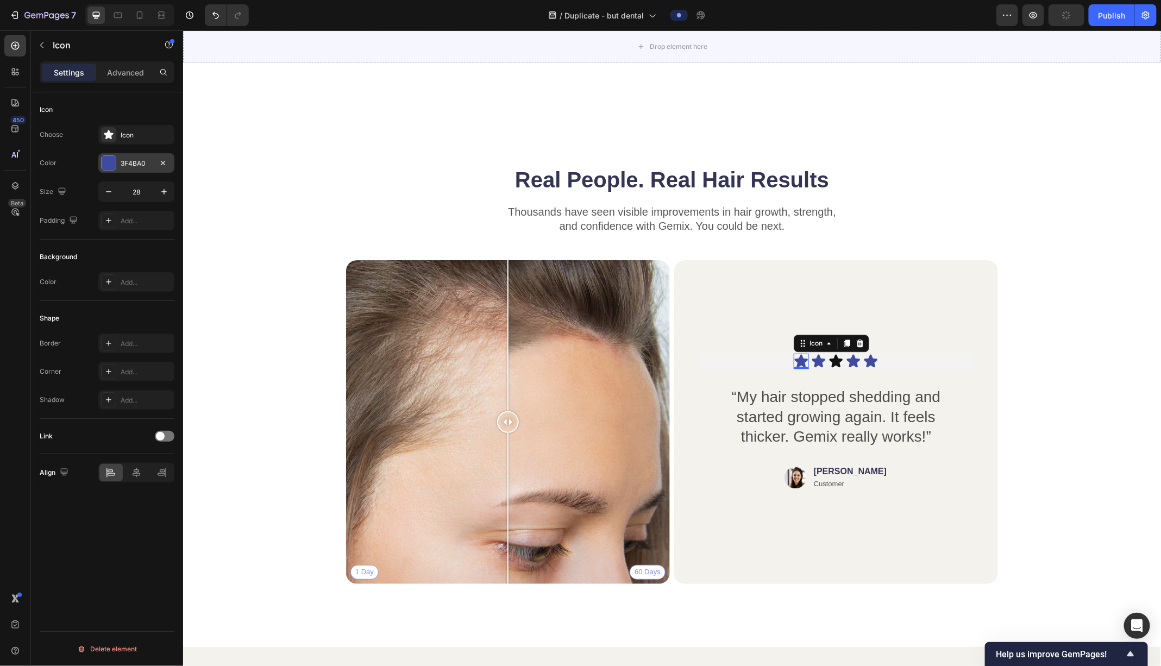
click at [114, 157] on div at bounding box center [109, 163] width 14 height 14
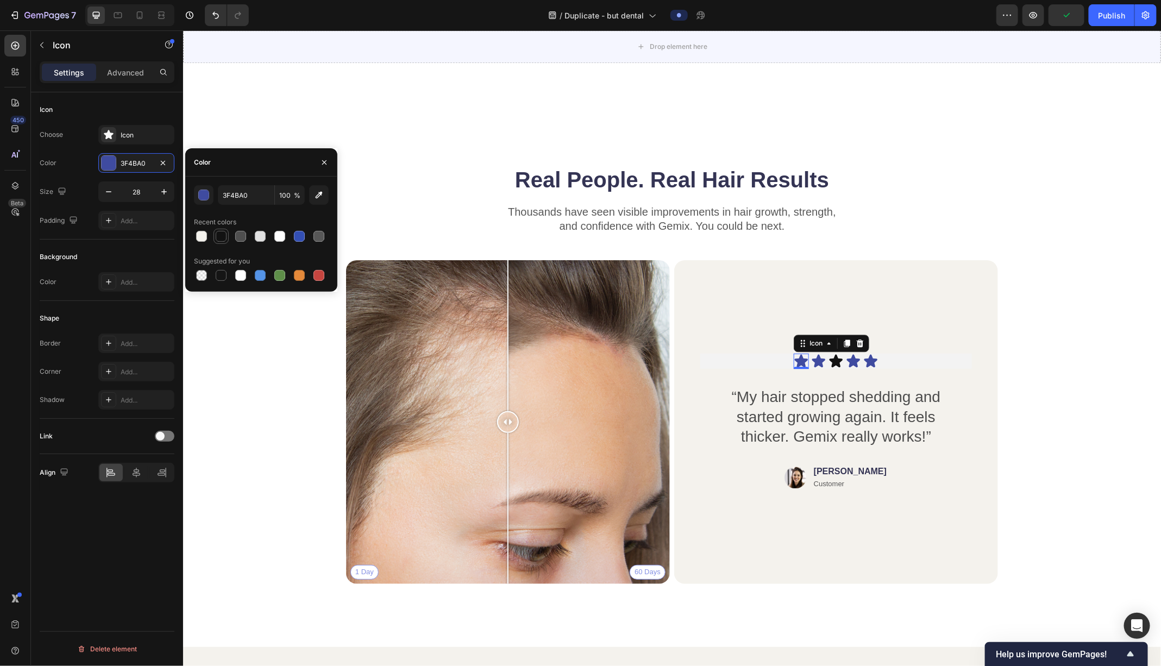
click at [225, 231] on div at bounding box center [221, 236] width 11 height 11
type input "121212"
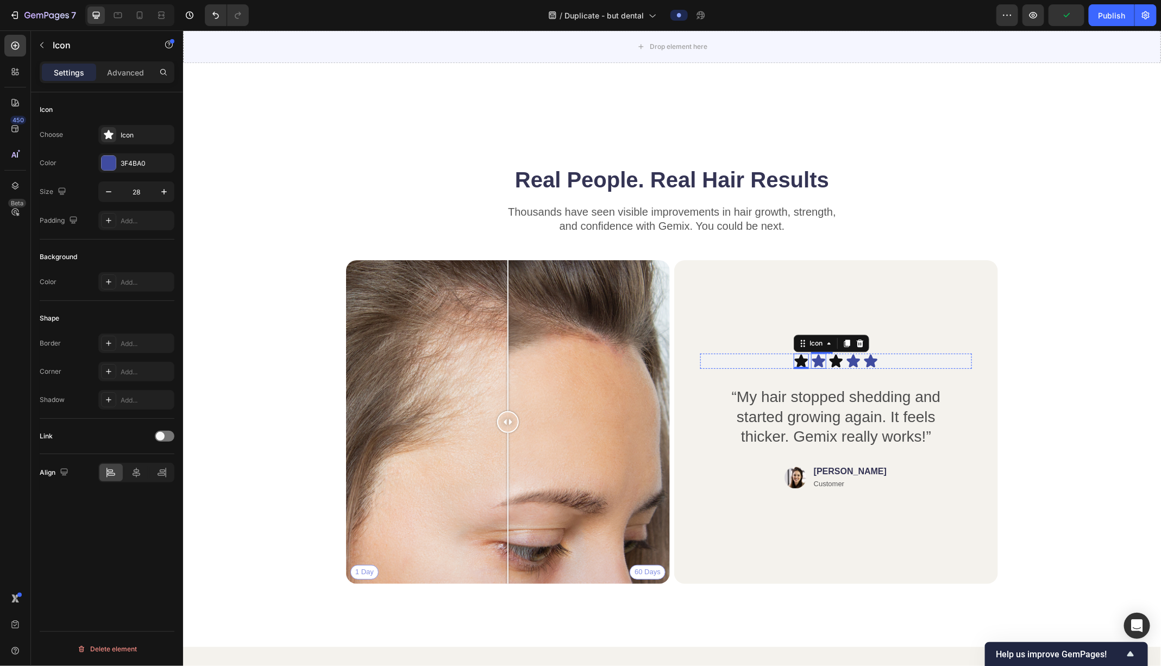
click at [813, 362] on icon at bounding box center [818, 360] width 15 height 15
click at [106, 162] on div at bounding box center [109, 163] width 14 height 14
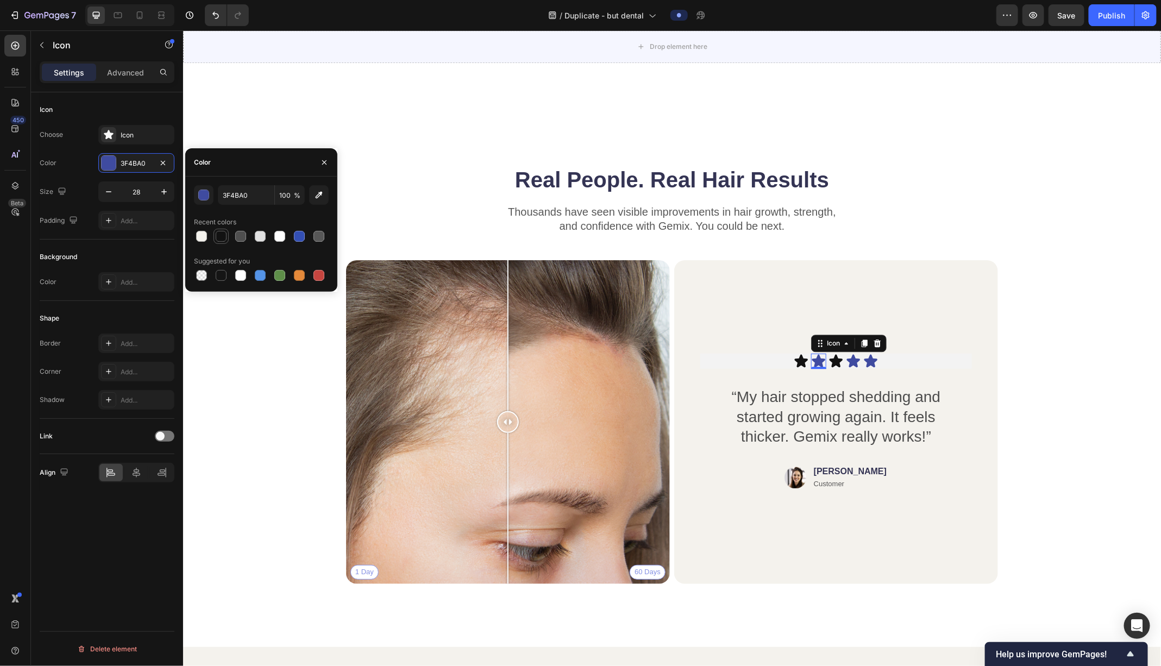
click at [217, 235] on div at bounding box center [221, 236] width 11 height 11
type input "121212"
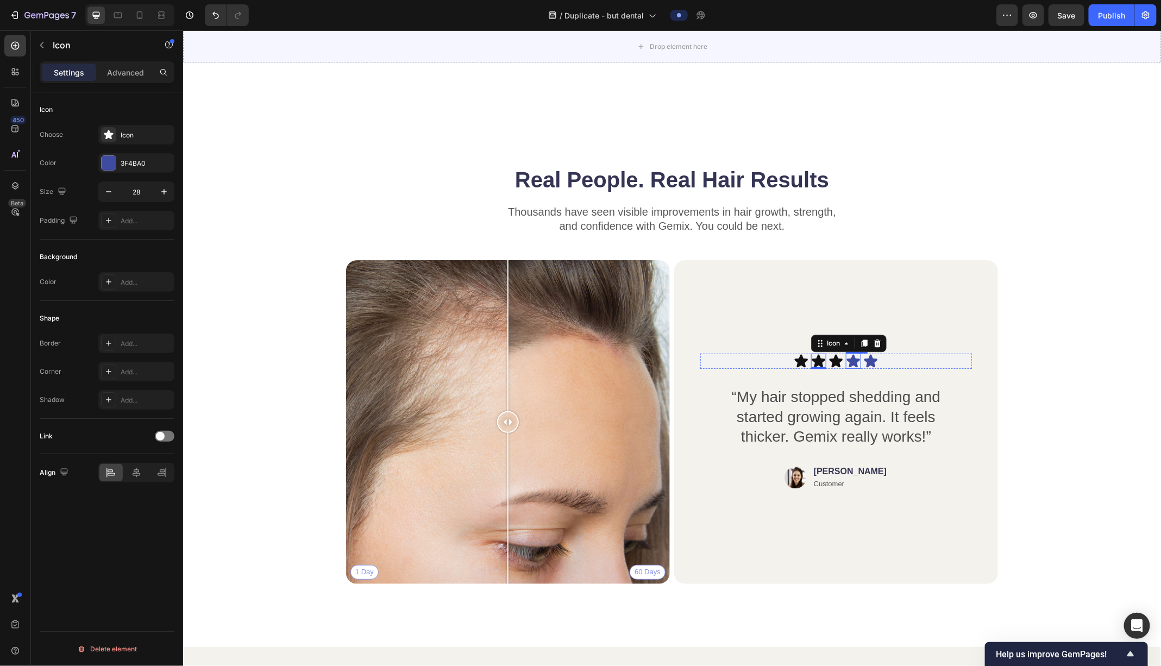
click at [854, 366] on div "Icon" at bounding box center [852, 360] width 15 height 15
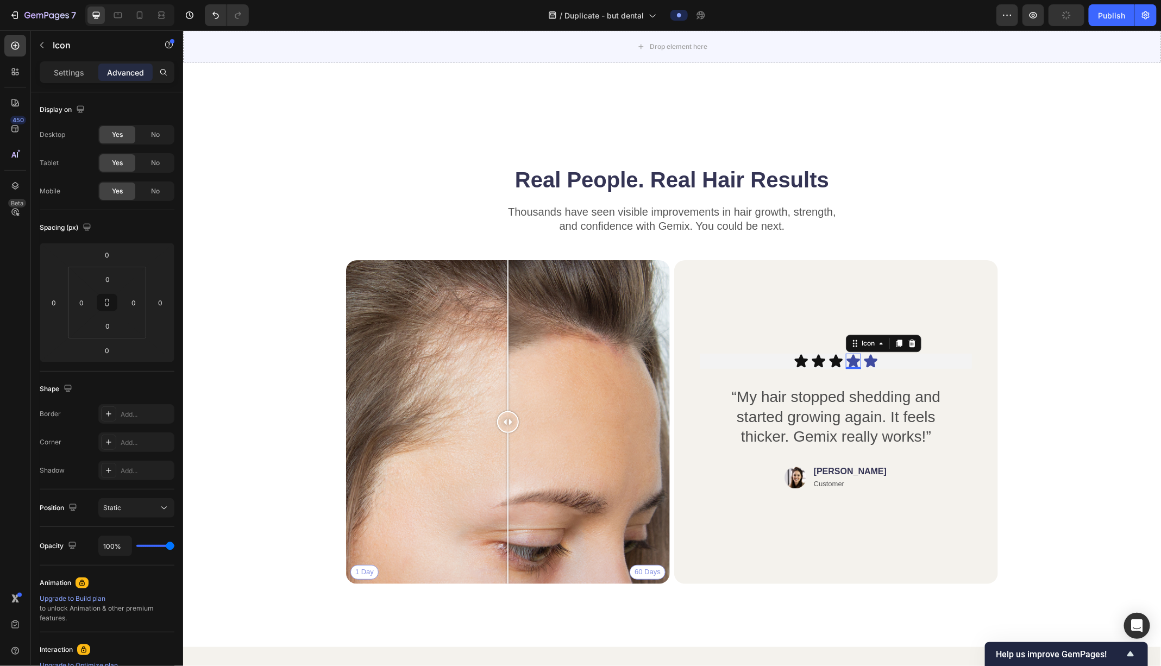
click at [855, 360] on icon at bounding box center [852, 360] width 13 height 13
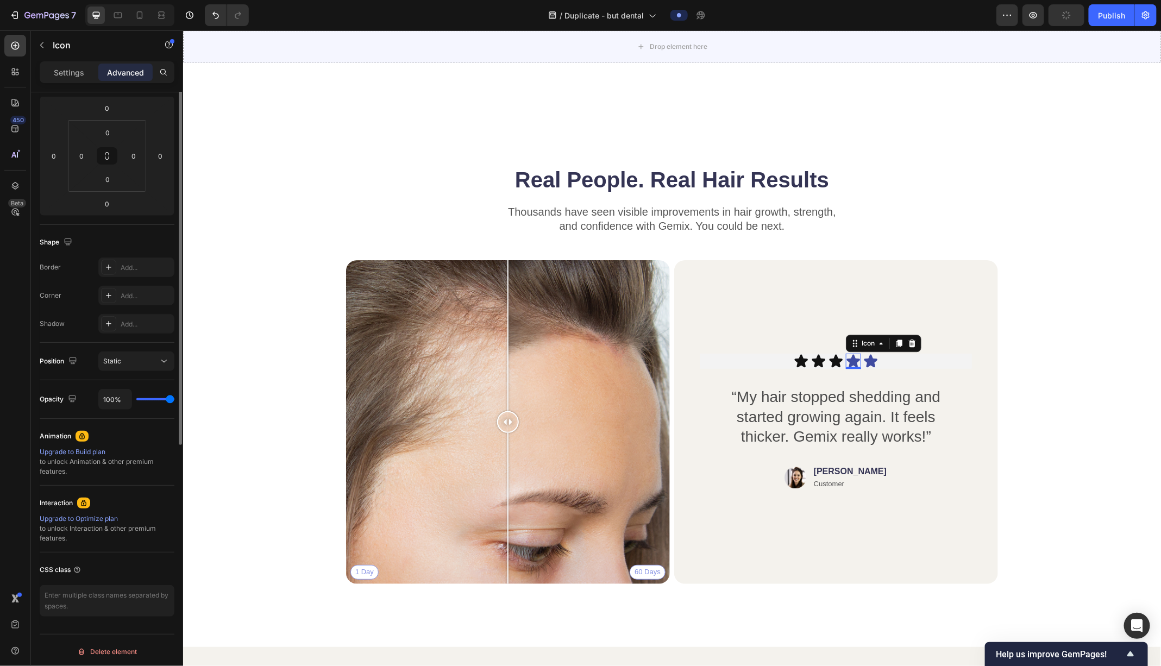
scroll to position [0, 0]
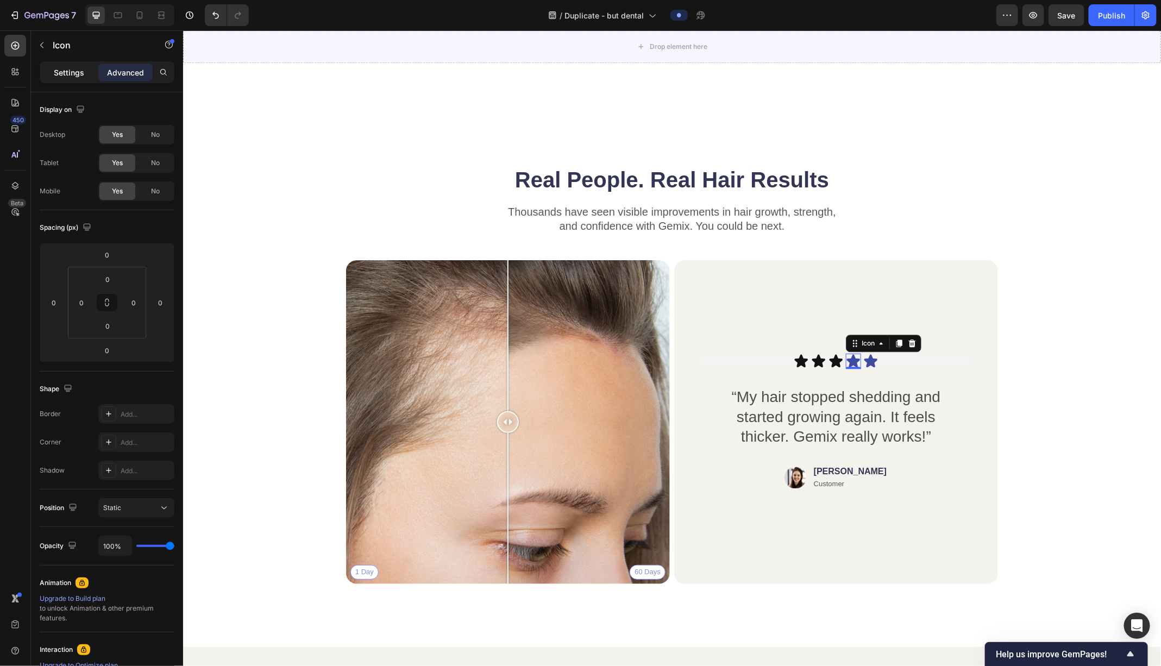
click at [57, 78] on div "Settings" at bounding box center [69, 72] width 54 height 17
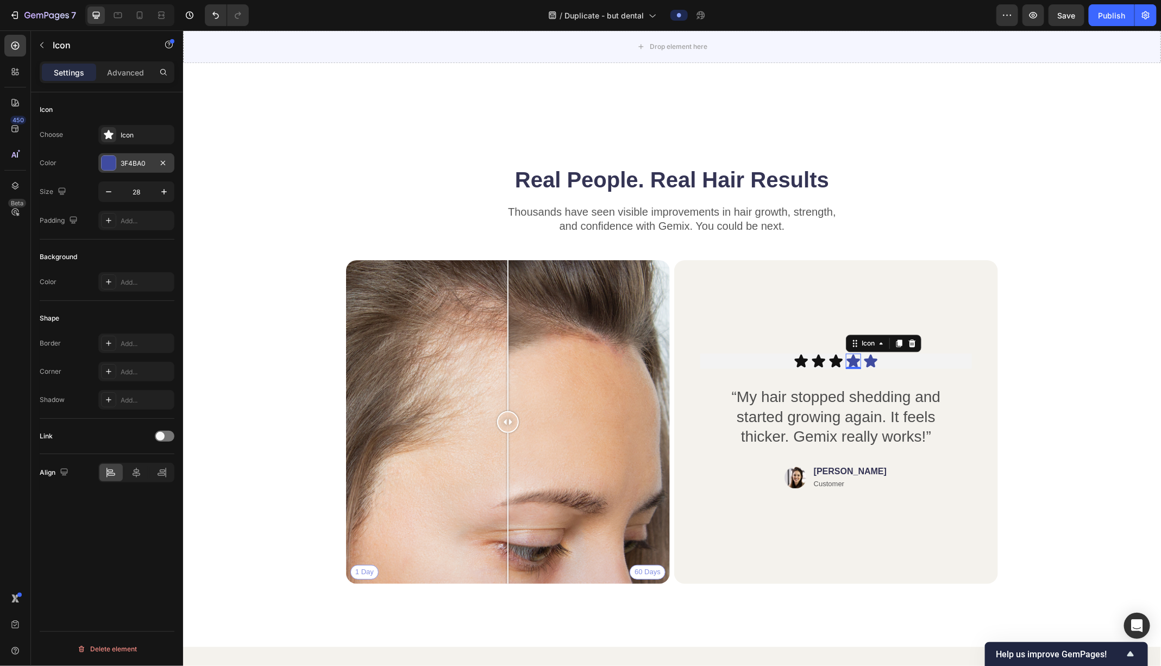
click at [106, 166] on div at bounding box center [109, 163] width 14 height 14
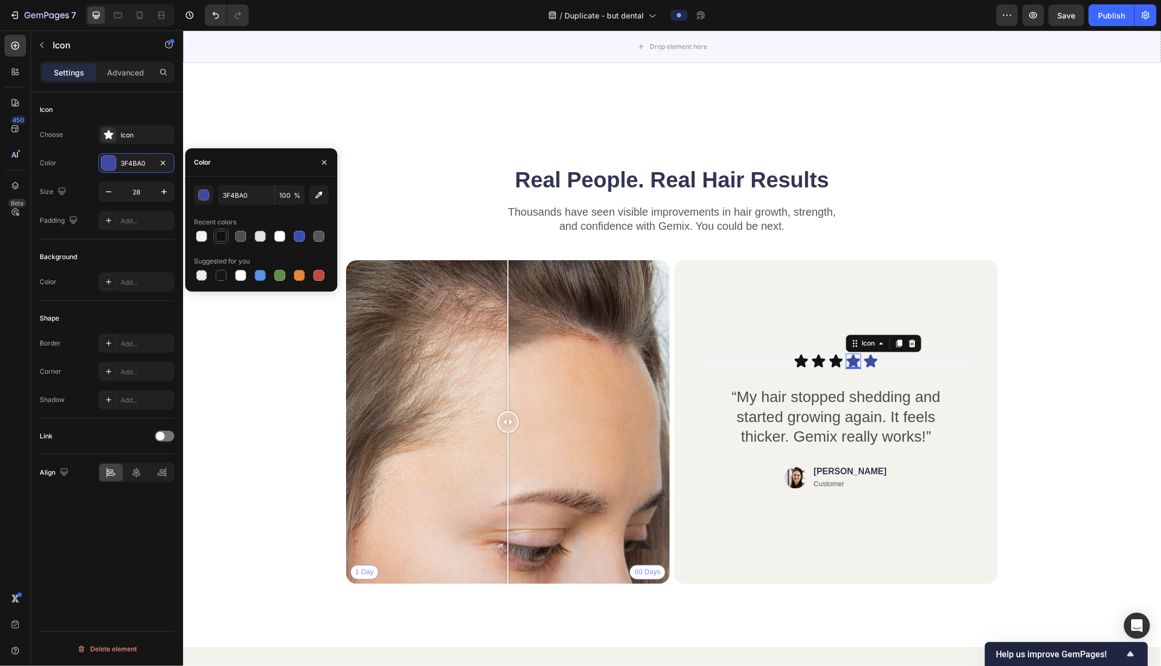
click at [216, 240] on div at bounding box center [221, 236] width 11 height 11
type input "121212"
click at [871, 363] on div "Icon 0" at bounding box center [870, 360] width 15 height 15
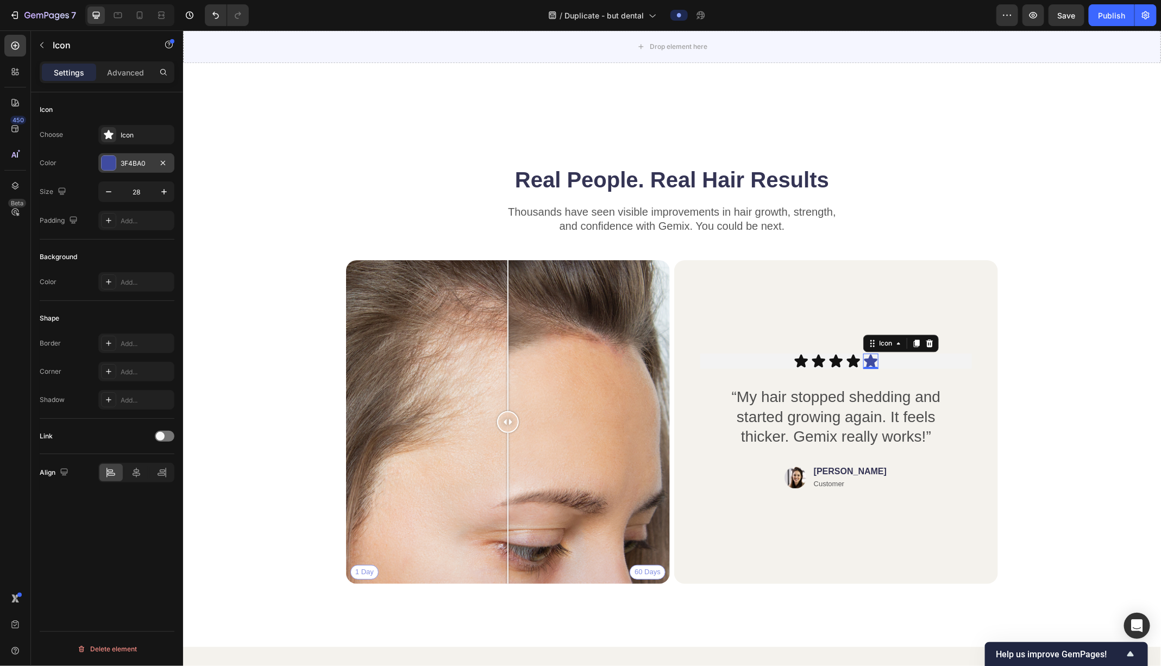
click at [102, 160] on div at bounding box center [109, 163] width 14 height 14
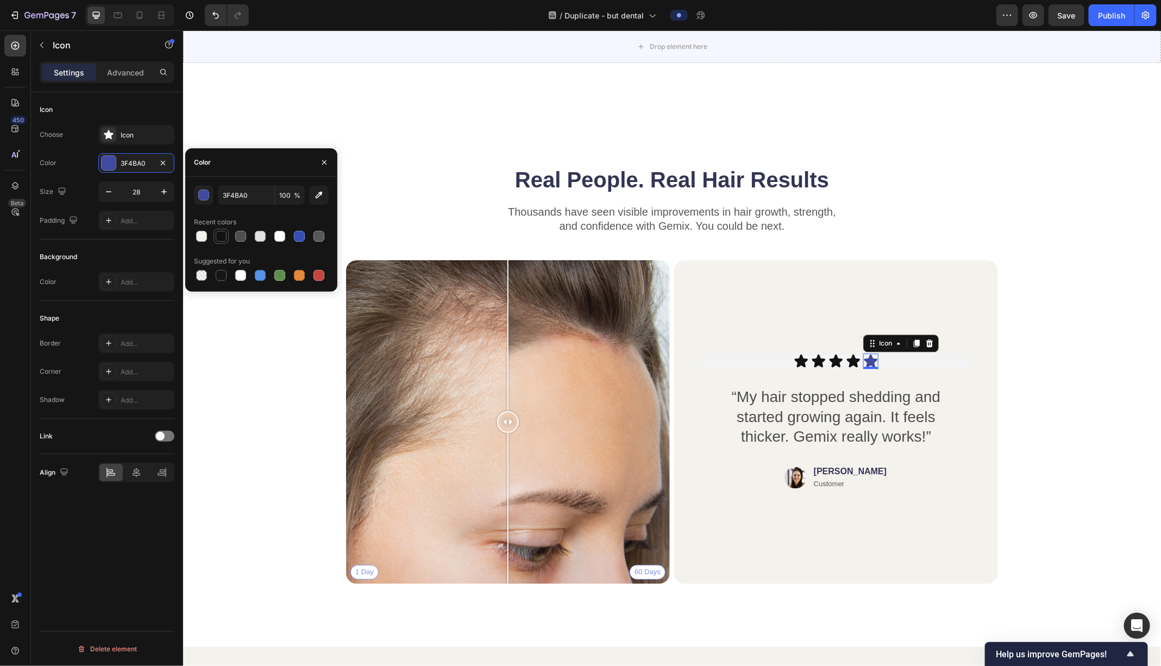
click at [219, 239] on div at bounding box center [221, 236] width 11 height 11
type input "121212"
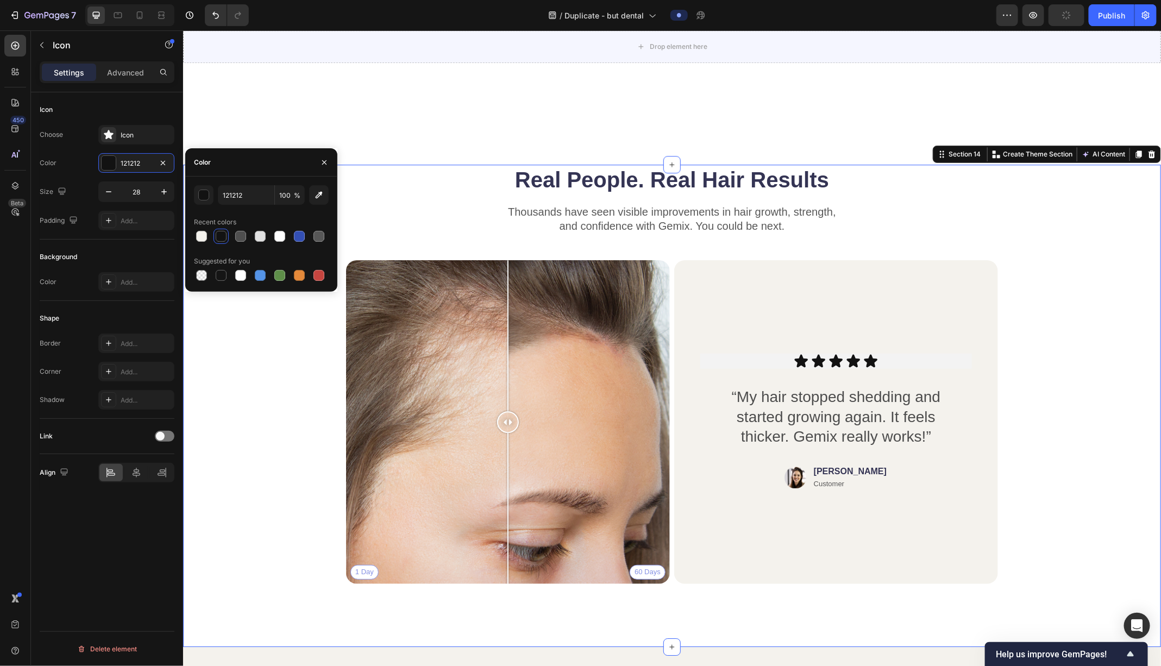
click at [269, 467] on div "Real People. Real Hair Results Heading Thousands have seen visible improvements…" at bounding box center [671, 378] width 891 height 428
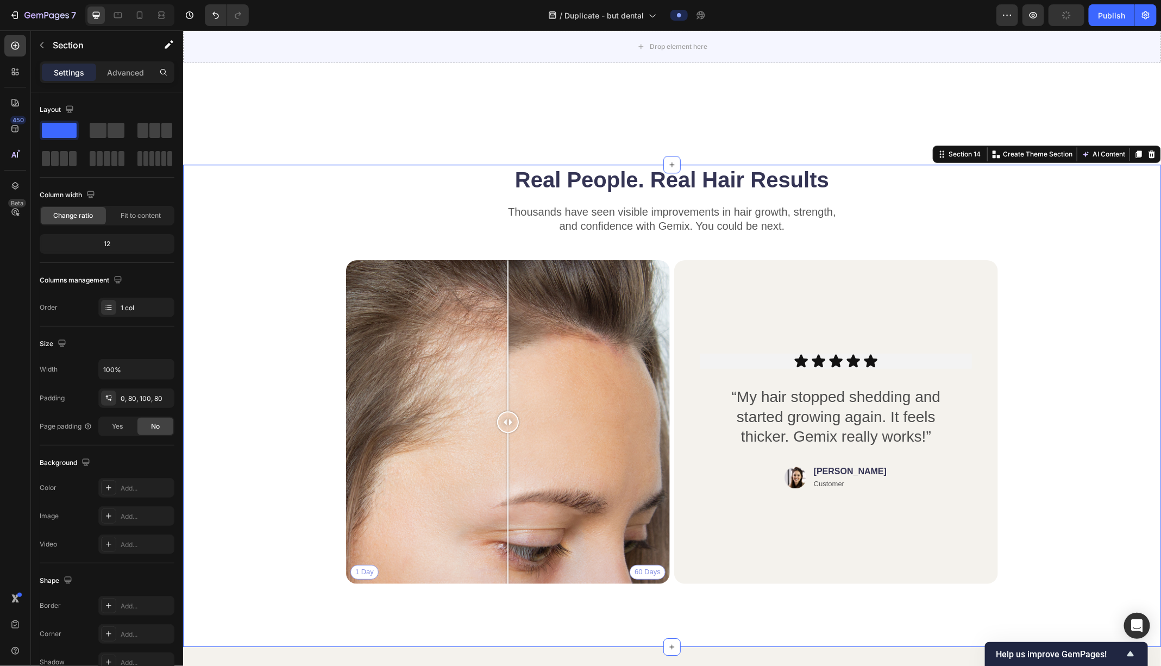
click at [269, 467] on div "Real People. Real Hair Results Heading Thousands have seen visible improvements…" at bounding box center [671, 378] width 891 height 428
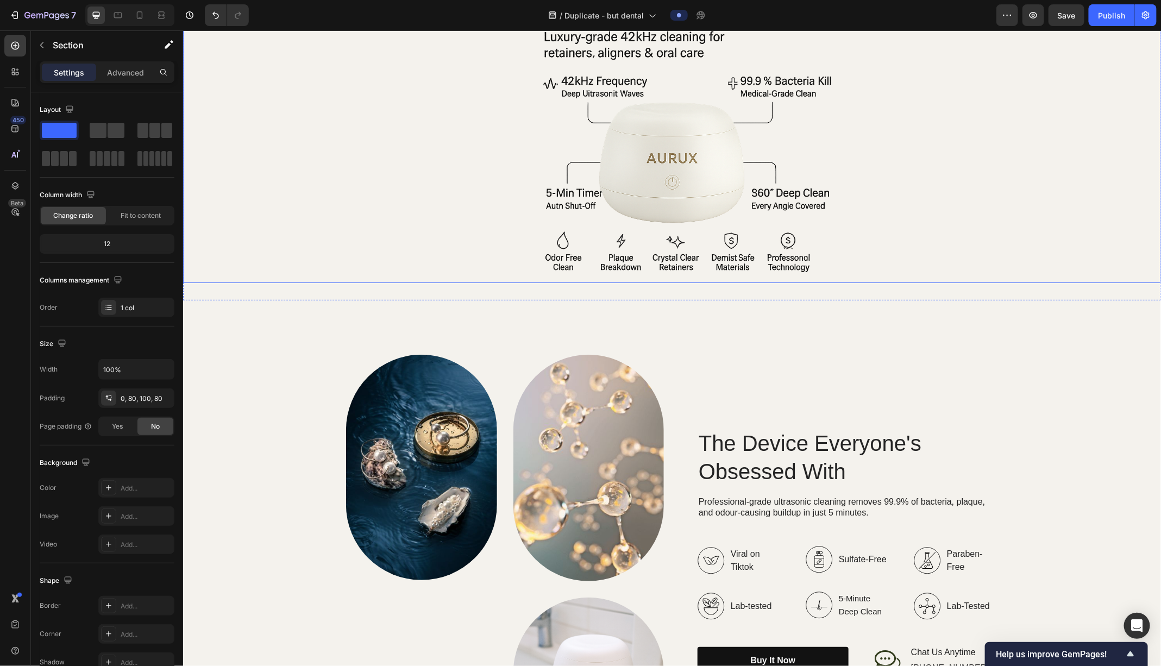
scroll to position [1267, 0]
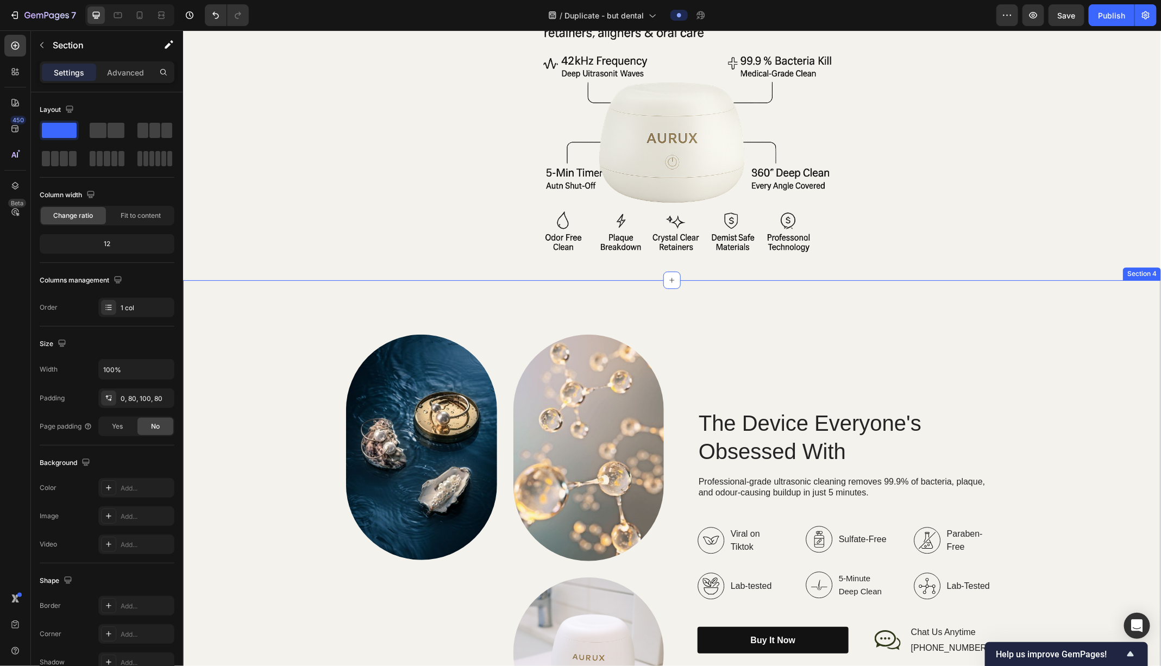
click at [891, 290] on div "Image Image Image Row The Device Everyone's Obsessed With Heading Professional-…" at bounding box center [672, 531] width 978 height 503
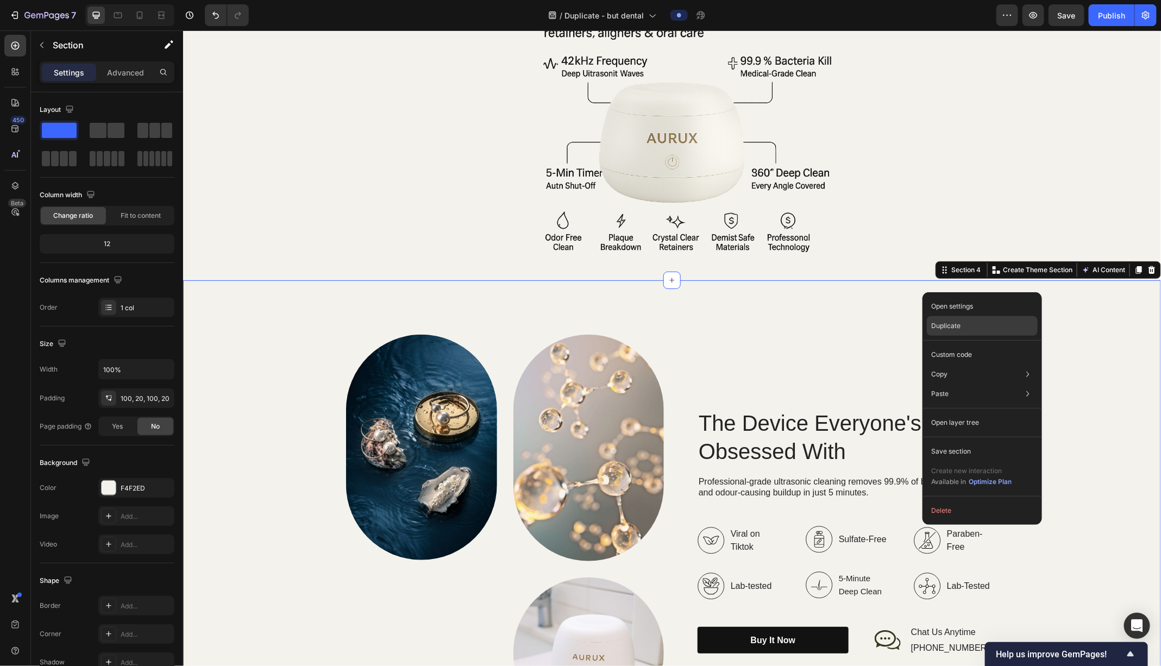
drag, startPoint x: 938, startPoint y: 332, endPoint x: 754, endPoint y: 302, distance: 186.8
click at [928, 332] on div "Duplicate" at bounding box center [982, 326] width 111 height 20
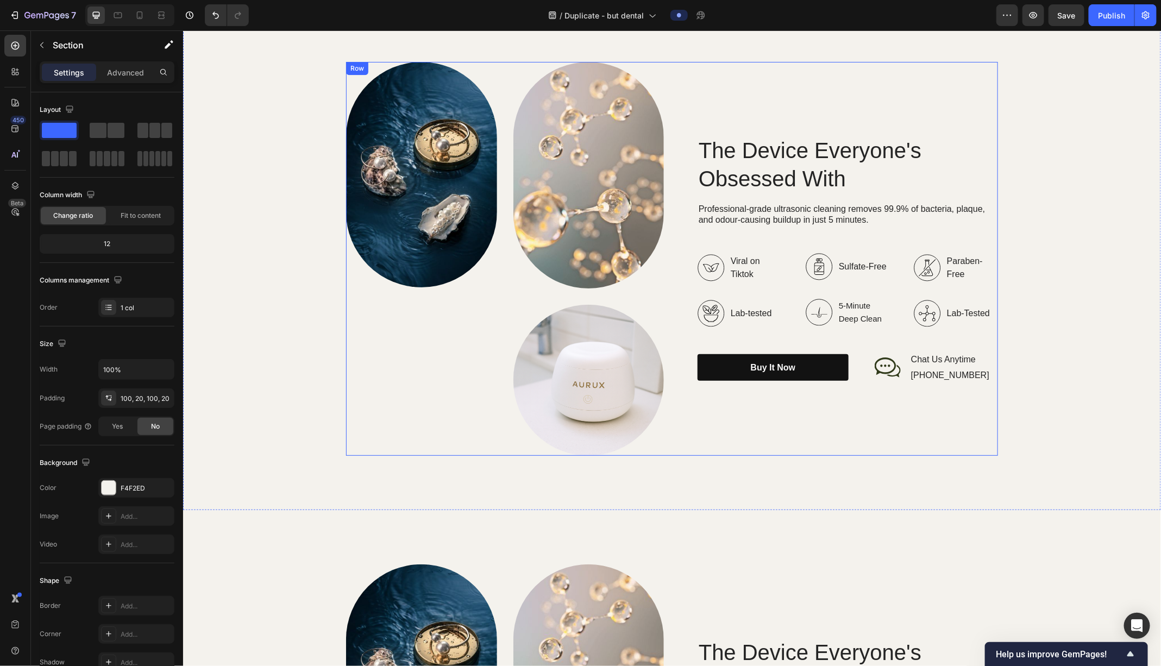
scroll to position [1511, 0]
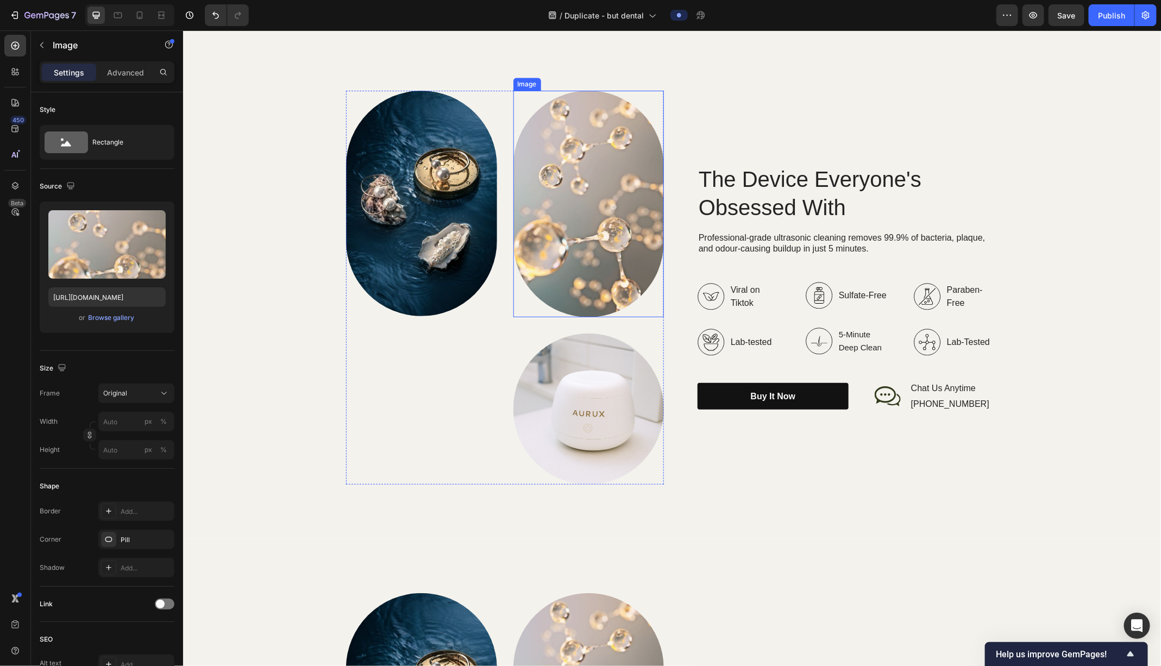
click at [571, 173] on img at bounding box center [588, 203] width 151 height 227
click at [584, 77] on icon at bounding box center [584, 80] width 7 height 8
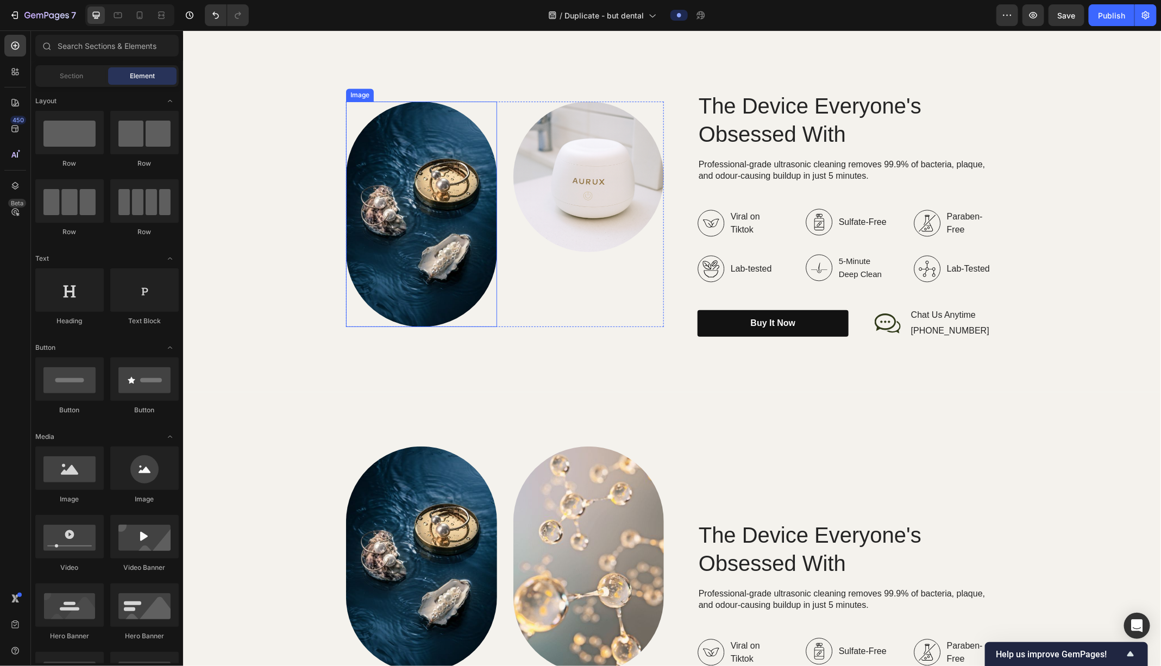
click at [454, 190] on img at bounding box center [421, 214] width 151 height 226
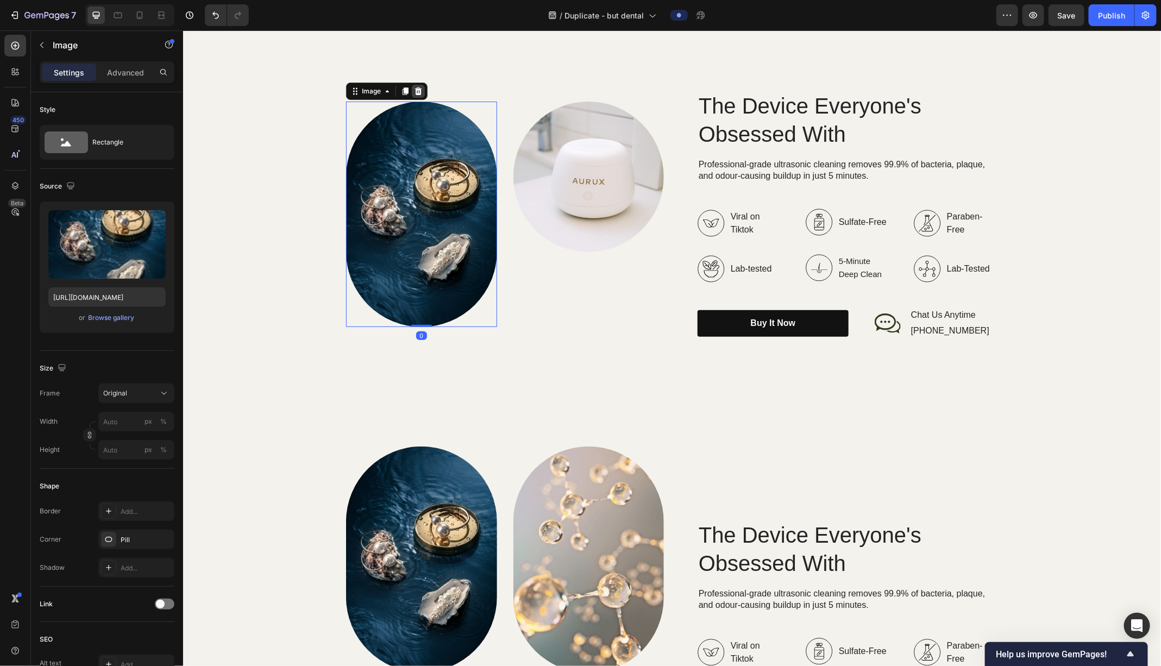
click at [415, 90] on icon at bounding box center [418, 90] width 7 height 8
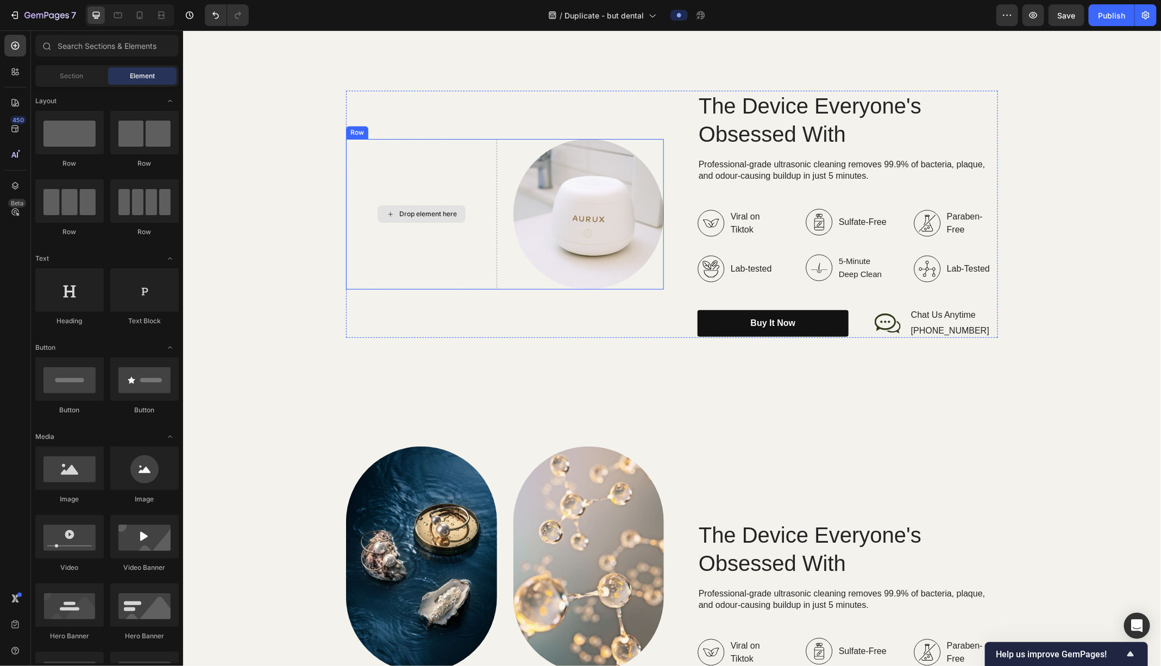
click at [422, 205] on div "Drop element here" at bounding box center [421, 213] width 88 height 17
click at [422, 182] on div "Drop element here" at bounding box center [421, 214] width 151 height 151
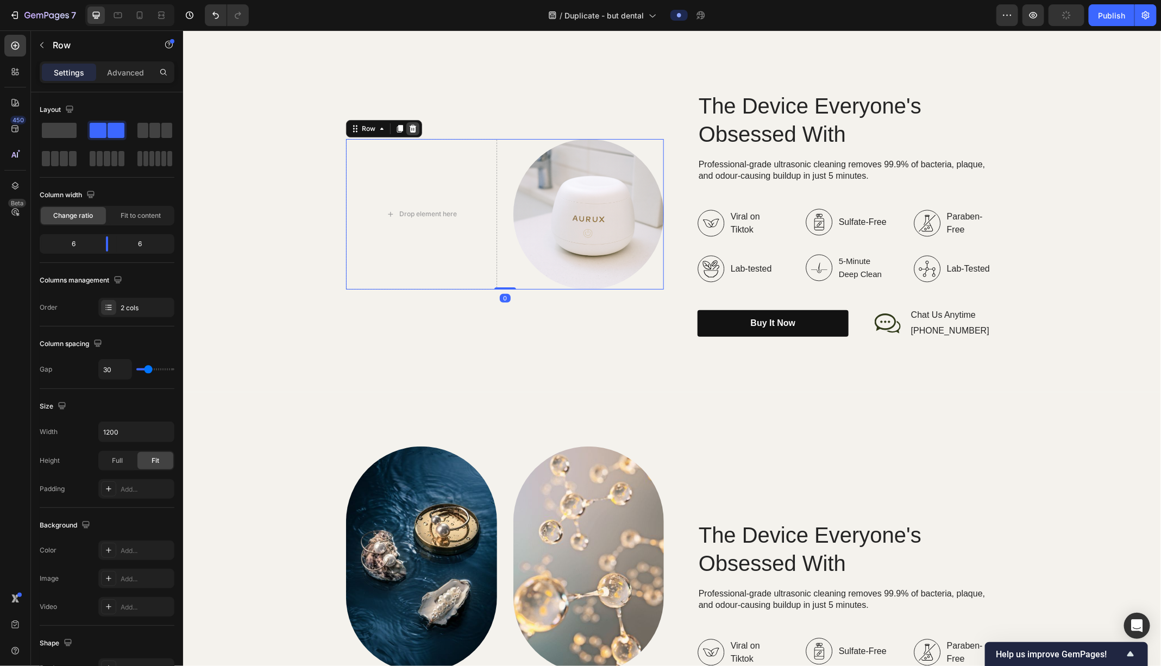
click at [415, 124] on icon at bounding box center [412, 128] width 9 height 9
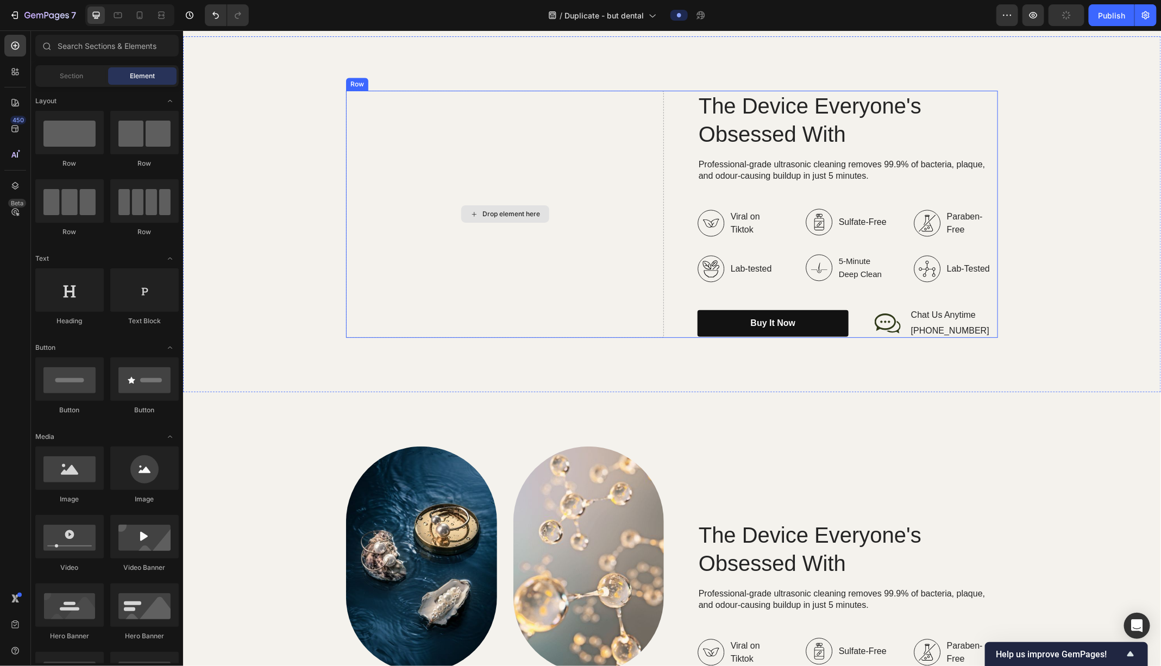
click at [488, 218] on div "Drop element here" at bounding box center [505, 213] width 88 height 17
click at [463, 208] on div "Drop element here" at bounding box center [505, 213] width 88 height 17
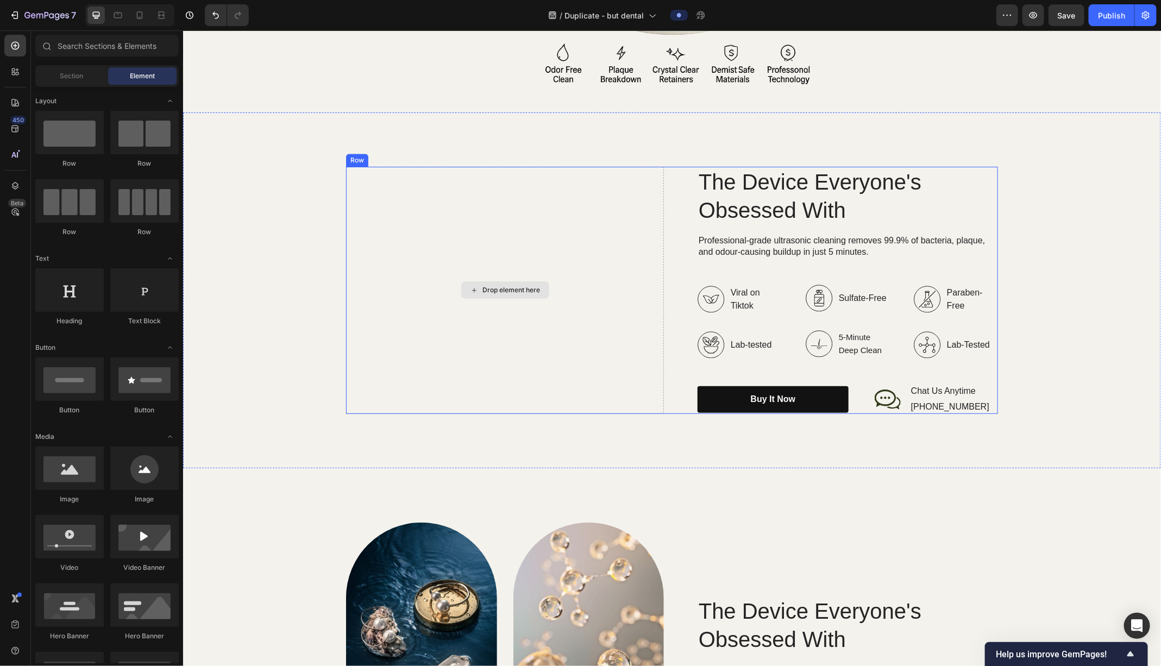
scroll to position [1420, 0]
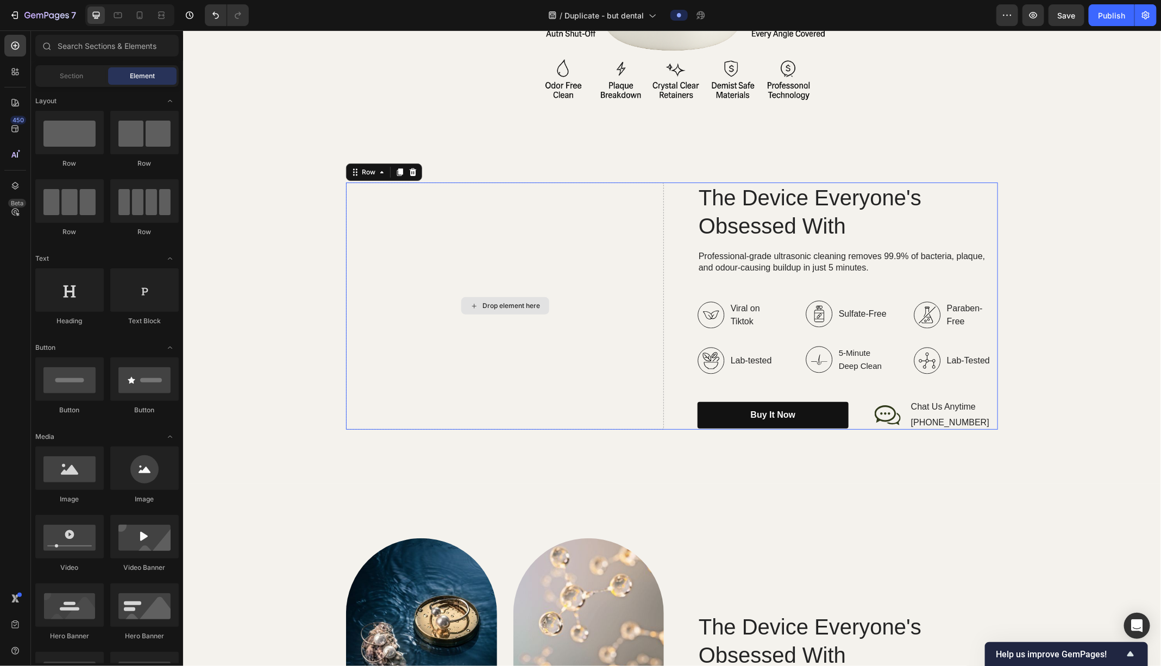
click at [494, 278] on div "Drop element here" at bounding box center [505, 305] width 318 height 247
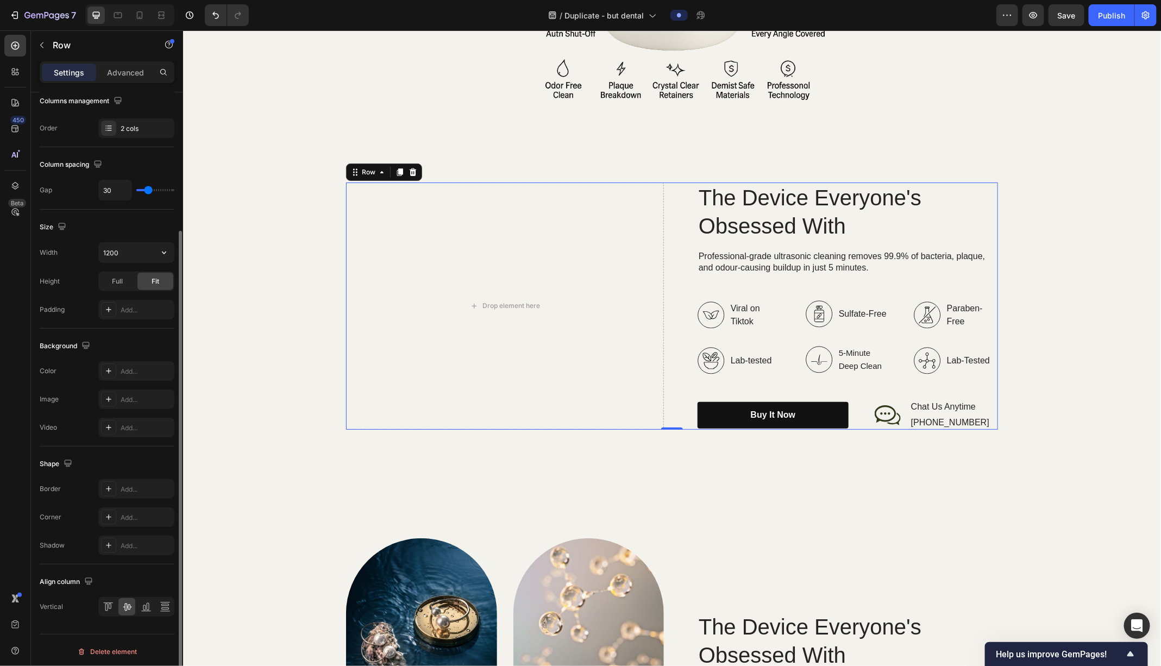
scroll to position [0, 0]
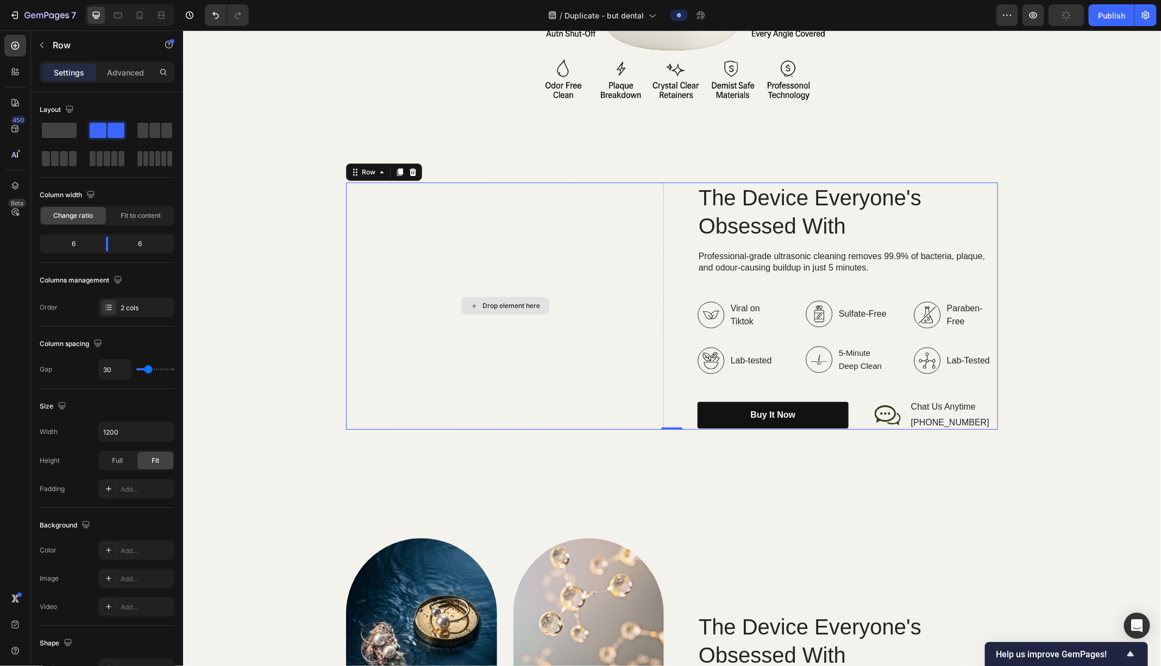
click at [530, 302] on div "Drop element here" at bounding box center [511, 305] width 58 height 9
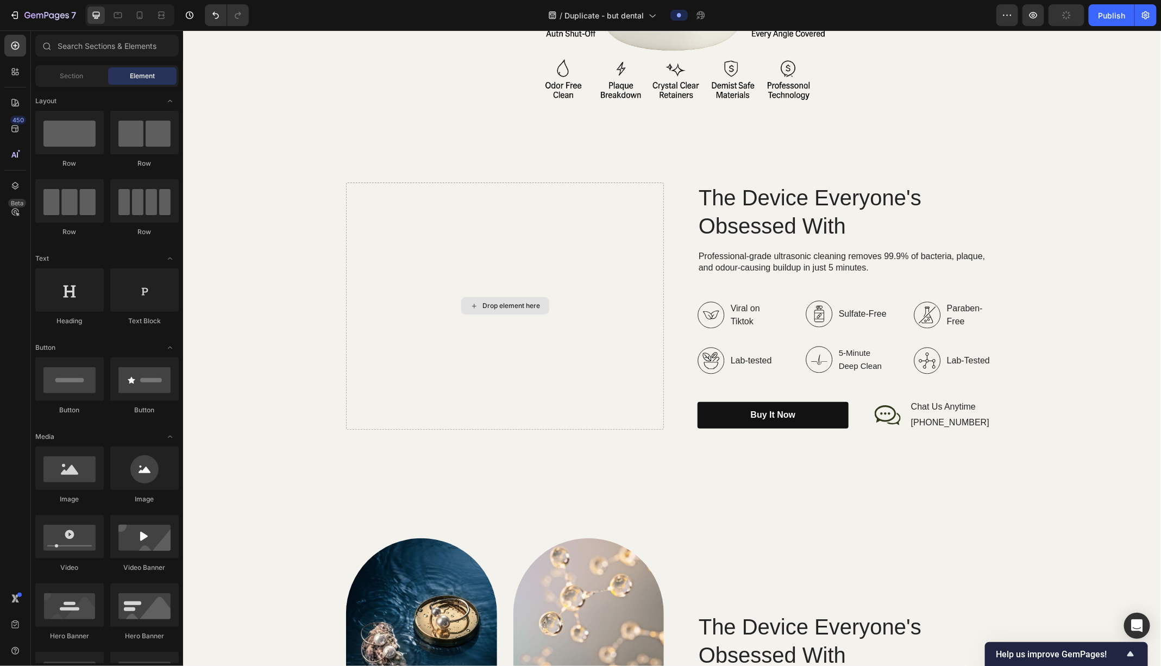
click at [530, 302] on div "Drop element here" at bounding box center [511, 305] width 58 height 9
click at [78, 484] on div at bounding box center [69, 468] width 68 height 43
click at [393, 304] on div "Drop element here" at bounding box center [505, 305] width 318 height 247
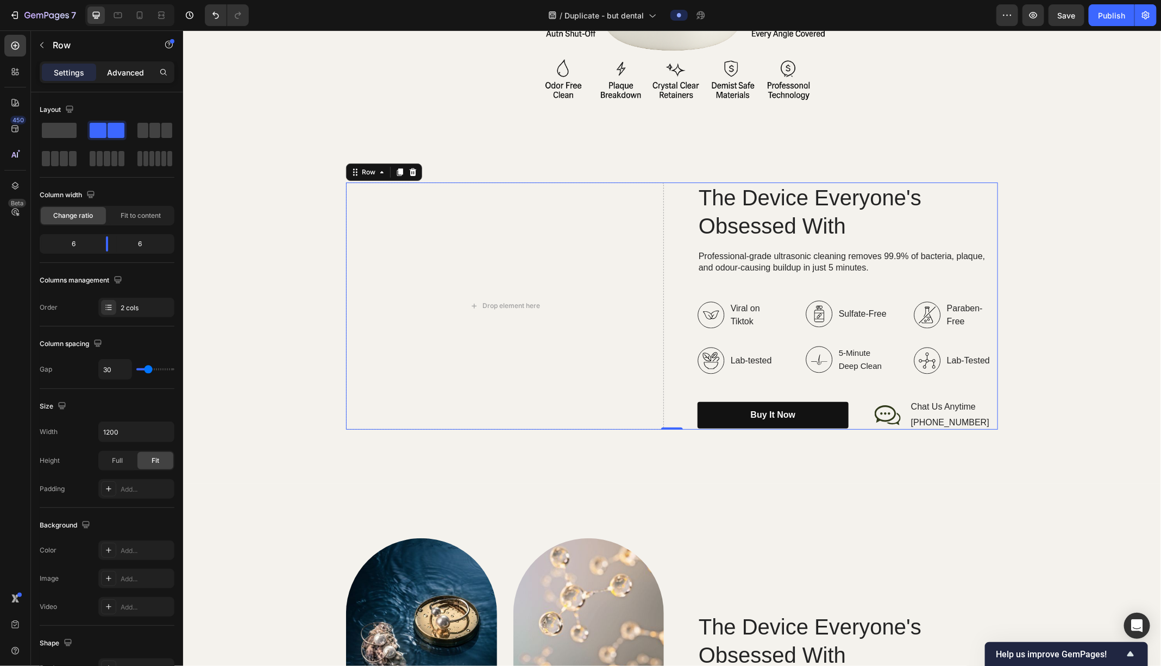
click at [112, 76] on p "Advanced" at bounding box center [125, 72] width 37 height 11
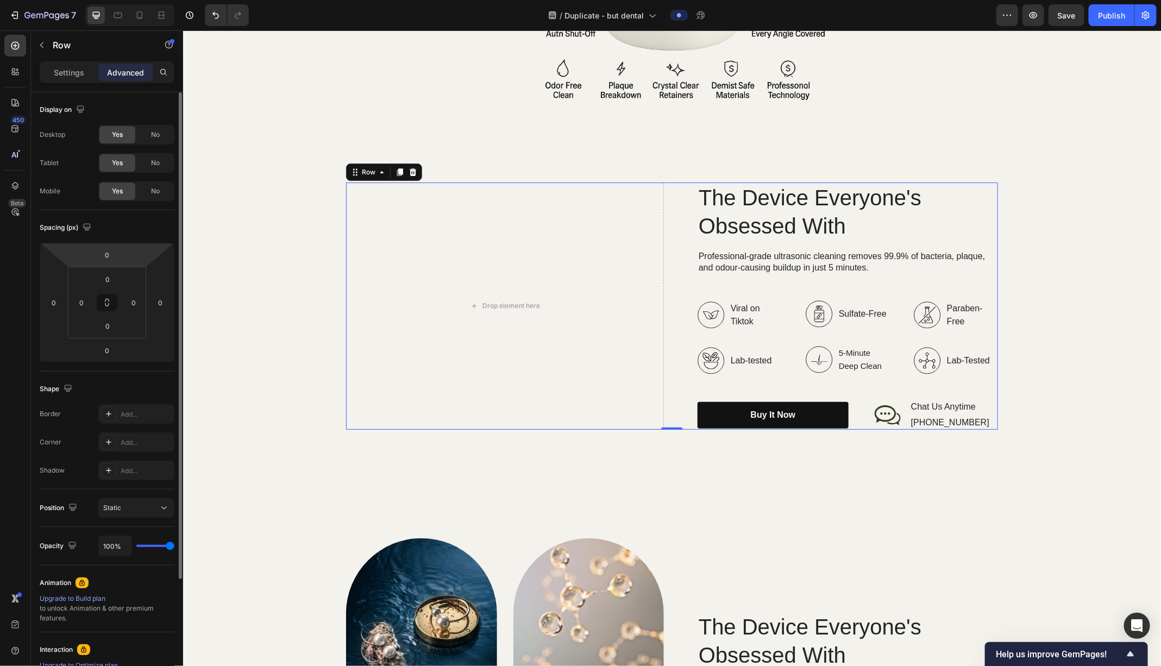
scroll to position [147, 0]
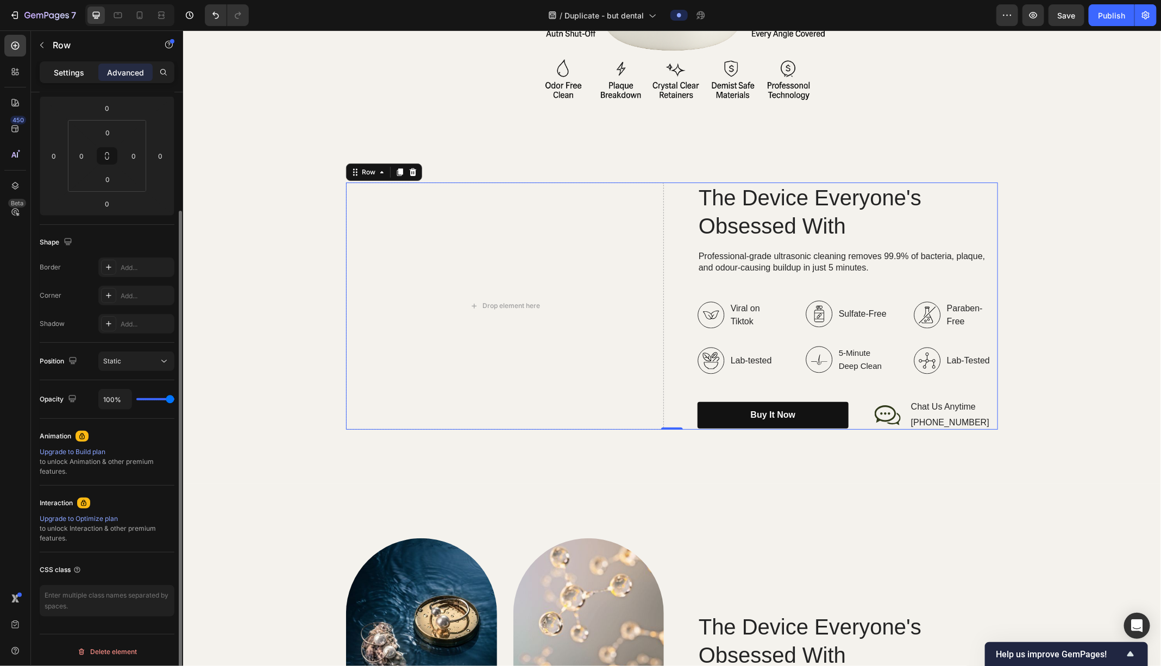
click at [60, 72] on p "Settings" at bounding box center [69, 72] width 30 height 11
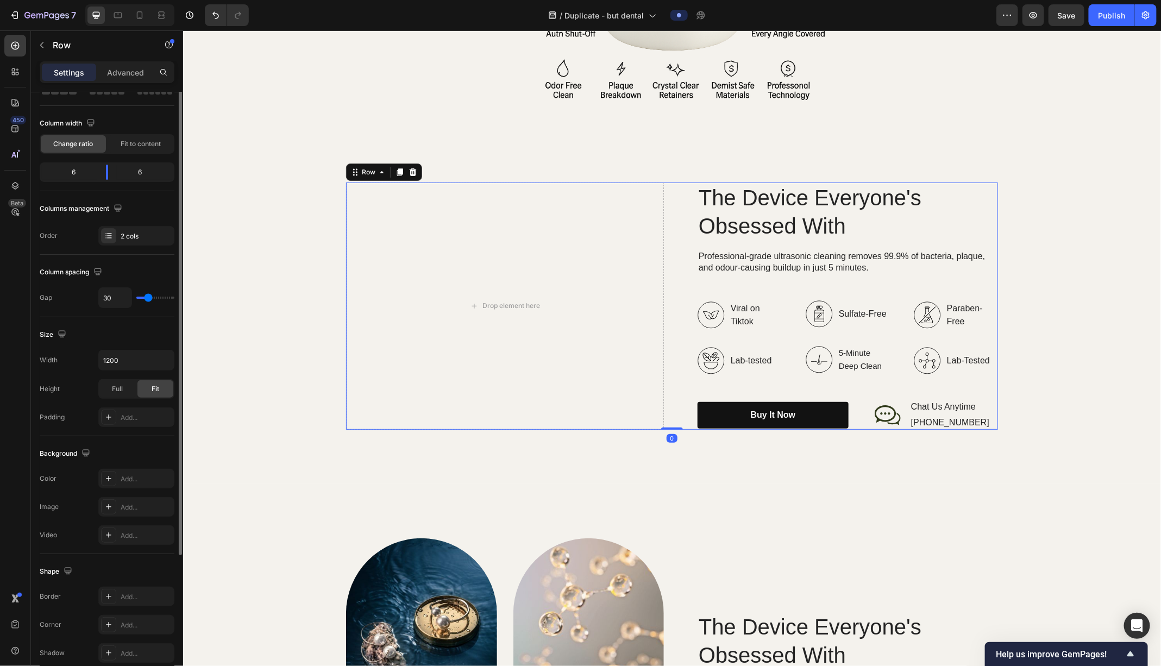
scroll to position [0, 0]
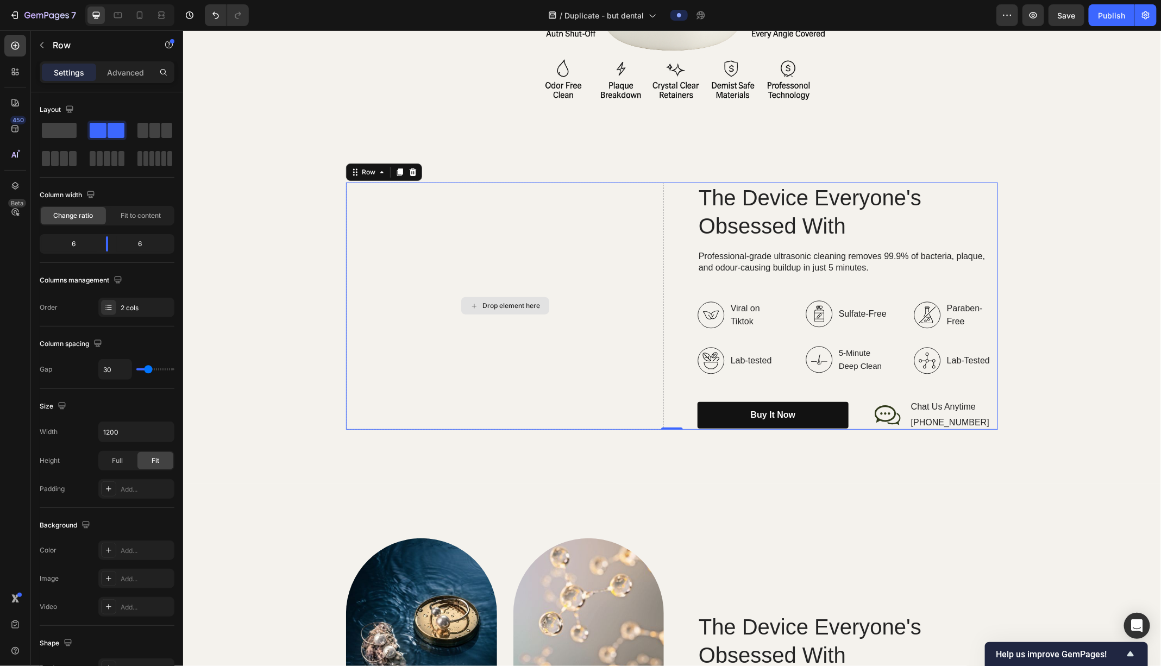
click at [557, 297] on div "Drop element here" at bounding box center [505, 305] width 318 height 247
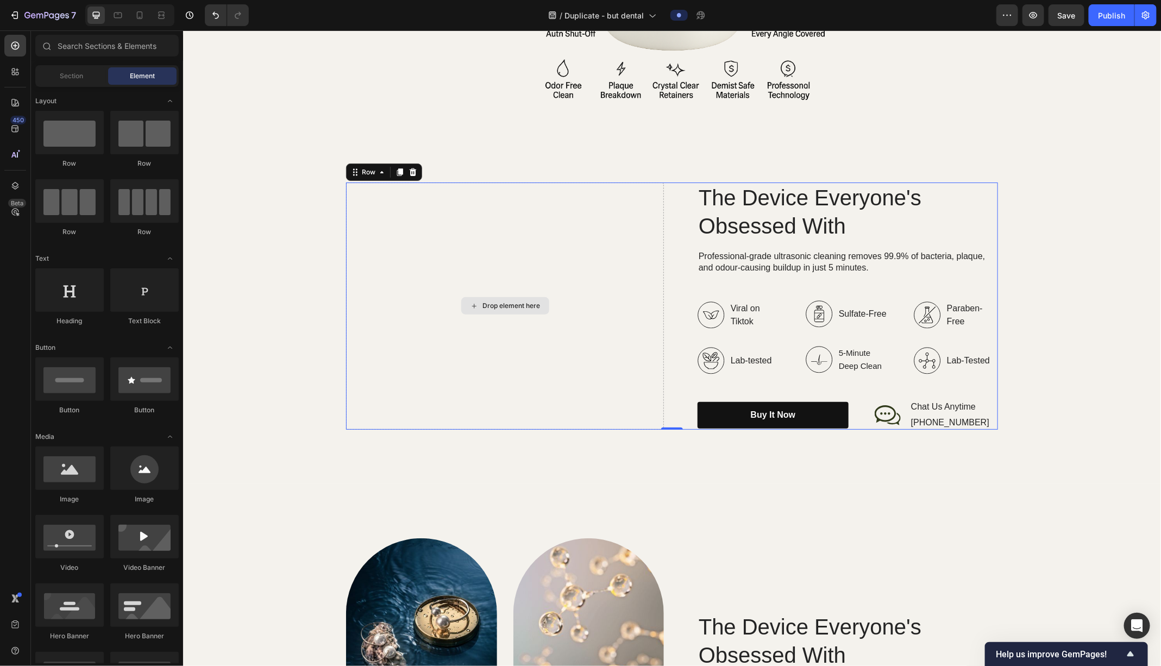
click at [527, 302] on div "Drop element here" at bounding box center [511, 305] width 58 height 9
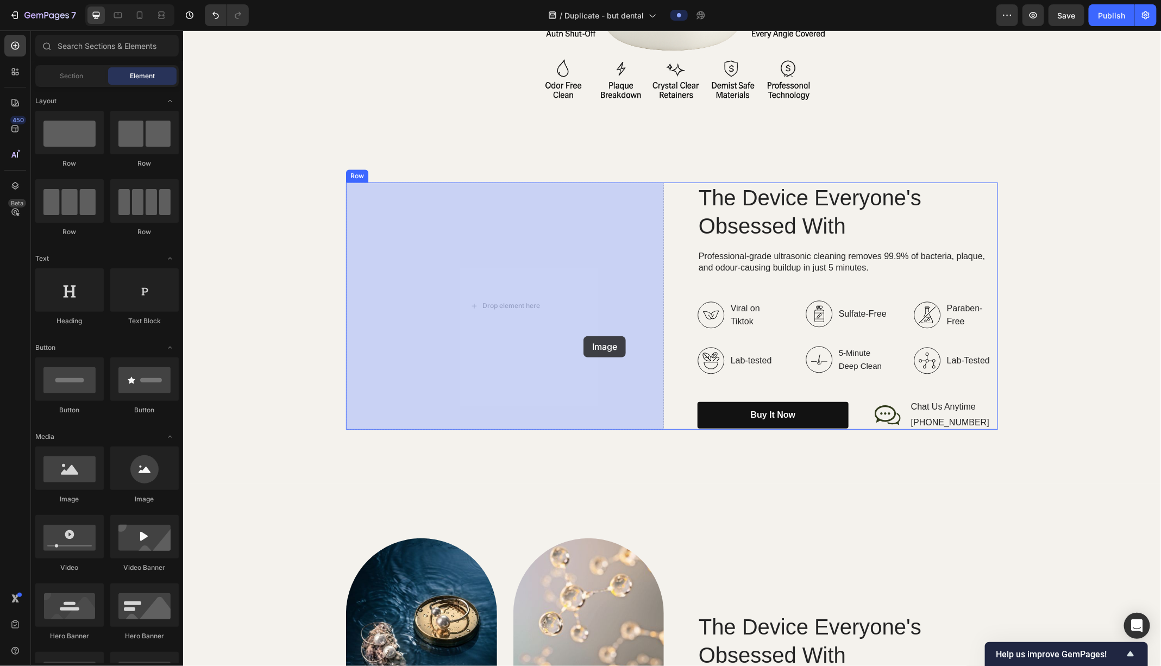
drag, startPoint x: 256, startPoint y: 478, endPoint x: 580, endPoint y: 334, distance: 354.6
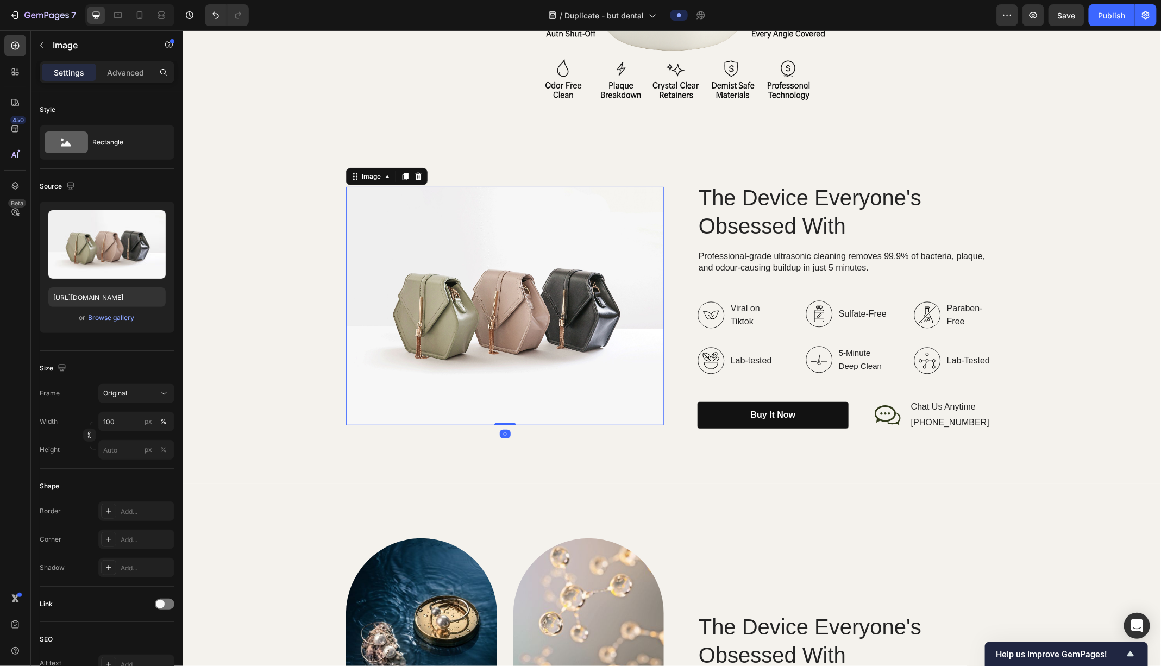
click at [555, 319] on img at bounding box center [505, 305] width 318 height 238
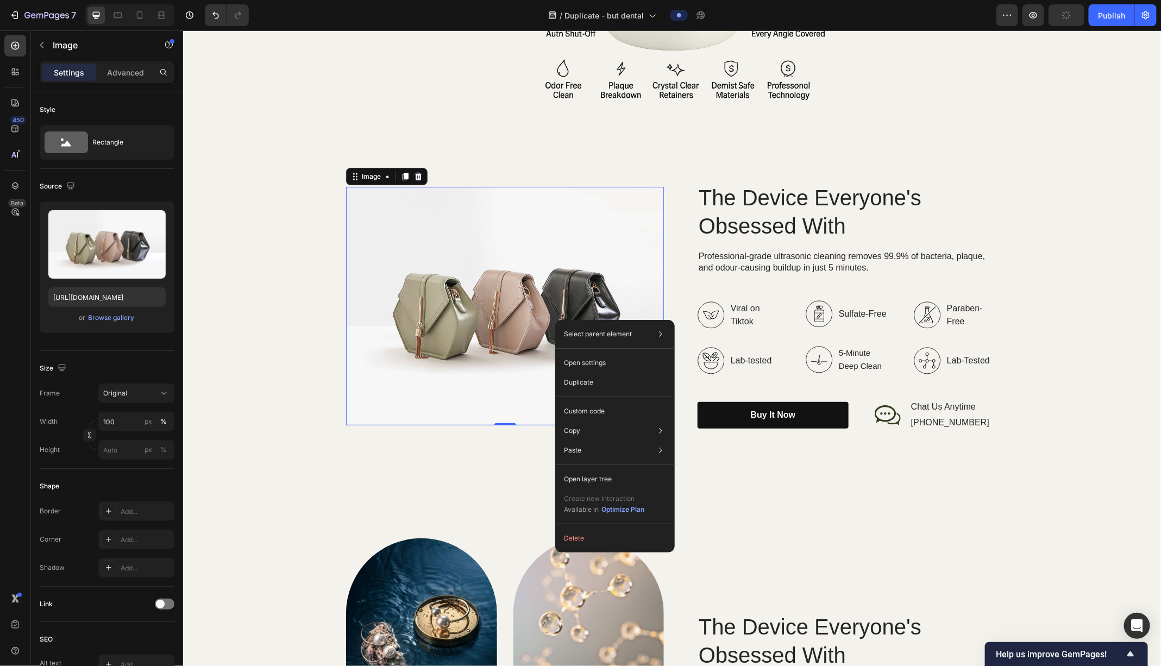
click at [519, 320] on img at bounding box center [505, 305] width 318 height 238
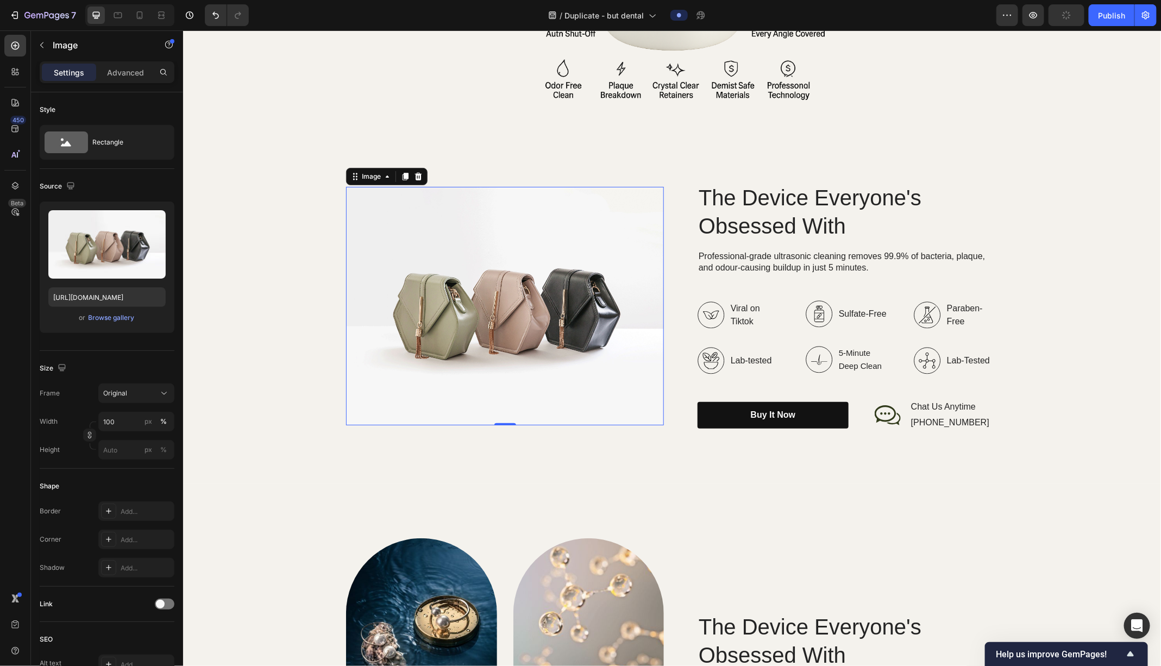
click at [519, 320] on img at bounding box center [505, 305] width 318 height 238
click at [379, 176] on div "Image" at bounding box center [370, 176] width 23 height 10
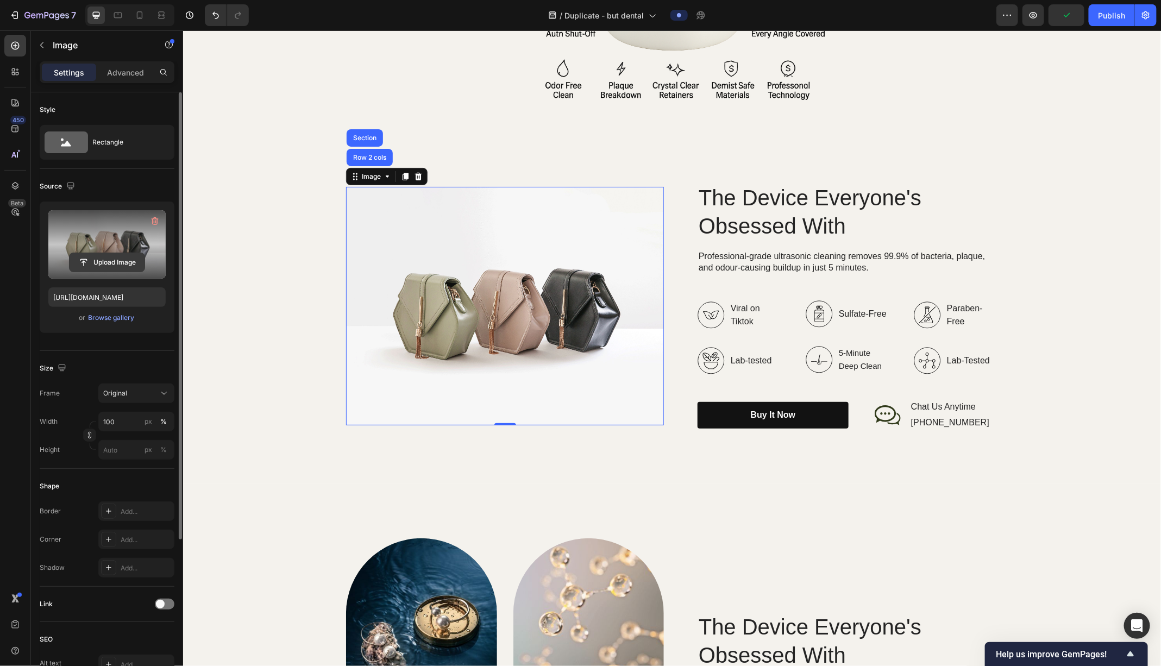
click at [98, 261] on input "file" at bounding box center [107, 262] width 75 height 18
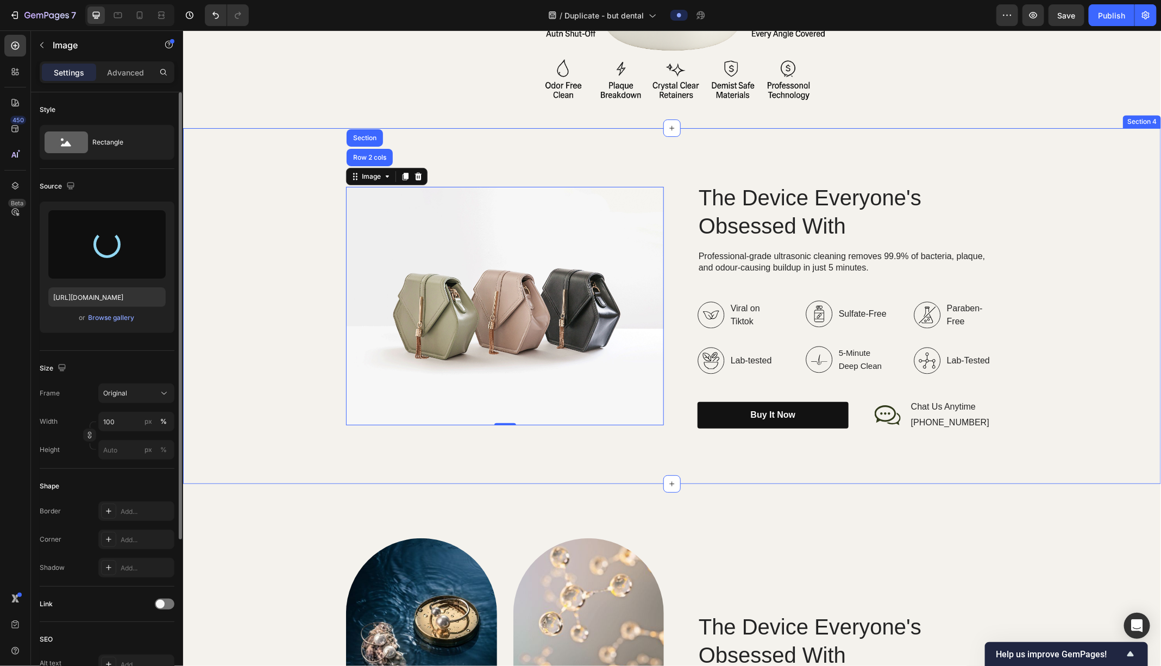
type input "https://cdn.shopify.com/s/files/1/0938/3795/1252/files/gempages_576203881181086…"
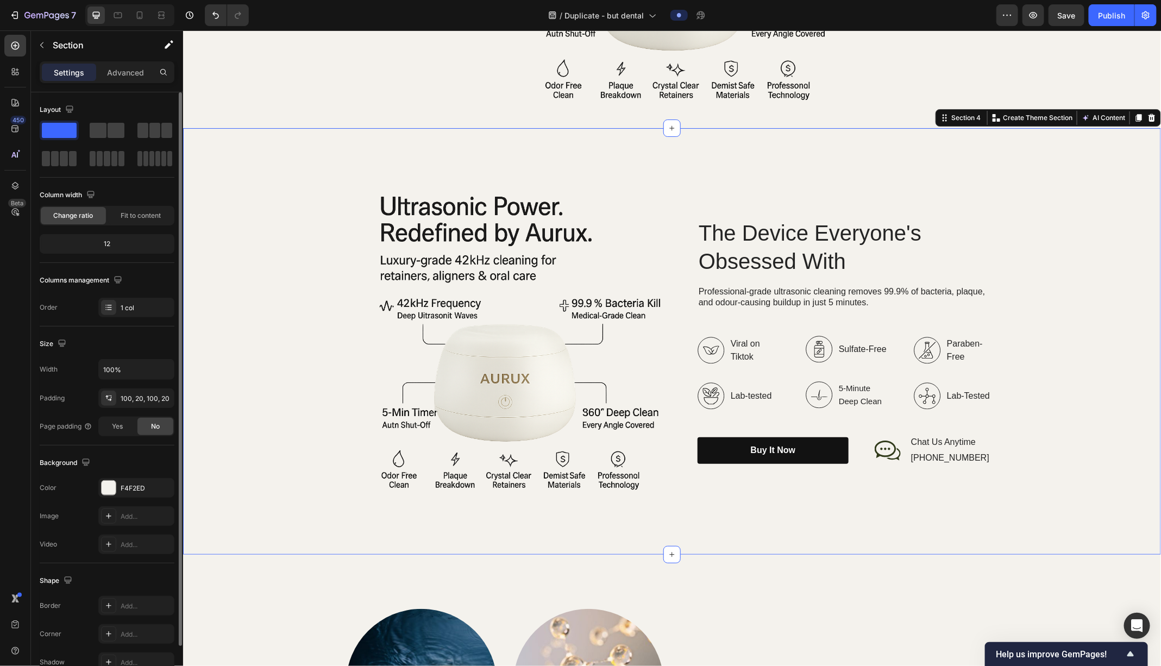
click at [326, 329] on div "Image The Device Everyone's Obsessed With Heading Professional-grade ultrasonic…" at bounding box center [671, 341] width 956 height 318
click at [291, 160] on div "Image The Device Everyone's Obsessed With Heading Professional-grade ultrasonic…" at bounding box center [672, 341] width 978 height 426
click at [928, 116] on icon at bounding box center [1151, 117] width 9 height 9
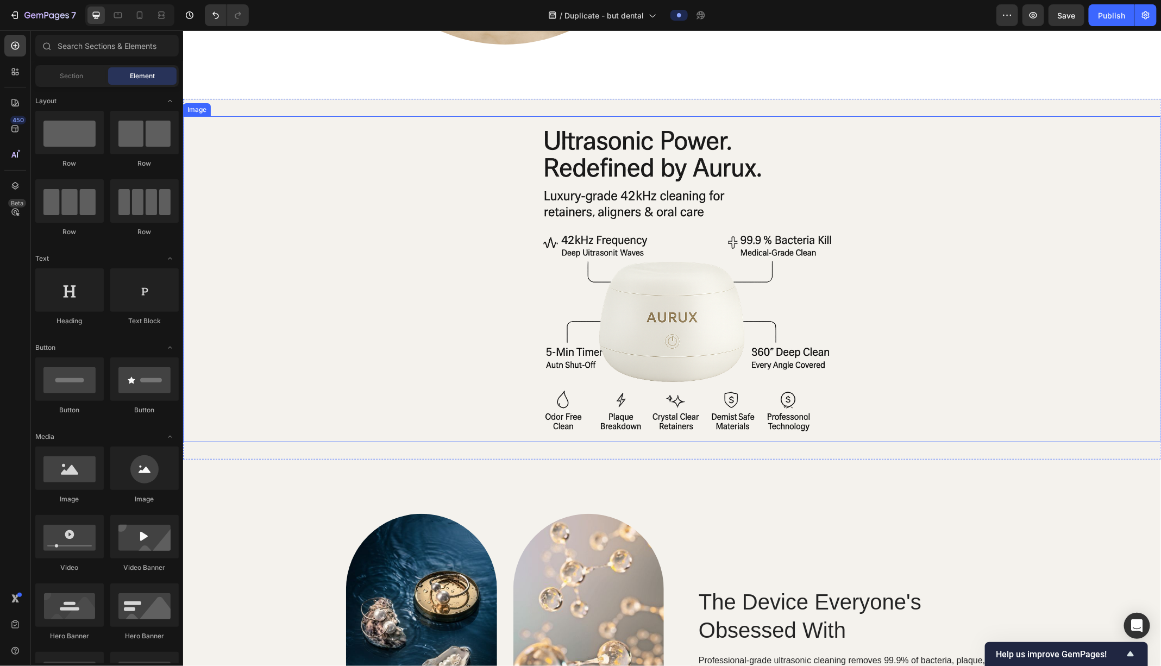
scroll to position [1079, 0]
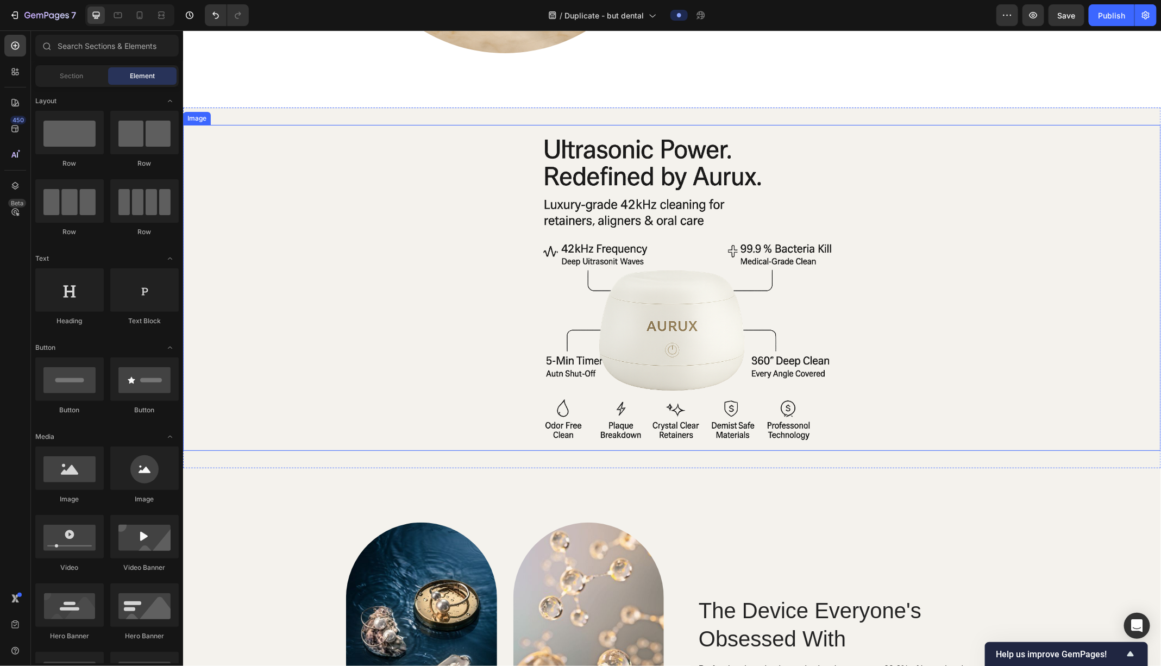
click at [700, 307] on img at bounding box center [672, 287] width 326 height 326
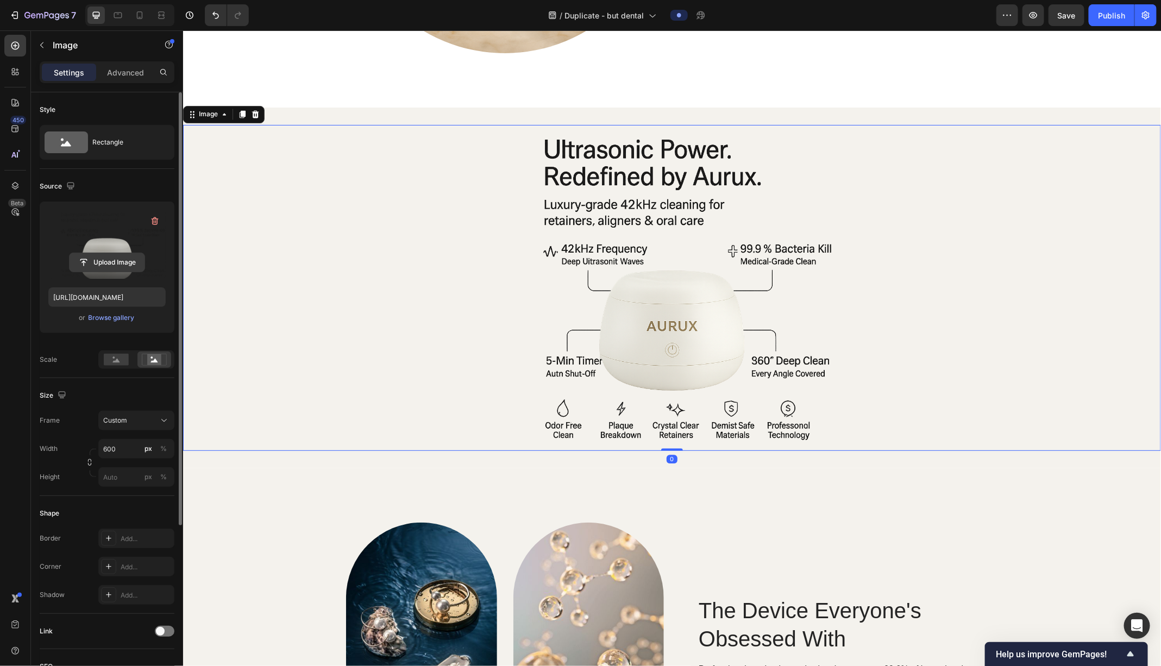
click at [89, 258] on input "file" at bounding box center [107, 262] width 75 height 18
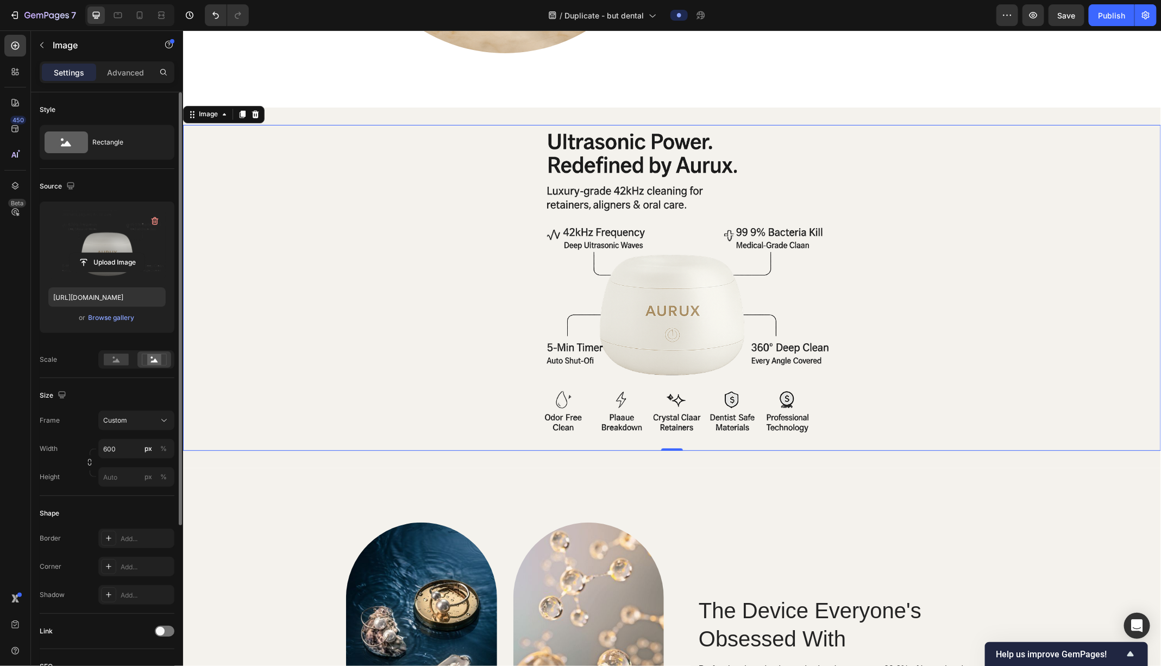
click at [487, 360] on div at bounding box center [672, 287] width 978 height 326
click at [420, 207] on div at bounding box center [672, 287] width 978 height 326
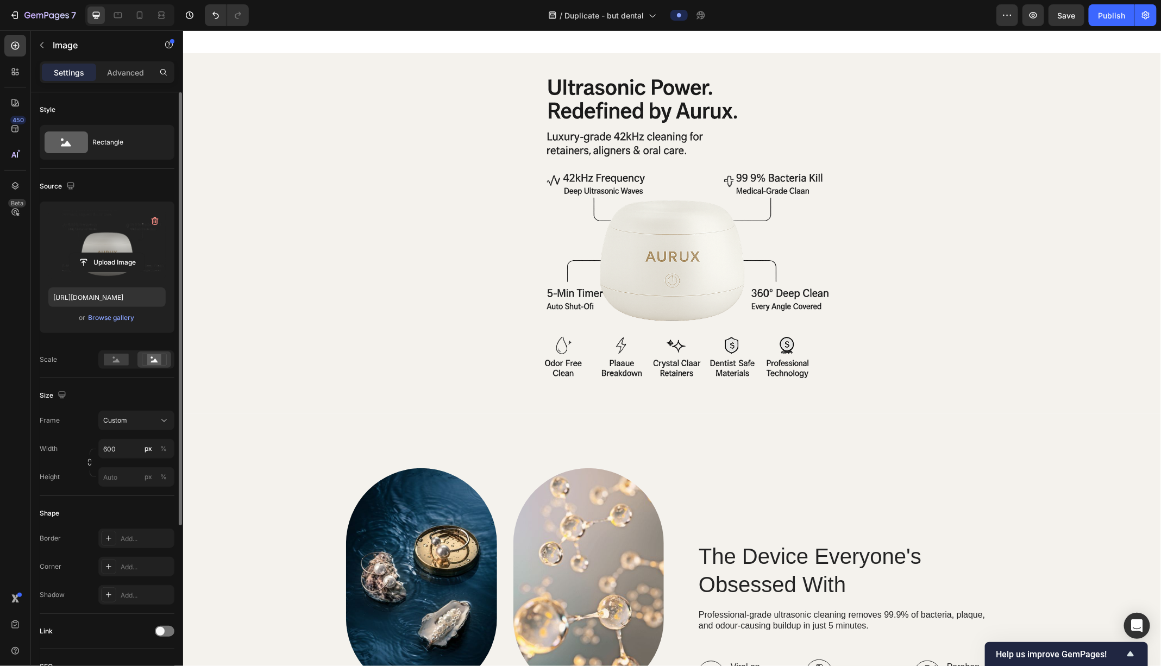
scroll to position [955, 0]
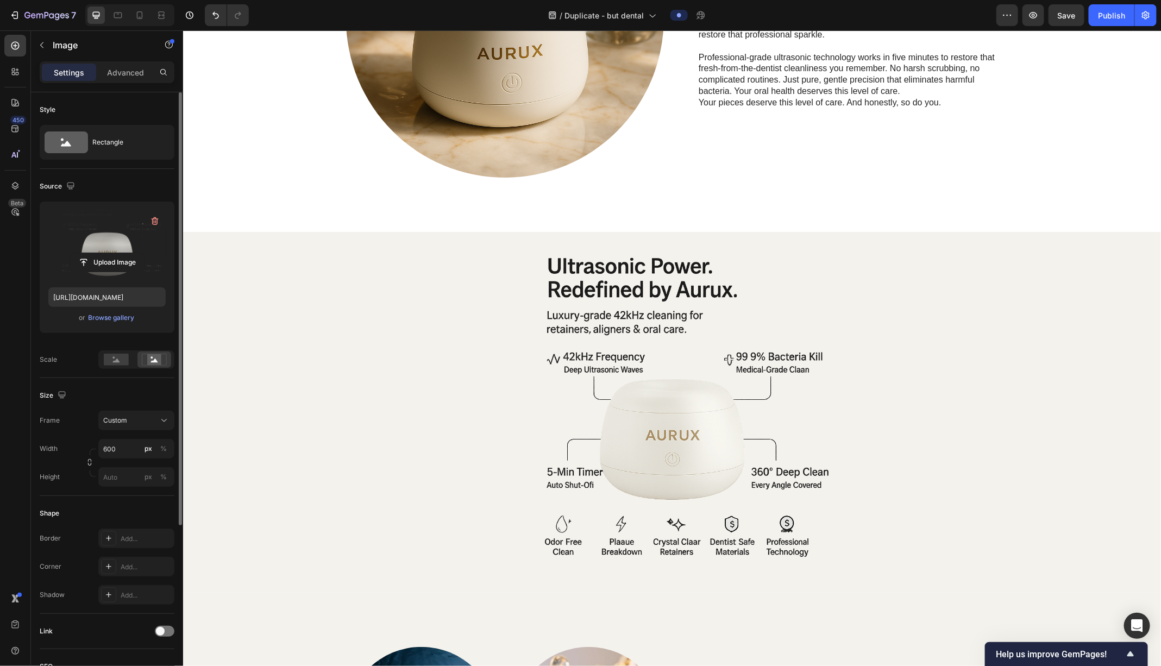
click at [623, 279] on img at bounding box center [672, 412] width 326 height 326
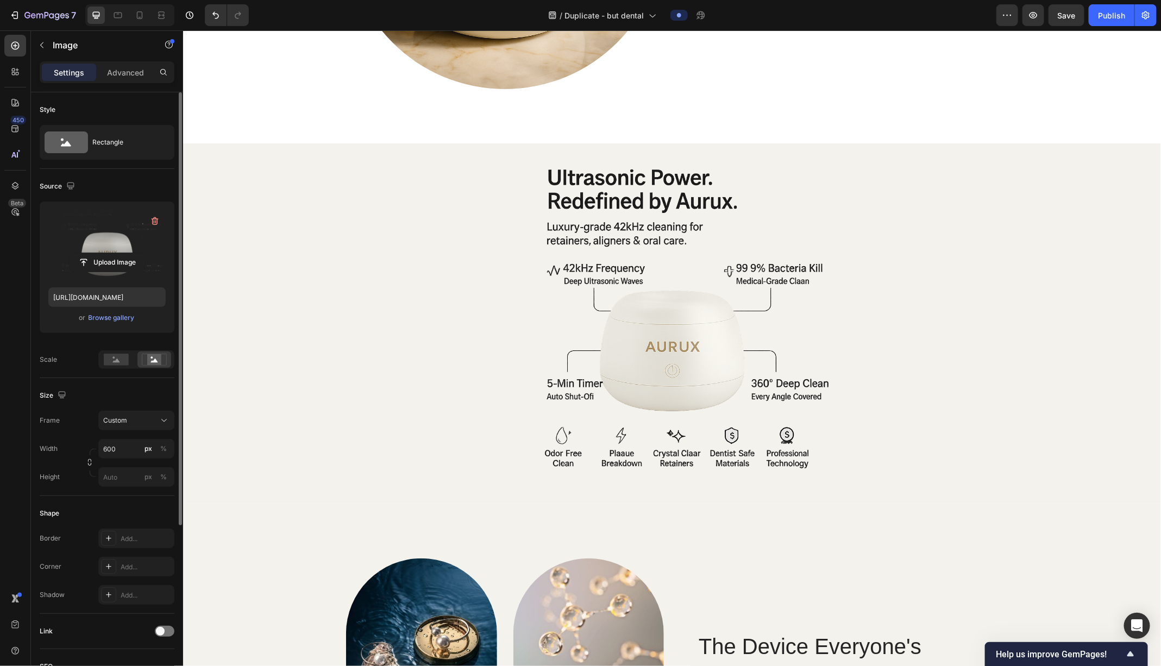
click at [737, 331] on img at bounding box center [672, 323] width 326 height 326
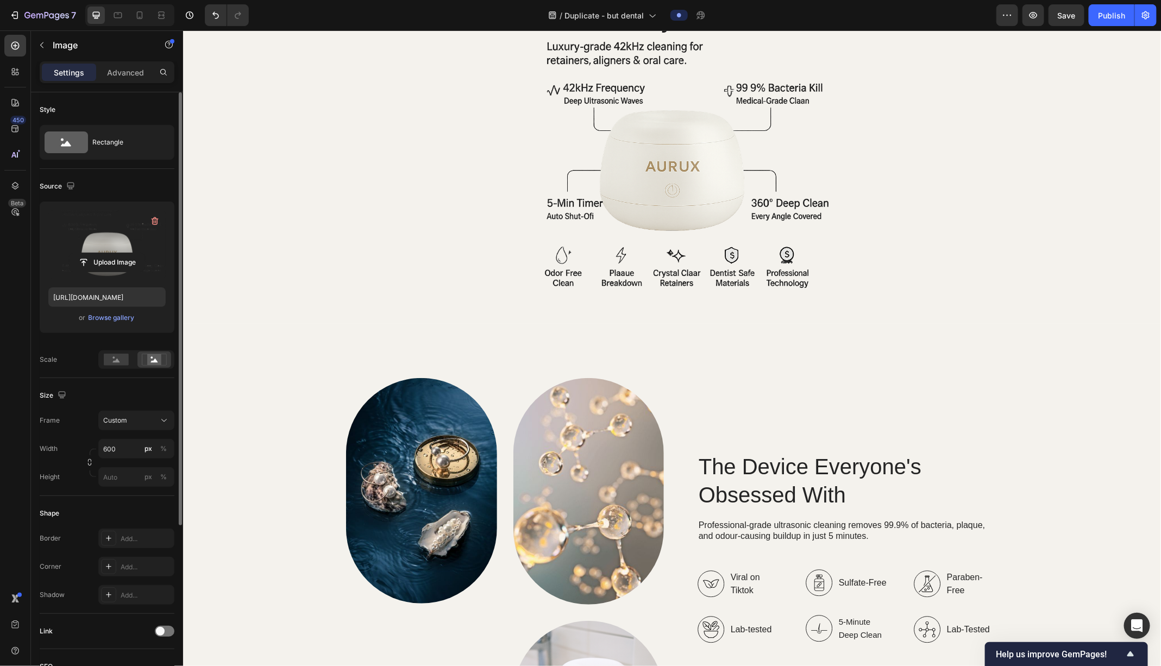
scroll to position [1266, 0]
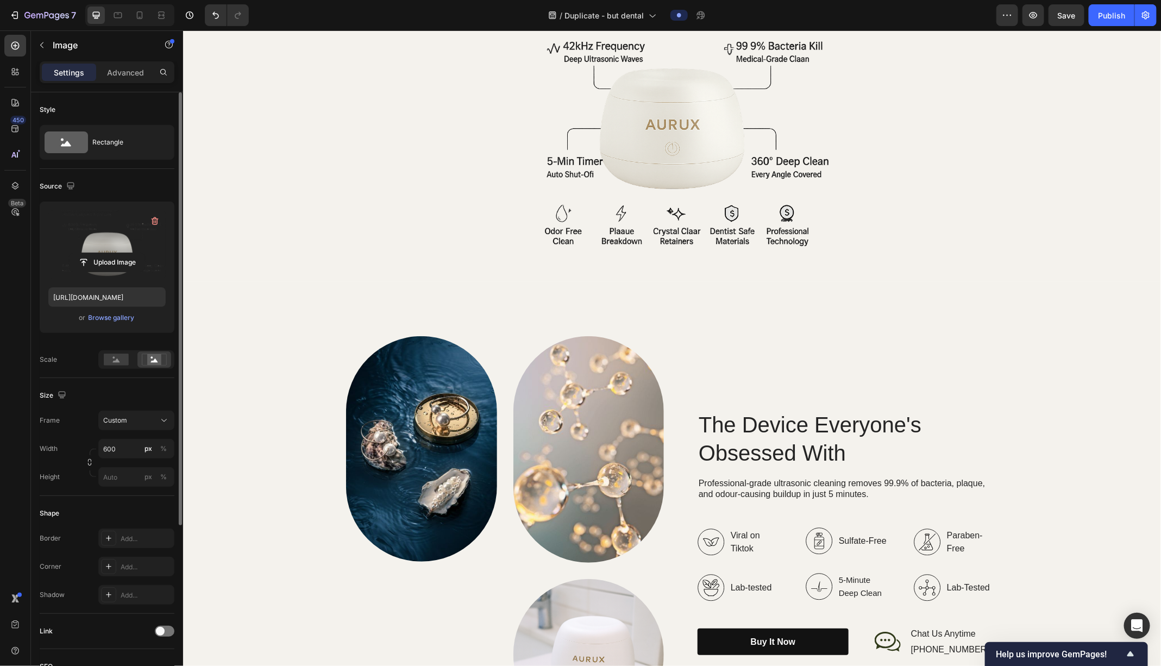
click at [627, 184] on img at bounding box center [672, 101] width 326 height 326
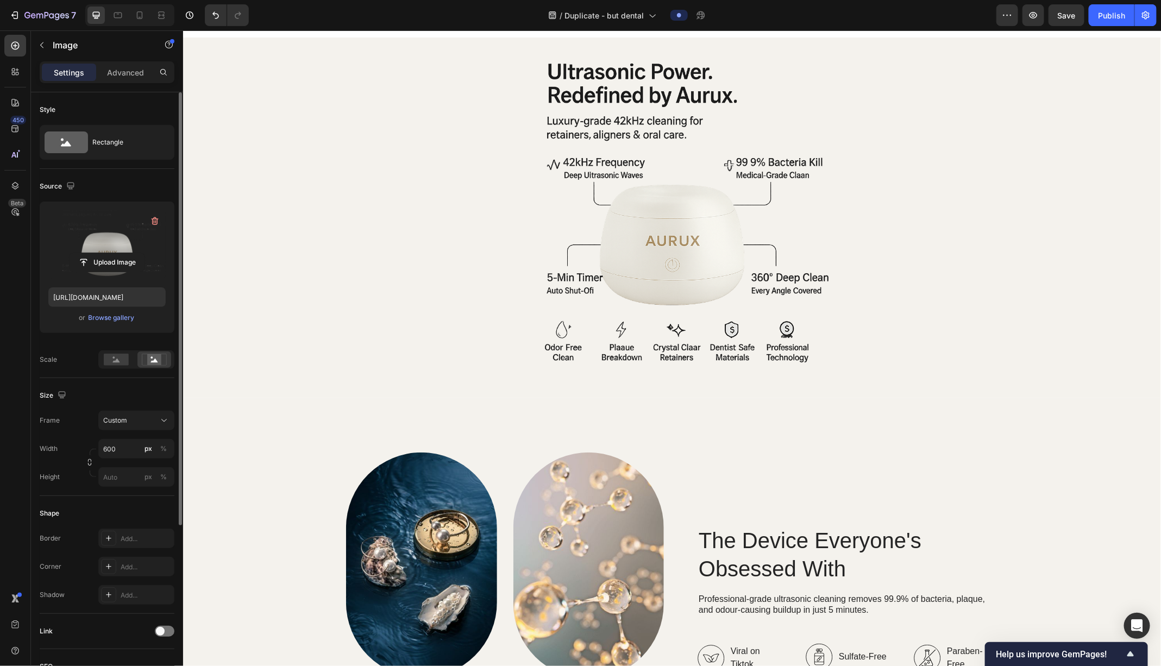
scroll to position [1146, 0]
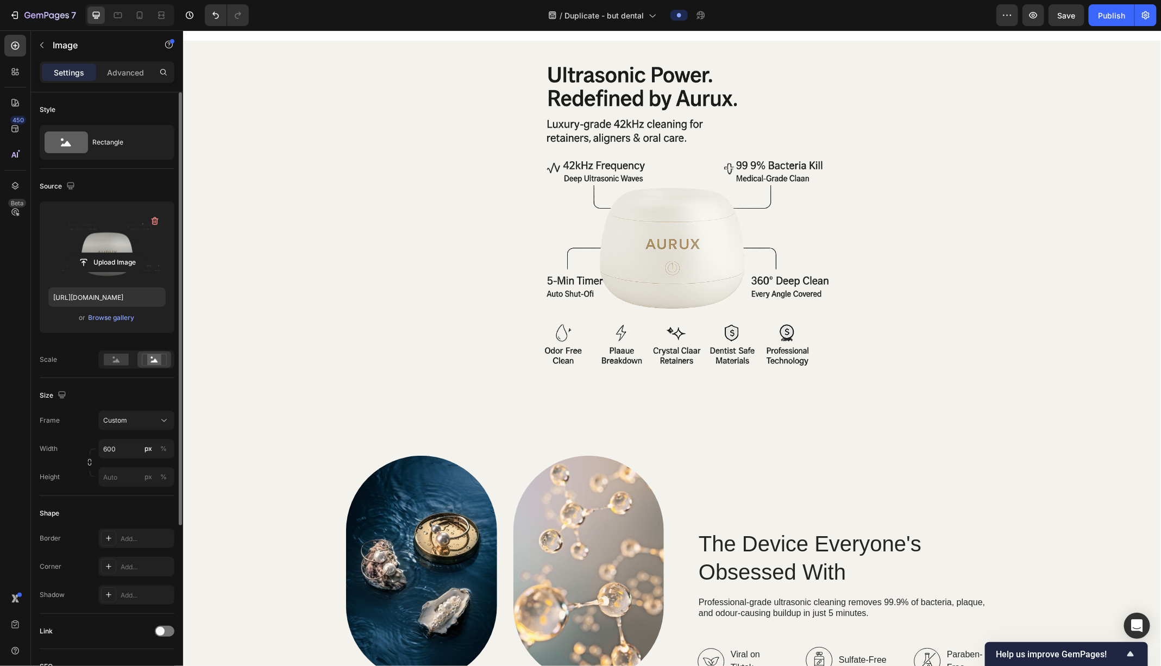
click at [593, 150] on img at bounding box center [672, 221] width 326 height 326
click at [119, 261] on input "file" at bounding box center [107, 262] width 75 height 18
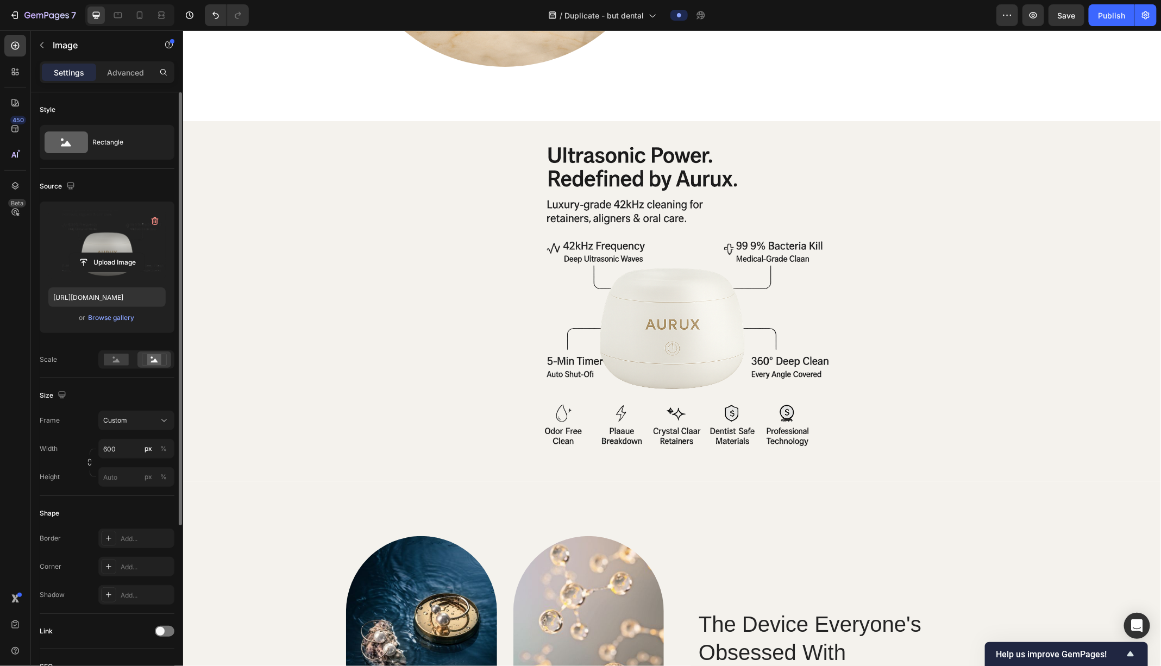
scroll to position [1039, 0]
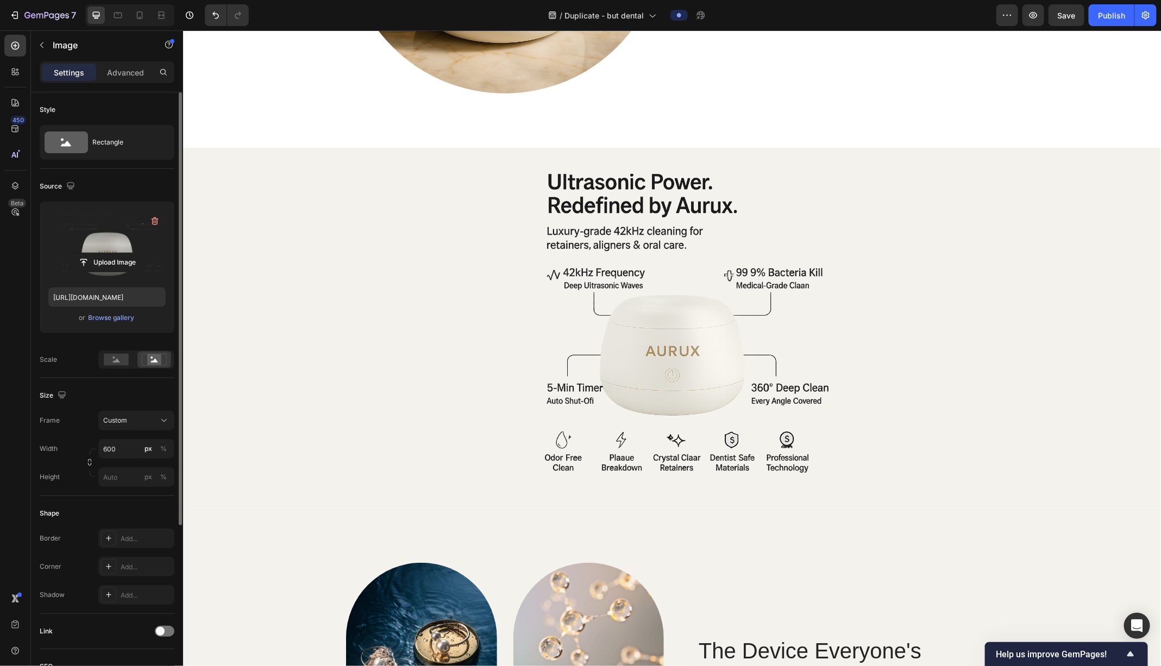
click at [492, 275] on div at bounding box center [672, 328] width 978 height 326
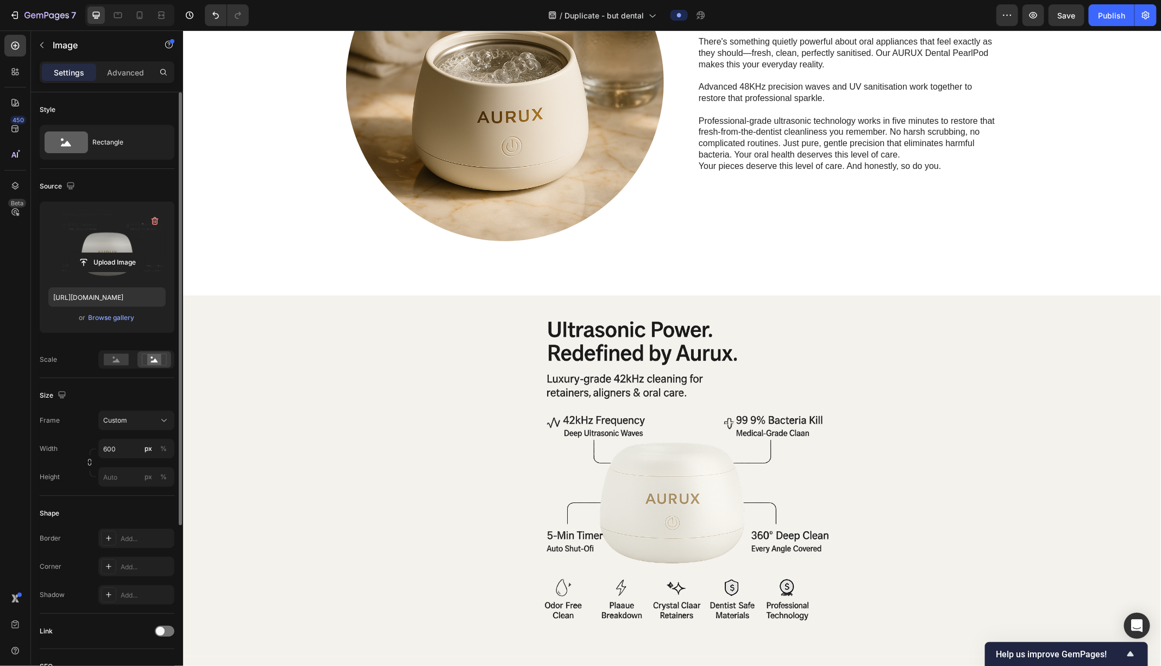
scroll to position [1034, 0]
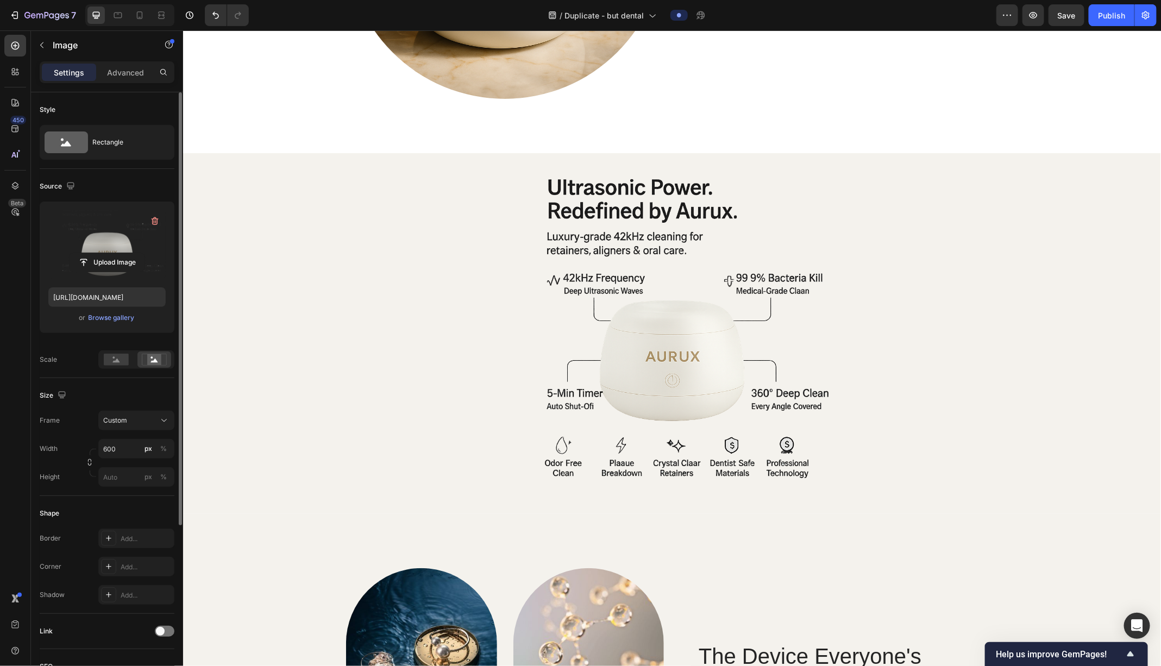
click at [625, 219] on img at bounding box center [672, 333] width 326 height 326
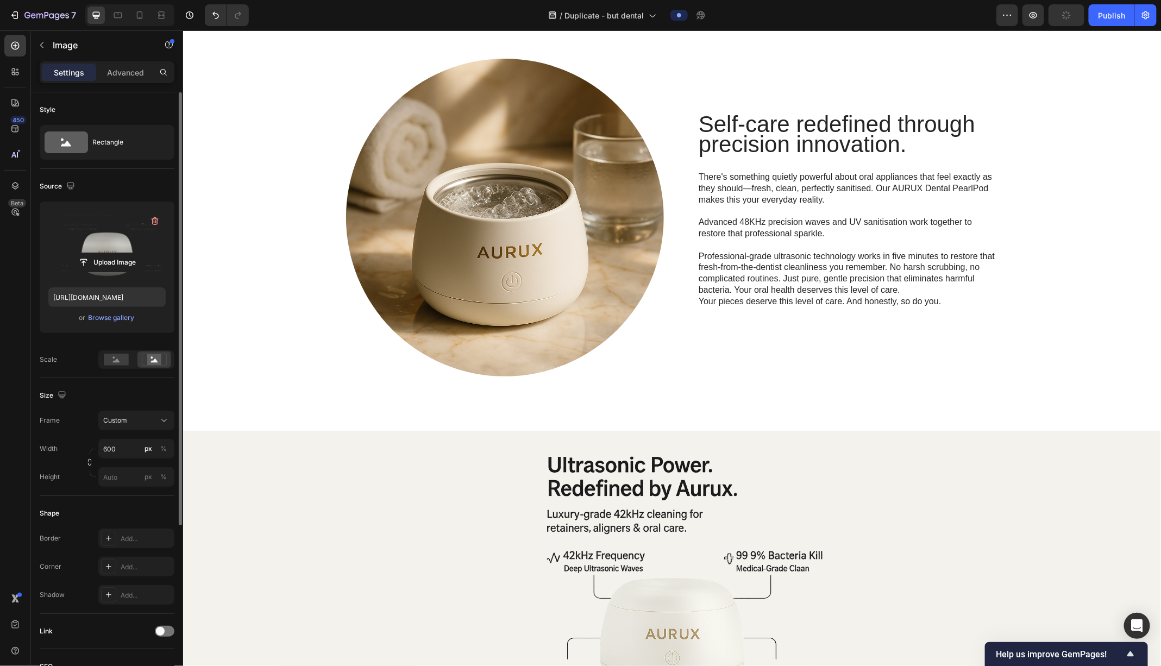
scroll to position [1008, 0]
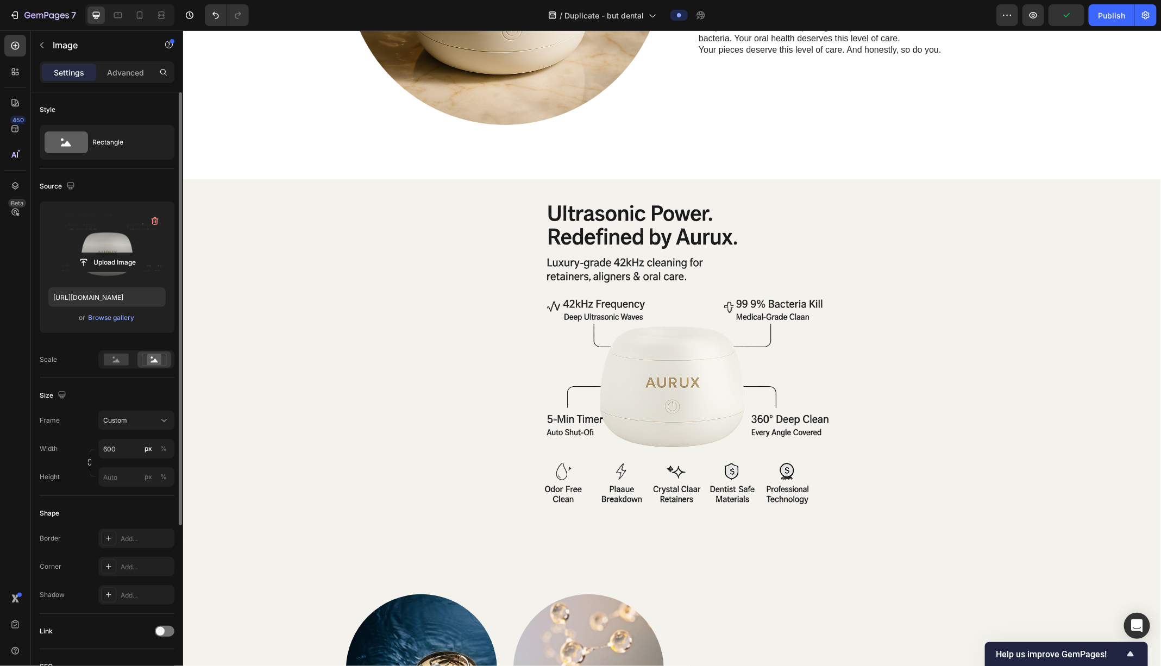
click at [506, 307] on div at bounding box center [672, 359] width 978 height 326
click at [626, 322] on img at bounding box center [672, 359] width 326 height 326
click at [538, 269] on img at bounding box center [672, 359] width 326 height 326
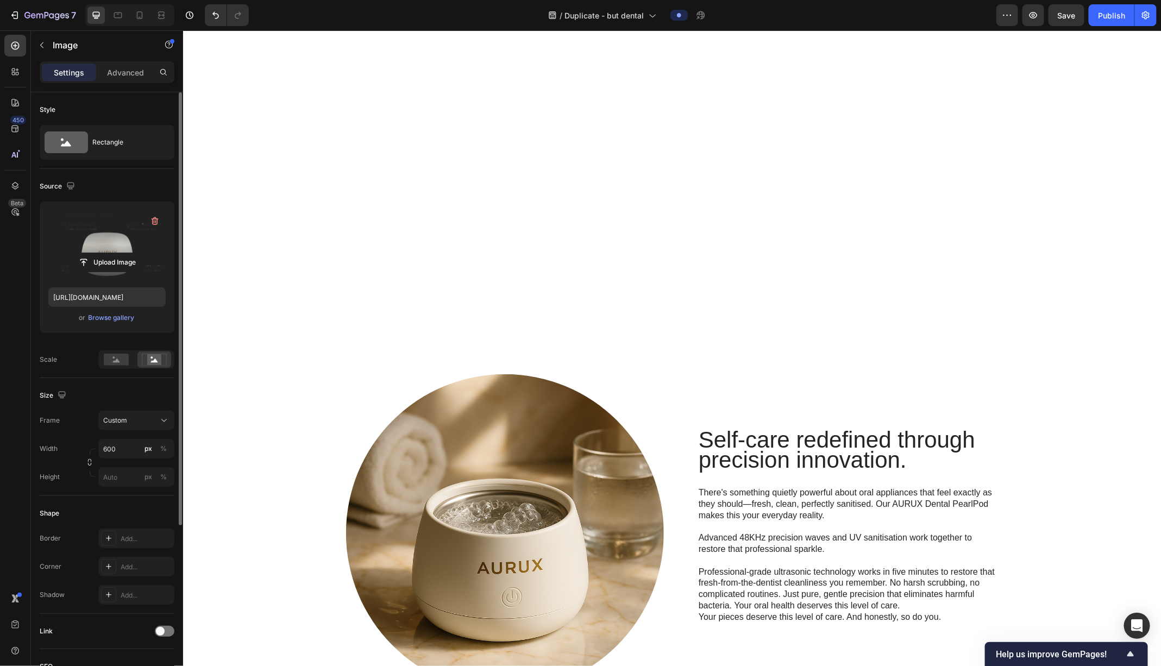
scroll to position [305, 0]
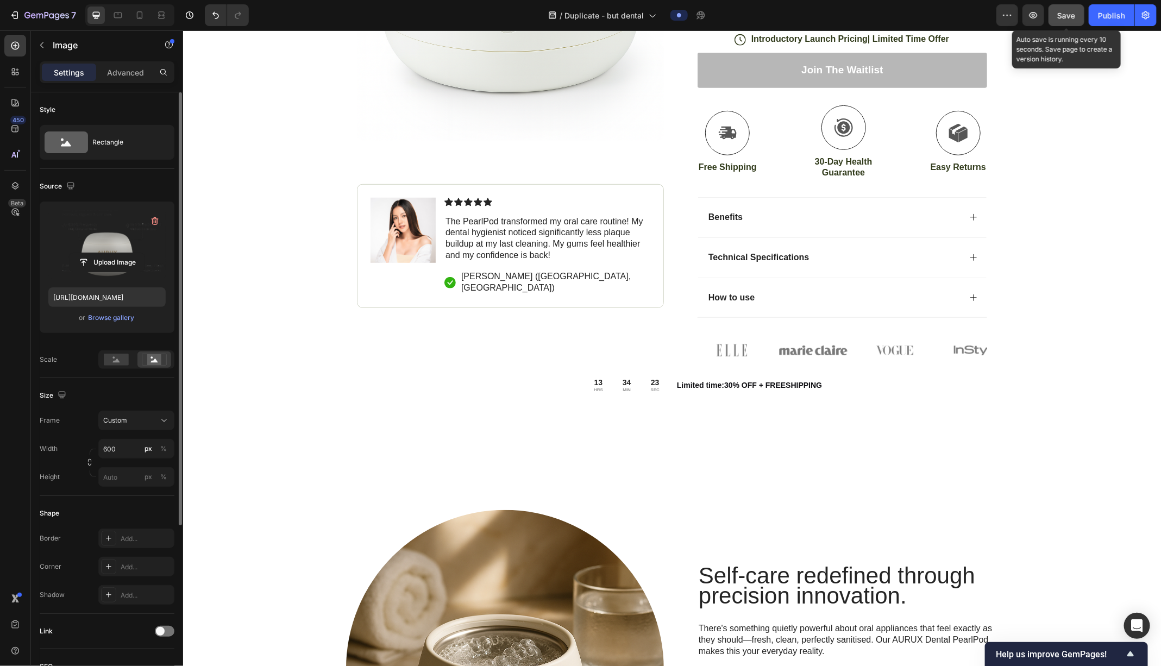
click at [928, 15] on span "Save" at bounding box center [1067, 15] width 18 height 9
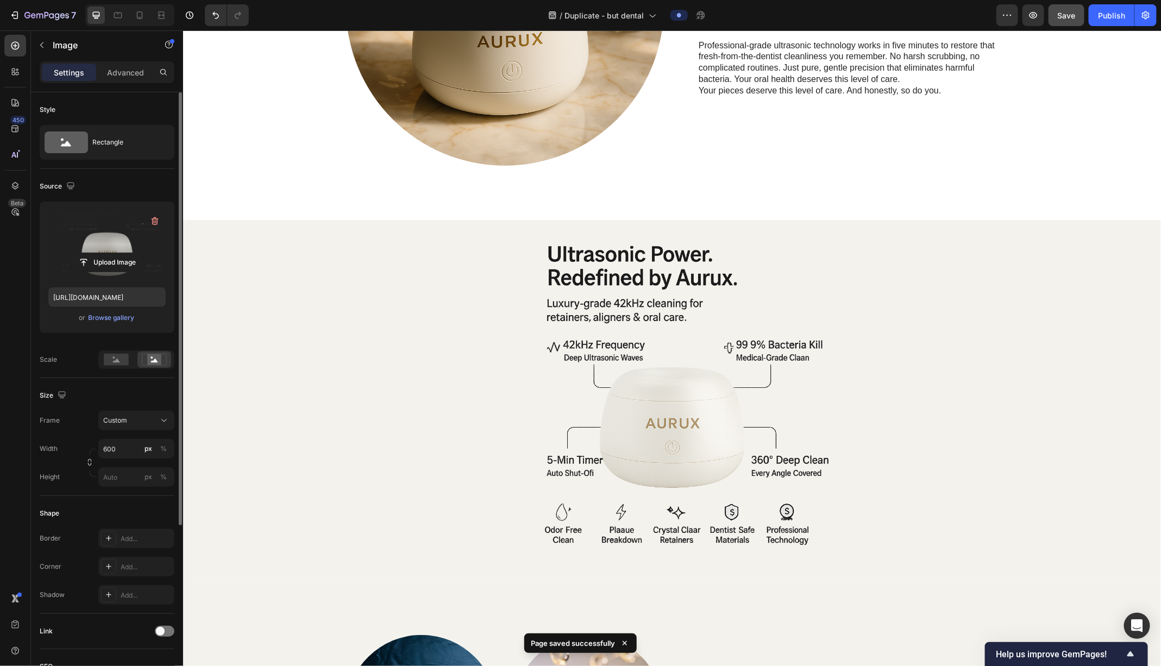
scroll to position [906, 0]
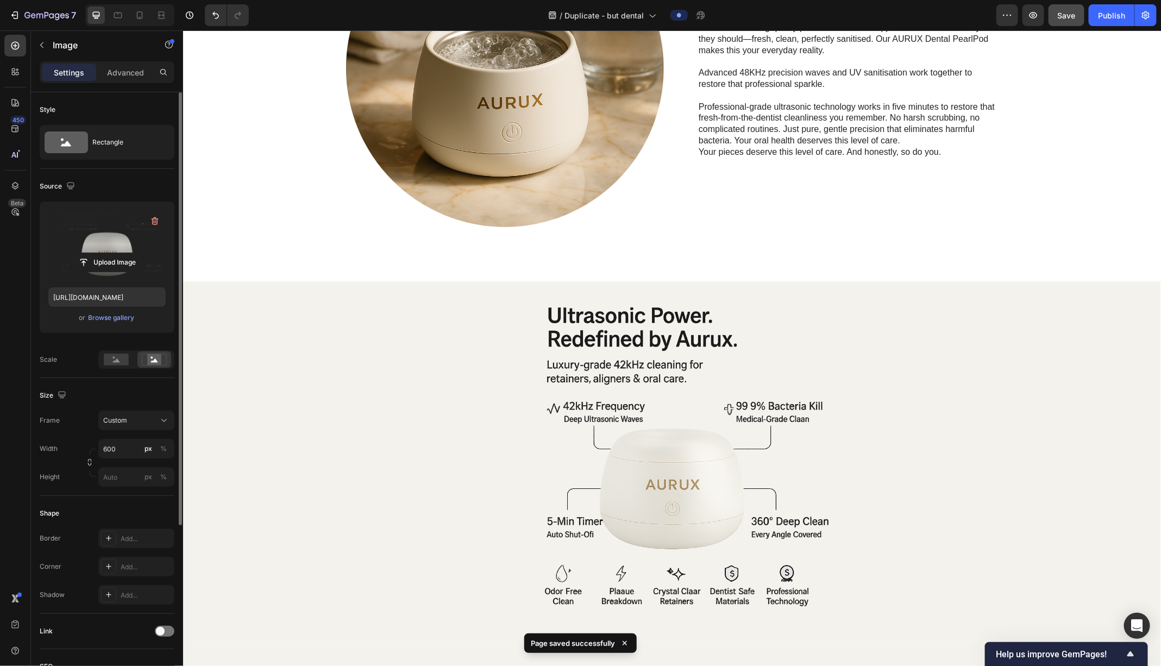
click at [669, 387] on img at bounding box center [672, 461] width 326 height 326
click at [124, 256] on input "file" at bounding box center [107, 262] width 75 height 18
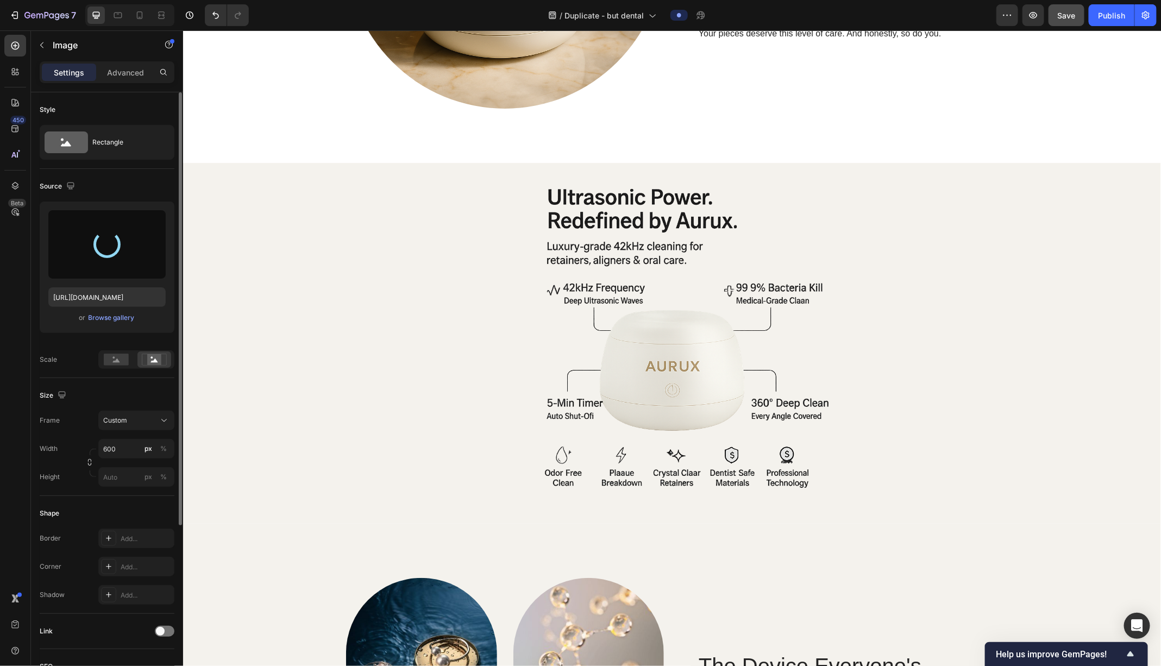
scroll to position [1025, 0]
type input "https://cdn.shopify.com/s/files/1/0938/3795/1252/files/gempages_576203881181086…"
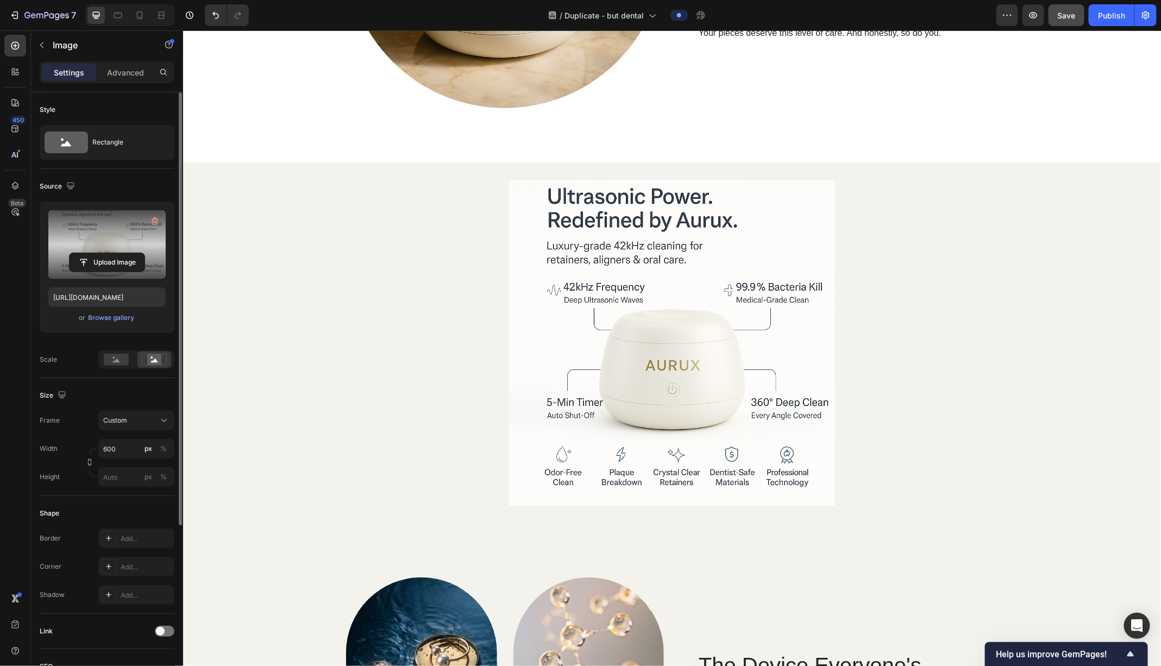
click at [430, 247] on div at bounding box center [672, 342] width 978 height 326
click at [534, 220] on img at bounding box center [672, 342] width 326 height 326
click at [119, 442] on input "600" at bounding box center [136, 449] width 76 height 20
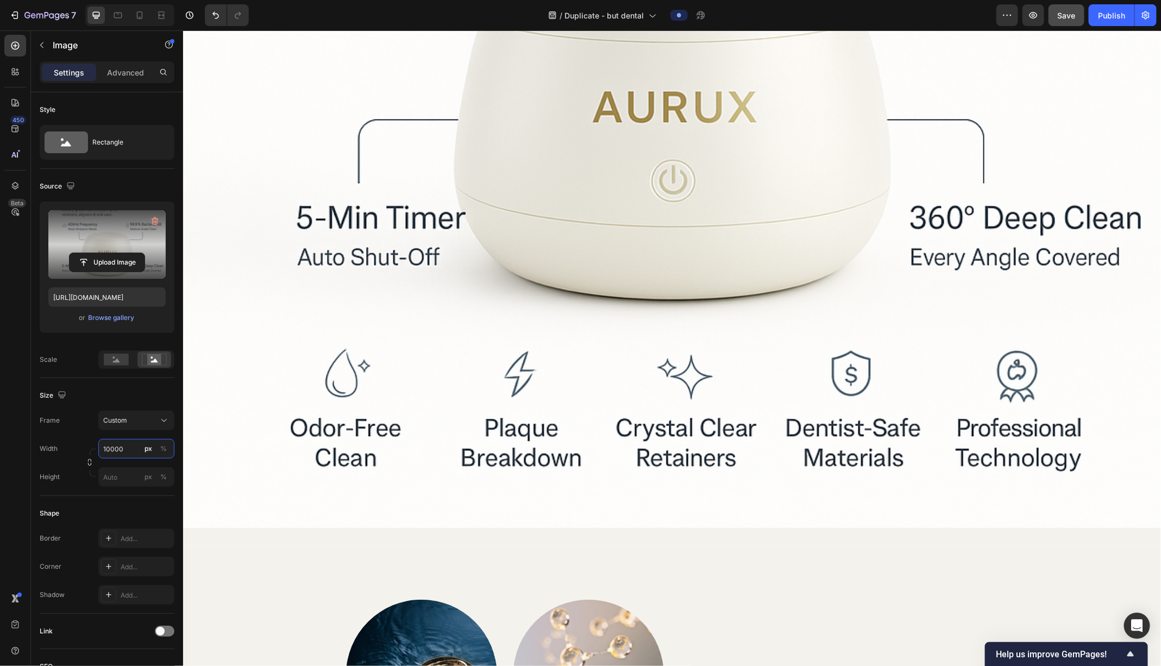
scroll to position [1655, 0]
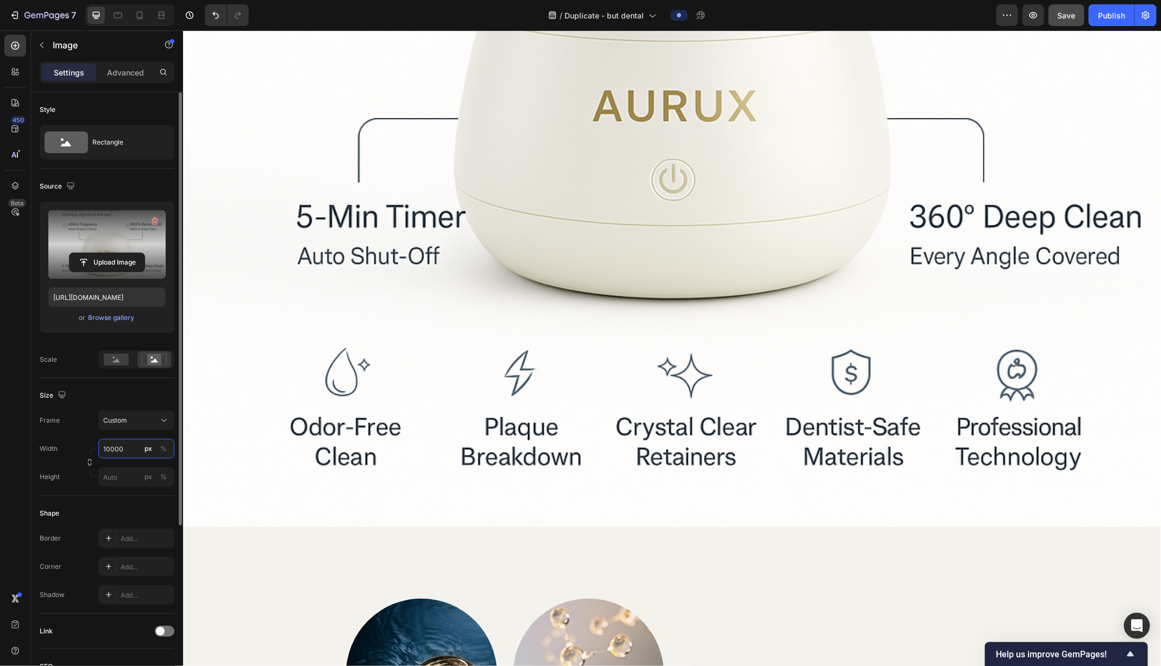
drag, startPoint x: 121, startPoint y: 445, endPoint x: 78, endPoint y: 445, distance: 42.9
click at [78, 445] on div "Width 10000 px %" at bounding box center [107, 449] width 135 height 20
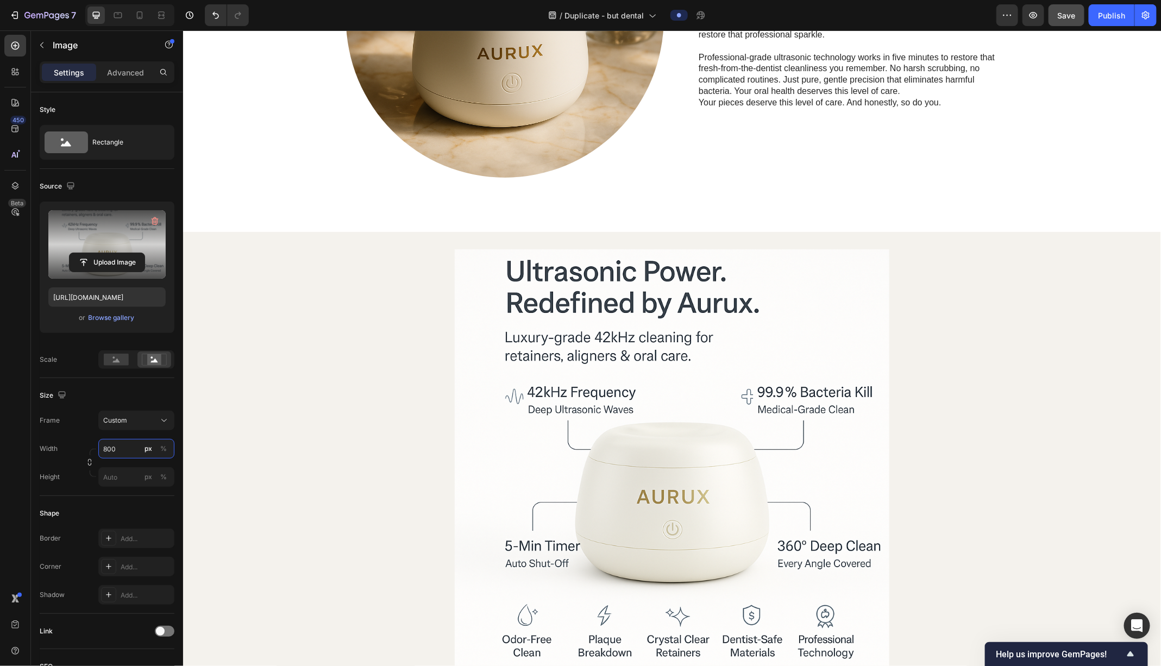
scroll to position [995, 0]
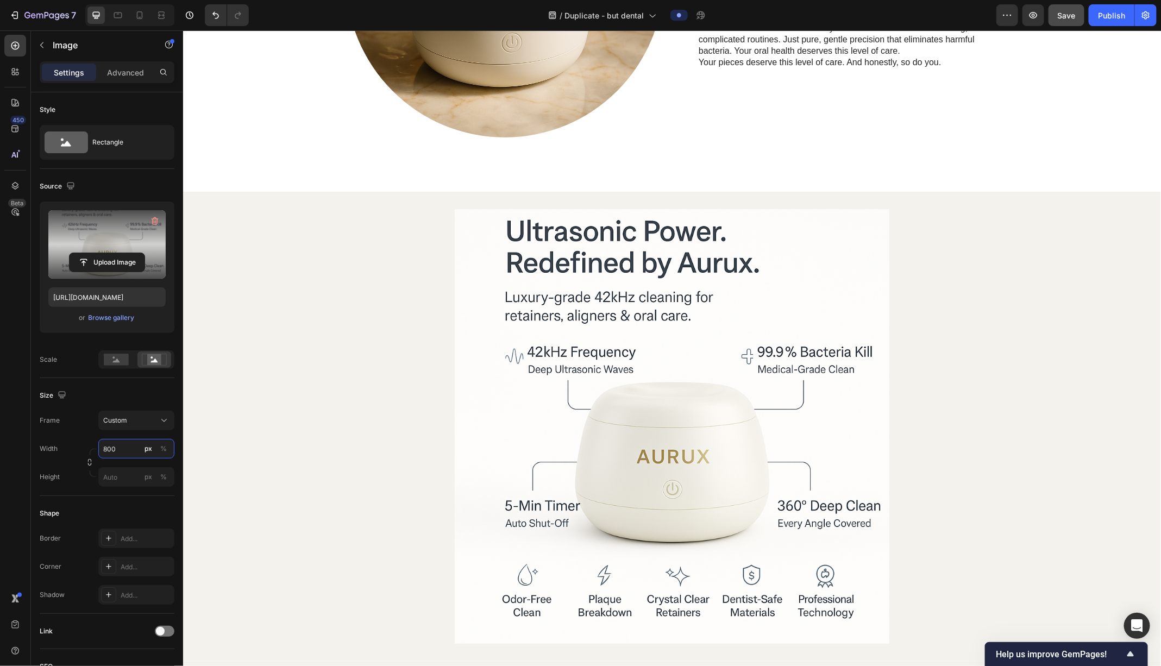
type input "800"
click at [328, 298] on div at bounding box center [672, 426] width 978 height 435
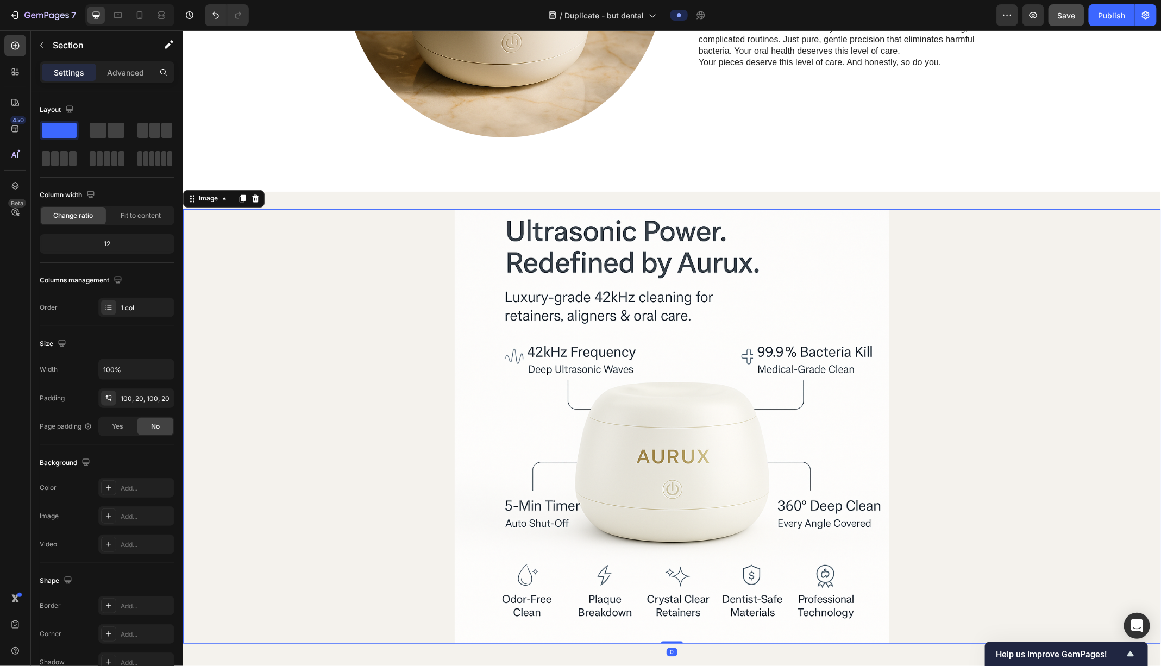
click at [304, 332] on div at bounding box center [672, 426] width 978 height 435
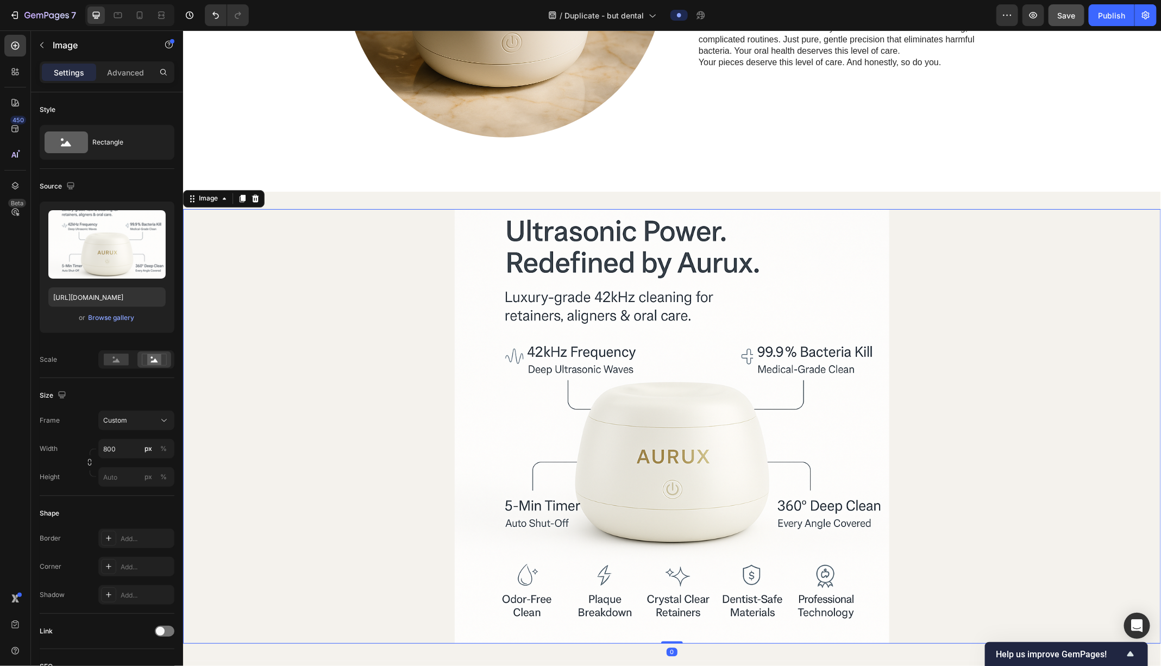
click at [314, 319] on div at bounding box center [672, 426] width 978 height 435
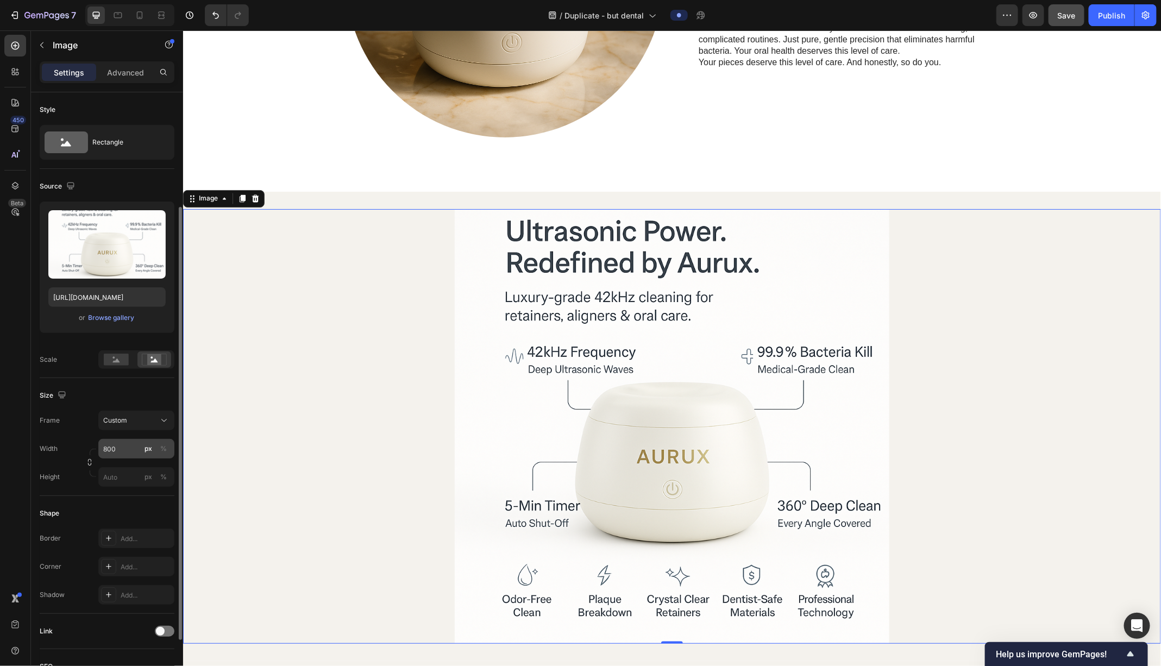
scroll to position [241, 0]
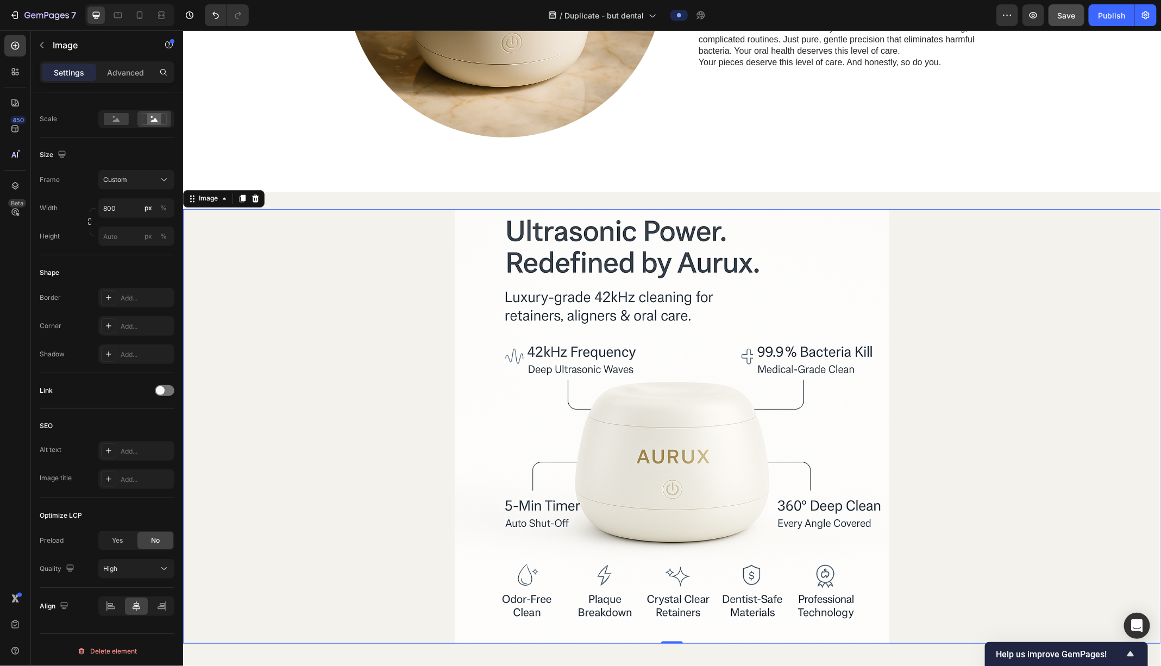
click at [361, 397] on div at bounding box center [672, 426] width 978 height 435
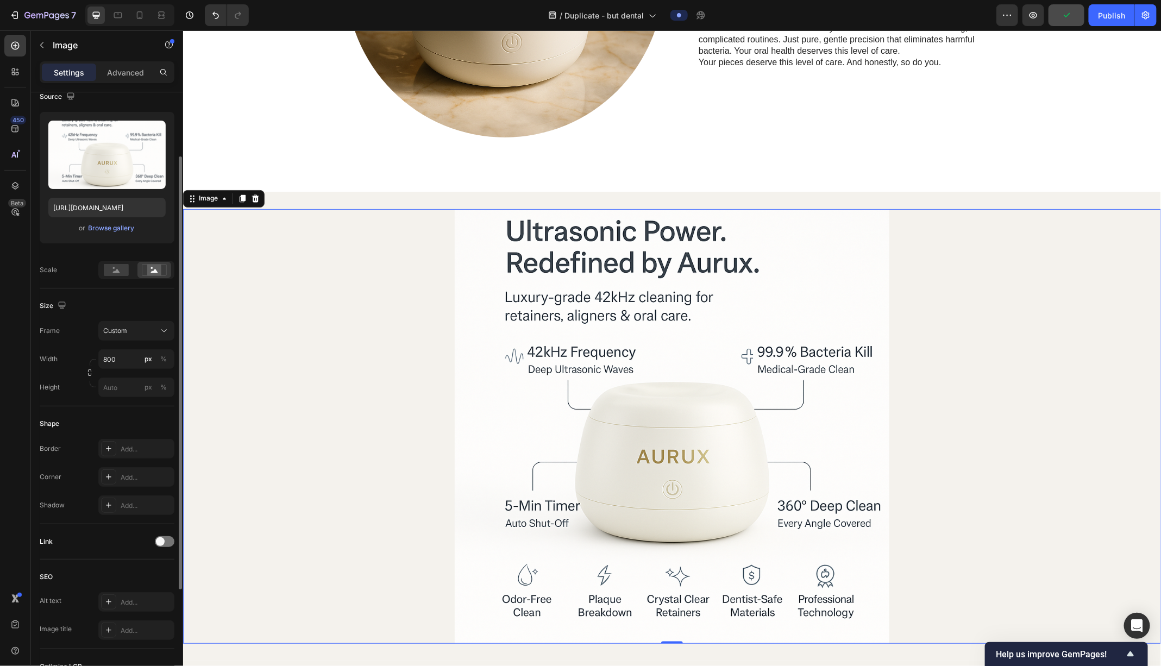
scroll to position [0, 0]
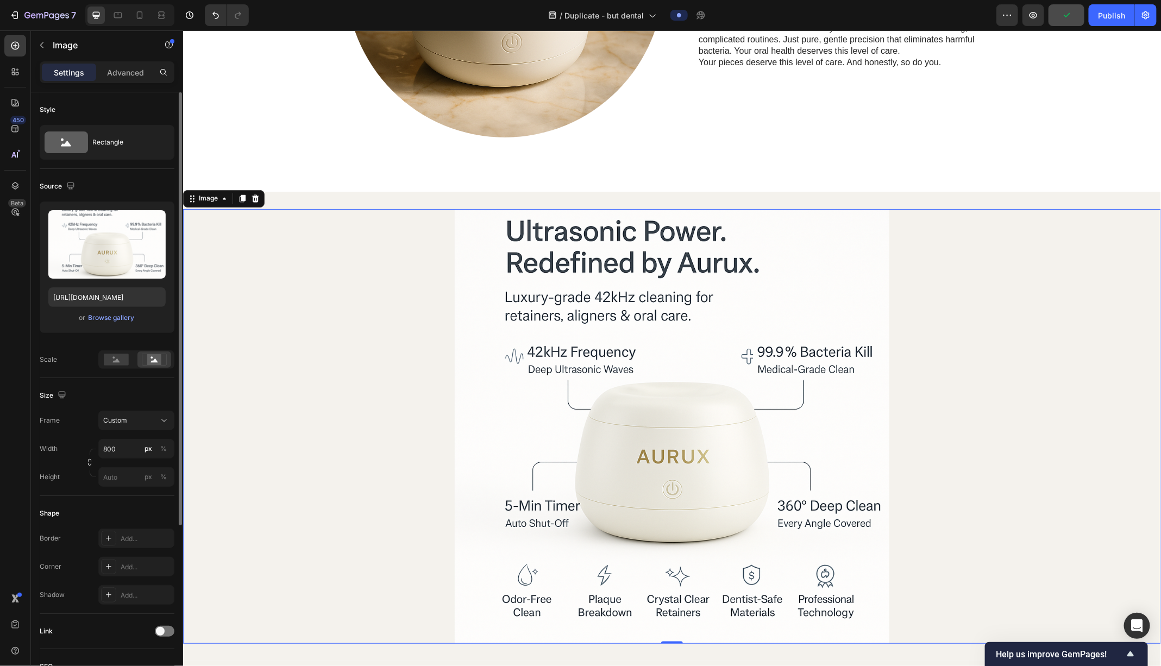
click at [378, 330] on div at bounding box center [672, 426] width 978 height 435
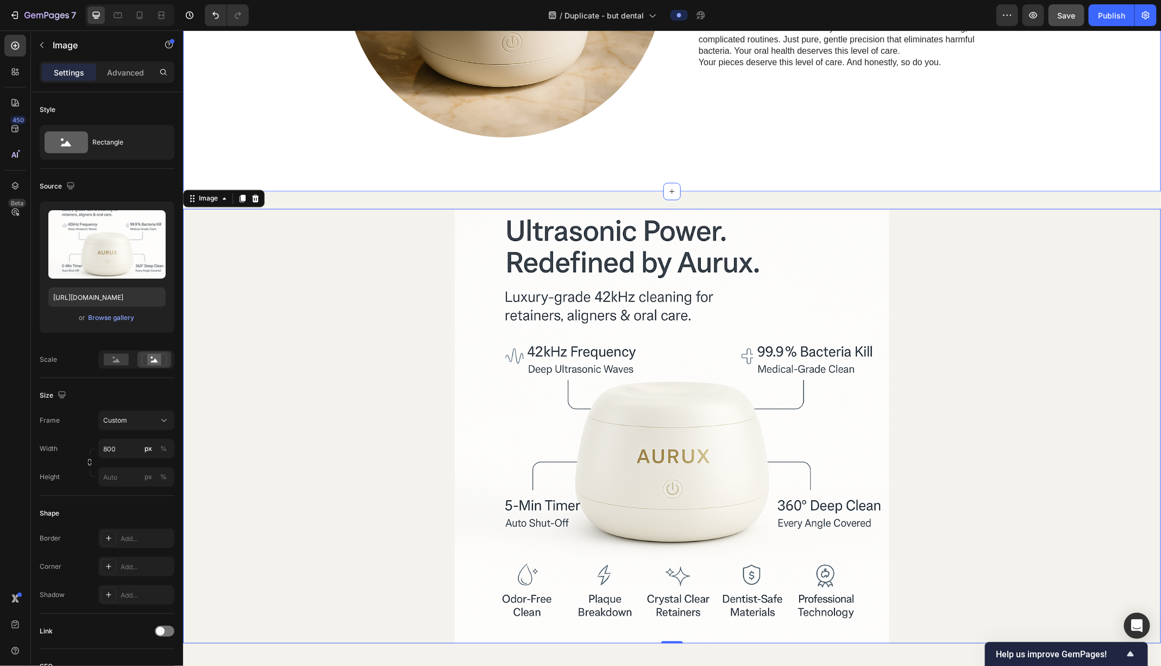
click at [285, 324] on div at bounding box center [672, 426] width 978 height 435
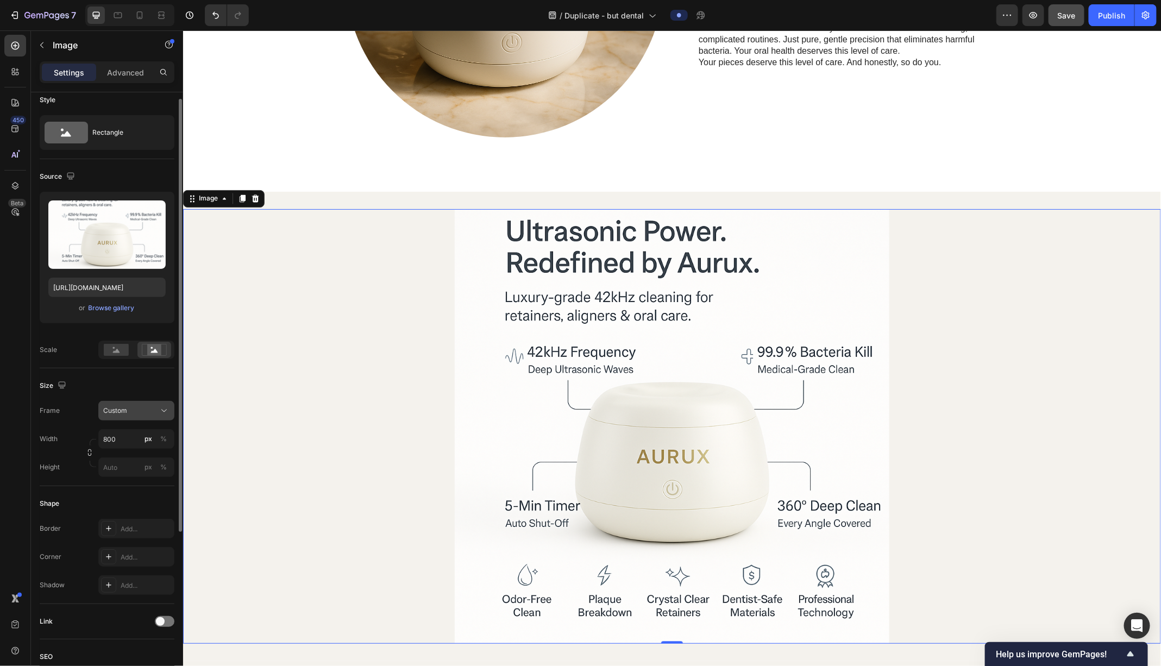
scroll to position [11, 0]
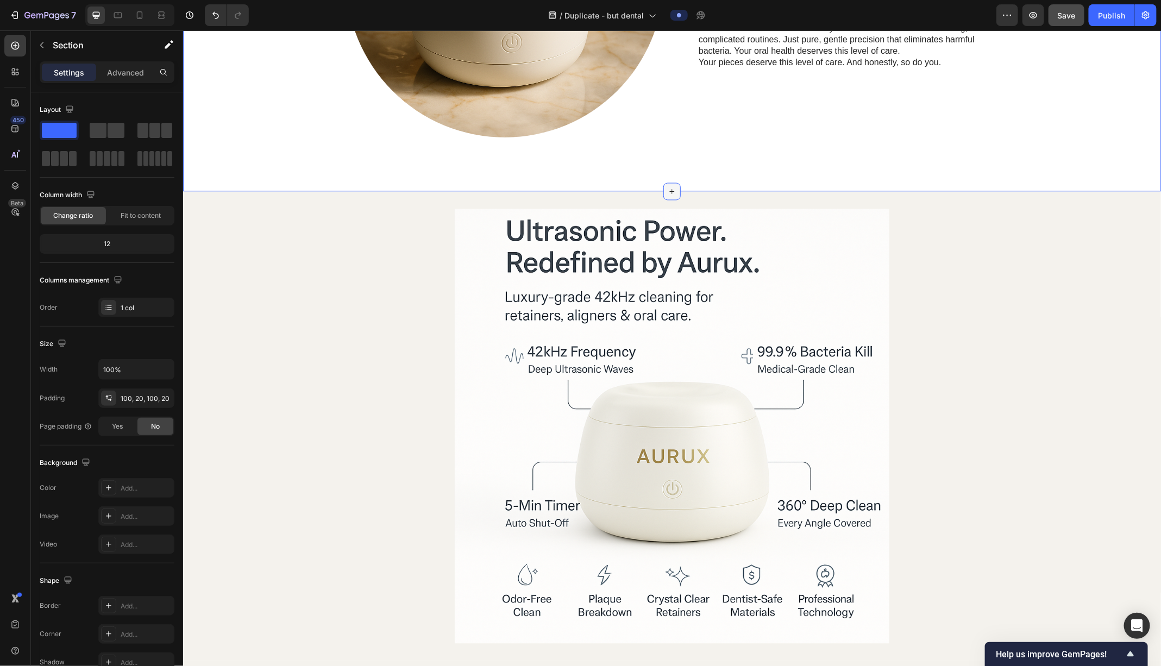
click at [667, 187] on icon at bounding box center [671, 191] width 9 height 9
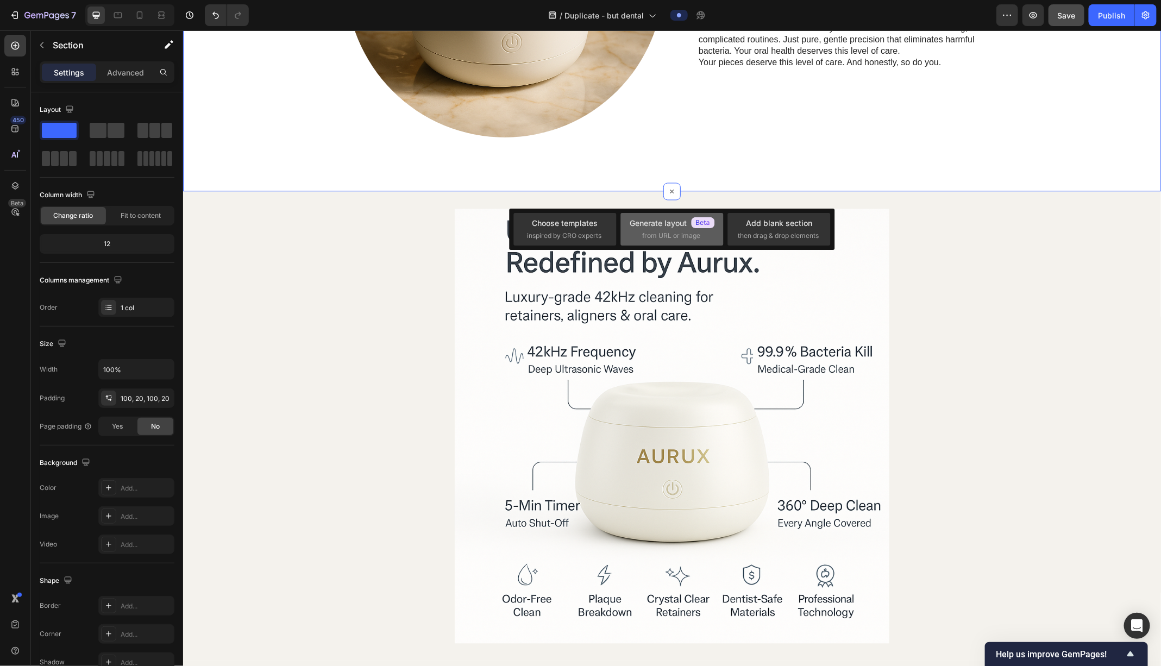
click at [669, 231] on span "from URL or image" at bounding box center [671, 236] width 58 height 10
click at [774, 221] on div "Add blank section" at bounding box center [779, 222] width 66 height 11
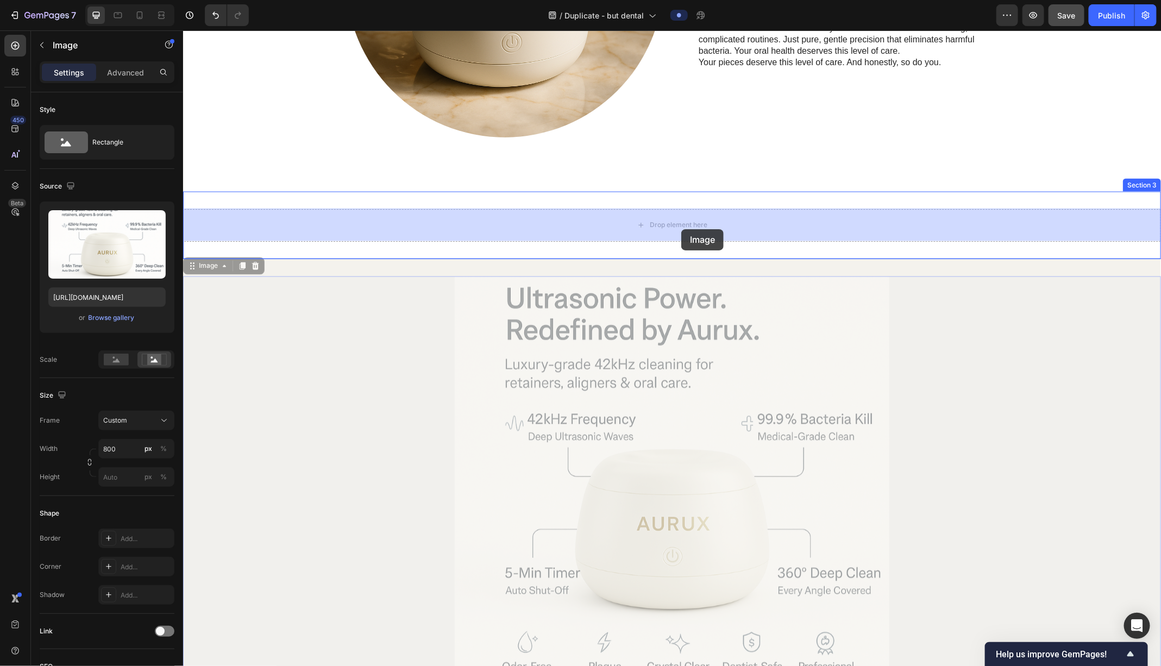
drag, startPoint x: 685, startPoint y: 359, endPoint x: 681, endPoint y: 230, distance: 128.3
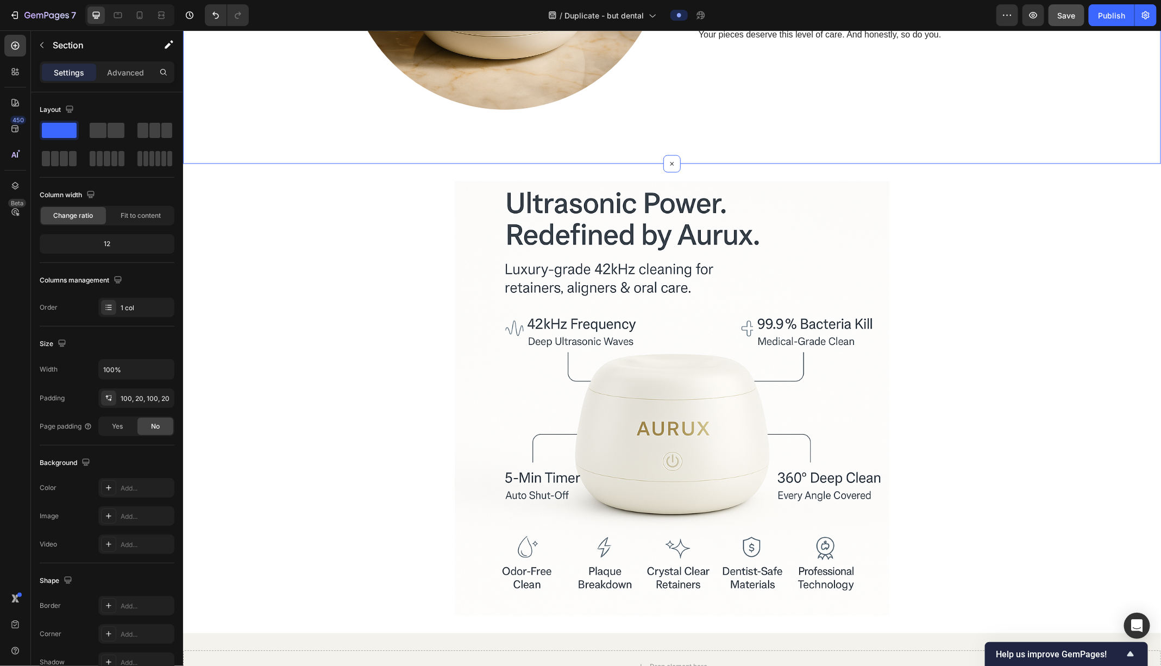
scroll to position [1085, 0]
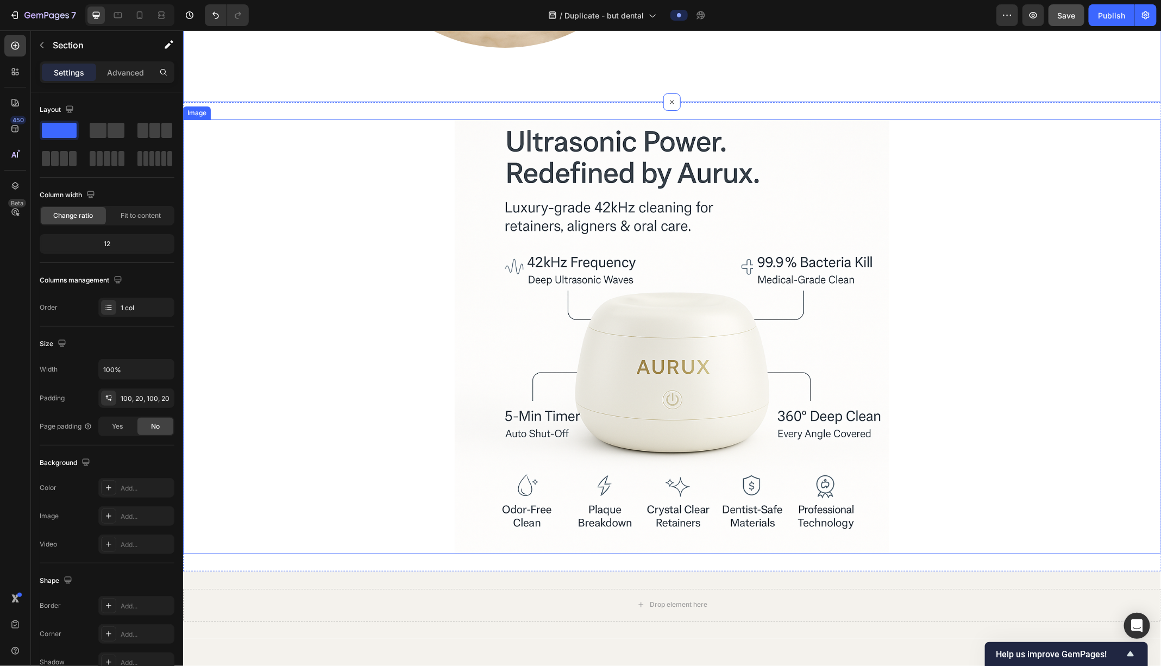
click at [289, 206] on div at bounding box center [672, 336] width 978 height 435
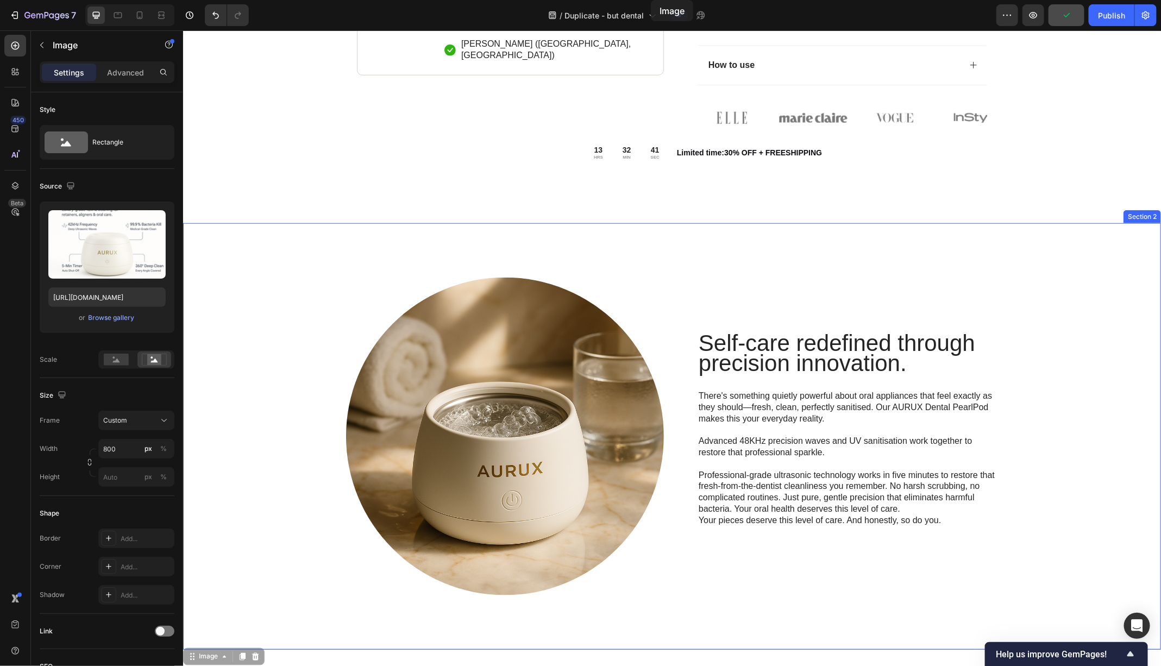
scroll to position [533, 0]
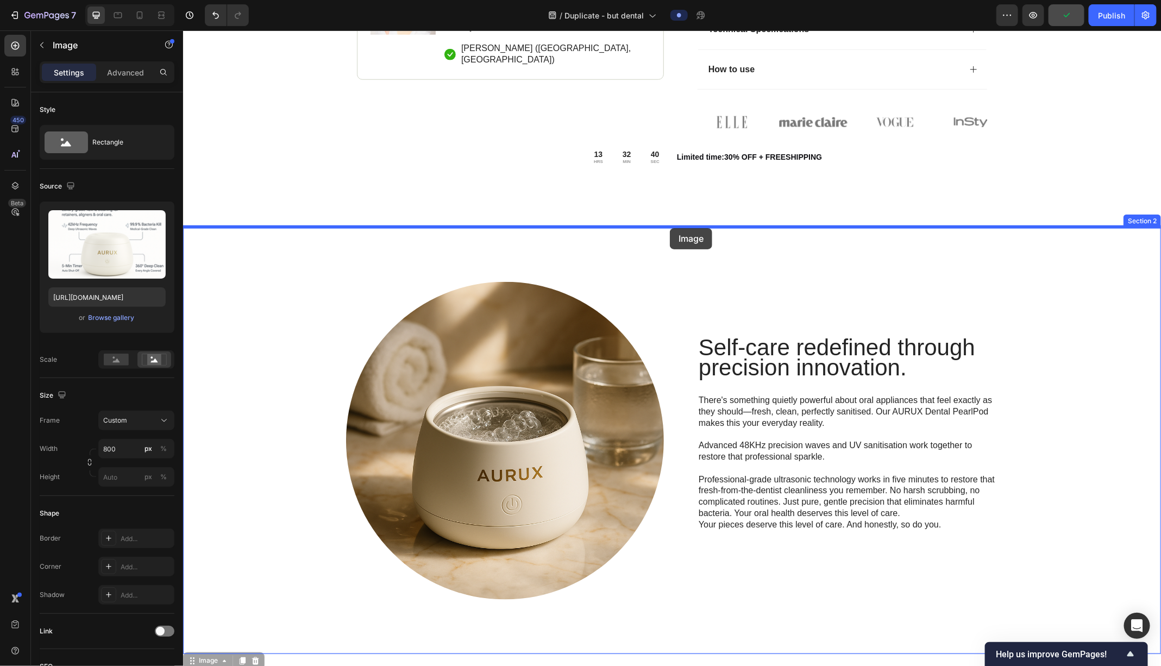
drag, startPoint x: 658, startPoint y: 475, endPoint x: 669, endPoint y: 226, distance: 249.1
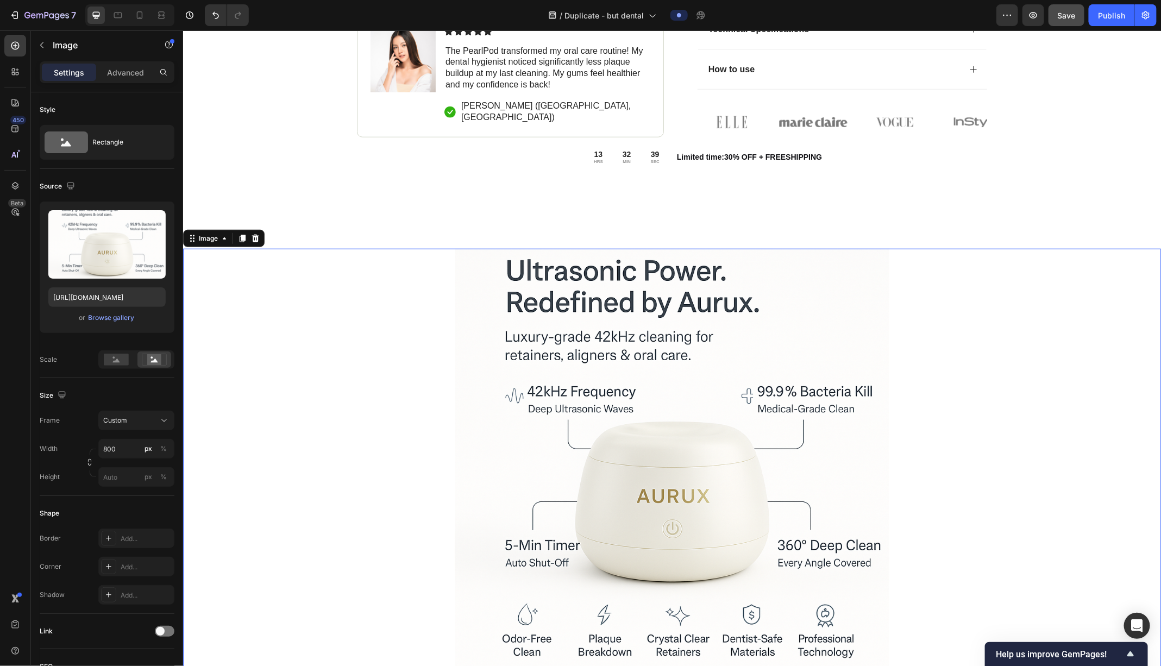
click at [365, 410] on div at bounding box center [672, 465] width 978 height 435
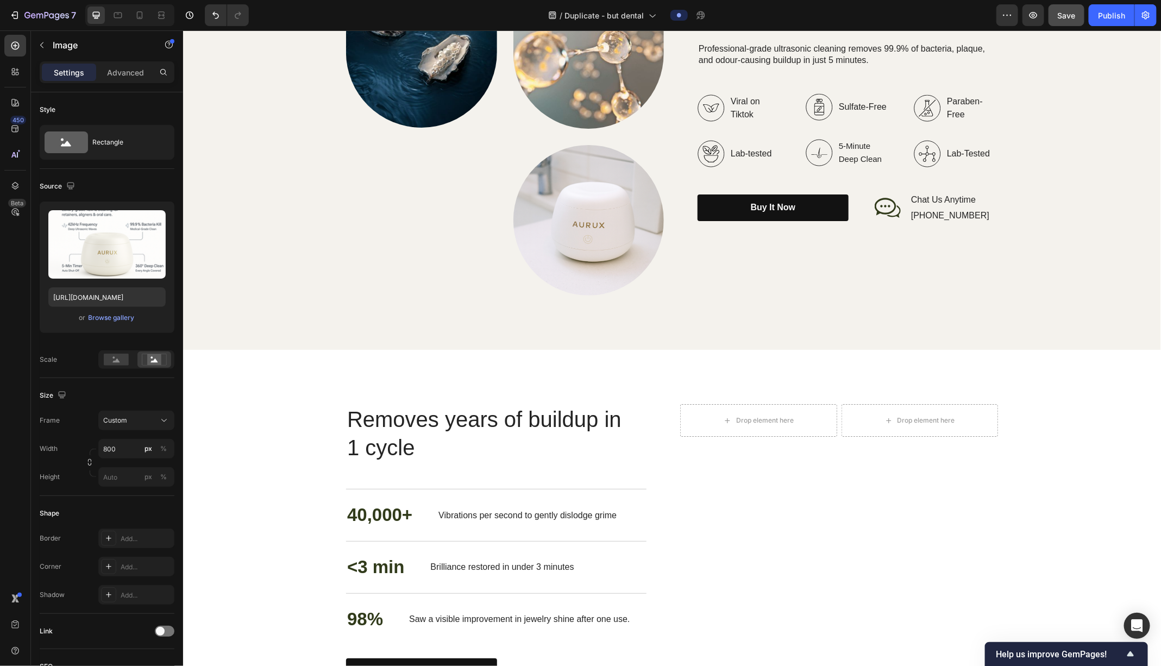
scroll to position [1802, 0]
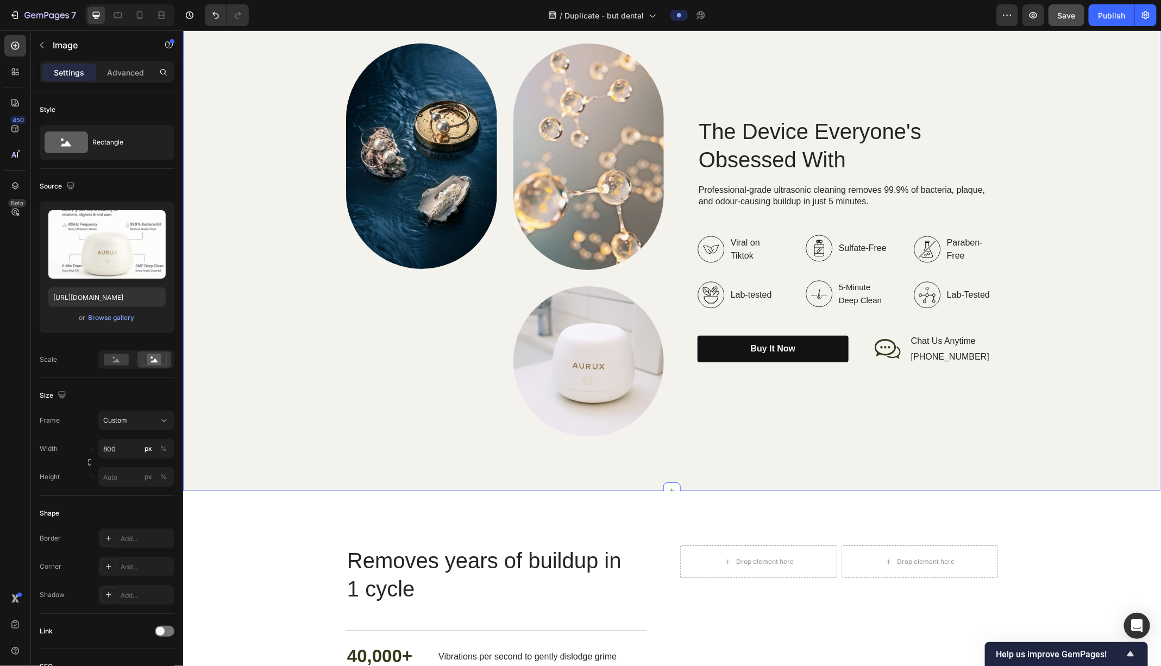
click at [266, 411] on div "Image Image Image Row The Device Everyone's Obsessed With Heading Professional-…" at bounding box center [671, 240] width 956 height 394
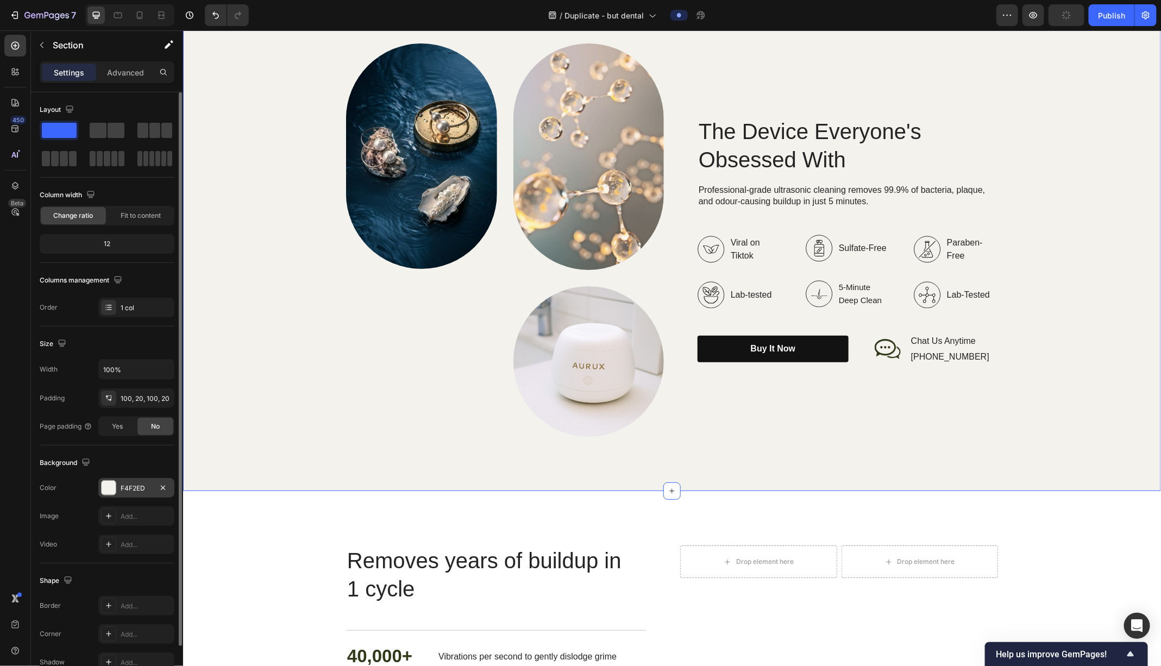
click at [126, 491] on div "F4F2ED" at bounding box center [137, 489] width 32 height 10
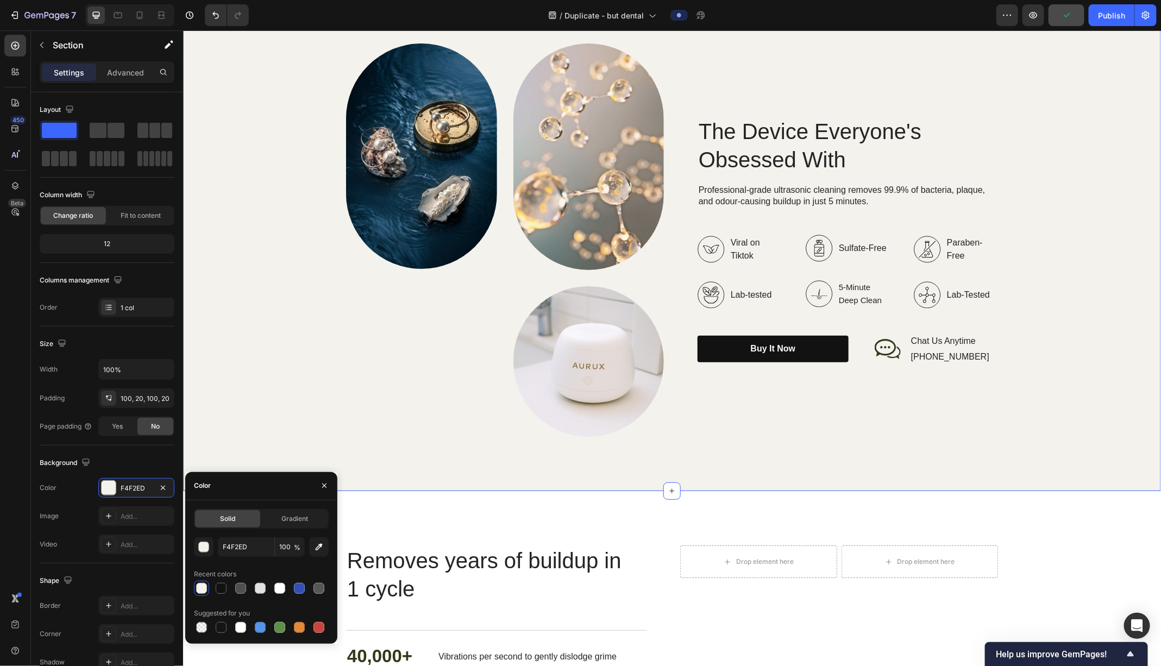
click at [201, 532] on div at bounding box center [201, 588] width 11 height 11
click at [201, 532] on div at bounding box center [201, 627] width 11 height 11
type input "000000"
type input "0"
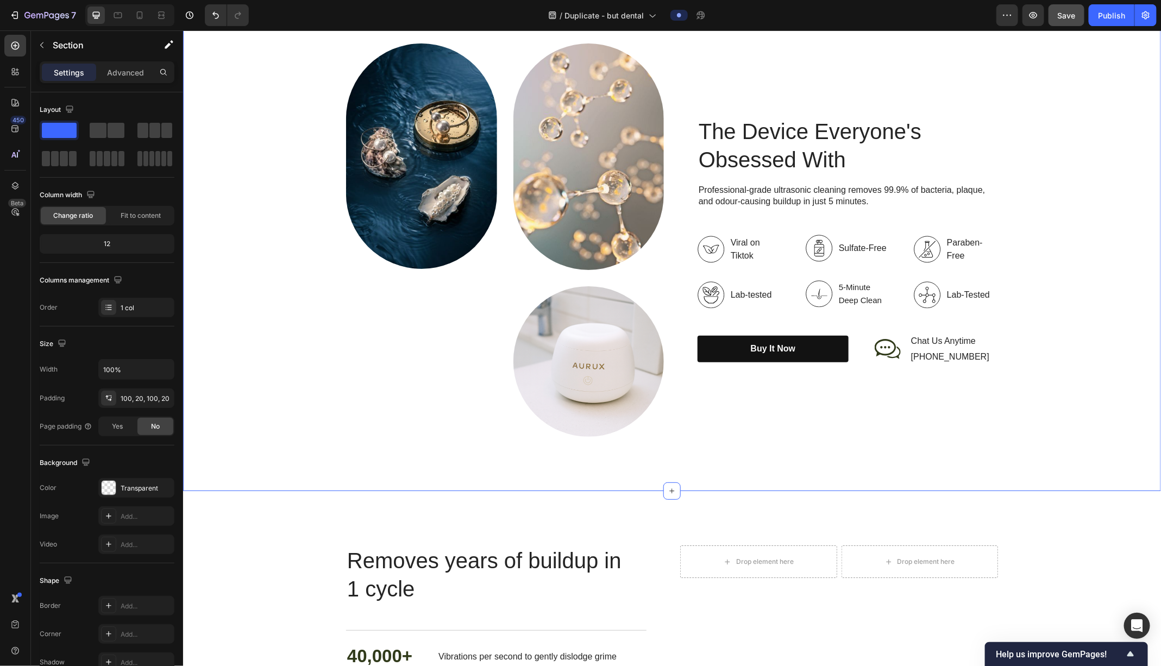
click at [280, 458] on div "Image Image Image Row The Device Everyone's Obsessed With Heading Professional-…" at bounding box center [672, 240] width 978 height 503
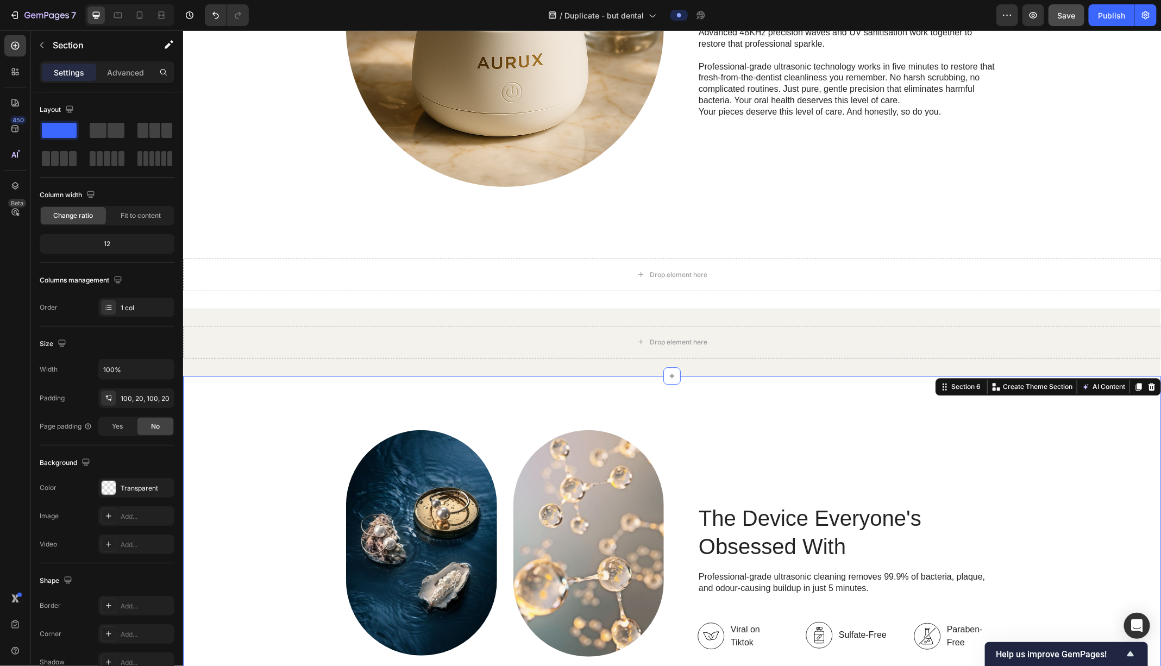
scroll to position [1416, 0]
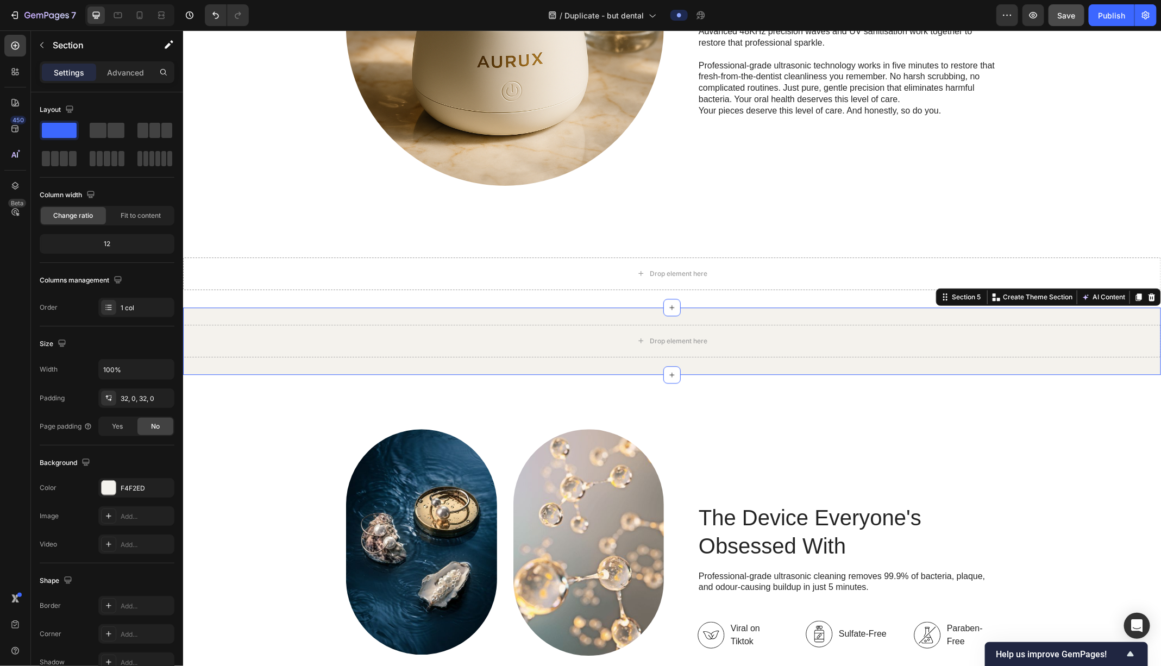
click at [549, 313] on div "Drop element here Section 5 You can create reusable sections Create Theme Secti…" at bounding box center [672, 340] width 978 height 67
click at [928, 298] on icon at bounding box center [1151, 297] width 7 height 8
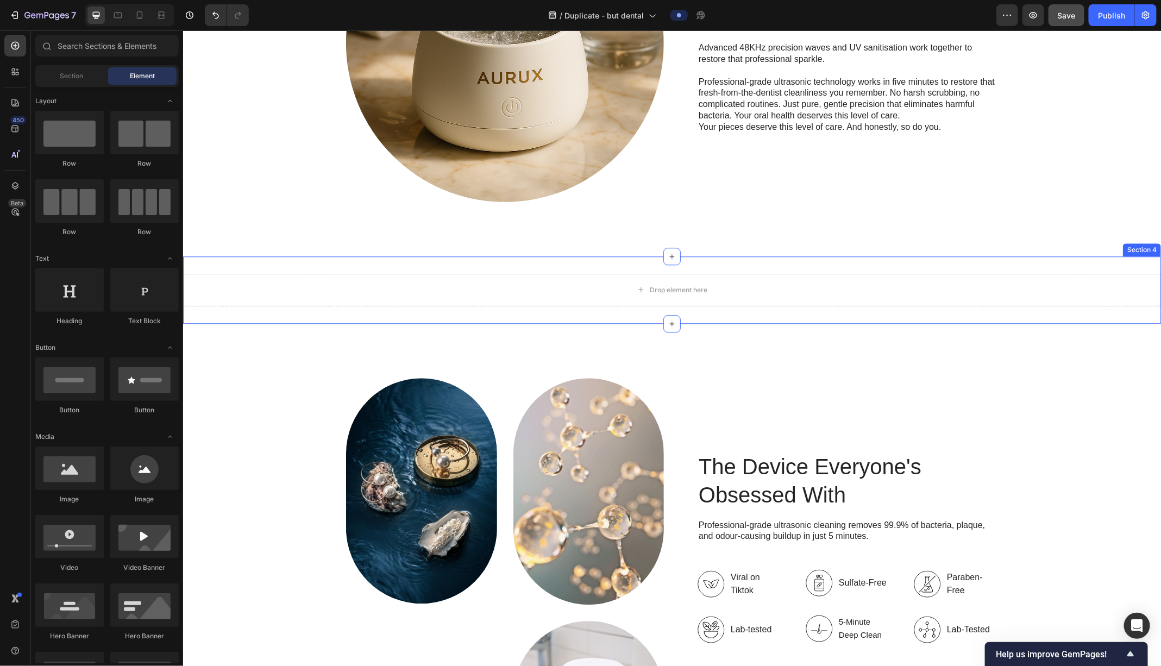
scroll to position [1401, 0]
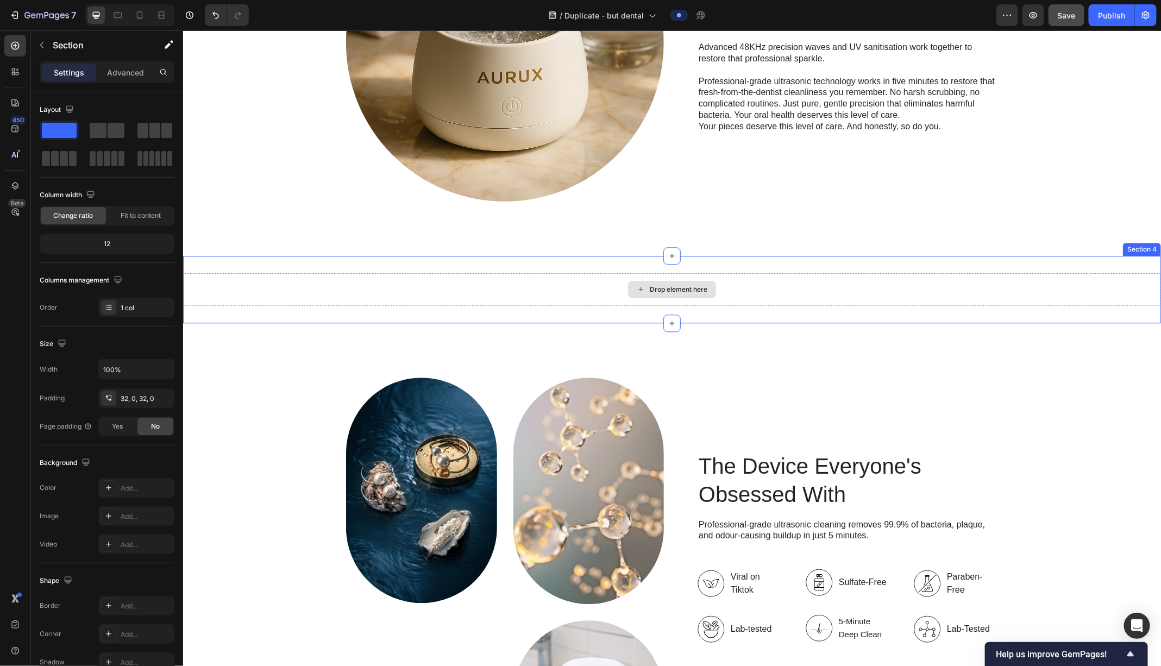
click at [928, 273] on div "Drop element here" at bounding box center [672, 289] width 978 height 33
click at [928, 249] on div at bounding box center [1151, 244] width 13 height 13
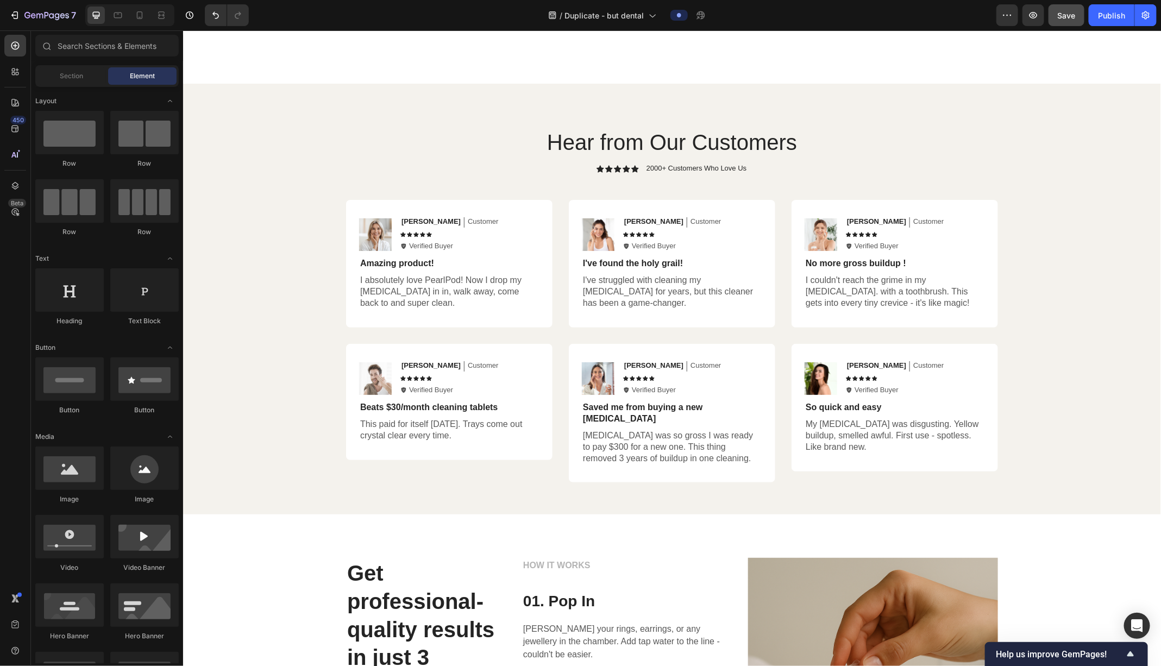
scroll to position [2870, 0]
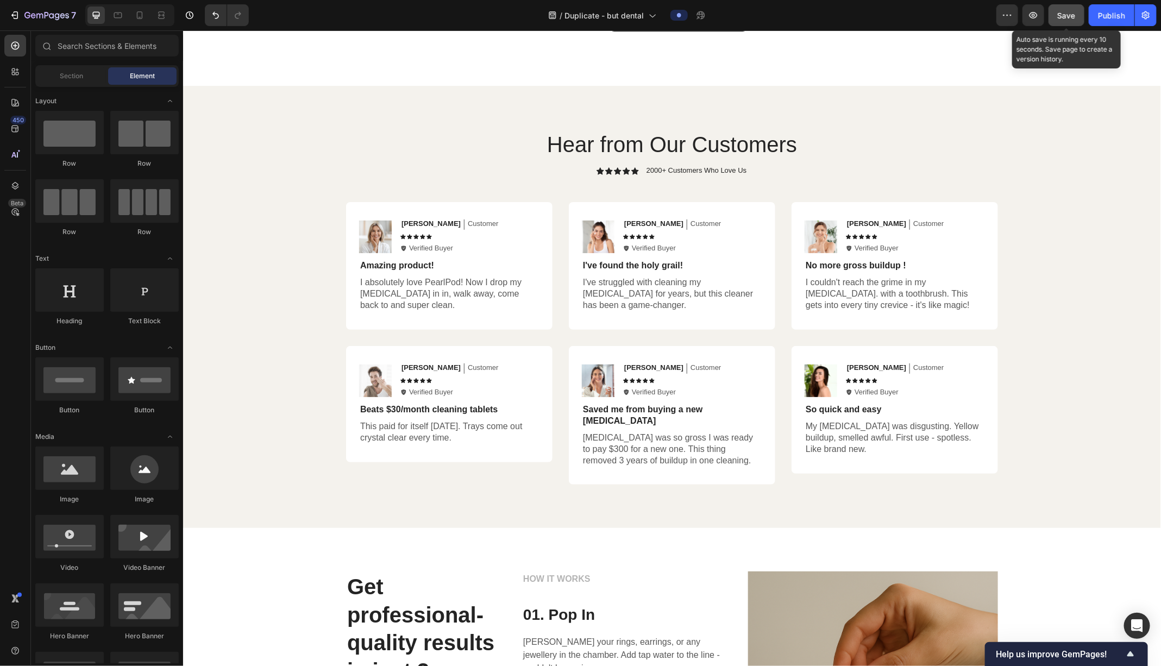
click at [928, 12] on span "Save" at bounding box center [1067, 15] width 18 height 9
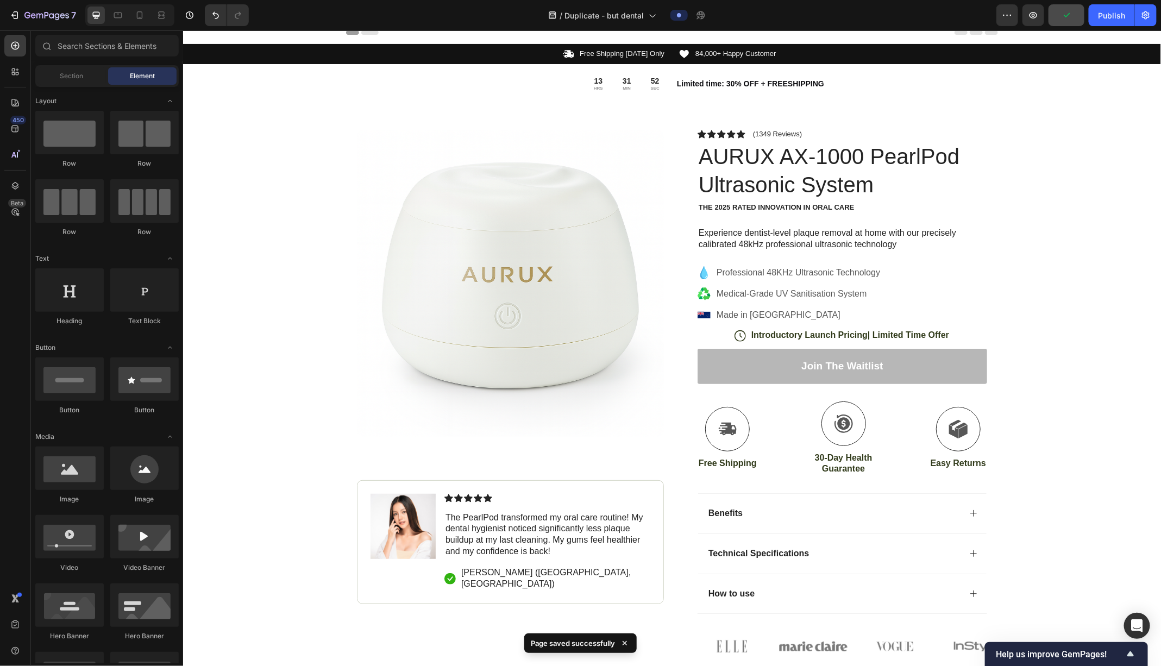
scroll to position [0, 0]
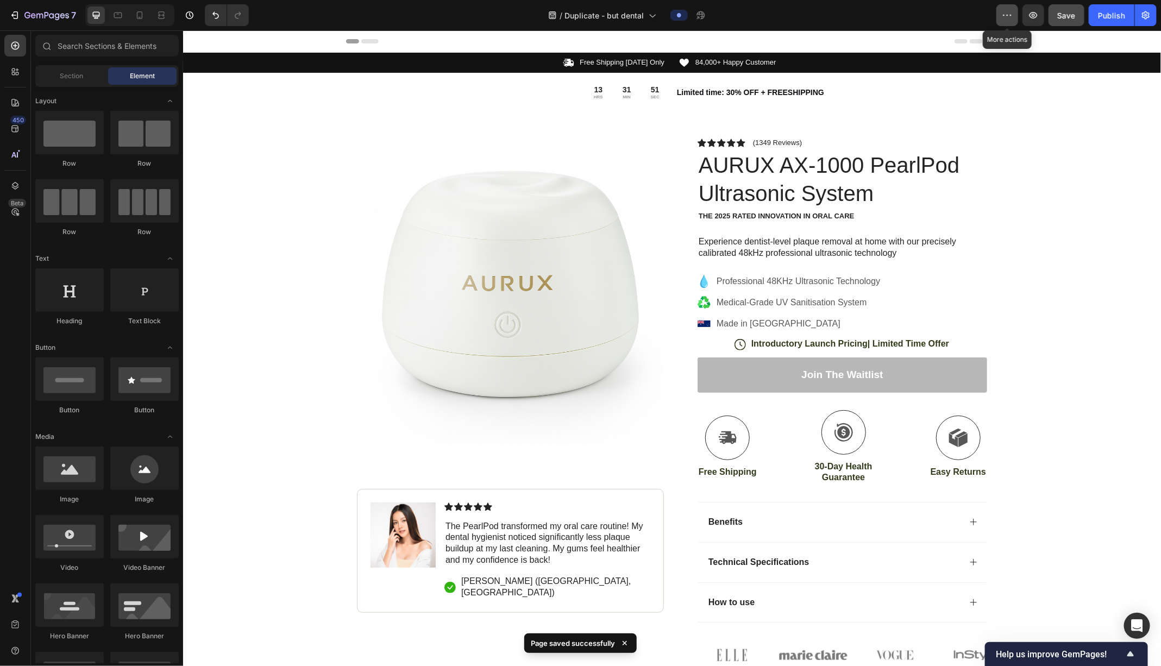
click at [928, 12] on button "button" at bounding box center [1007, 15] width 22 height 22
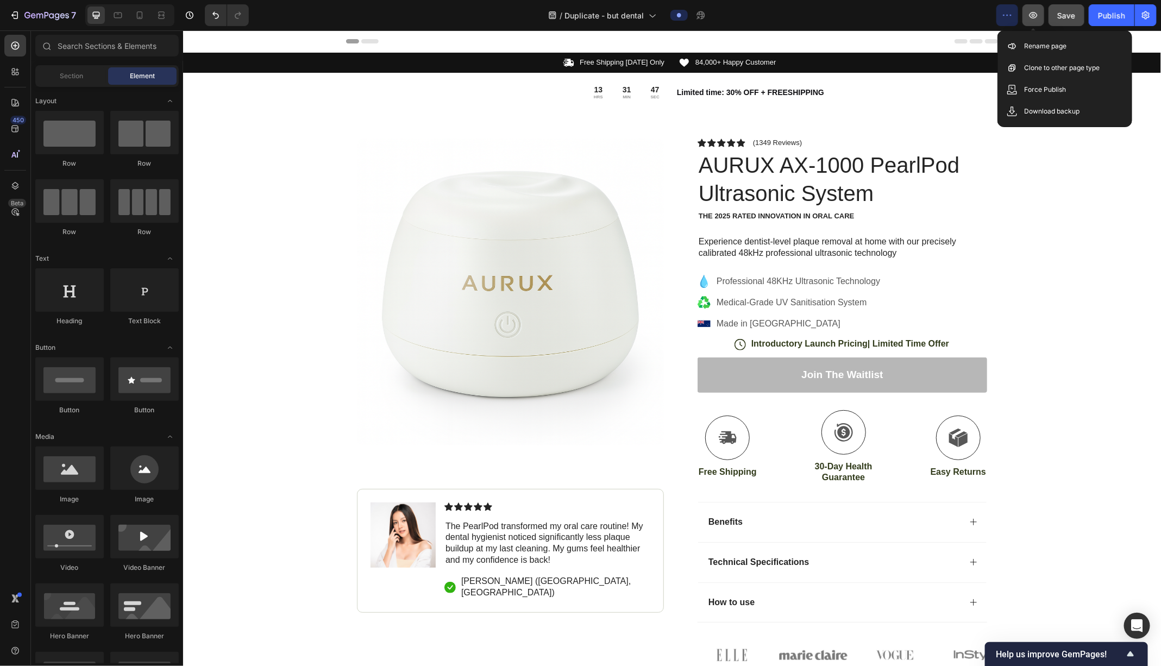
click at [928, 17] on icon "button" at bounding box center [1034, 15] width 8 height 7
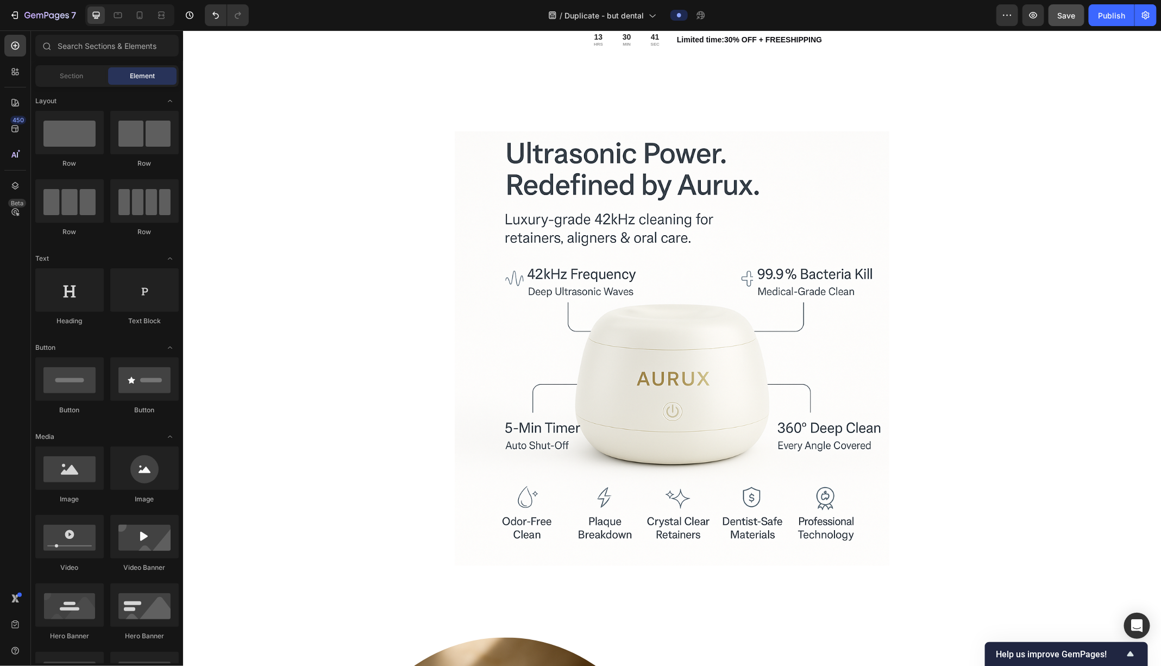
scroll to position [667, 0]
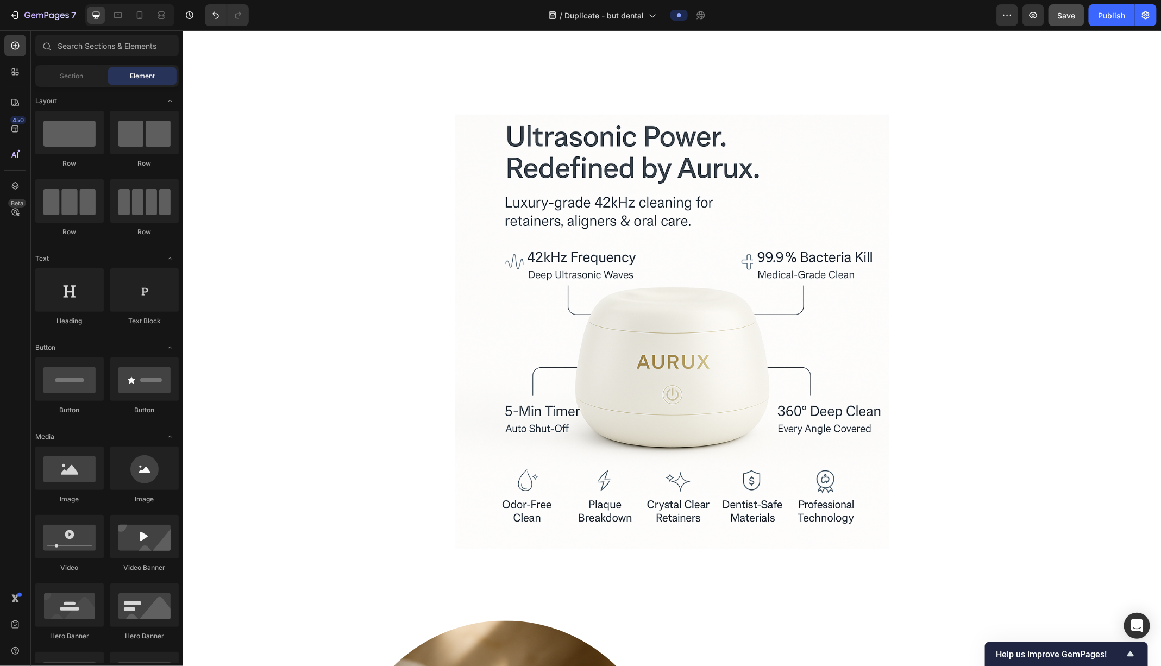
click at [635, 357] on img at bounding box center [671, 331] width 435 height 435
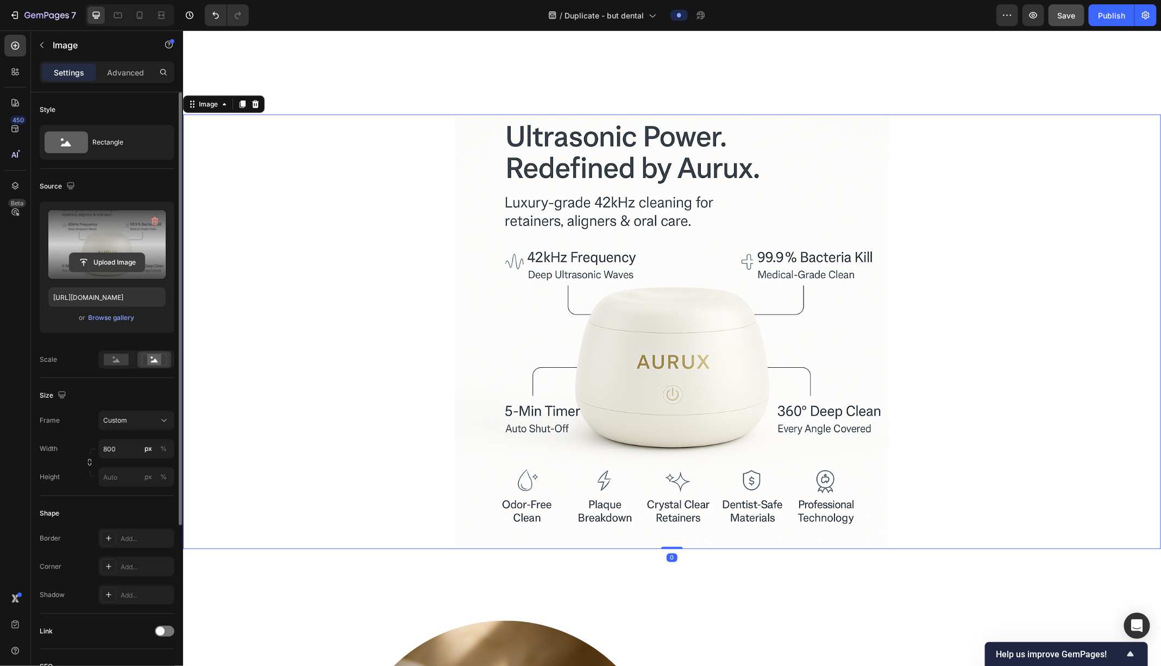
click at [113, 253] on input "file" at bounding box center [107, 262] width 75 height 18
type input "https://cdn.shopify.com/s/files/1/0938/3795/1252/files/gempages_576203881181086…"
click at [928, 26] on div "7 / Duplicate - but dental Preview Save Publish" at bounding box center [580, 15] width 1161 height 31
click at [928, 15] on span "Save" at bounding box center [1067, 15] width 18 height 9
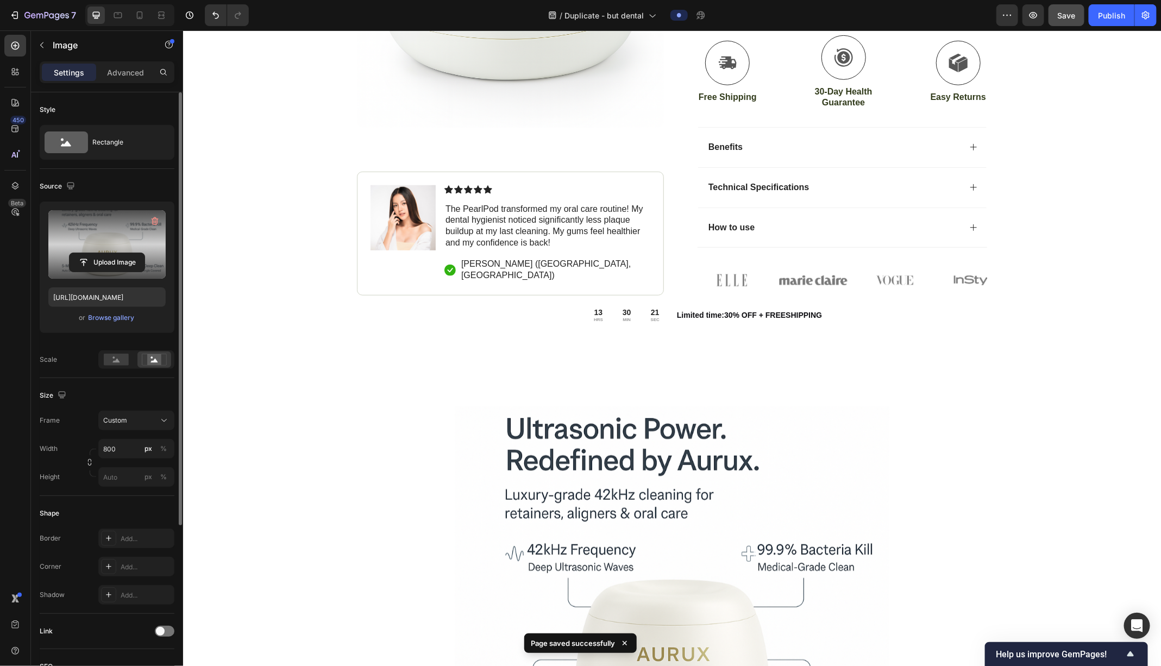
scroll to position [414, 0]
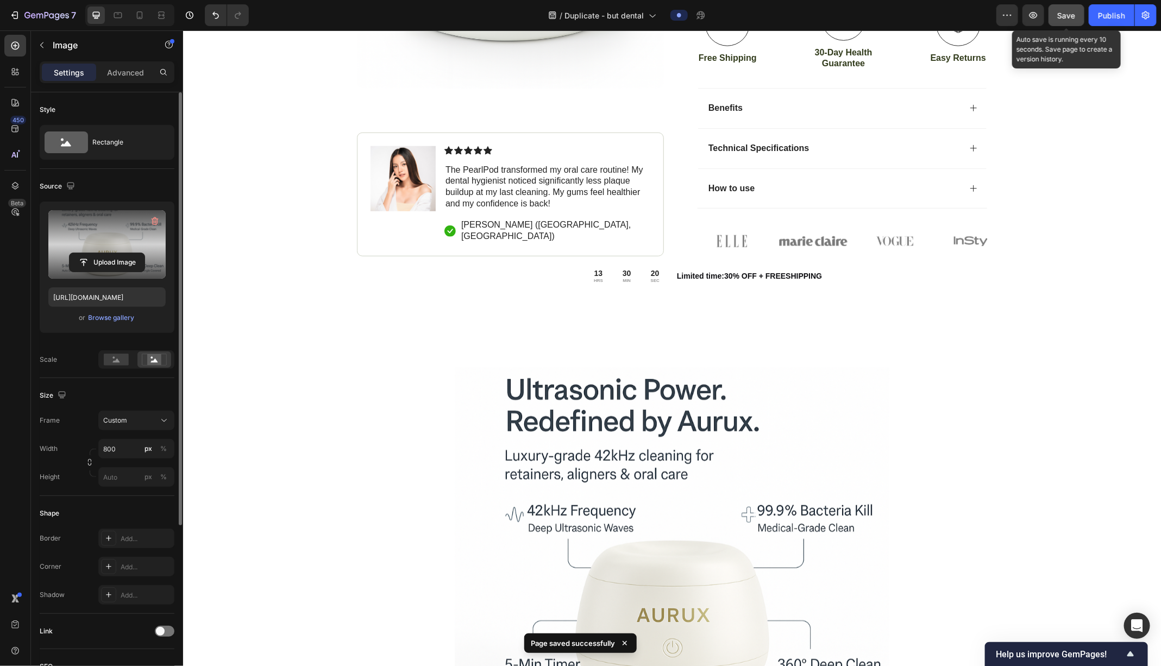
click at [928, 25] on button "Save" at bounding box center [1067, 15] width 36 height 22
click at [928, 16] on button "button" at bounding box center [1033, 15] width 22 height 22
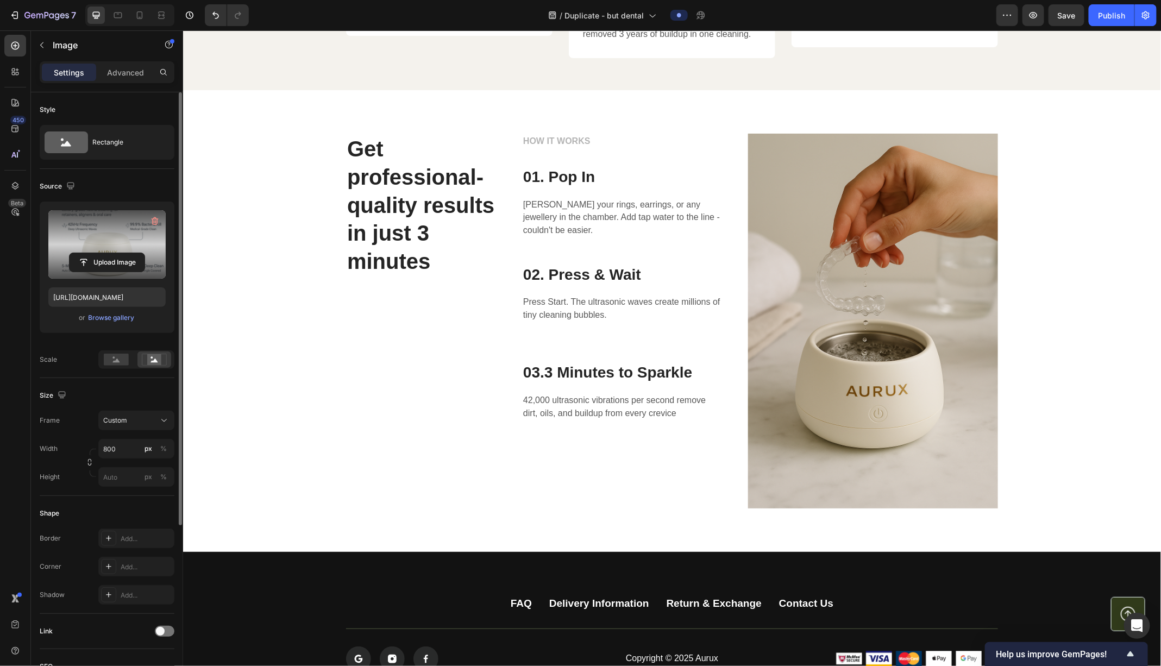
scroll to position [3353, 0]
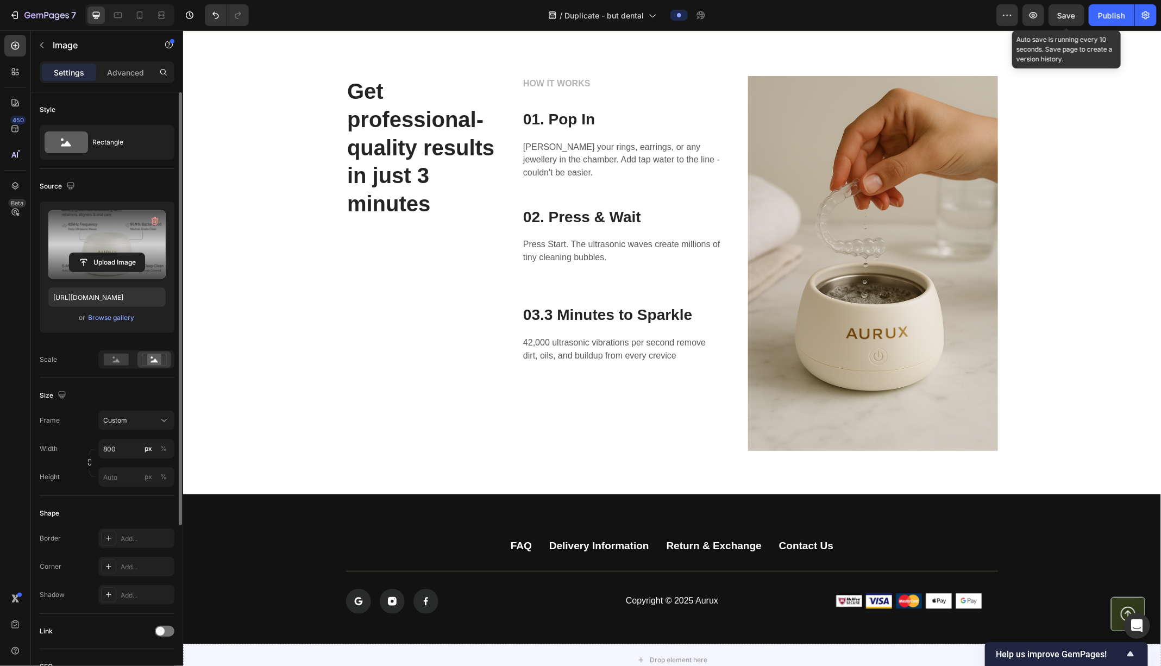
click at [928, 17] on span "Save" at bounding box center [1067, 15] width 18 height 9
